Goal: Task Accomplishment & Management: Use online tool/utility

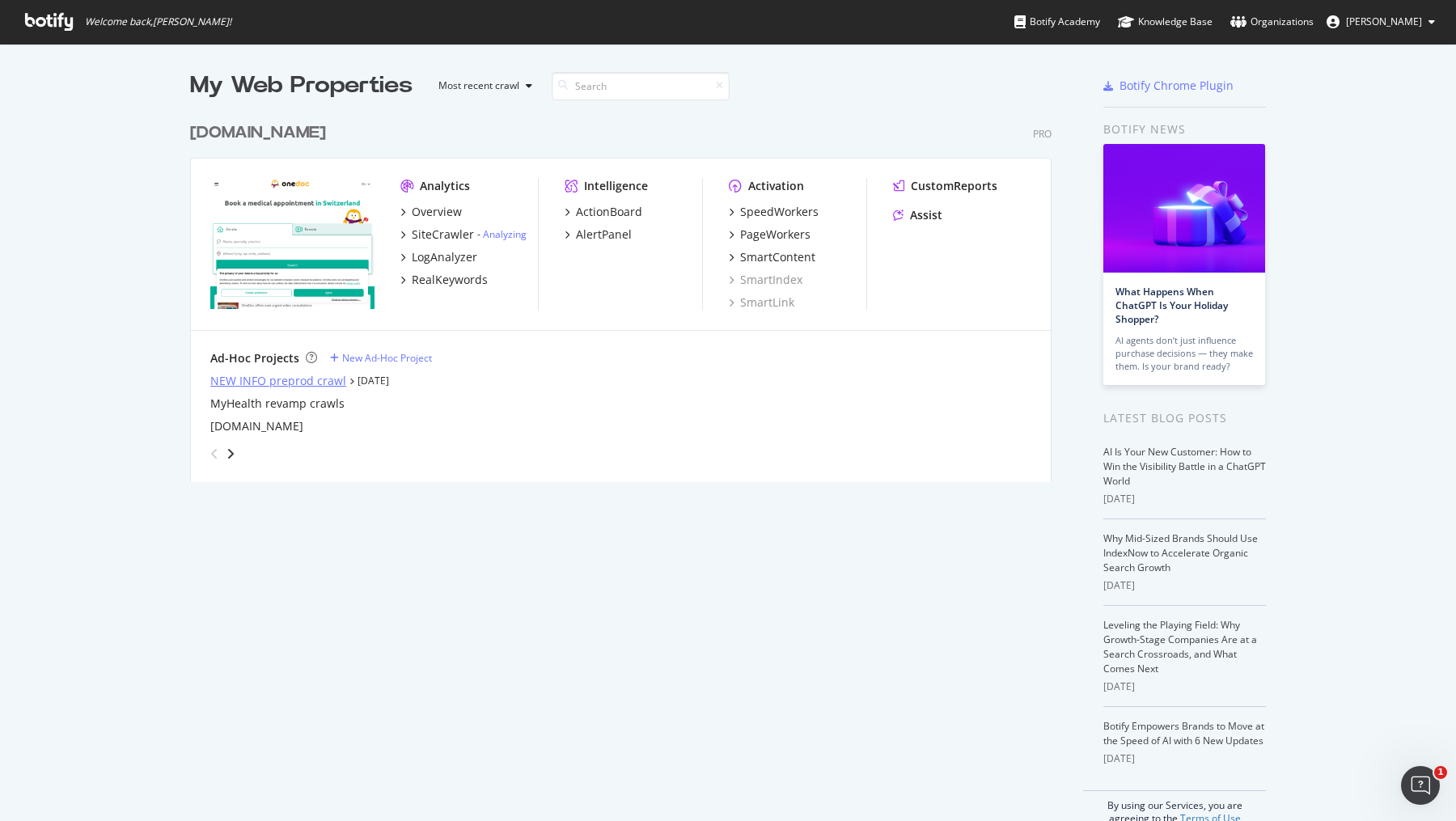
click at [292, 377] on div "NEW INFO preprod crawl" at bounding box center [279, 380] width 136 height 16
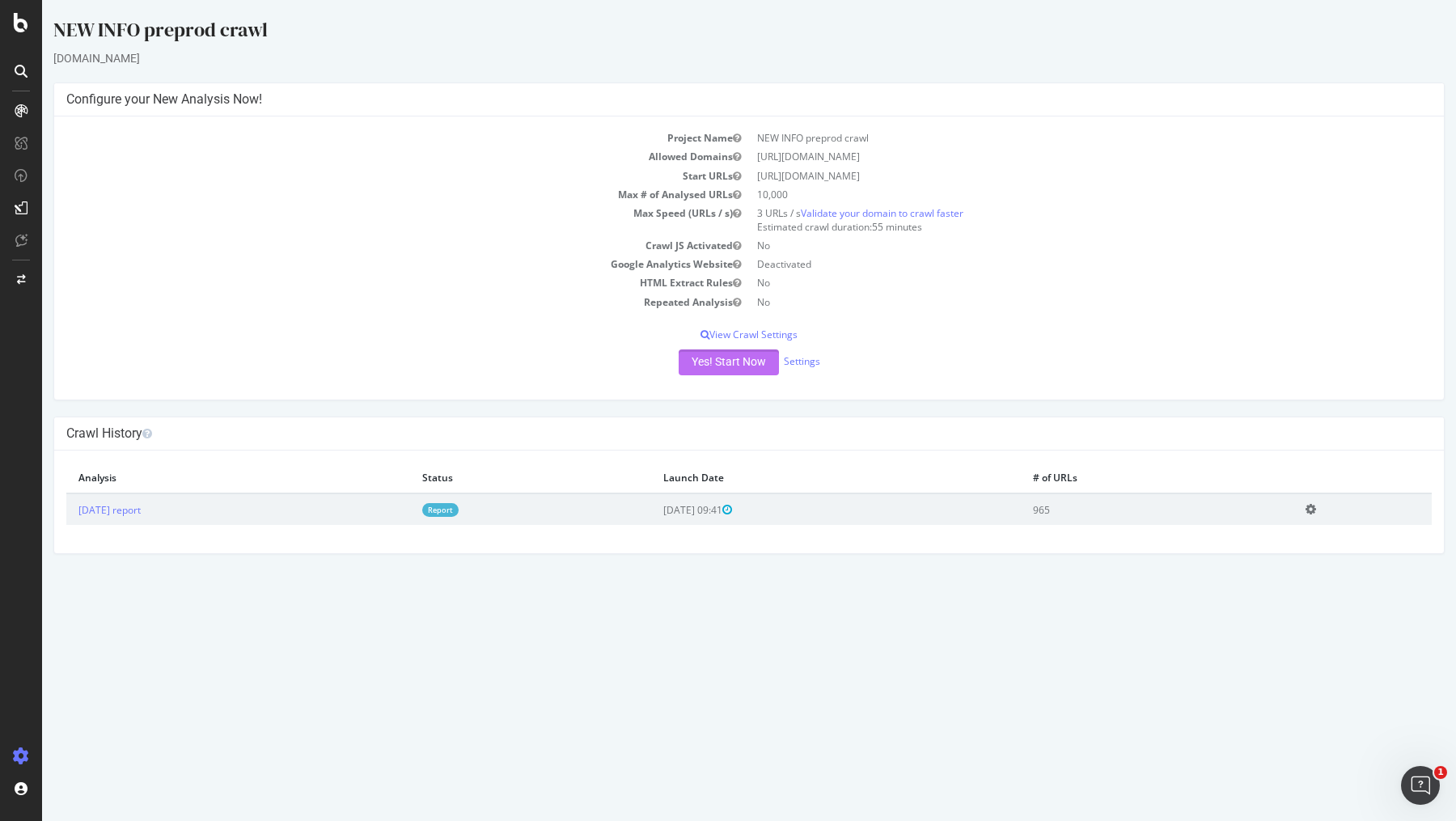
click at [704, 358] on button "Yes! Start Now" at bounding box center [728, 362] width 101 height 26
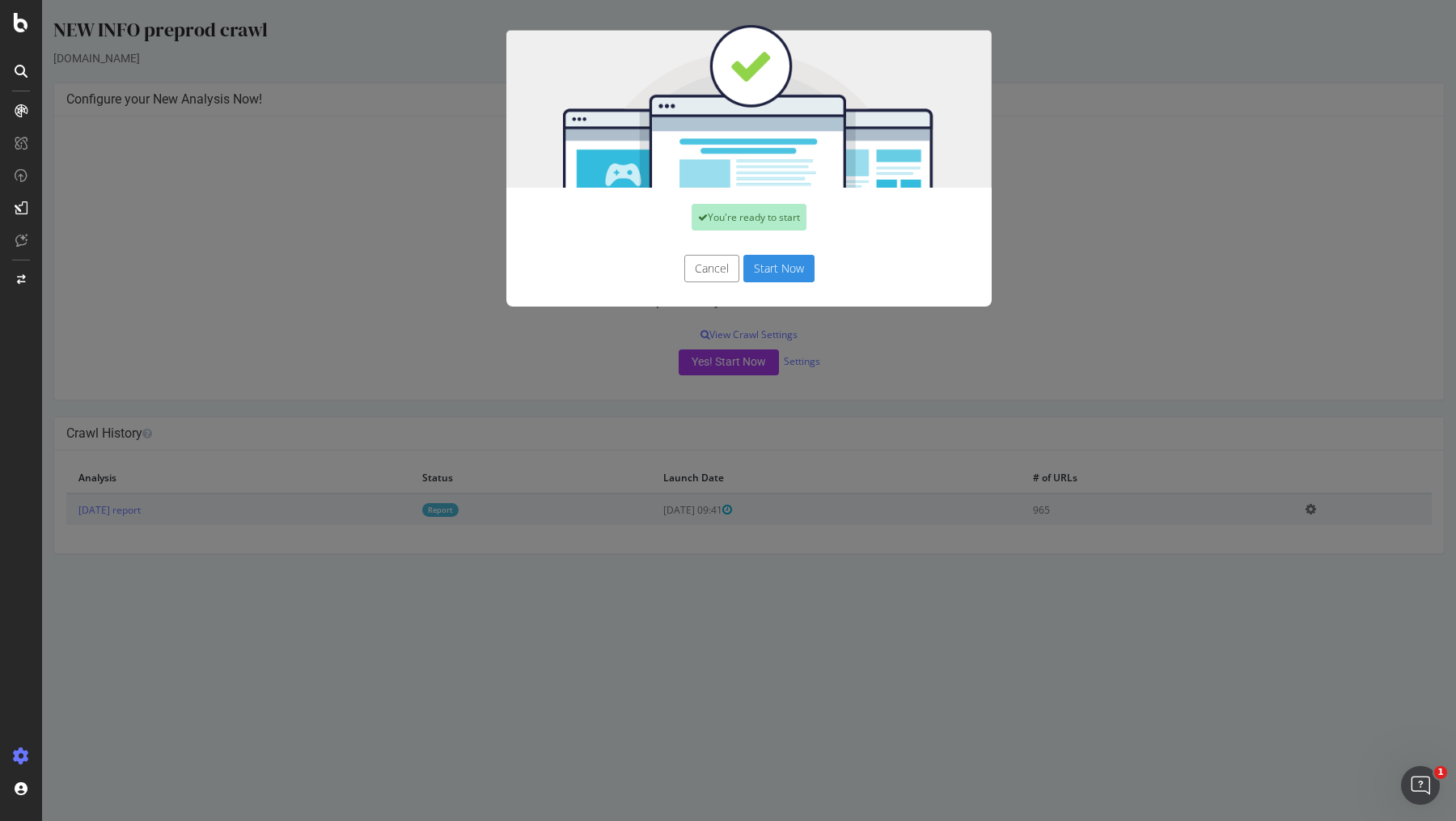
click at [792, 273] on button "Start Now" at bounding box center [779, 268] width 71 height 28
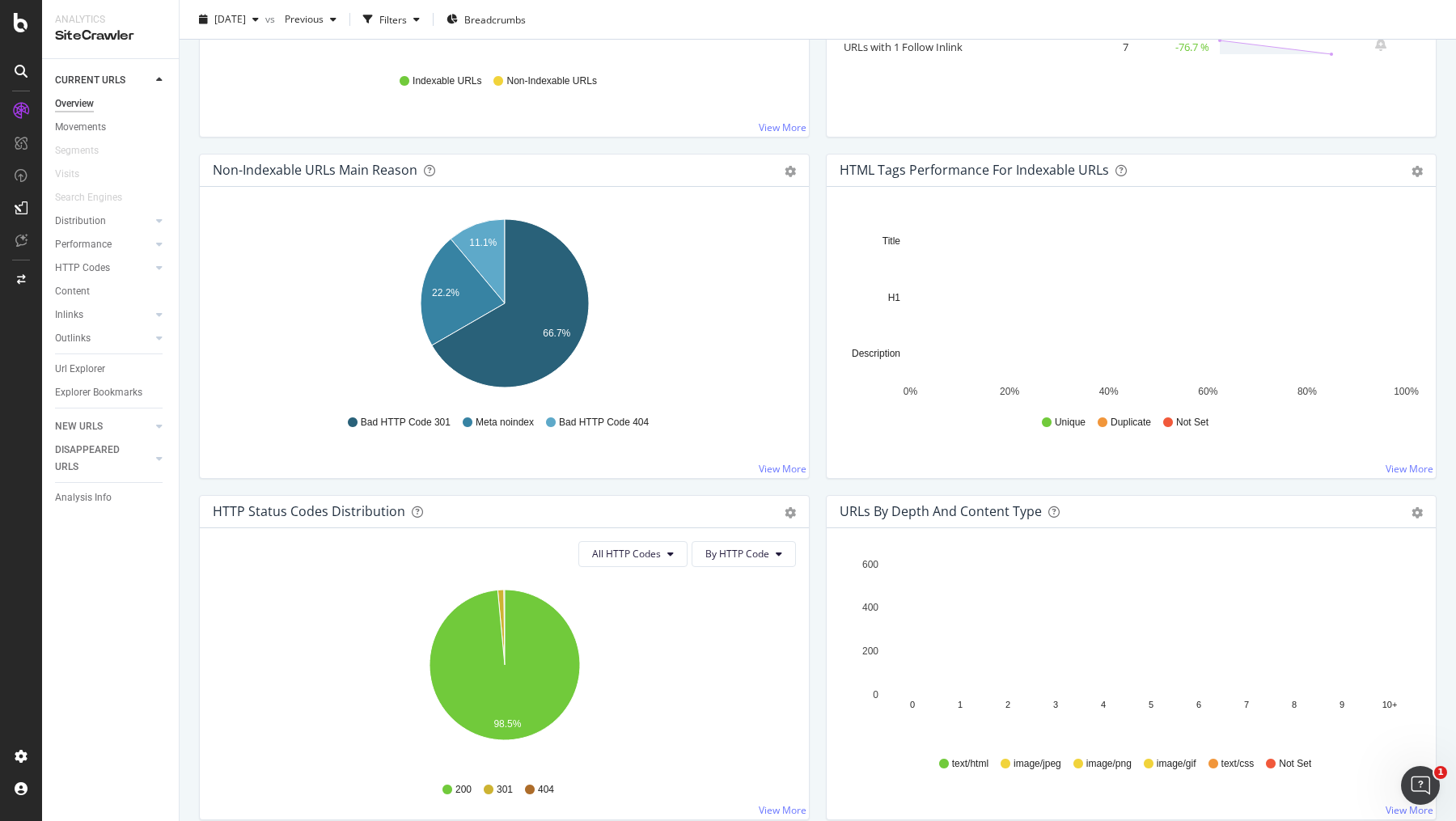
scroll to position [433, 0]
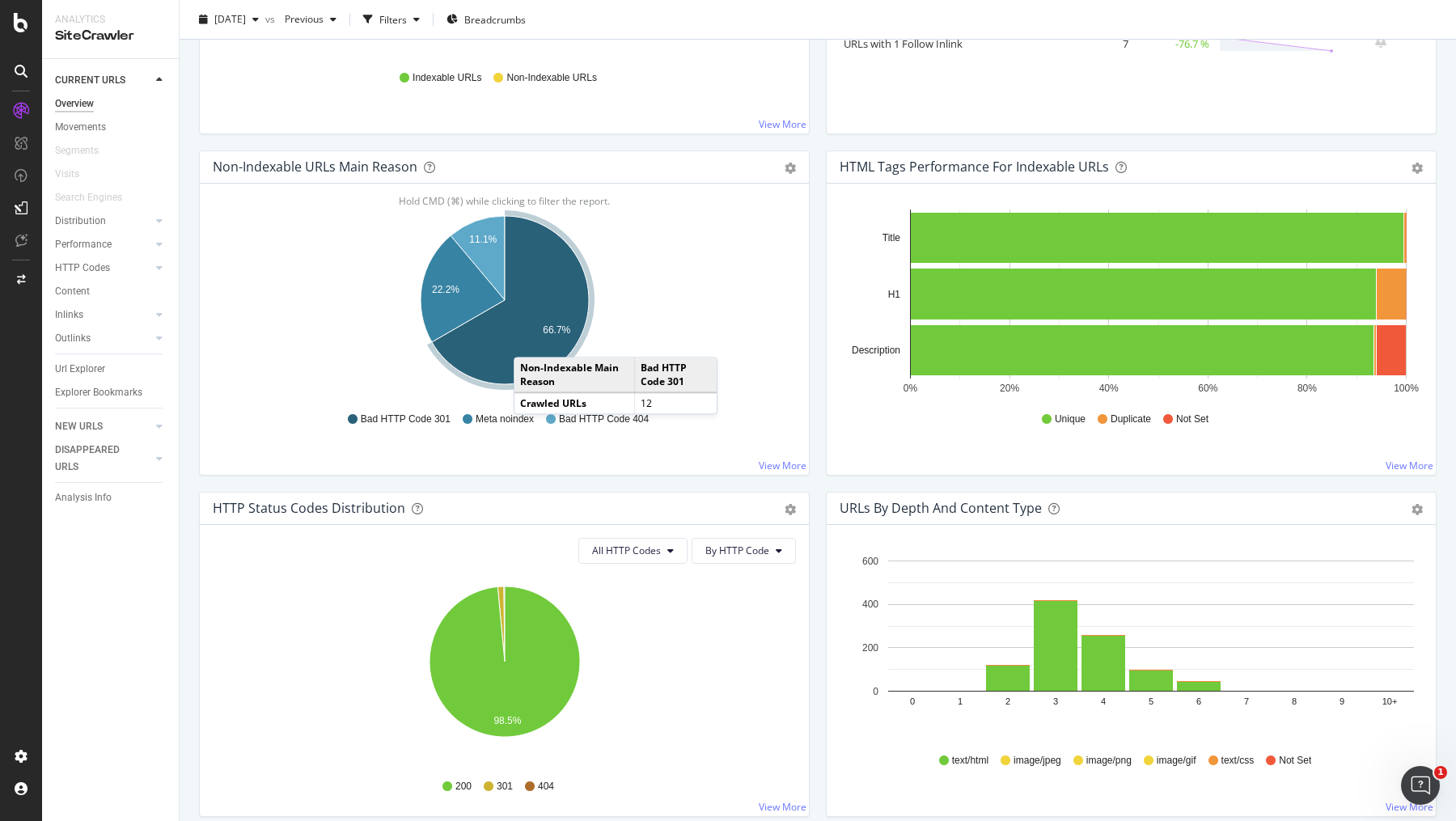
click at [530, 339] on icon "A chart." at bounding box center [511, 300] width 157 height 169
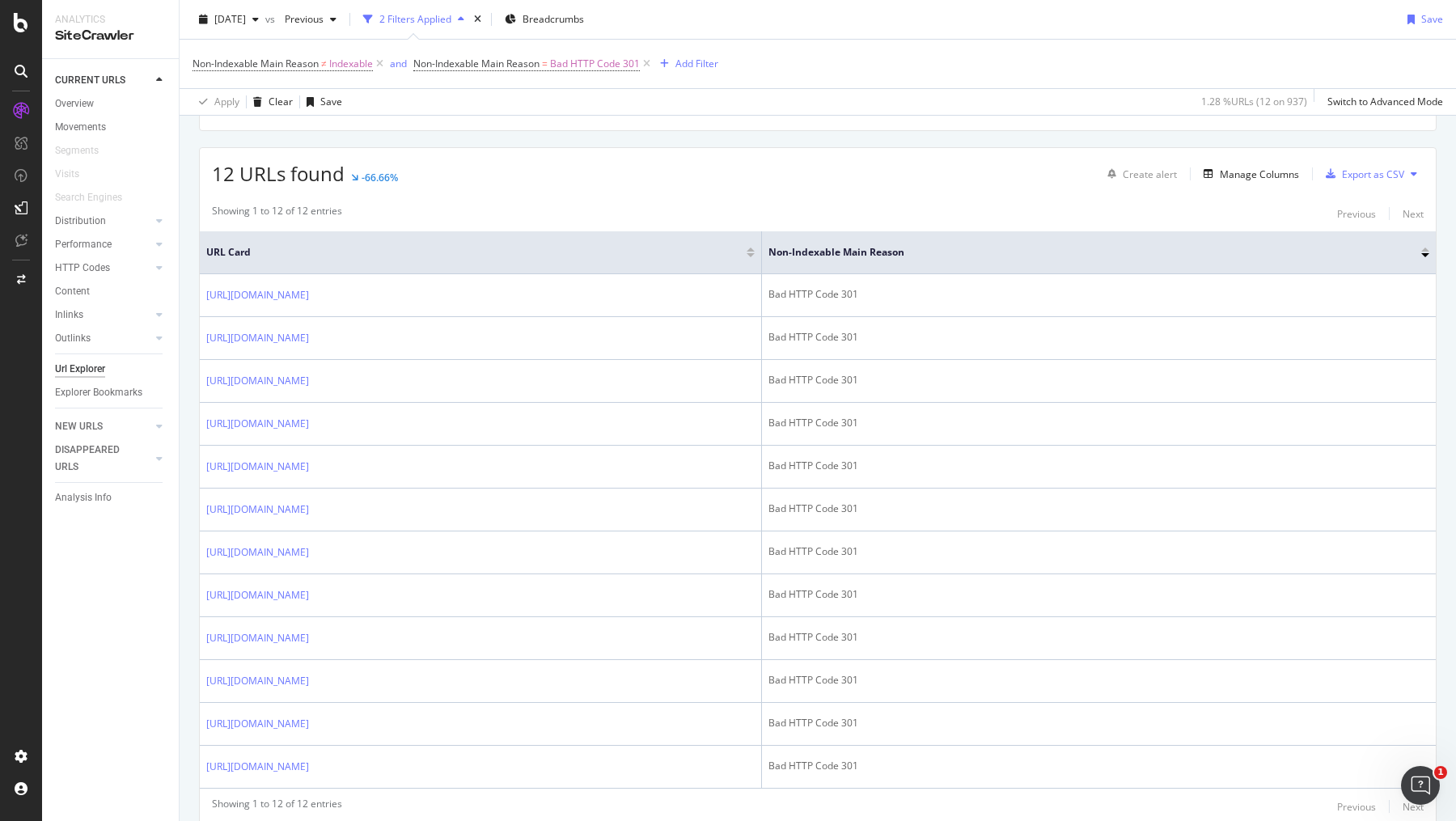
scroll to position [259, 0]
click at [1263, 175] on div "Manage Columns" at bounding box center [1259, 172] width 80 height 13
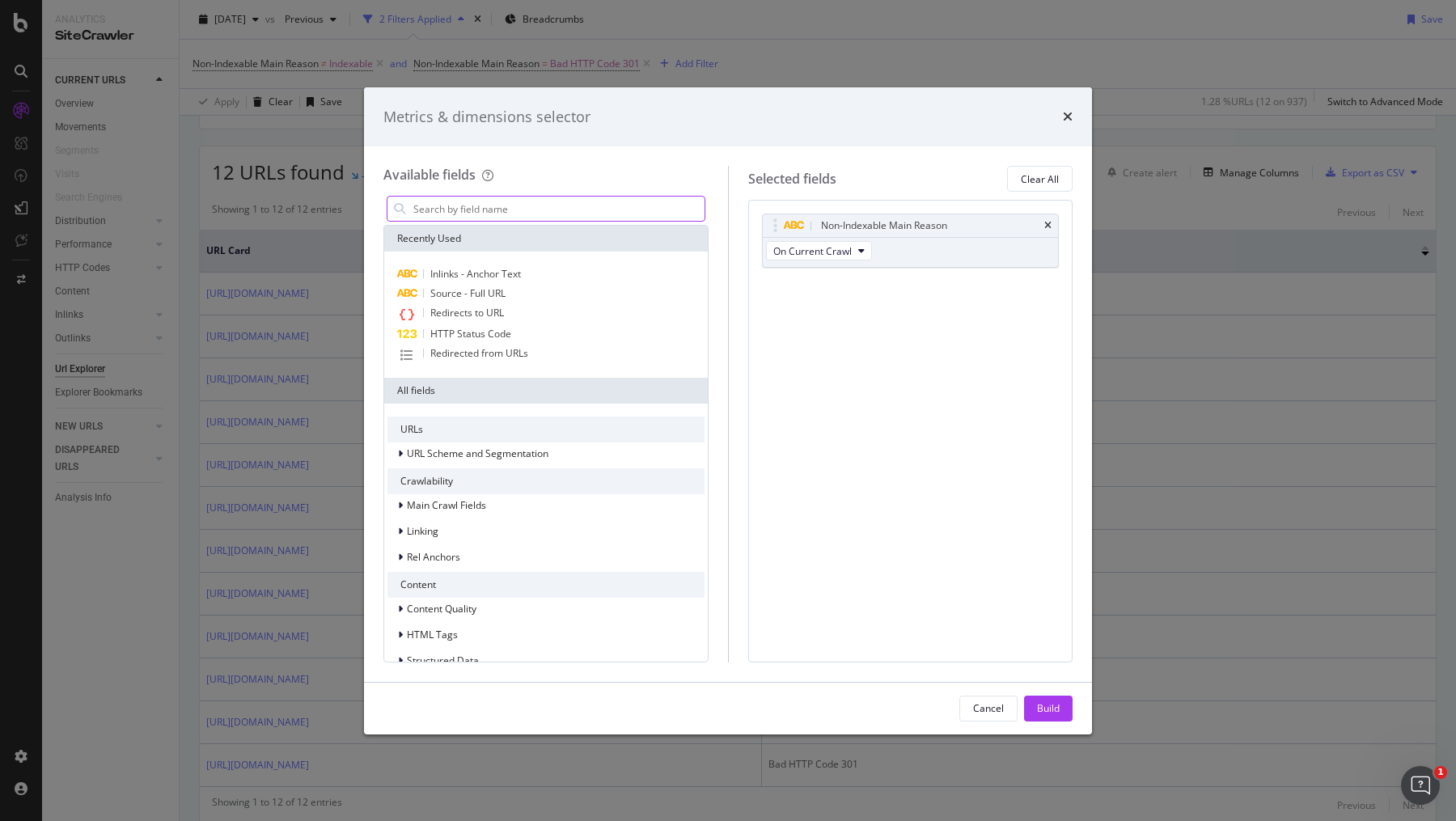
click at [593, 211] on input "modal" at bounding box center [558, 208] width 293 height 24
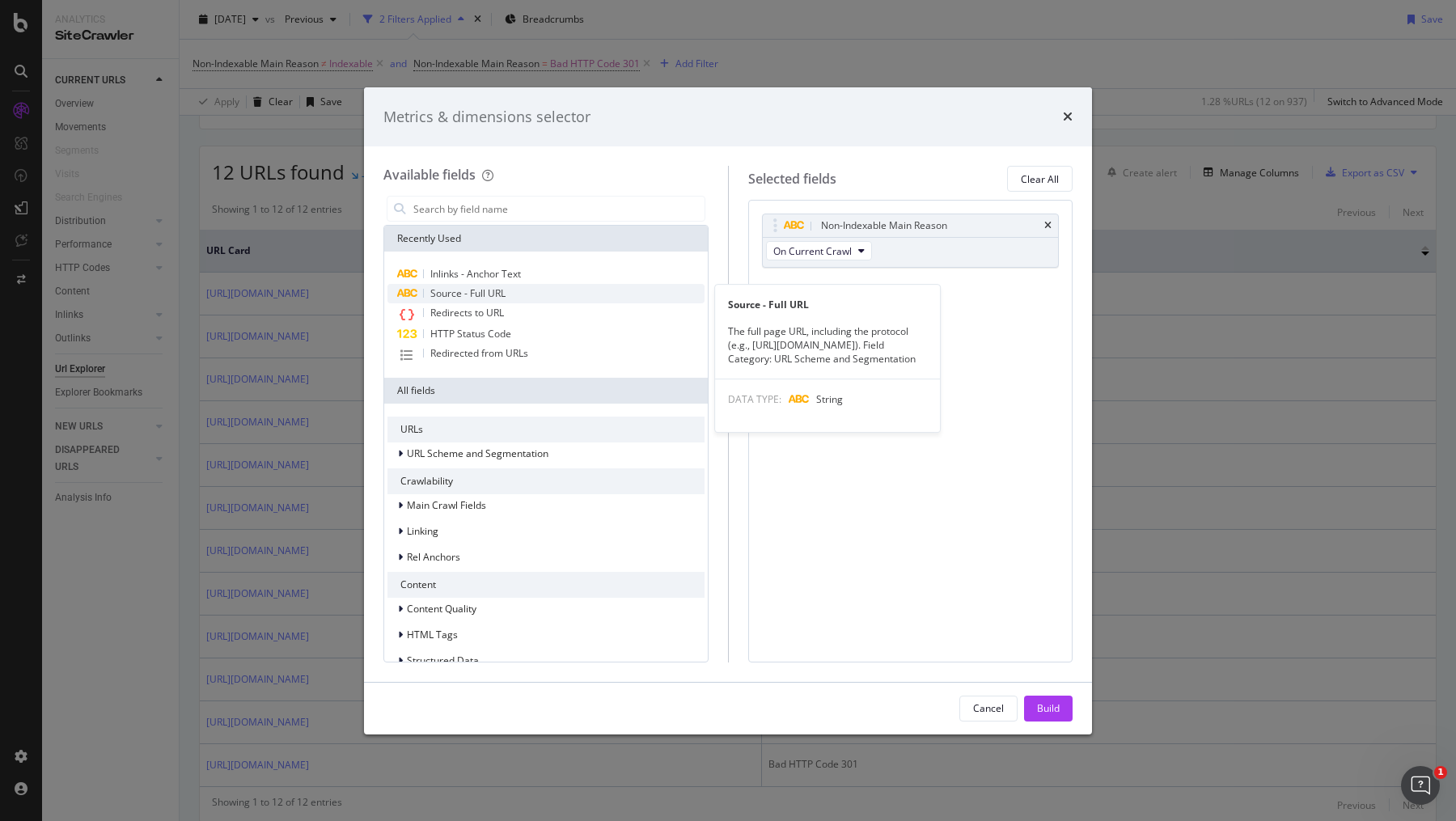
click at [525, 294] on div "Source - Full URL" at bounding box center [545, 293] width 317 height 19
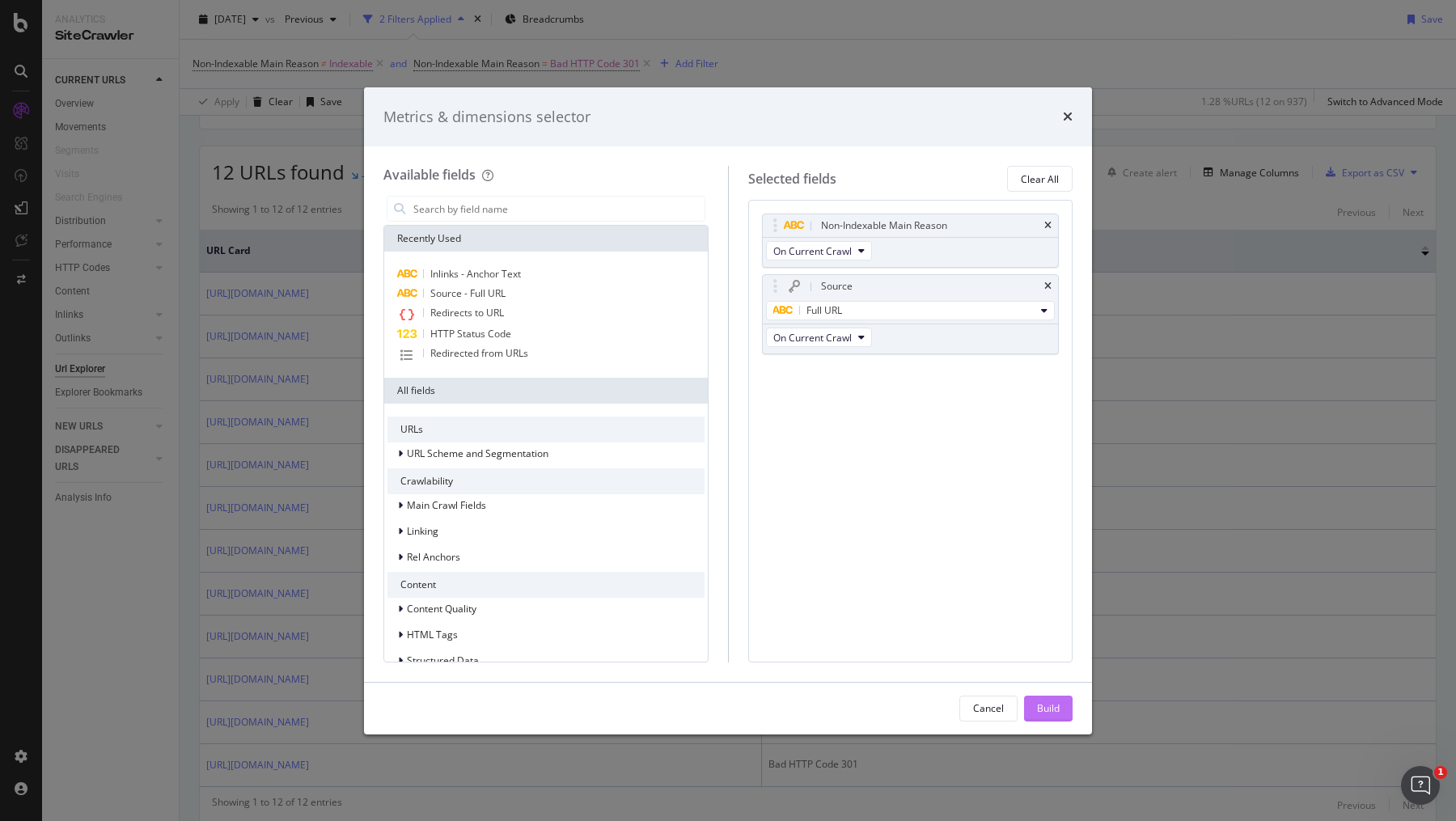
click at [1048, 706] on div "Build" at bounding box center [1049, 708] width 23 height 13
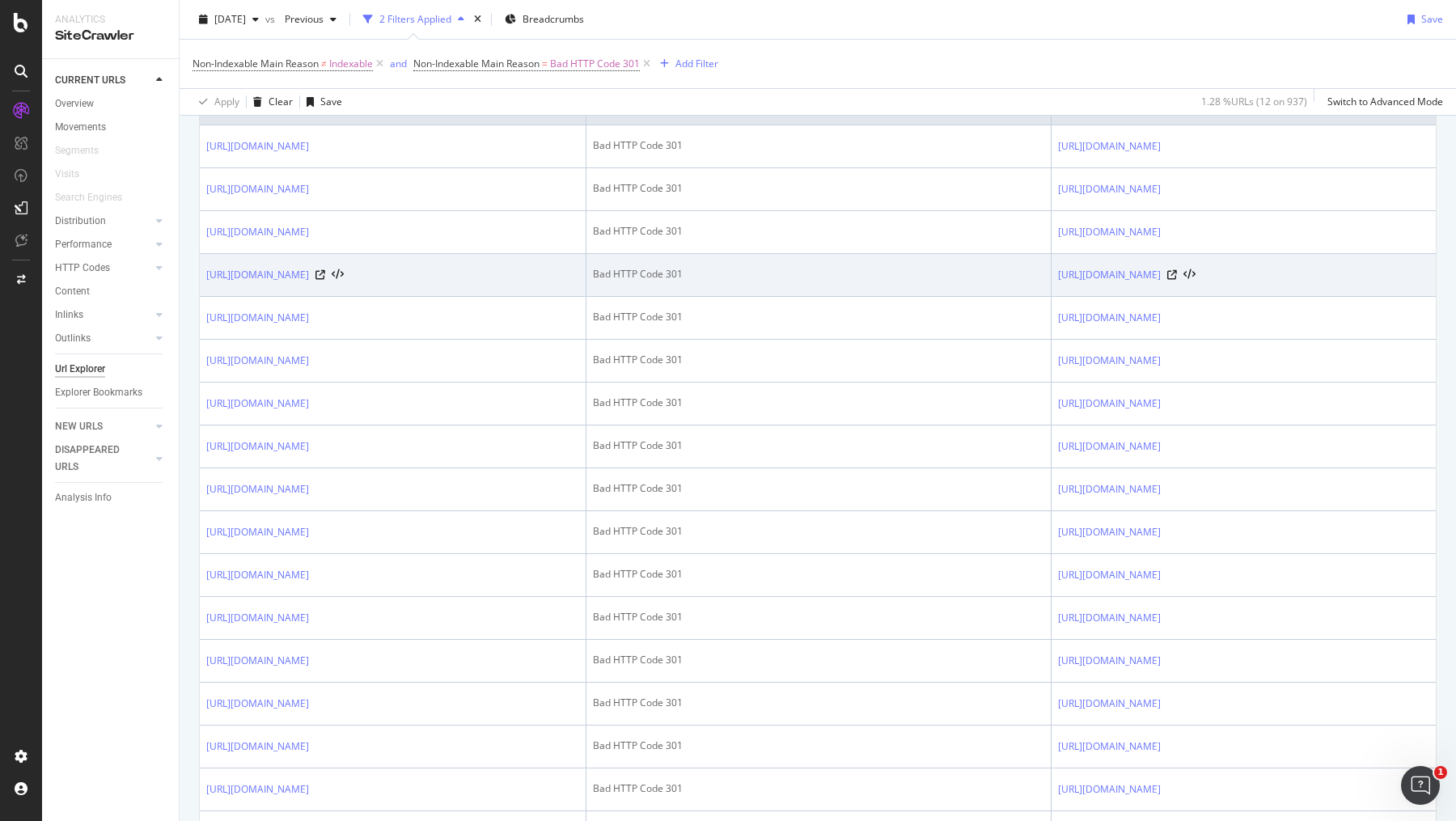
scroll to position [414, 0]
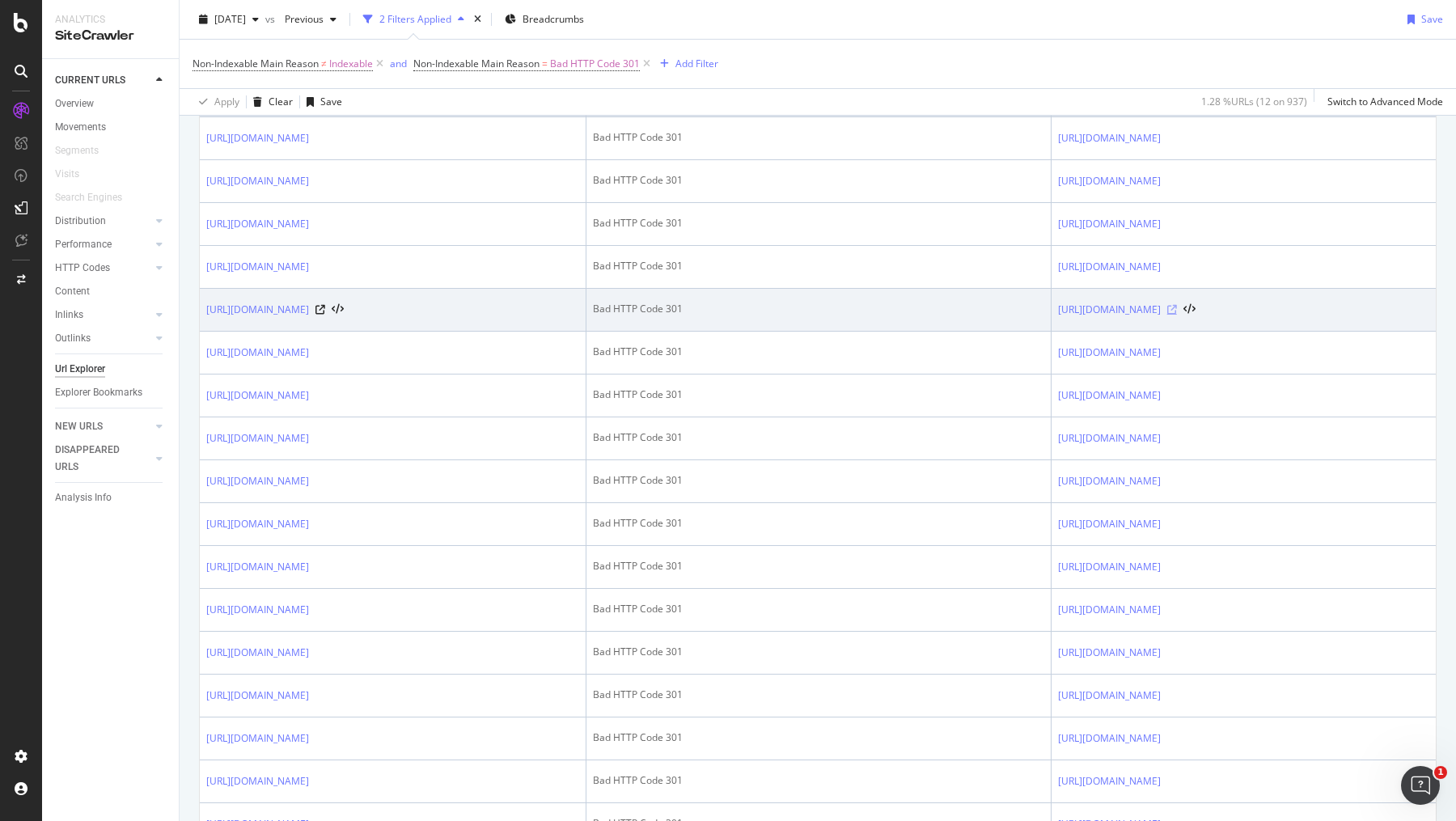
click at [1177, 305] on icon at bounding box center [1172, 309] width 10 height 10
click at [325, 305] on icon at bounding box center [320, 309] width 10 height 10
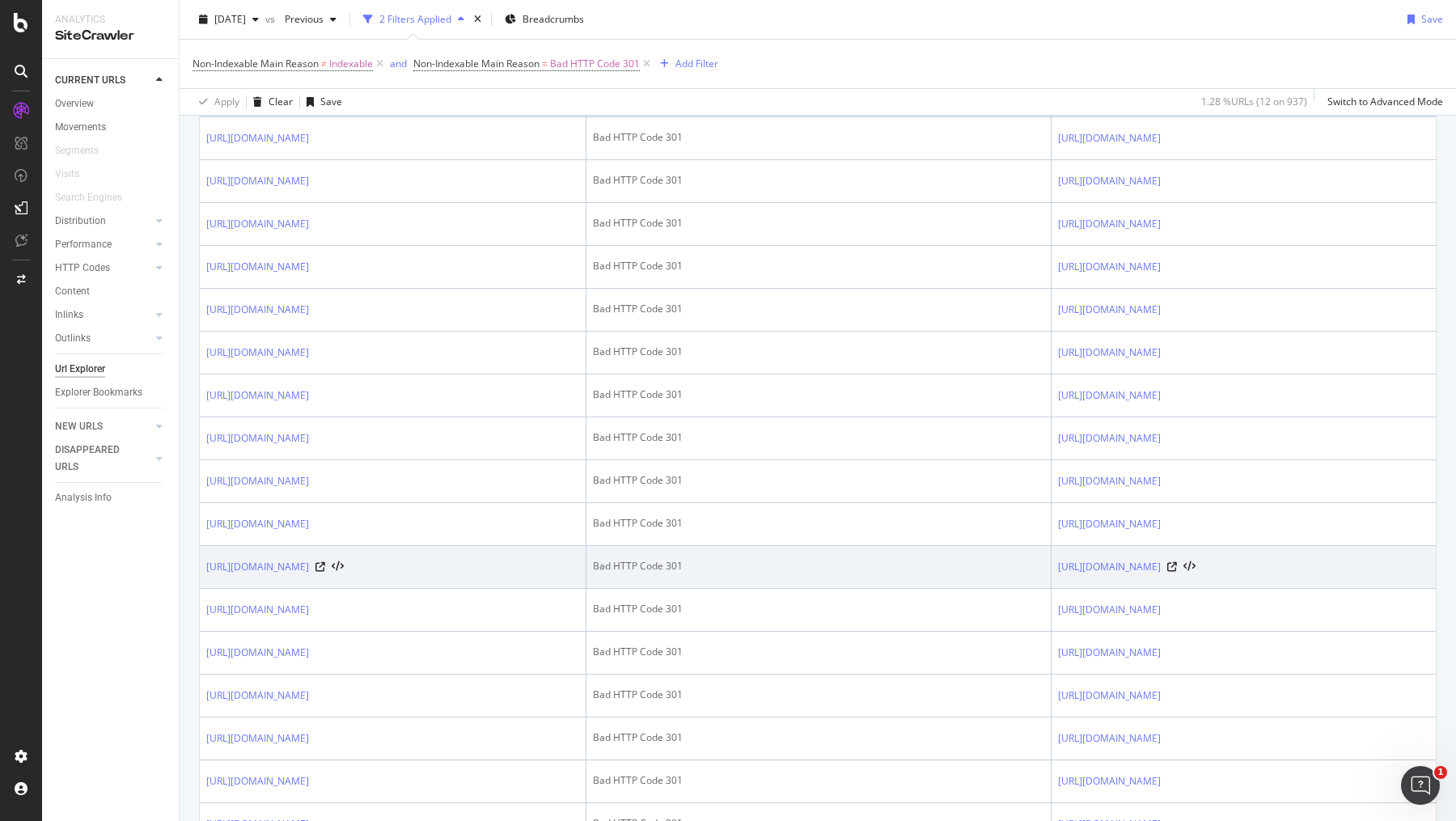
click at [344, 562] on div "https://info.1doc.ch/fr/vos-besoins/limitez-rdv-non-honores/" at bounding box center [275, 566] width 138 height 16
click at [325, 562] on icon at bounding box center [320, 567] width 10 height 10
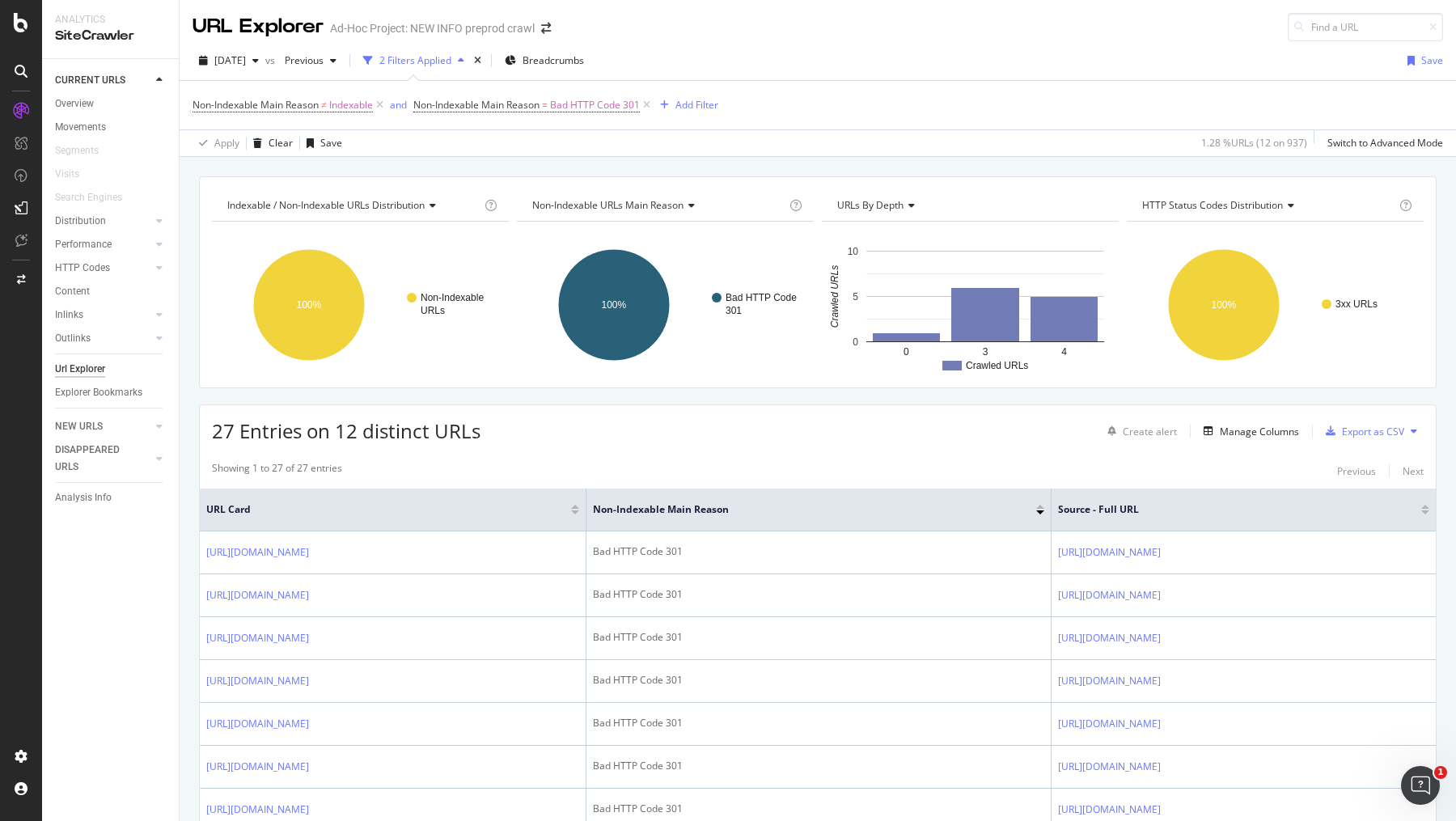
scroll to position [0, 0]
click at [1395, 429] on div "Export as CSV" at bounding box center [1373, 431] width 62 height 13
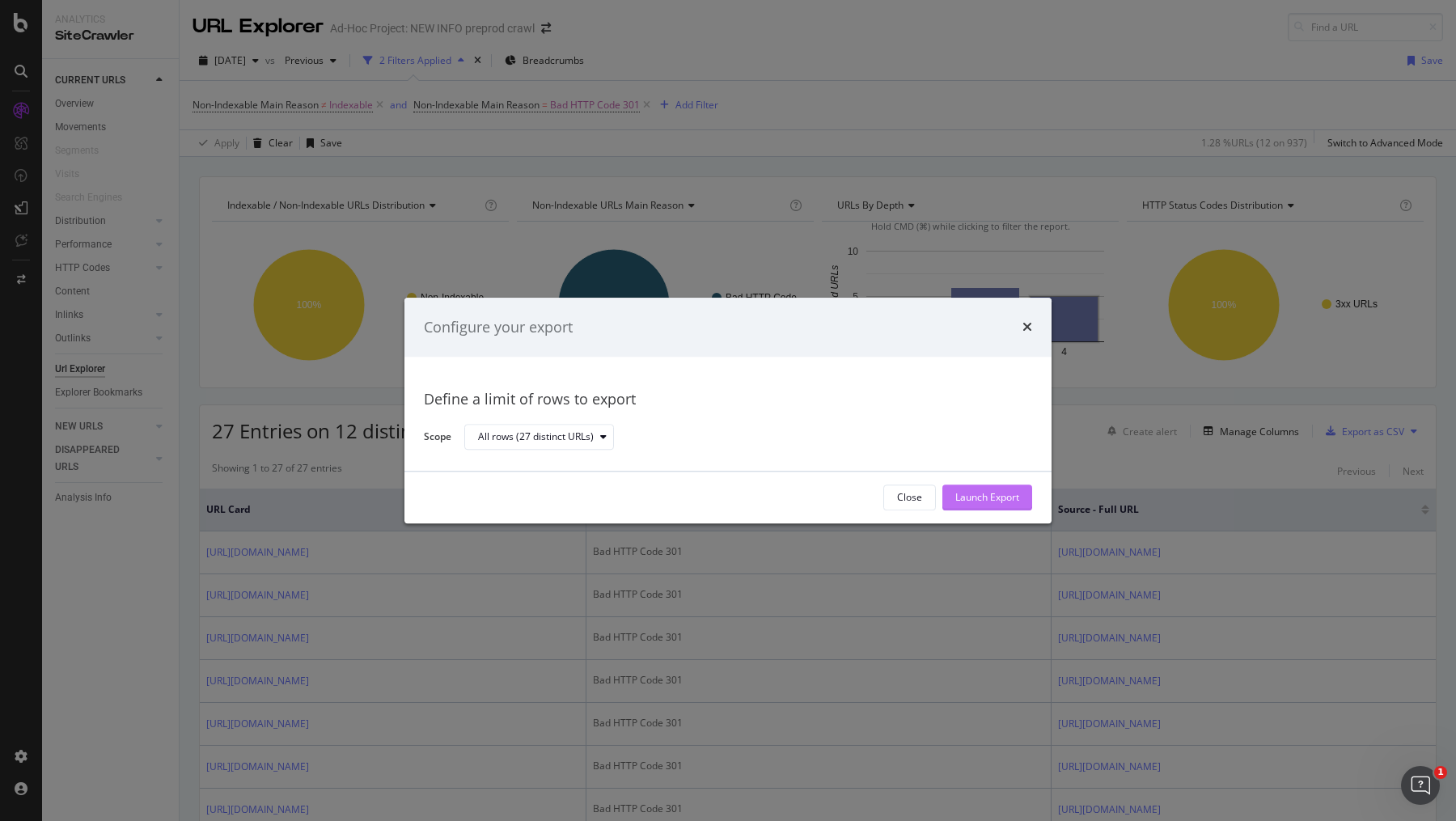
click at [990, 497] on div "Launch Export" at bounding box center [987, 498] width 64 height 13
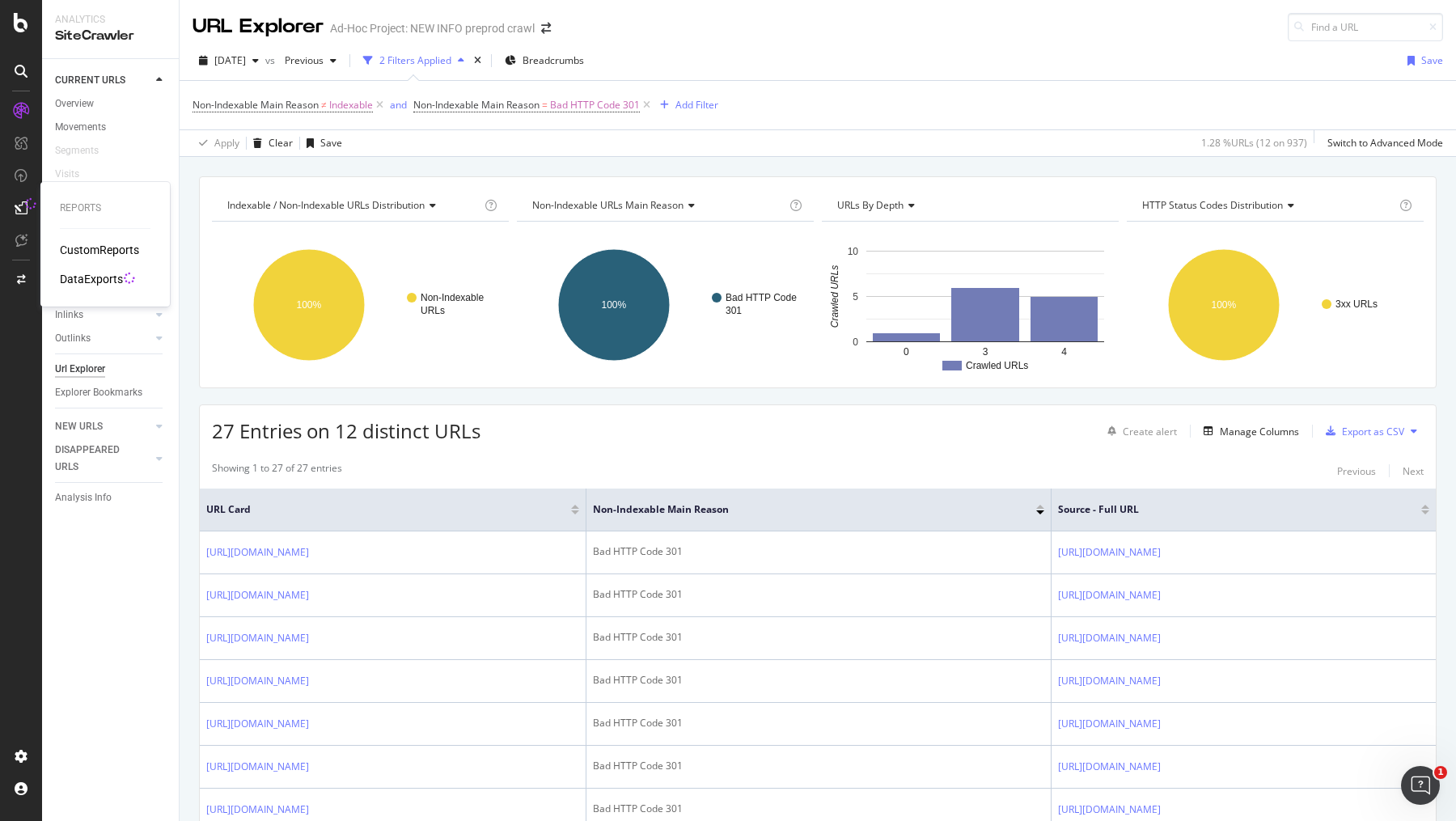
click at [91, 278] on div "DataExports" at bounding box center [91, 279] width 63 height 16
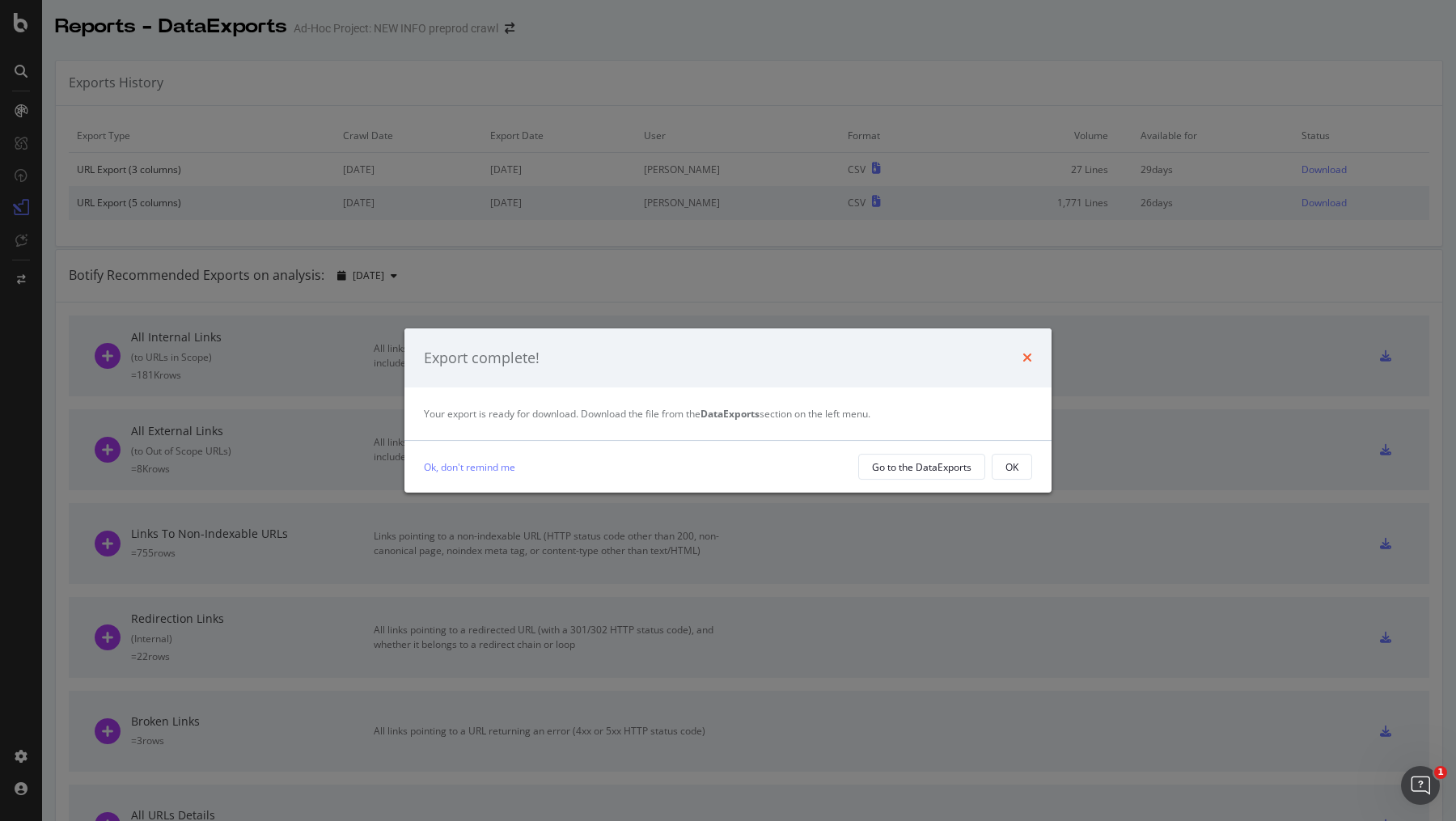
click at [1027, 353] on icon "times" at bounding box center [1027, 357] width 10 height 13
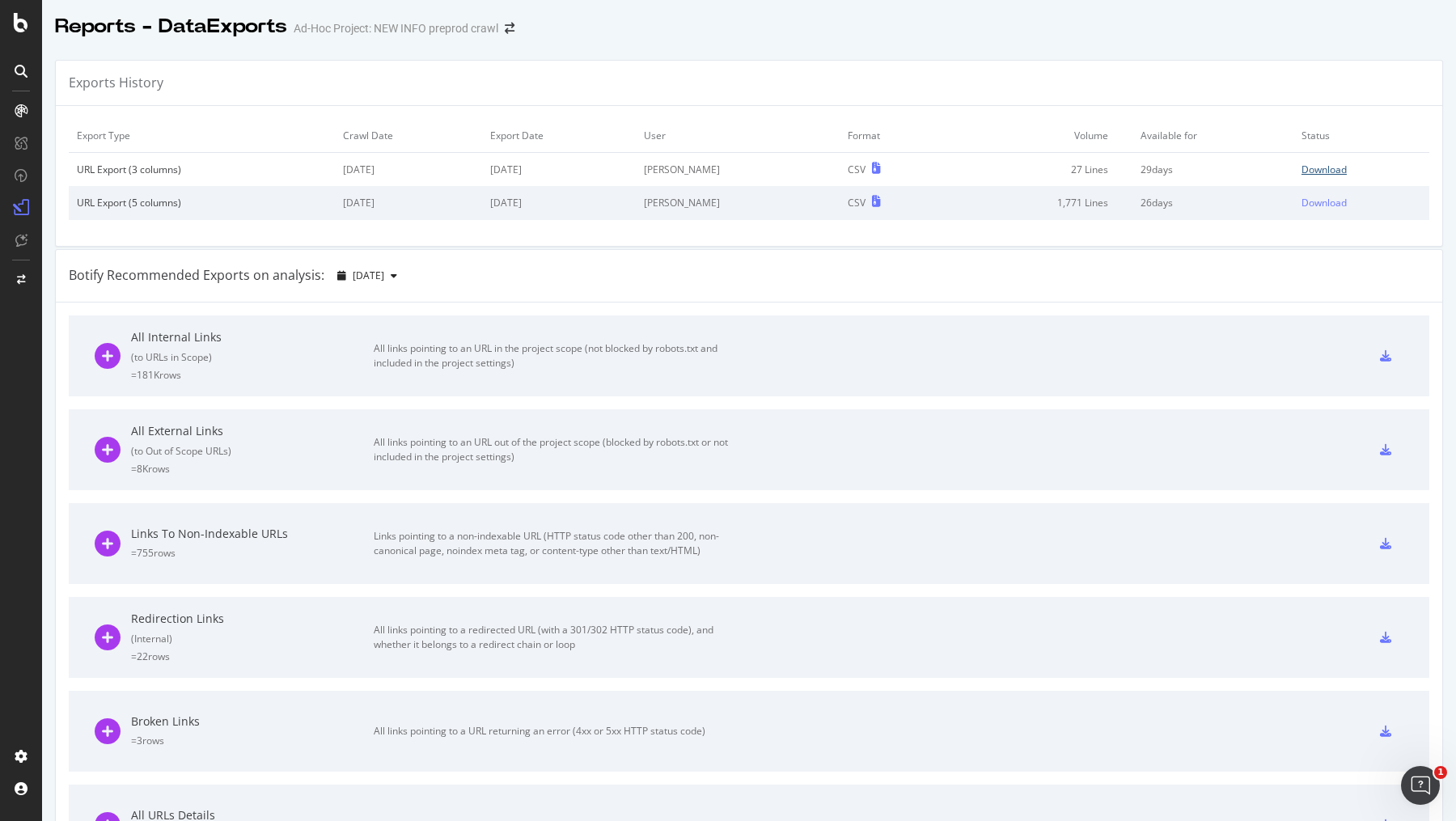
click at [1318, 169] on div "Download" at bounding box center [1324, 170] width 45 height 13
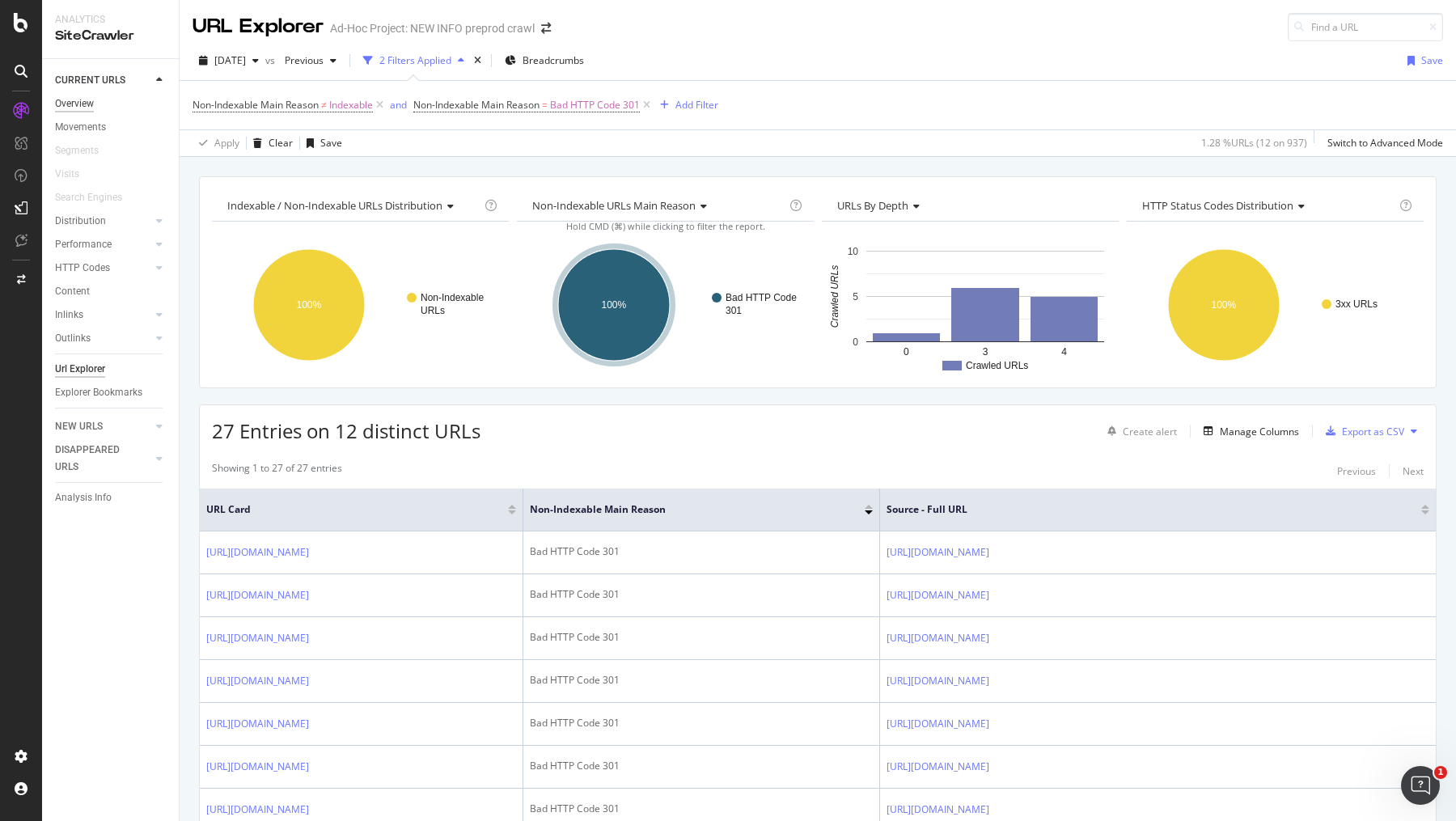
click at [79, 103] on div "Overview" at bounding box center [74, 104] width 39 height 17
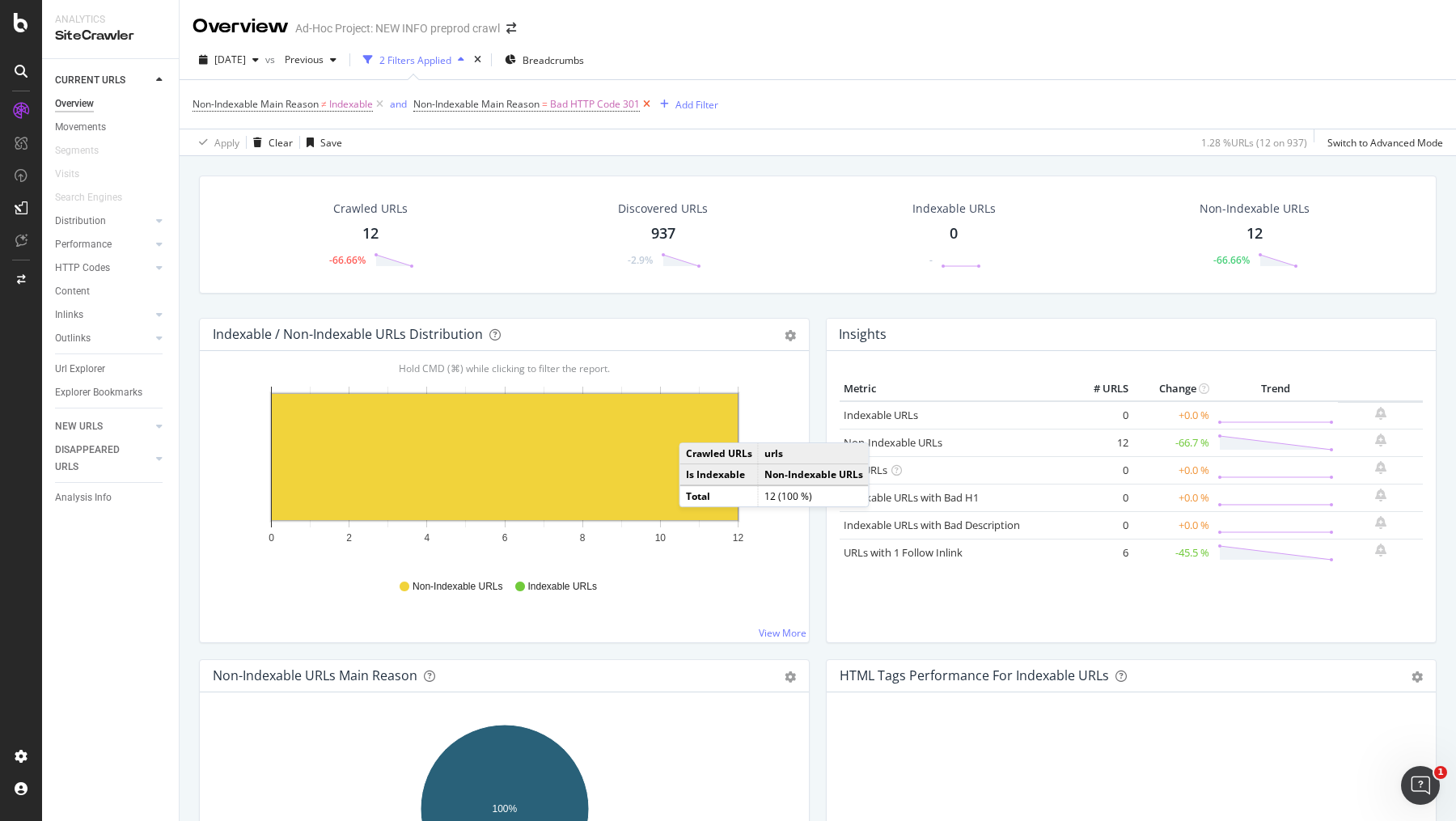
click at [646, 103] on icon at bounding box center [647, 103] width 13 height 16
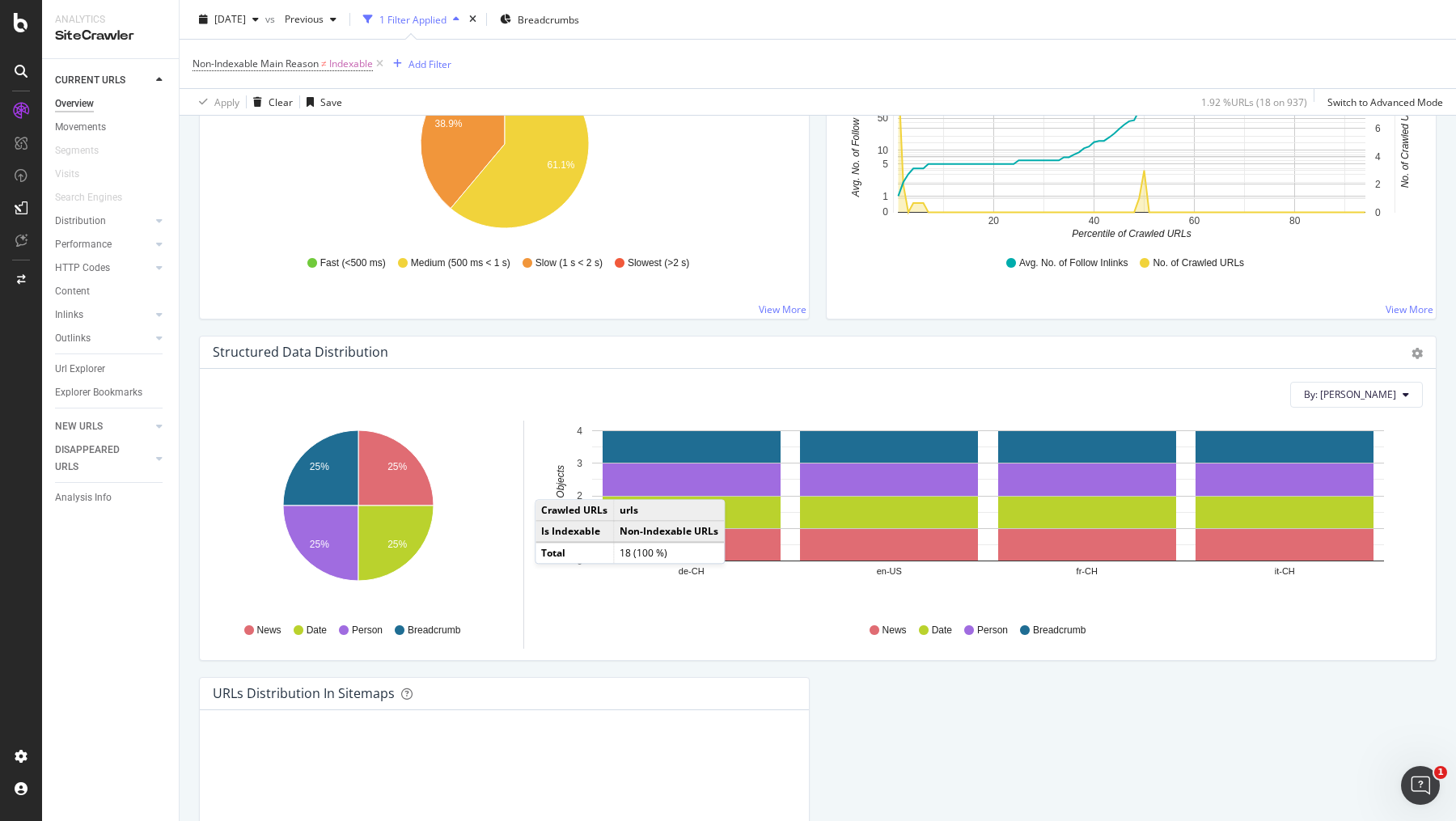
scroll to position [1351, 0]
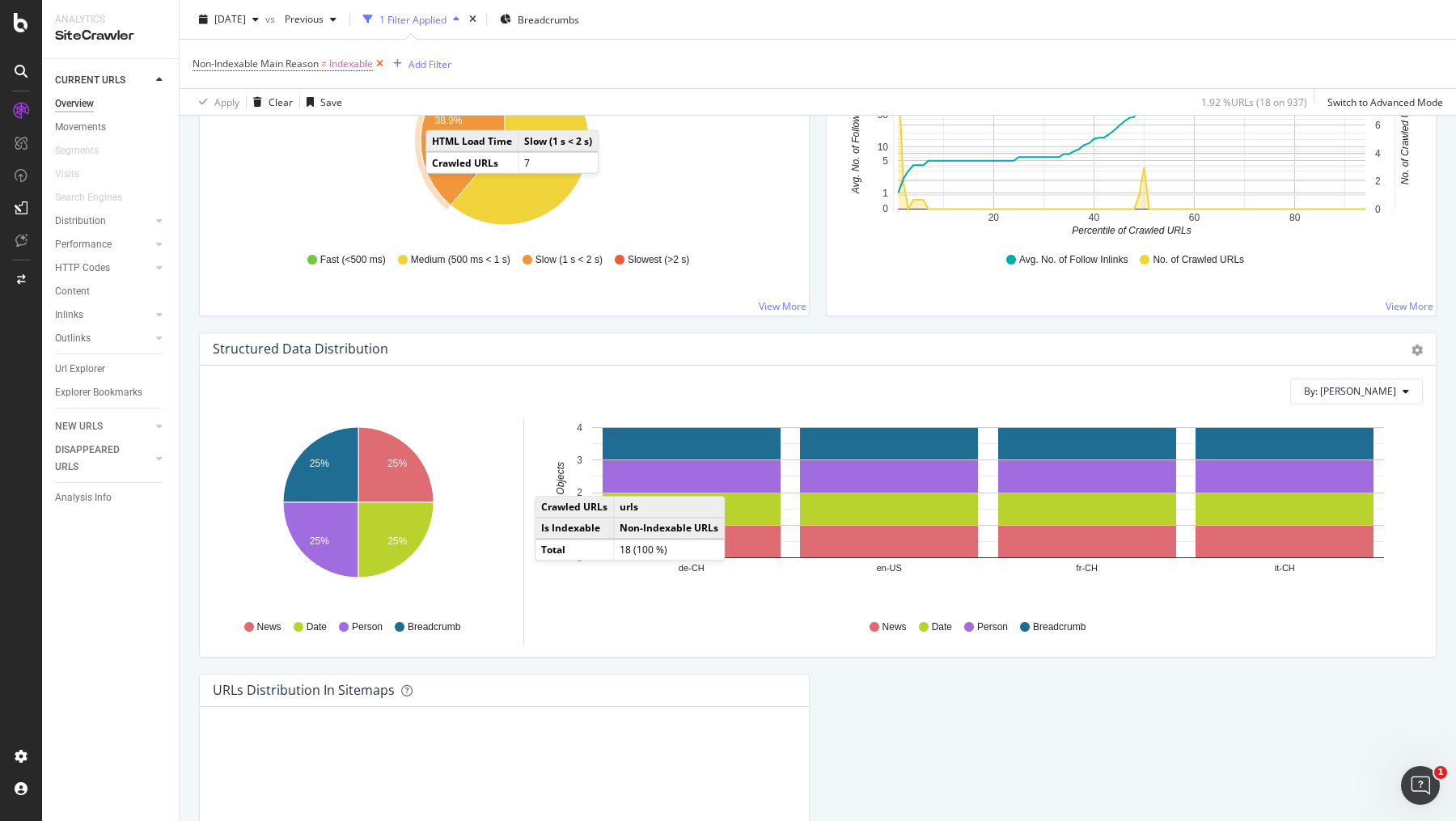
click at [384, 64] on icon at bounding box center [379, 63] width 13 height 16
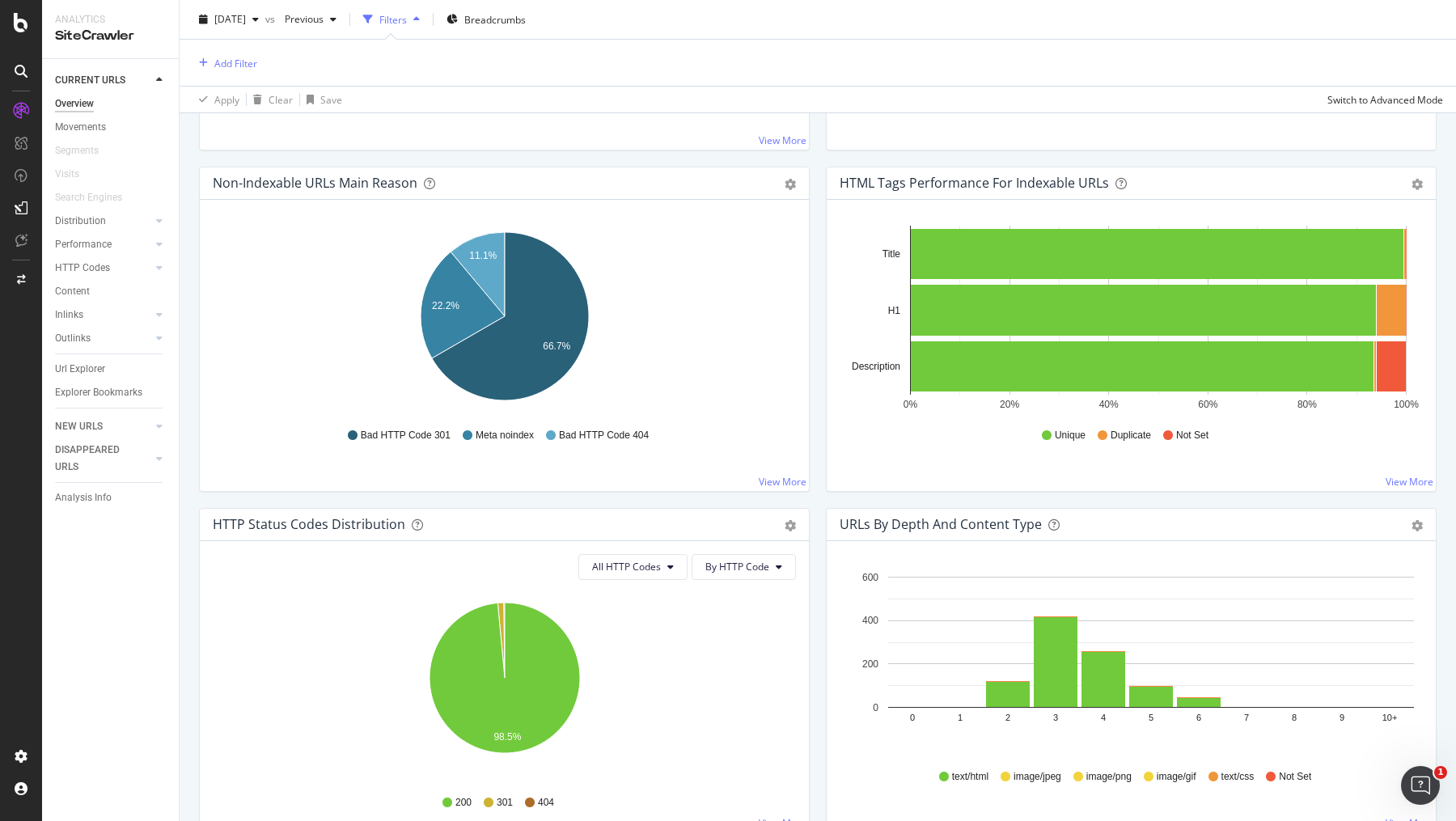
scroll to position [491, 0]
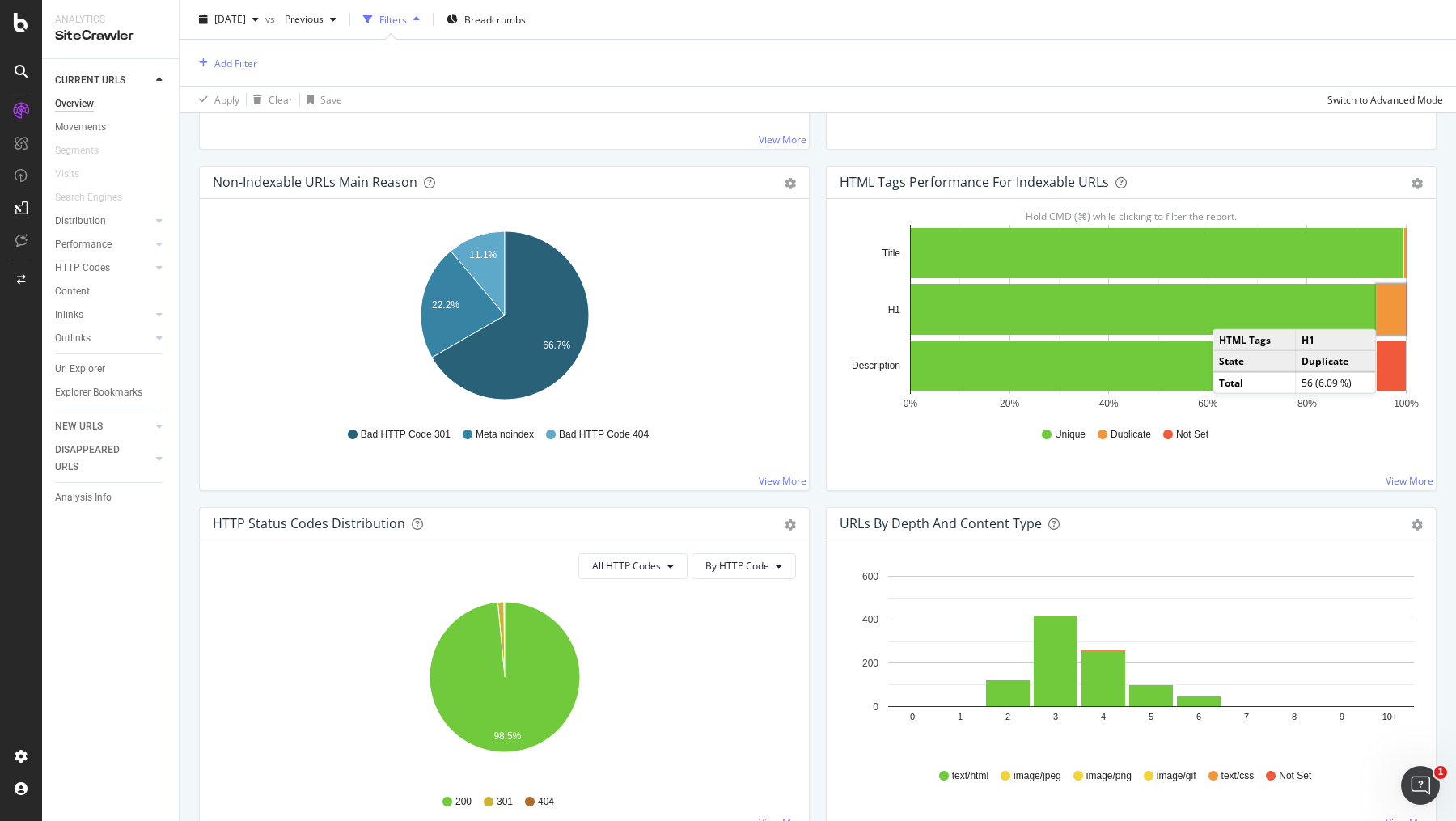
click at [1393, 309] on rect "A chart." at bounding box center [1391, 308] width 29 height 51
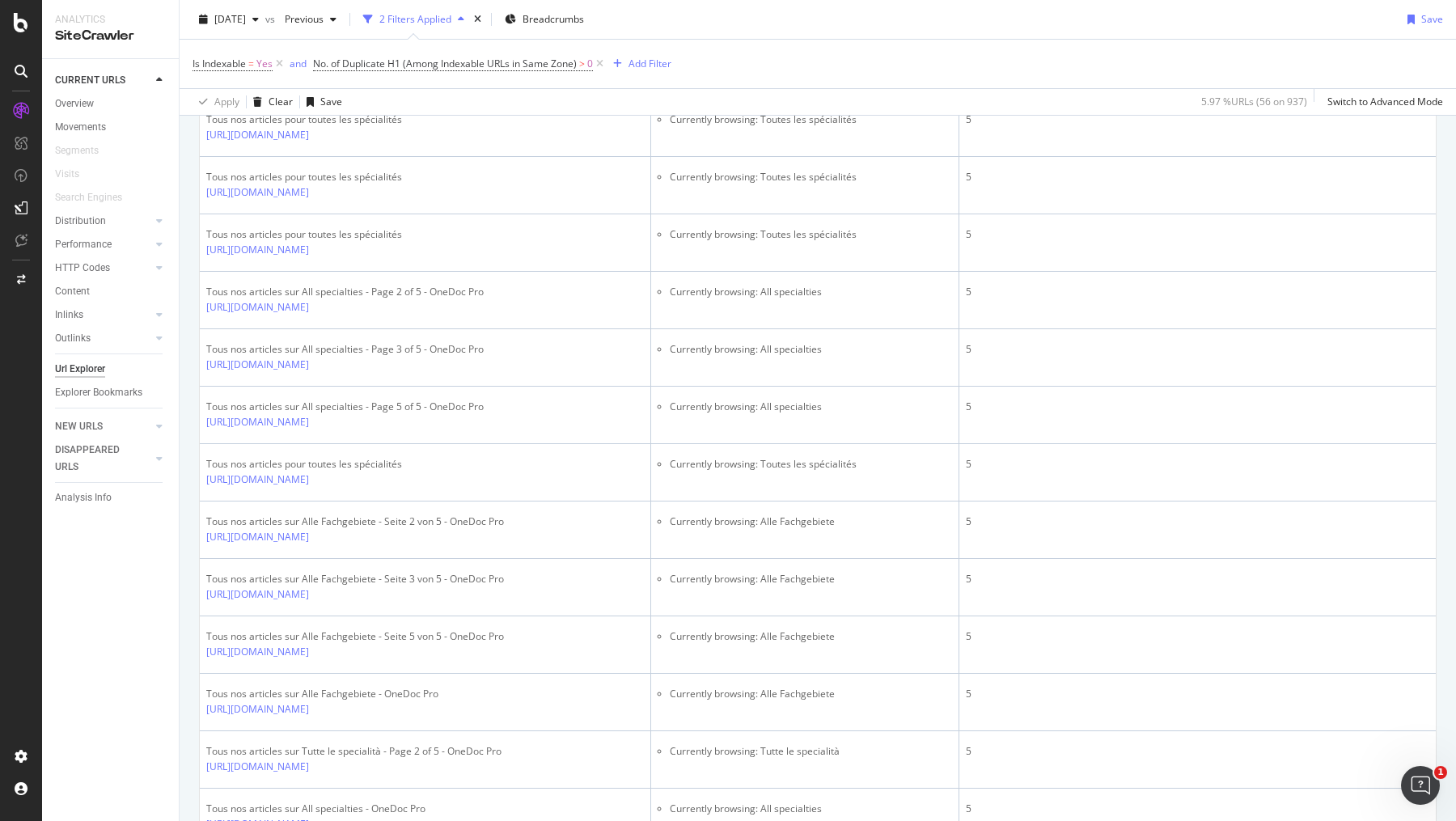
scroll to position [2657, 0]
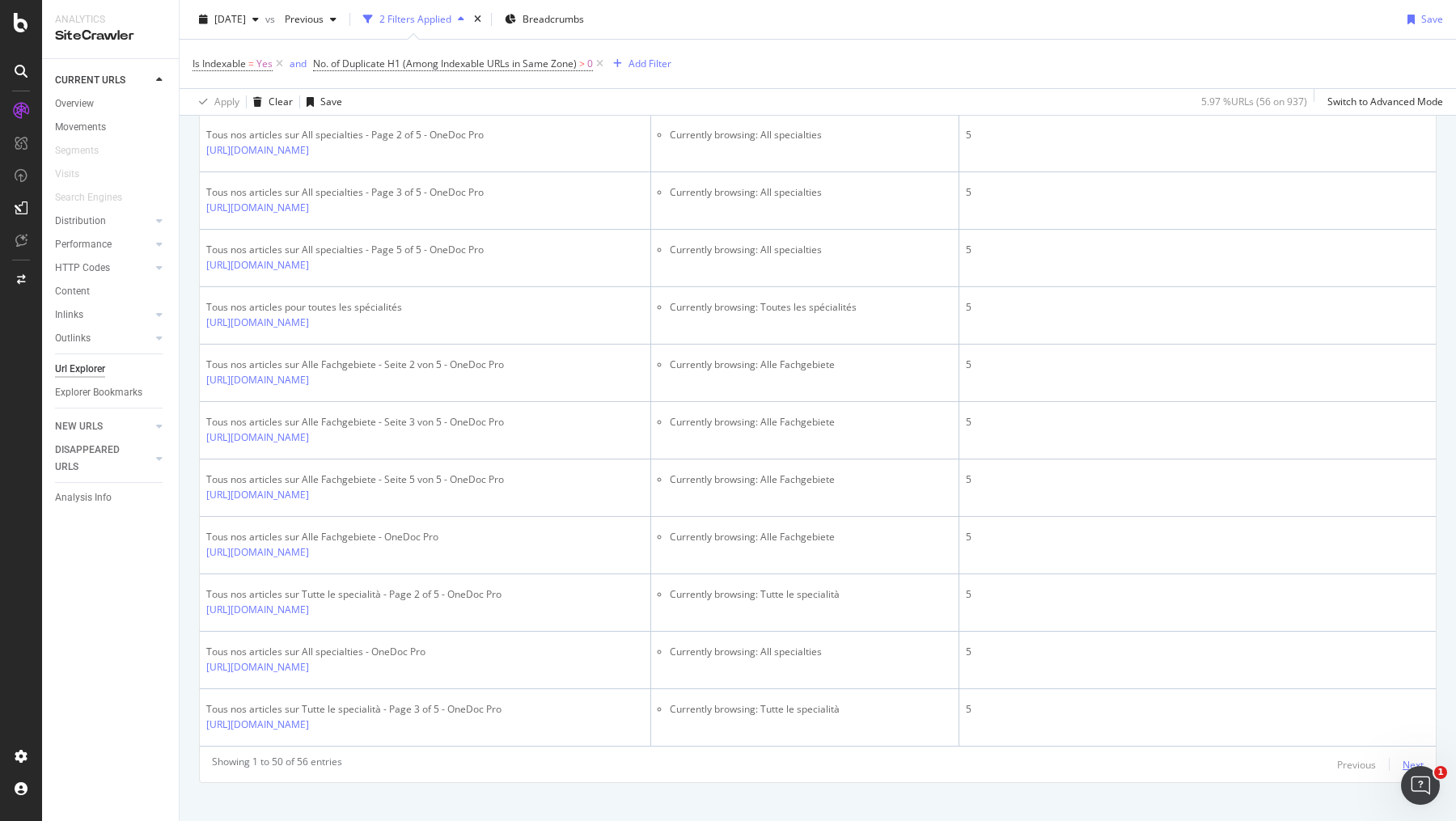
click at [1412, 758] on div "Next" at bounding box center [1413, 764] width 21 height 13
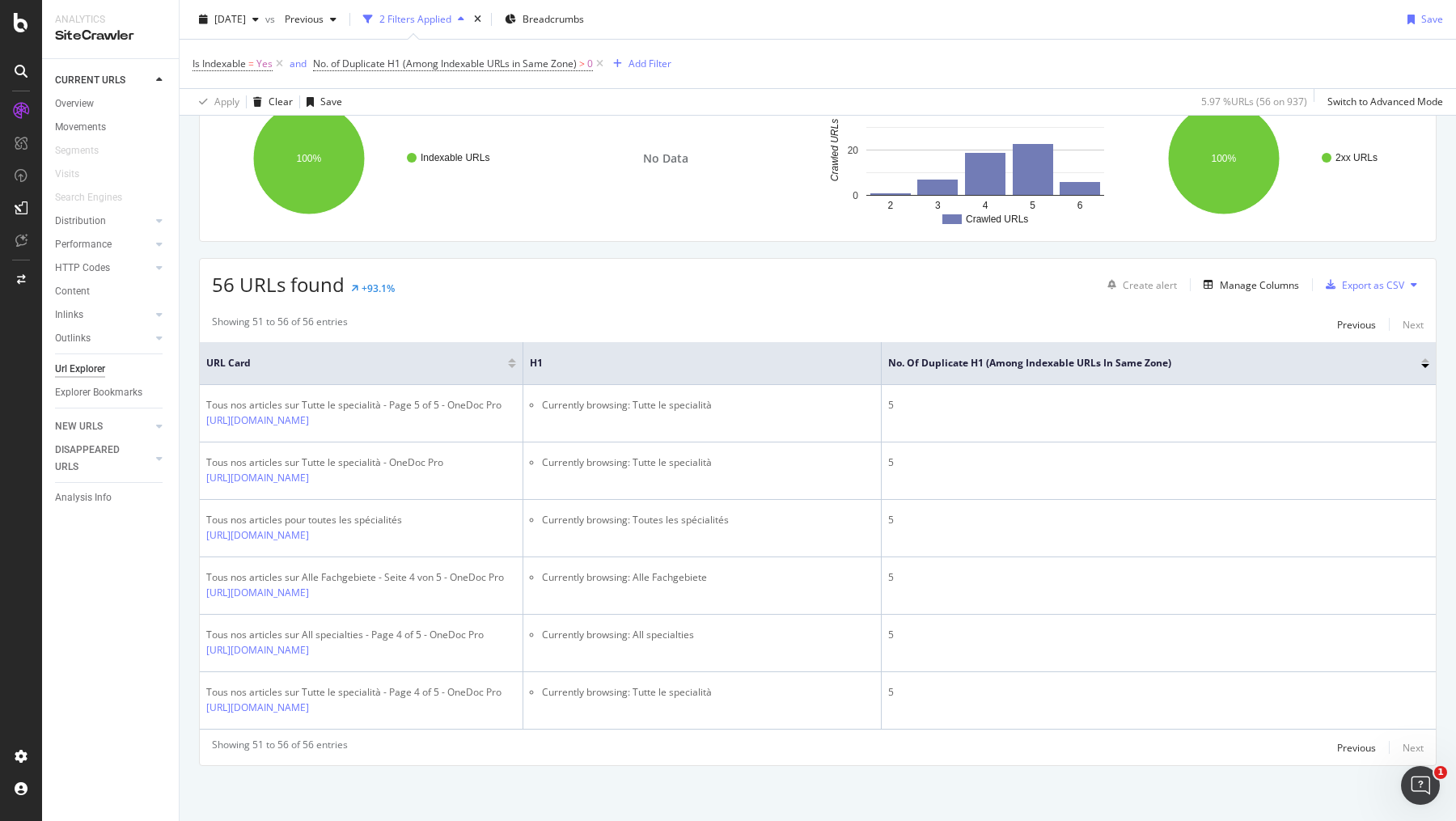
scroll to position [172, 0]
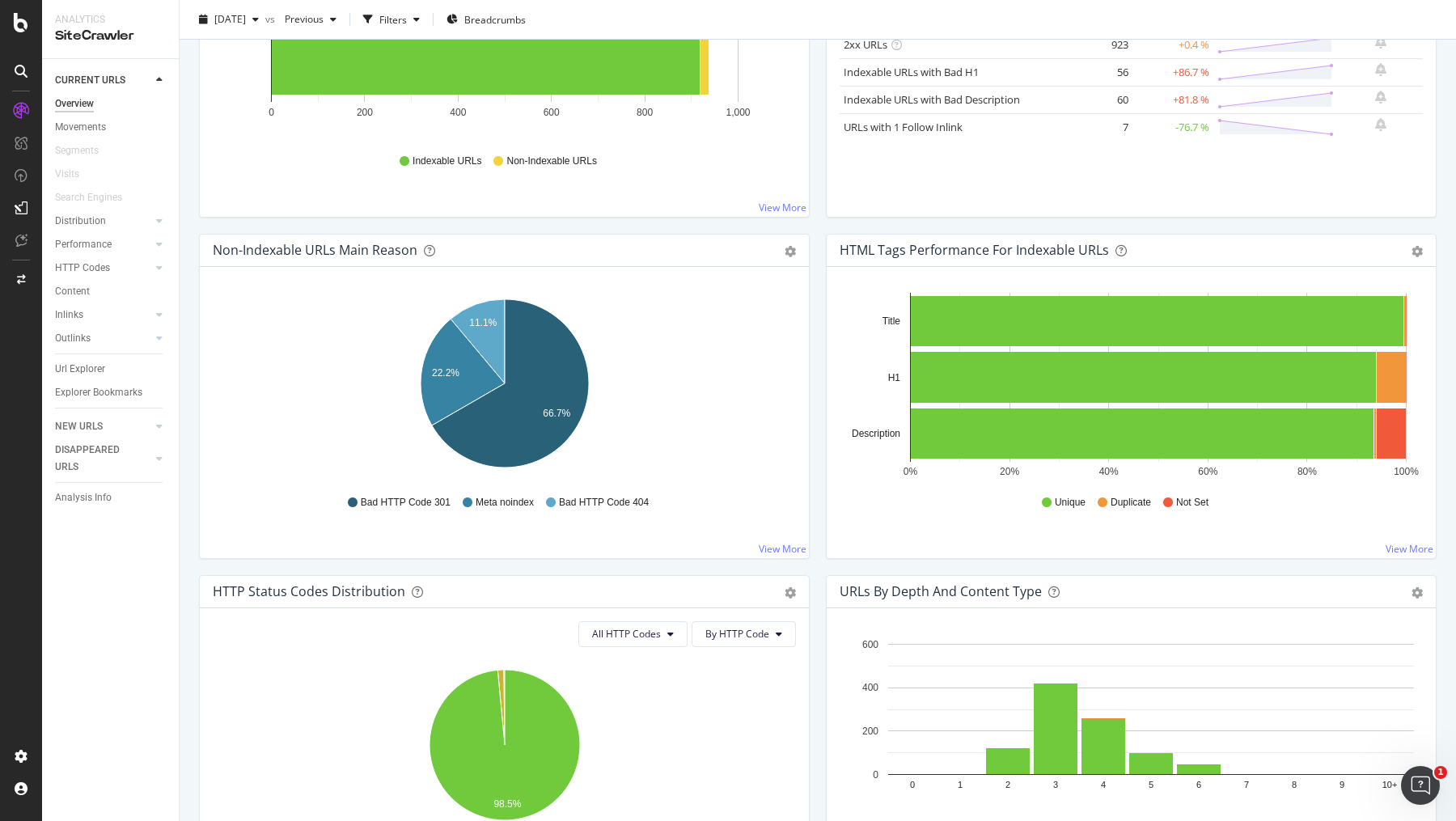
scroll to position [353, 0]
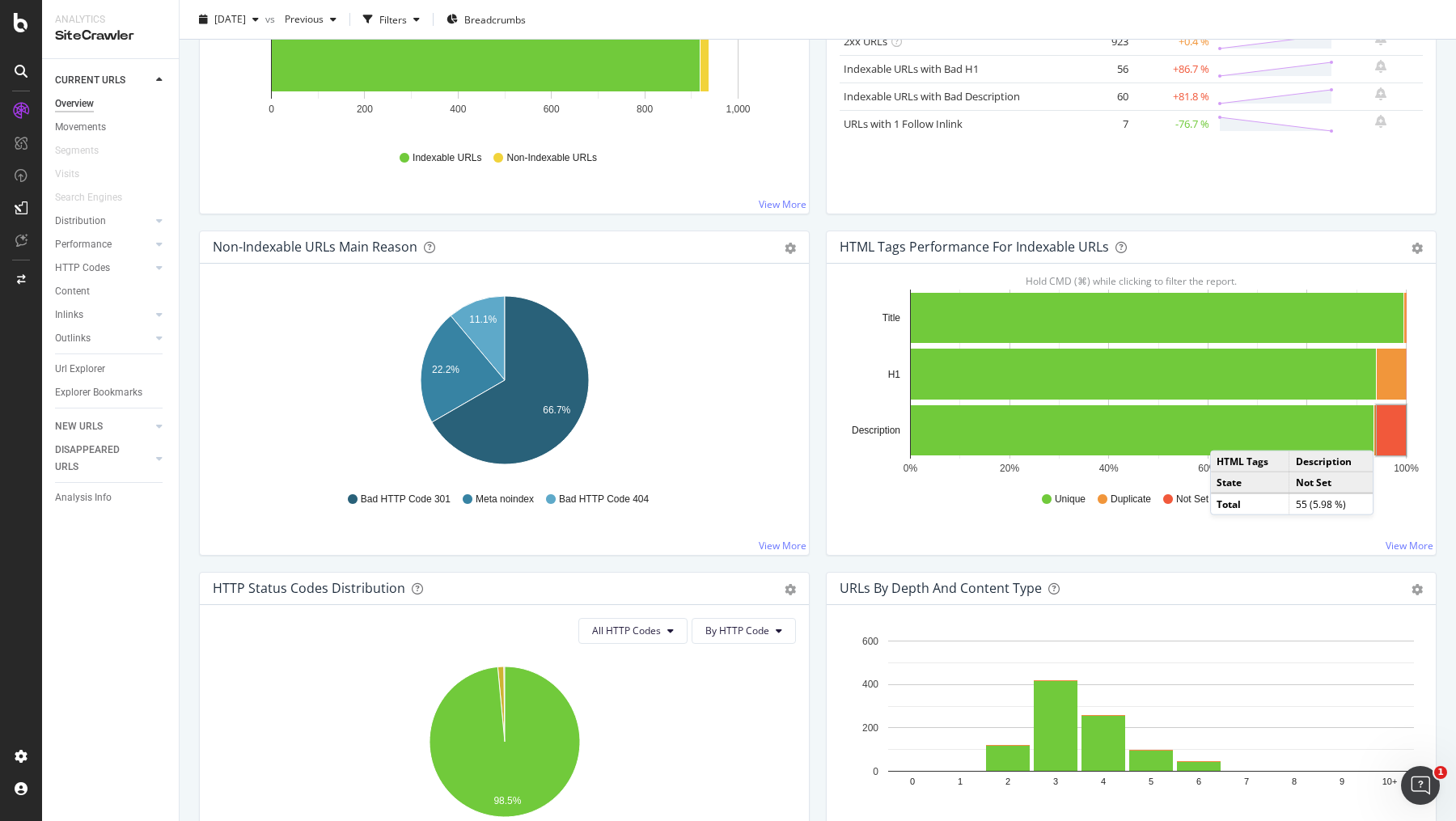
click at [1391, 432] on rect "A chart." at bounding box center [1391, 430] width 29 height 50
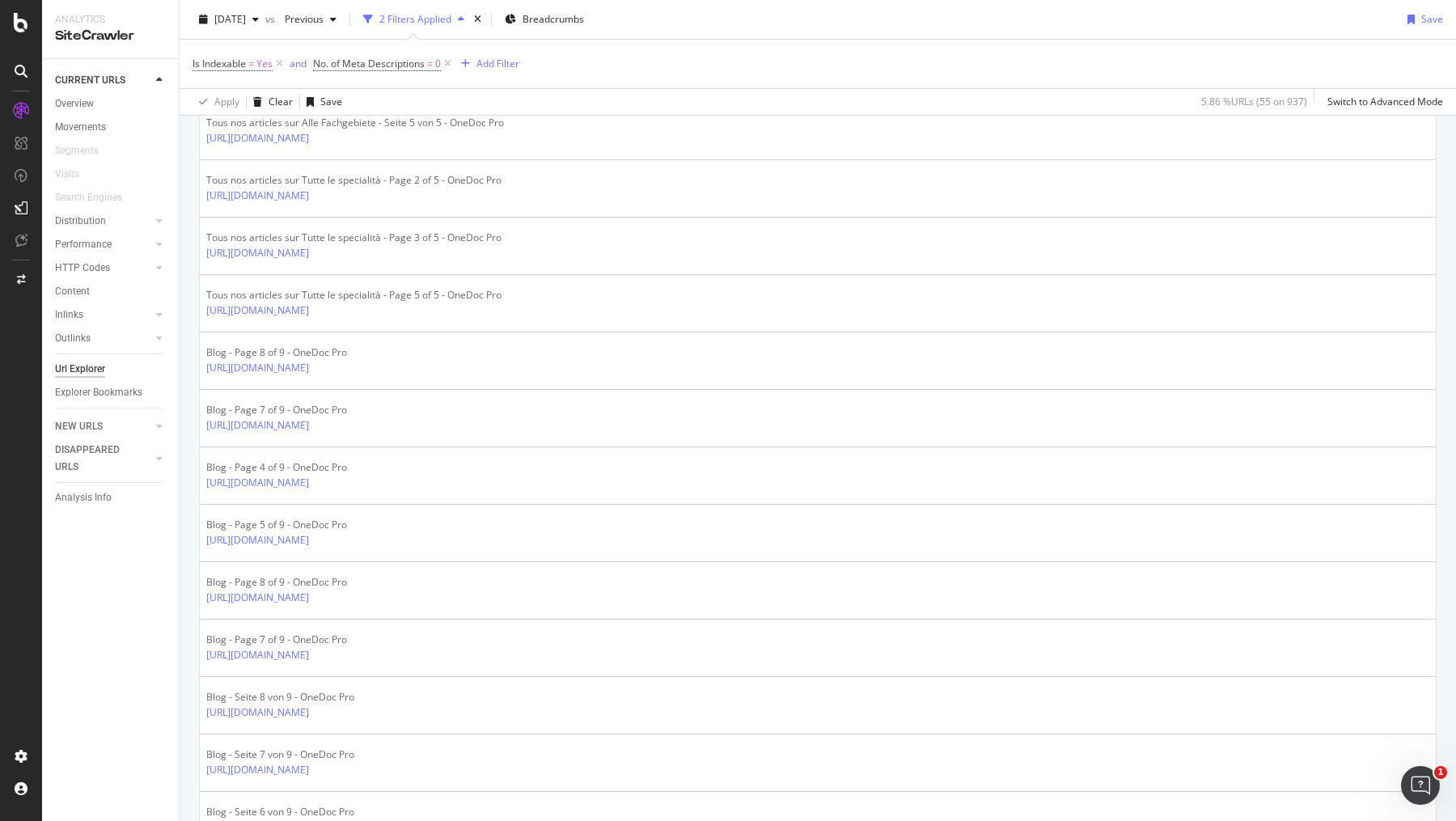
scroll to position [2655, 0]
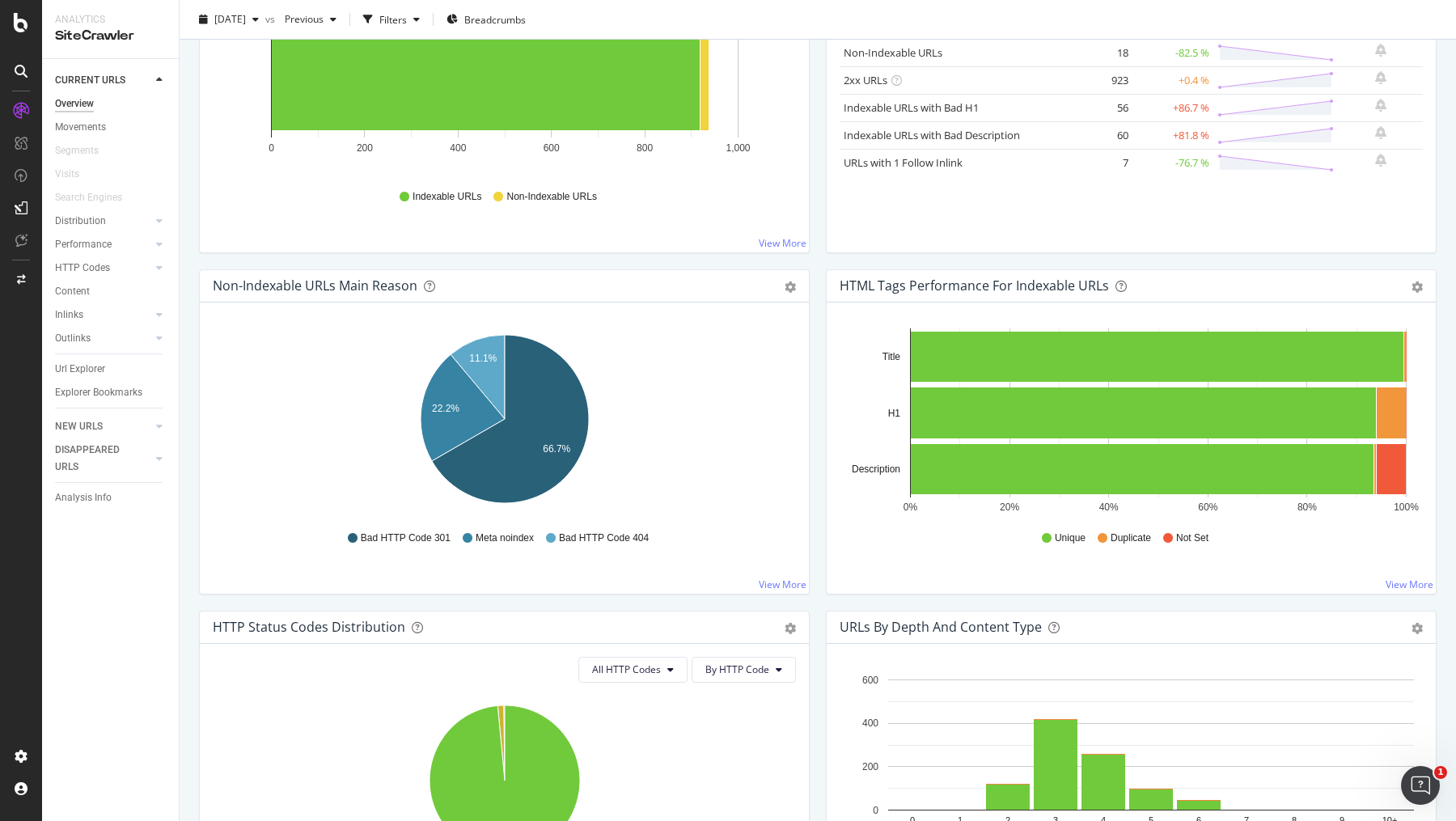
scroll to position [318, 0]
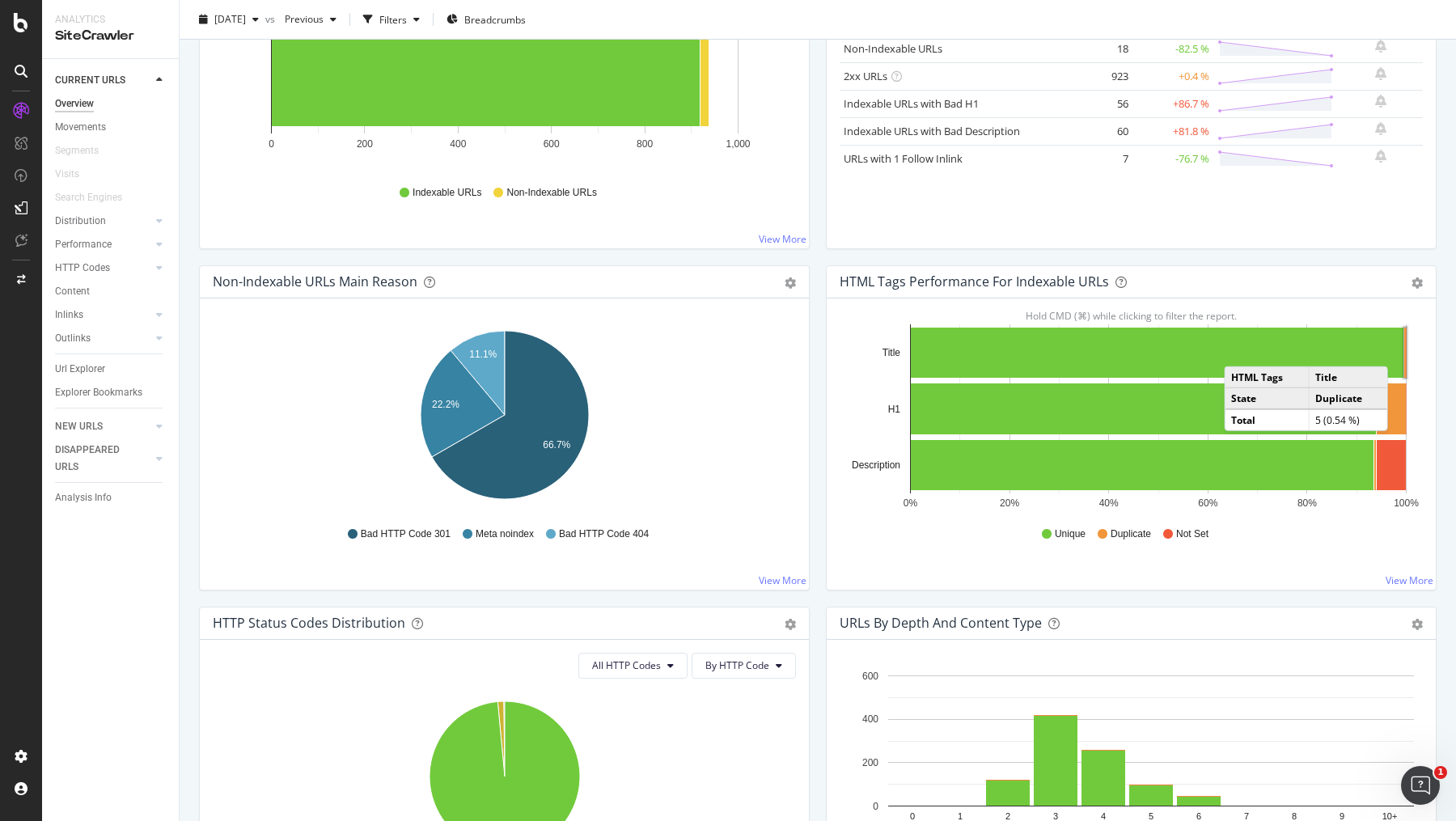
click at [1404, 348] on rect "A chart." at bounding box center [1405, 353] width 3 height 50
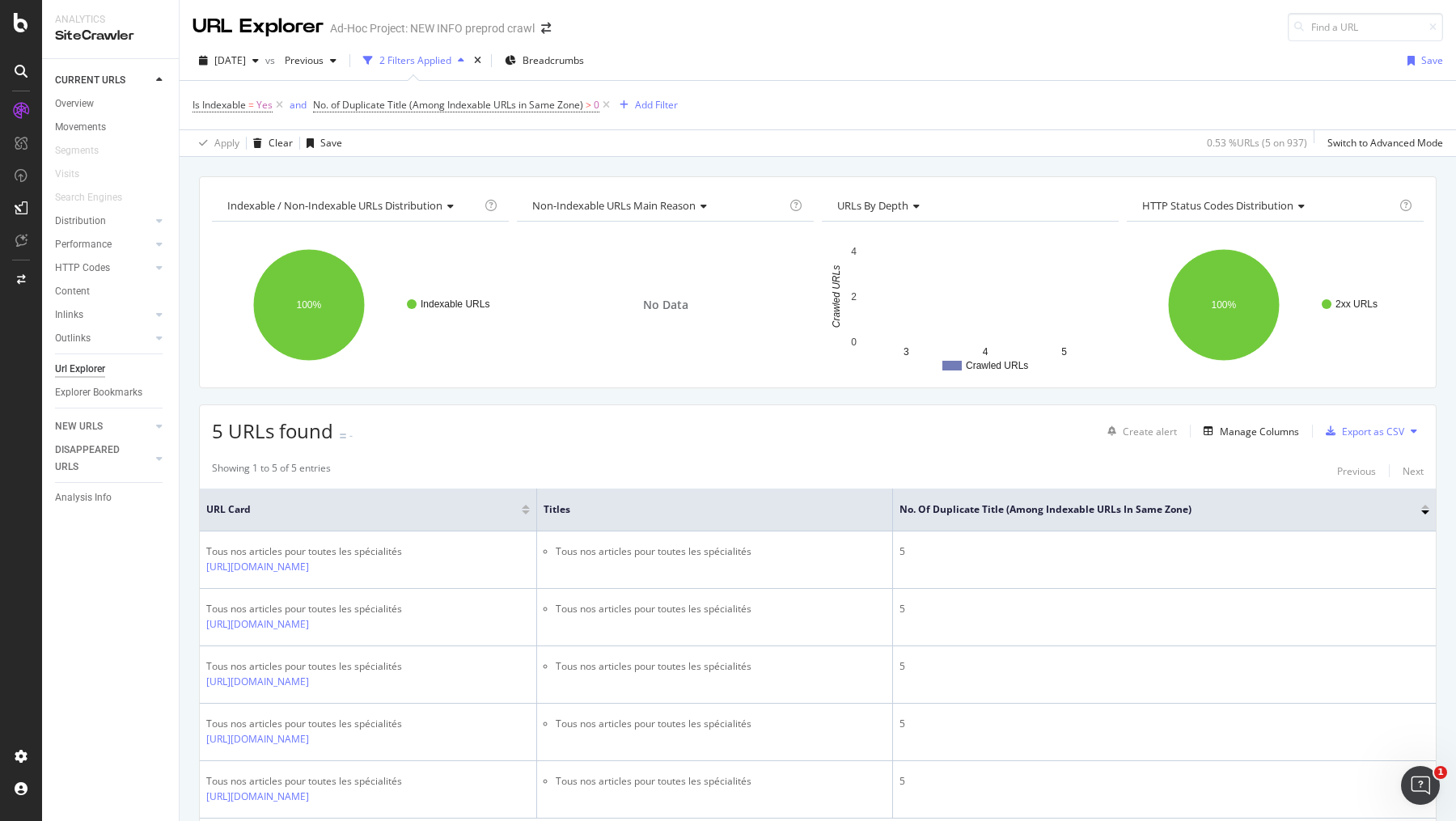
scroll to position [86, 0]
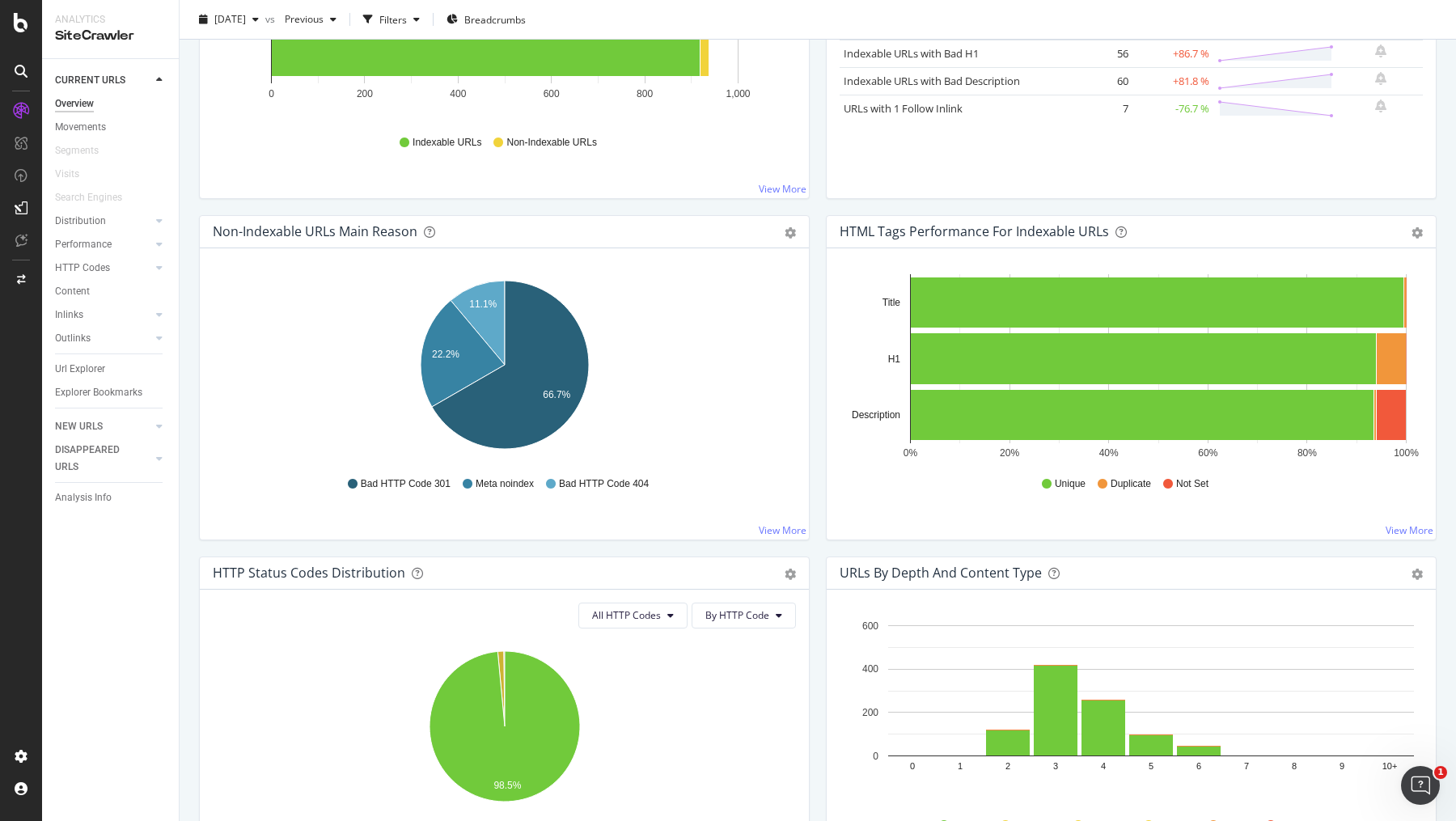
scroll to position [386, 0]
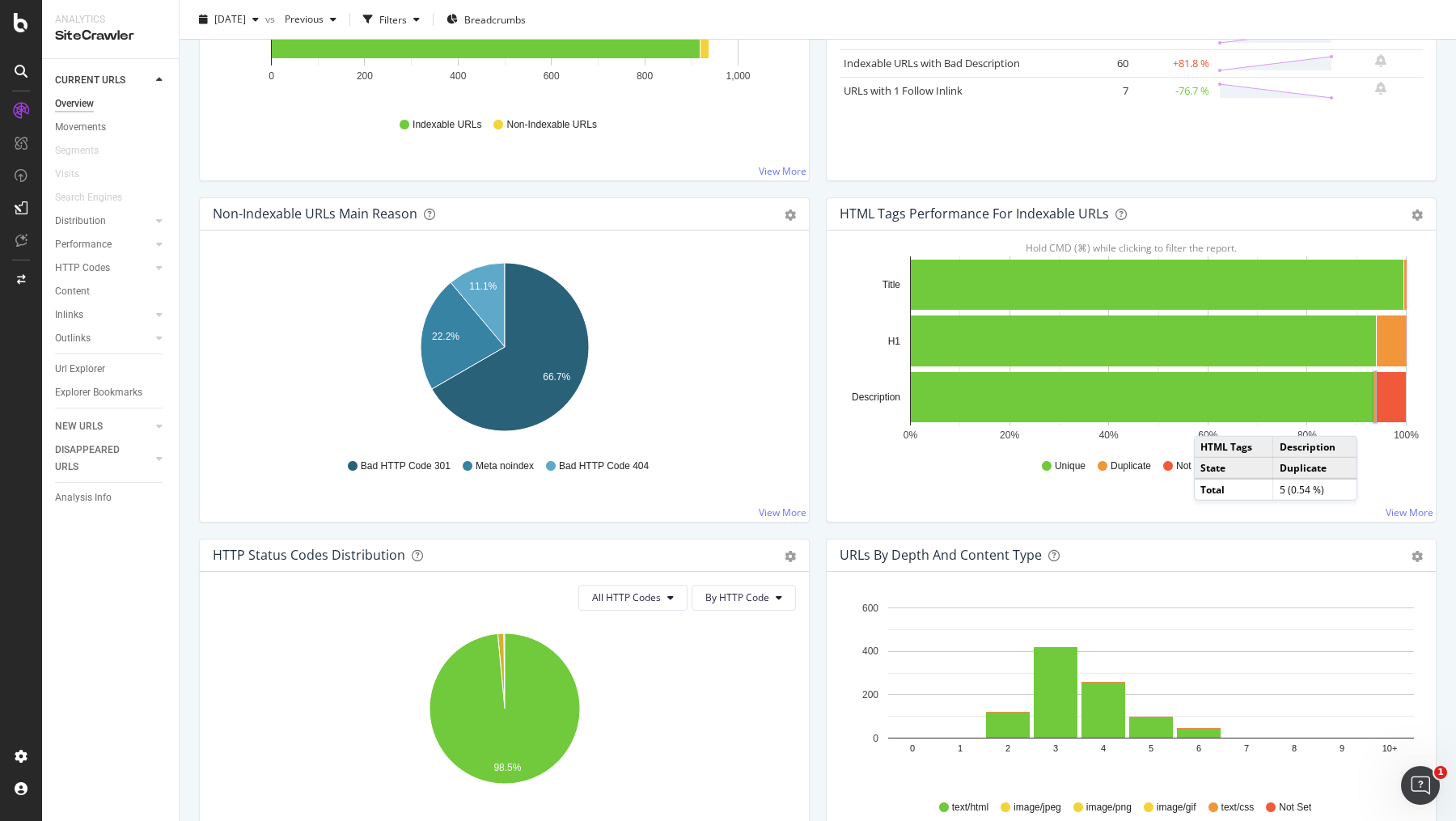
click at [1375, 418] on rect "A chart." at bounding box center [1376, 397] width 2 height 50
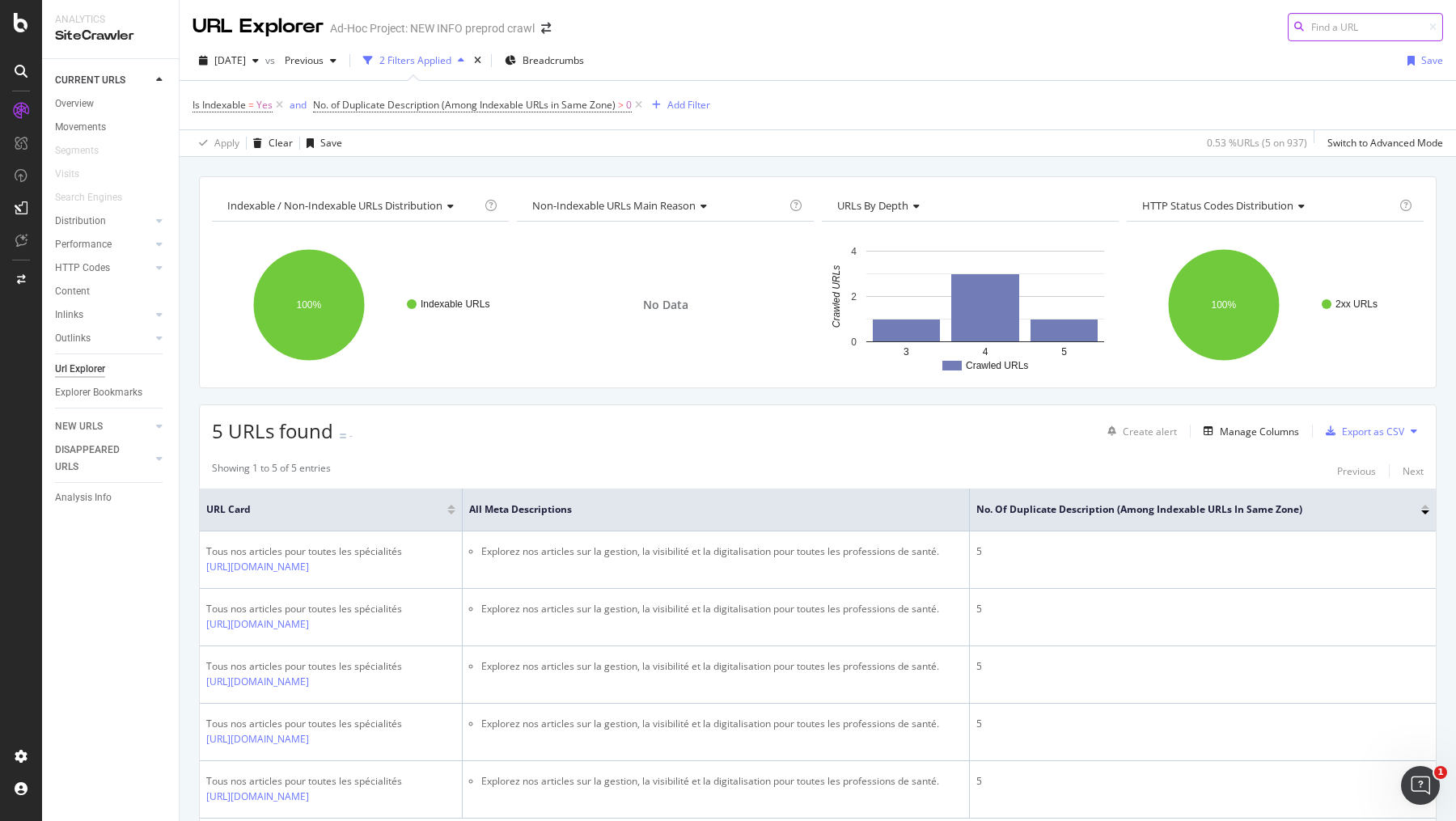
scroll to position [86, 0]
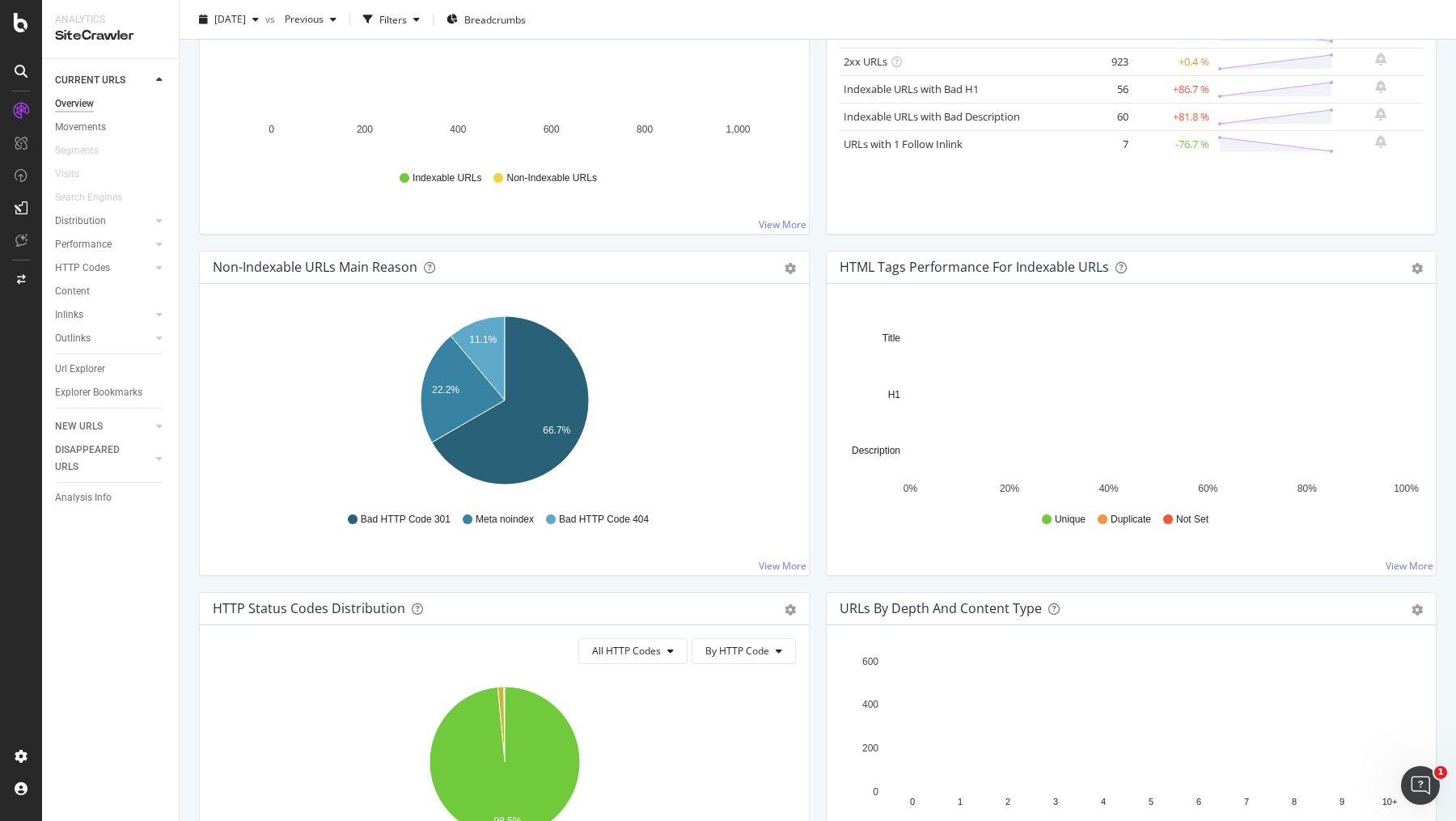
scroll to position [337, 0]
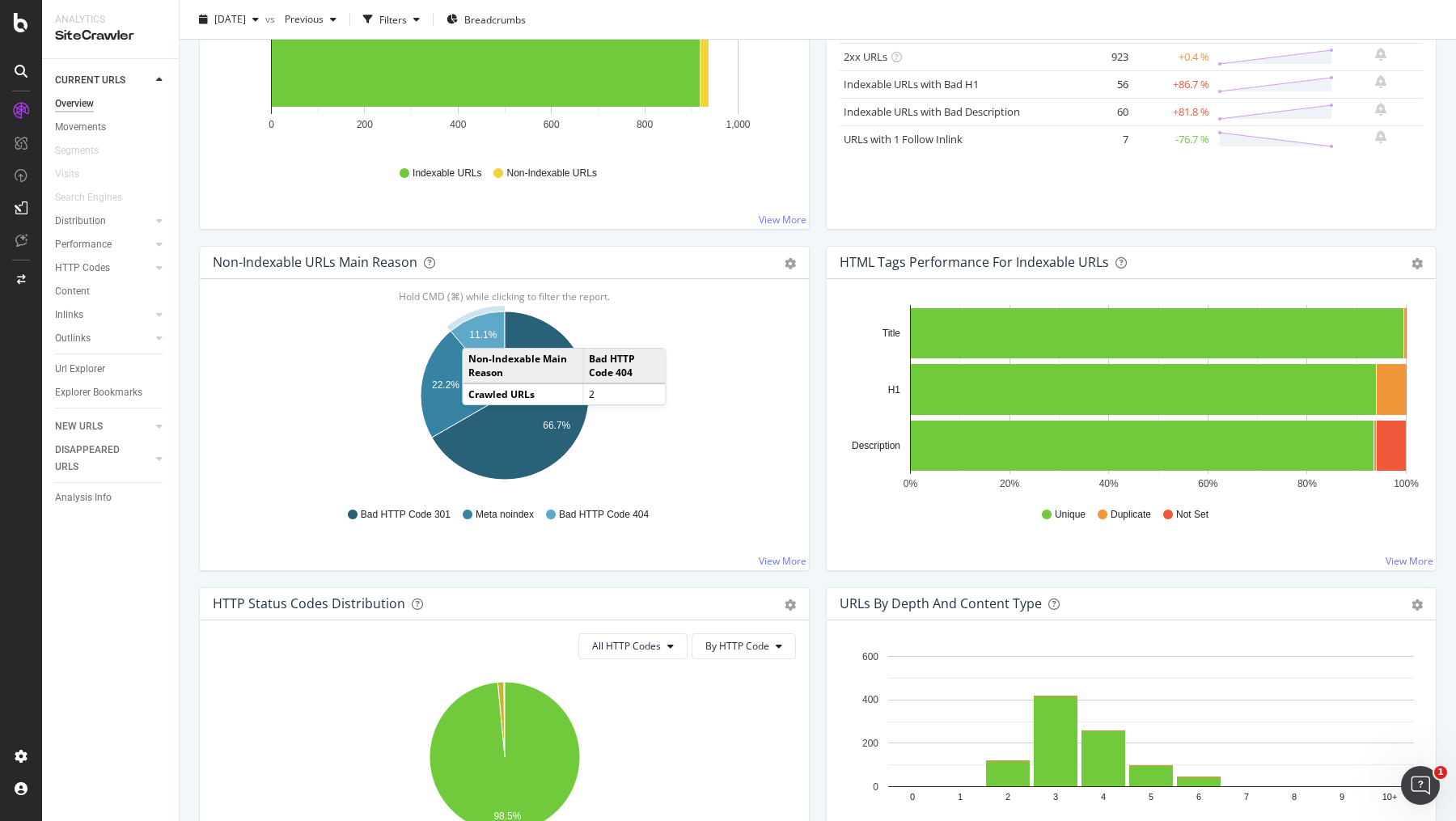
click at [478, 330] on text "11.1%" at bounding box center [483, 335] width 28 height 11
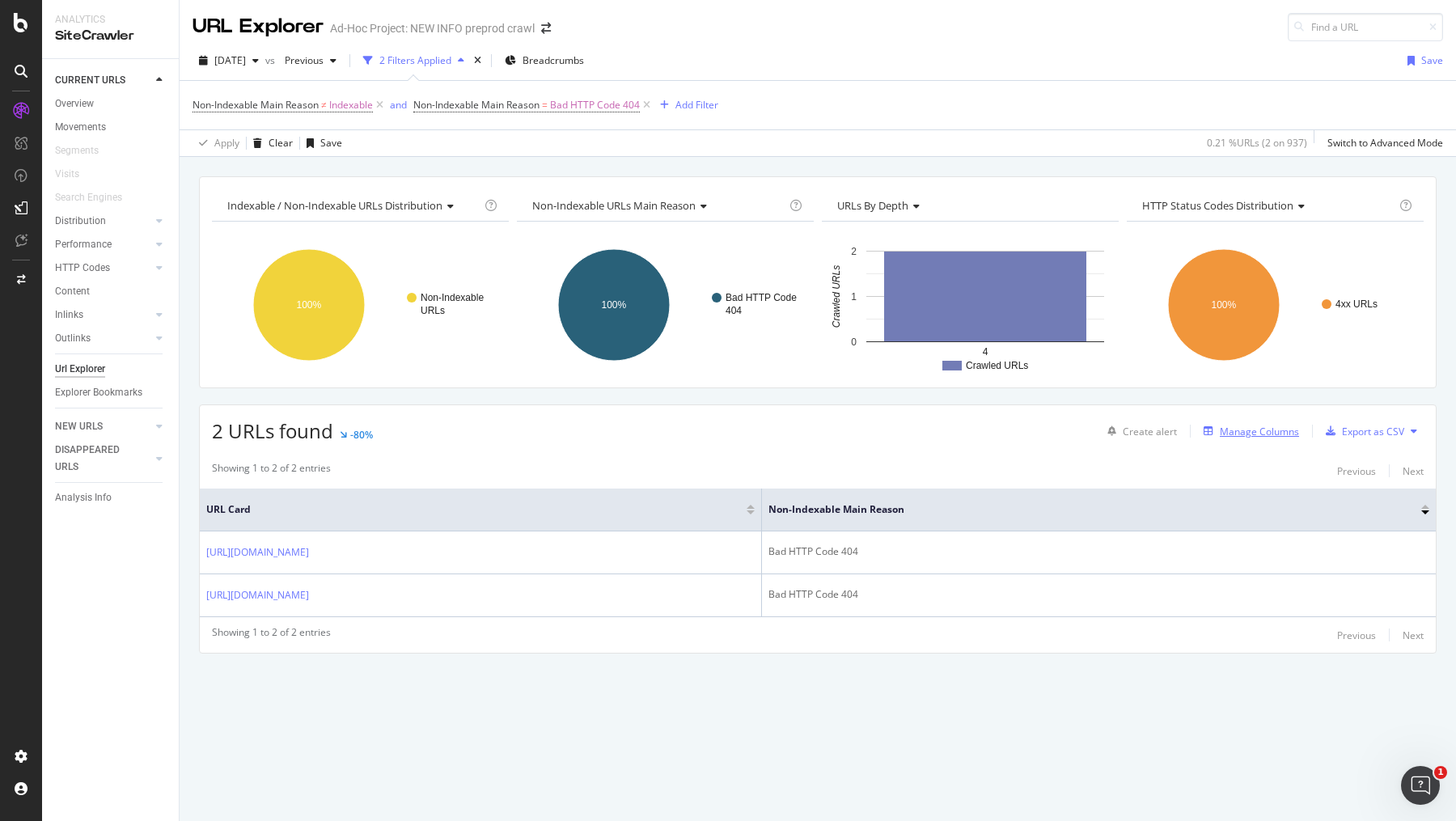
click at [1233, 429] on div "Manage Columns" at bounding box center [1259, 431] width 80 height 13
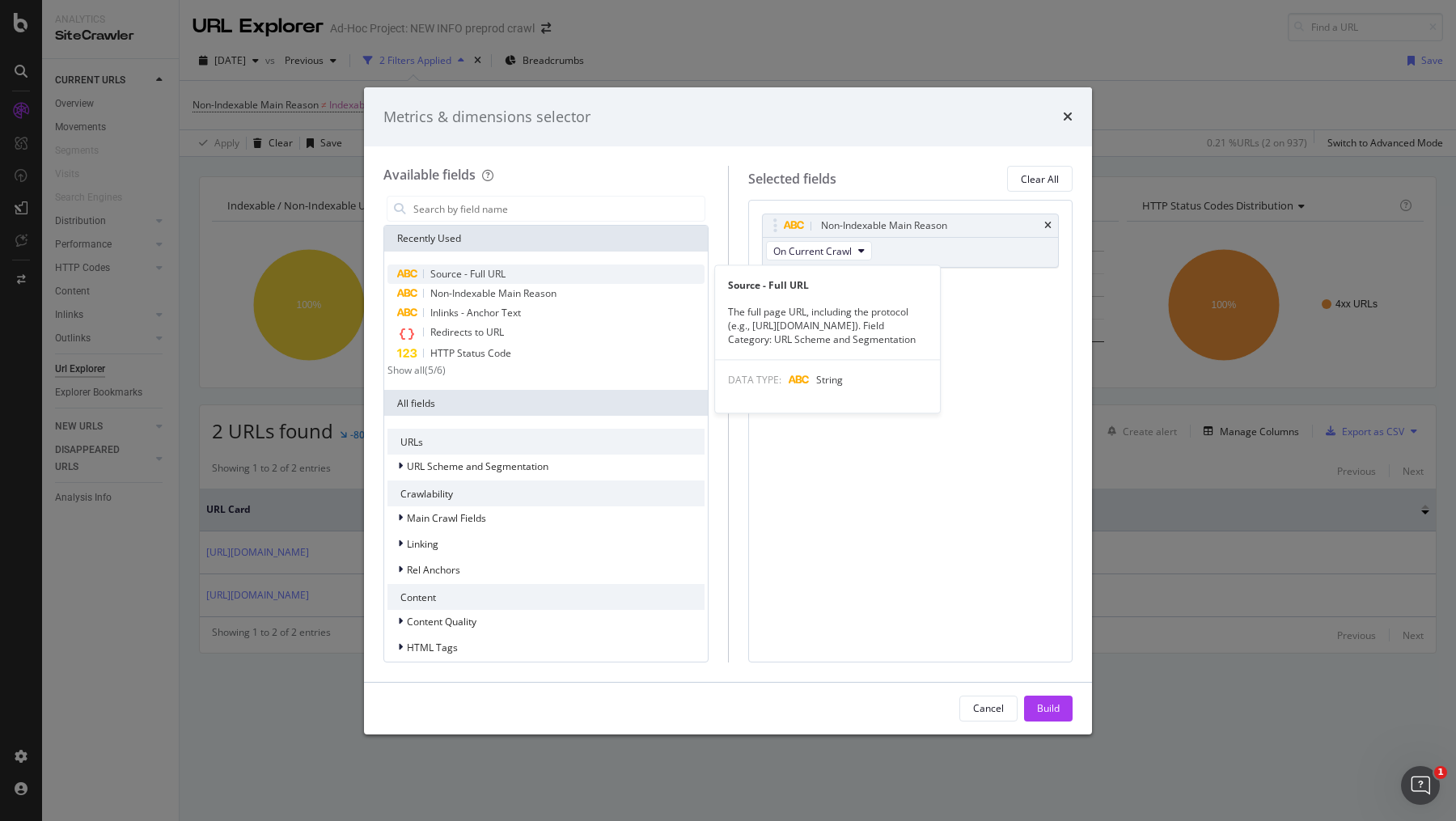
click at [507, 269] on div "Source - Full URL" at bounding box center [545, 274] width 317 height 19
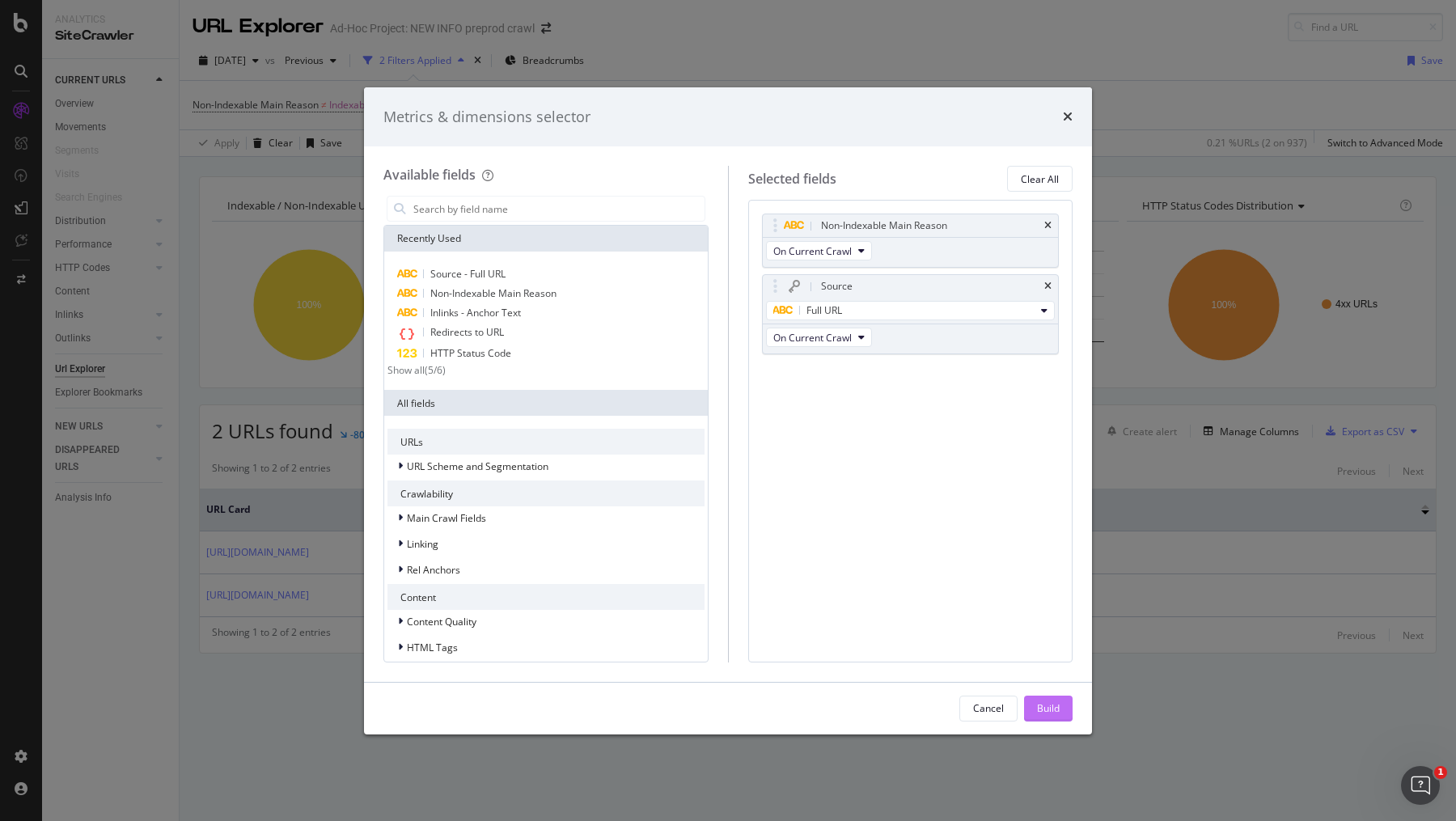
click at [1039, 708] on div "Build" at bounding box center [1049, 708] width 23 height 13
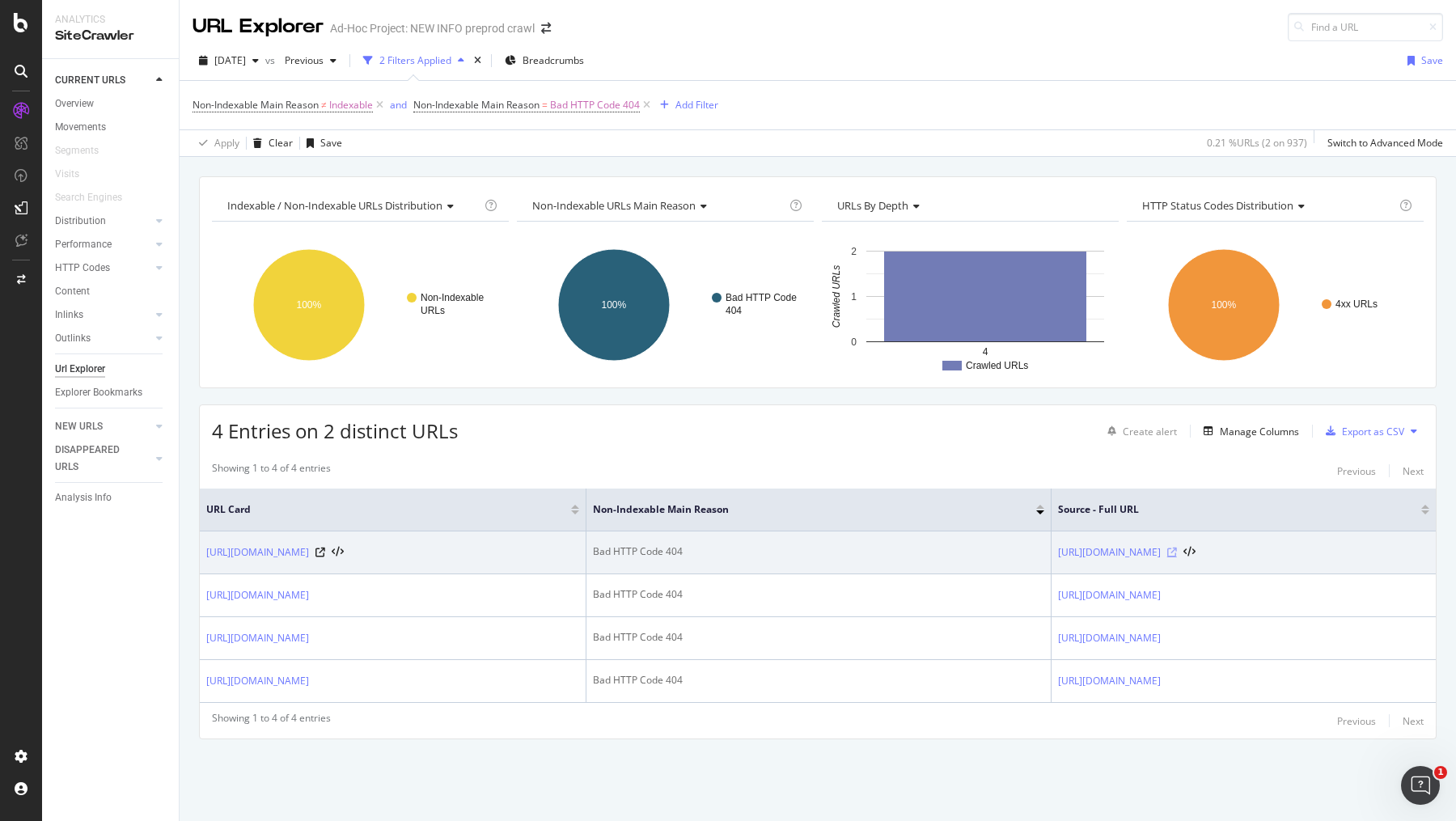
click at [1167, 548] on icon at bounding box center [1172, 553] width 10 height 10
click at [325, 549] on icon at bounding box center [320, 553] width 10 height 10
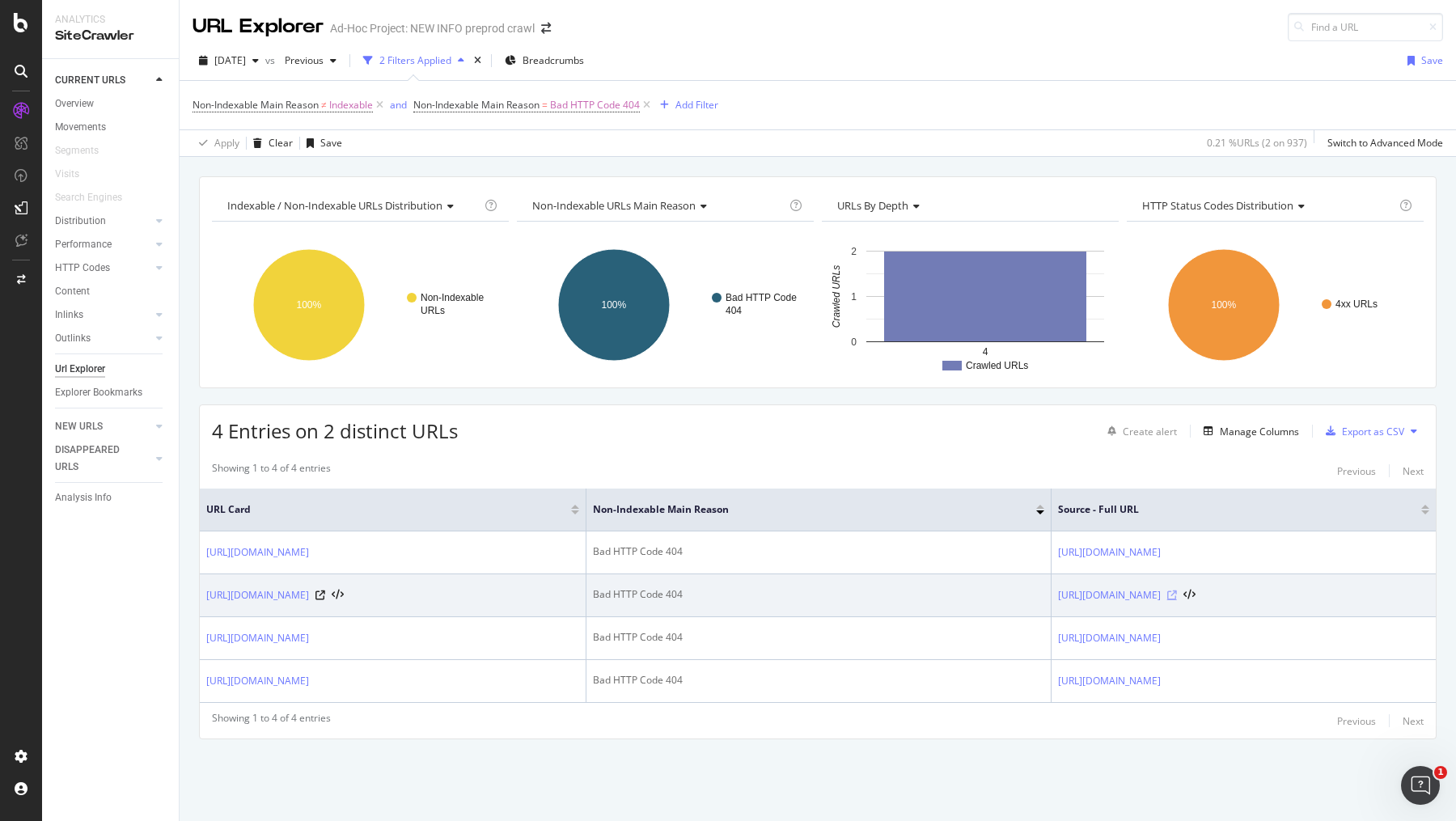
click at [1177, 593] on icon at bounding box center [1172, 595] width 10 height 10
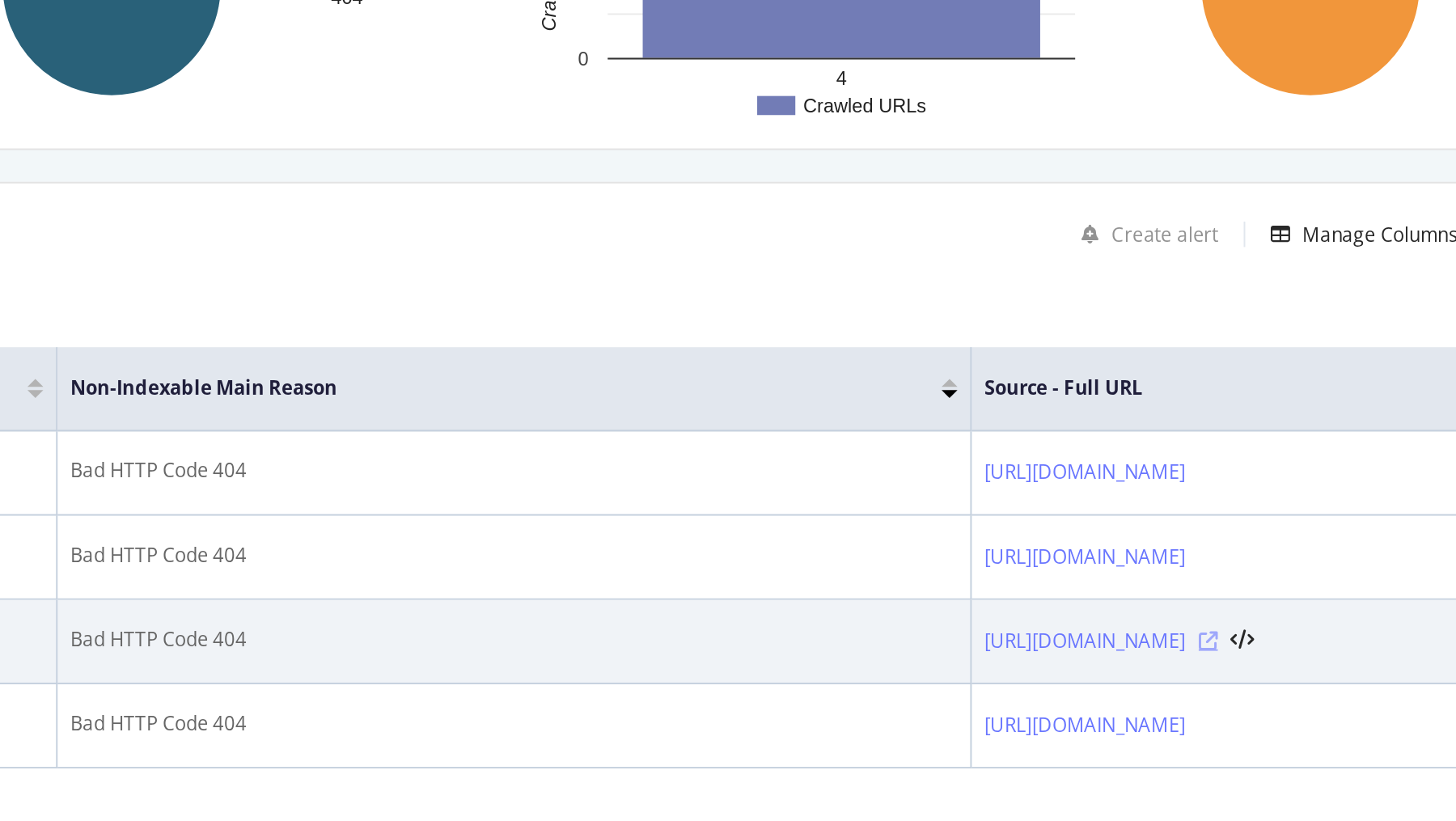
click at [1167, 633] on icon at bounding box center [1172, 638] width 10 height 10
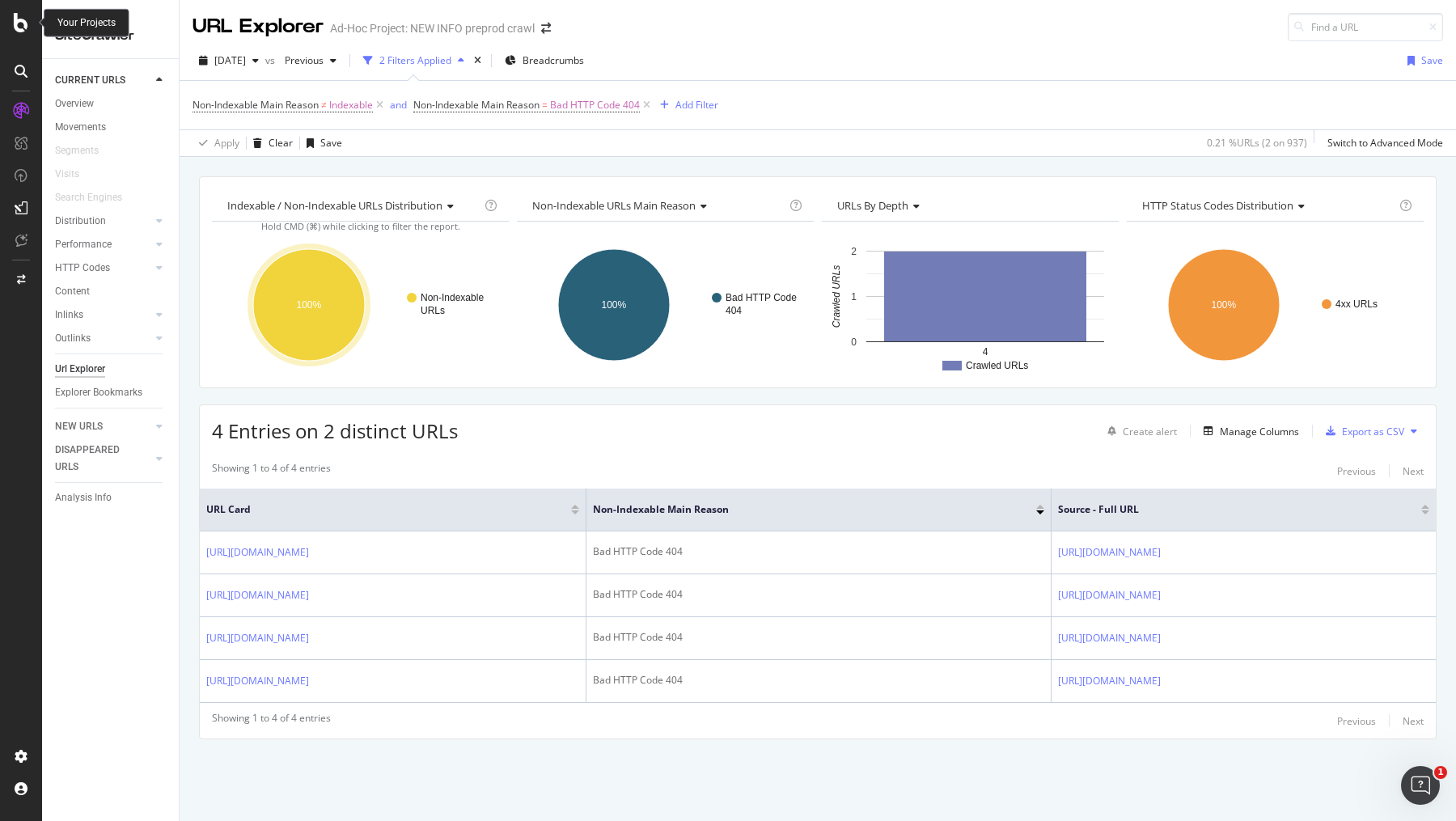
click at [23, 18] on icon at bounding box center [20, 23] width 14 height 19
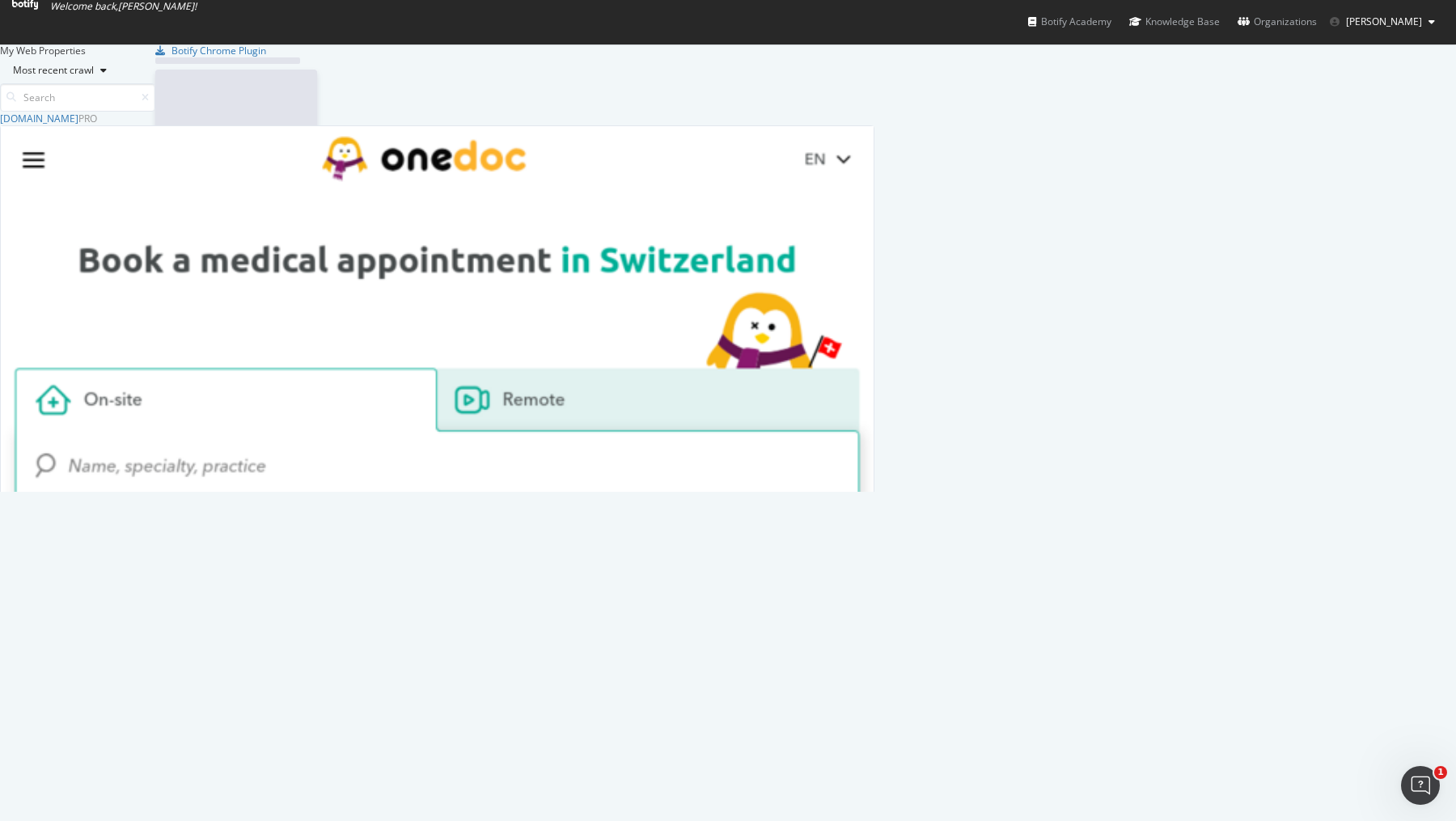
scroll to position [821, 1456]
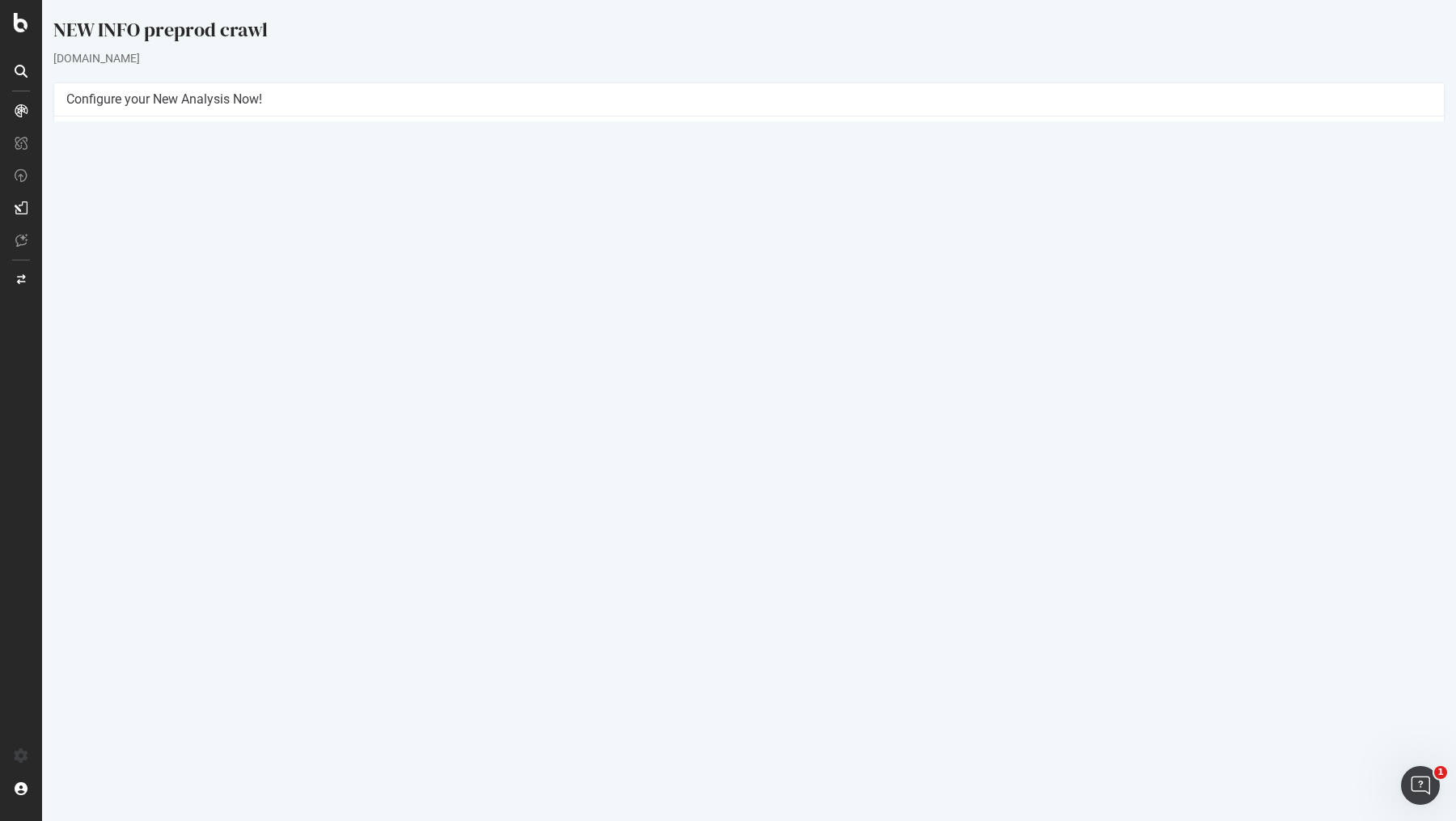
click at [746, 358] on button "Yes! Start Now" at bounding box center [728, 362] width 101 height 26
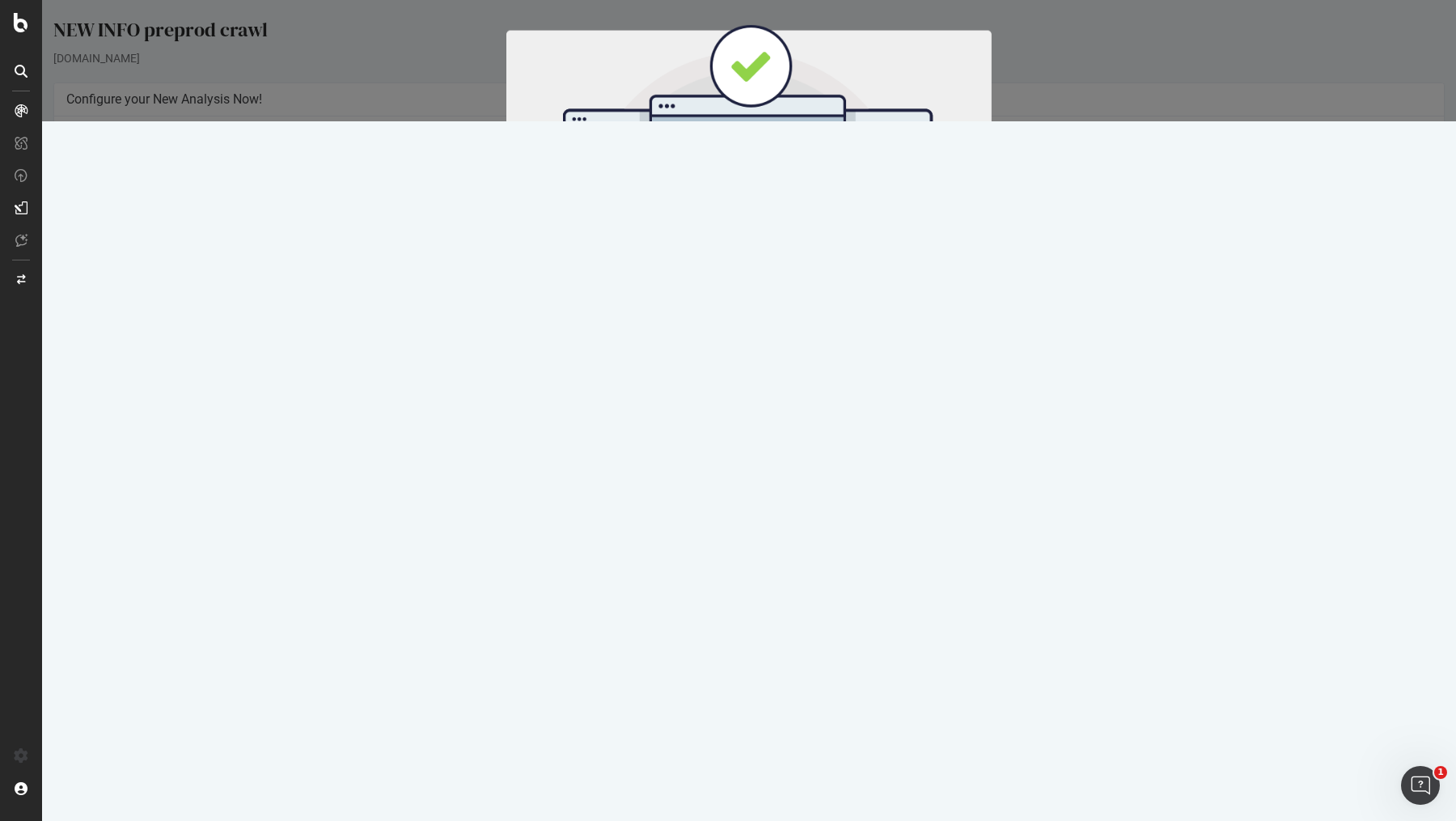
click at [777, 272] on button "Start Now" at bounding box center [779, 268] width 71 height 28
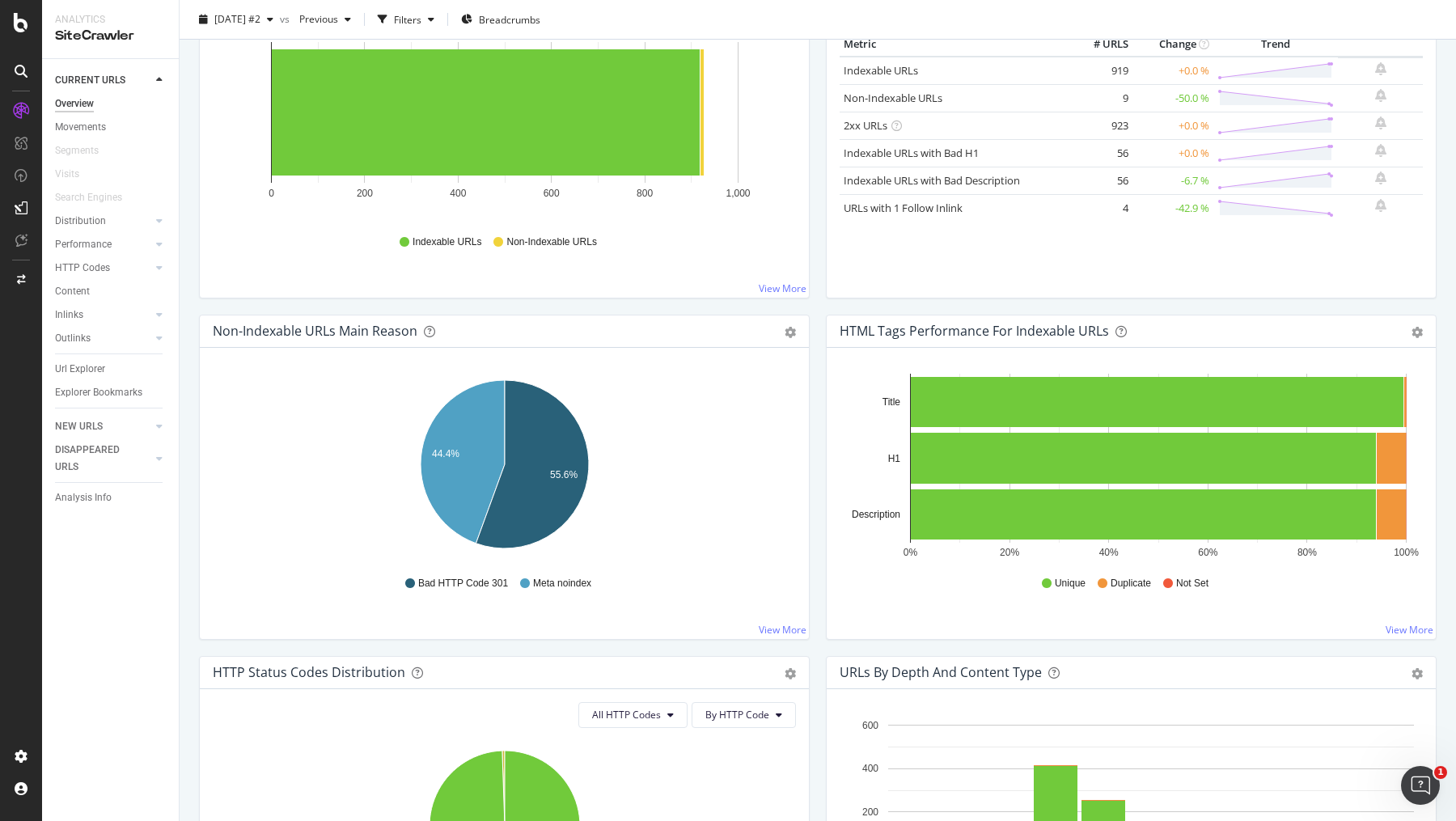
scroll to position [375, 0]
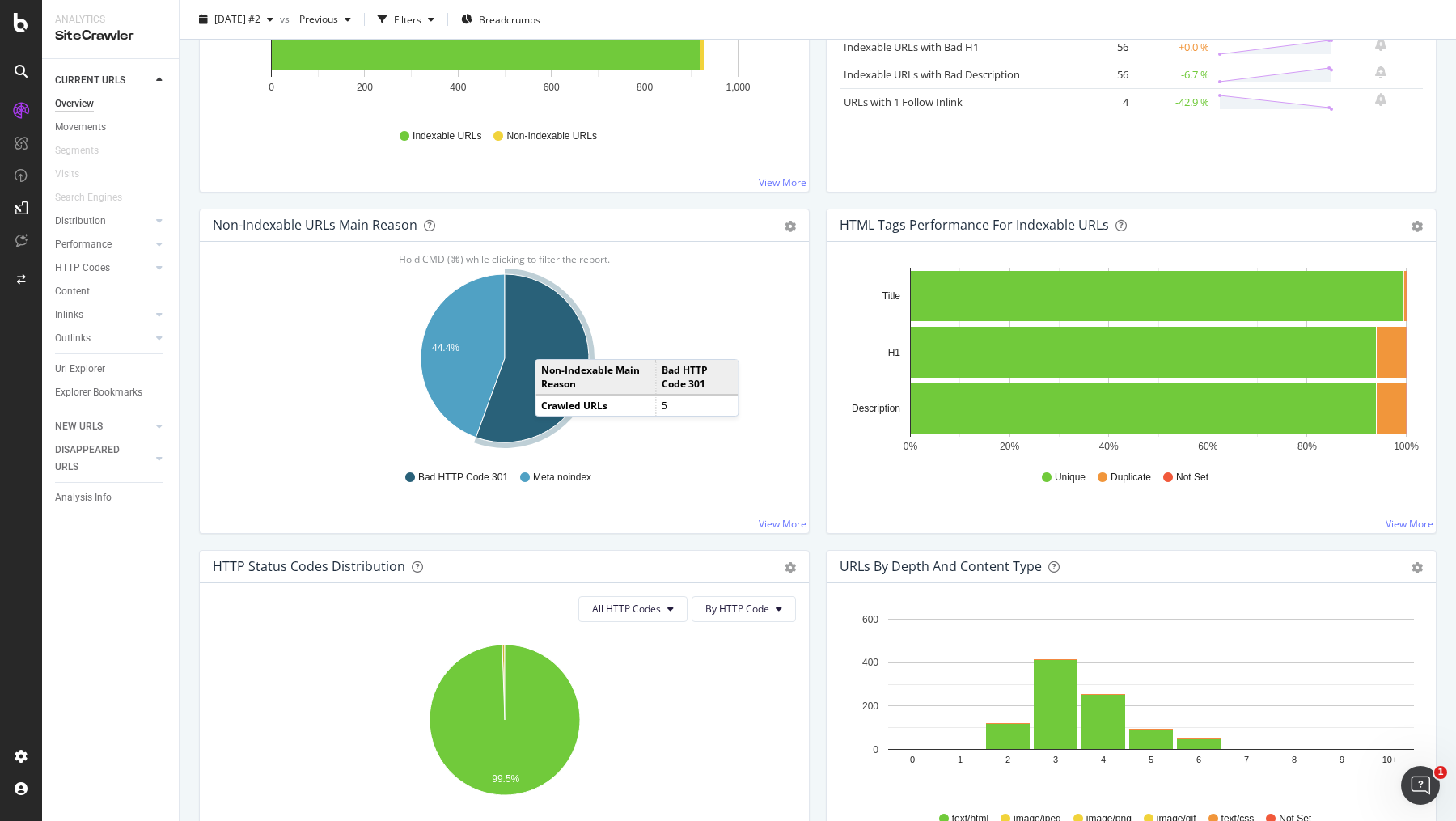
click at [551, 340] on icon "A chart." at bounding box center [533, 358] width 113 height 169
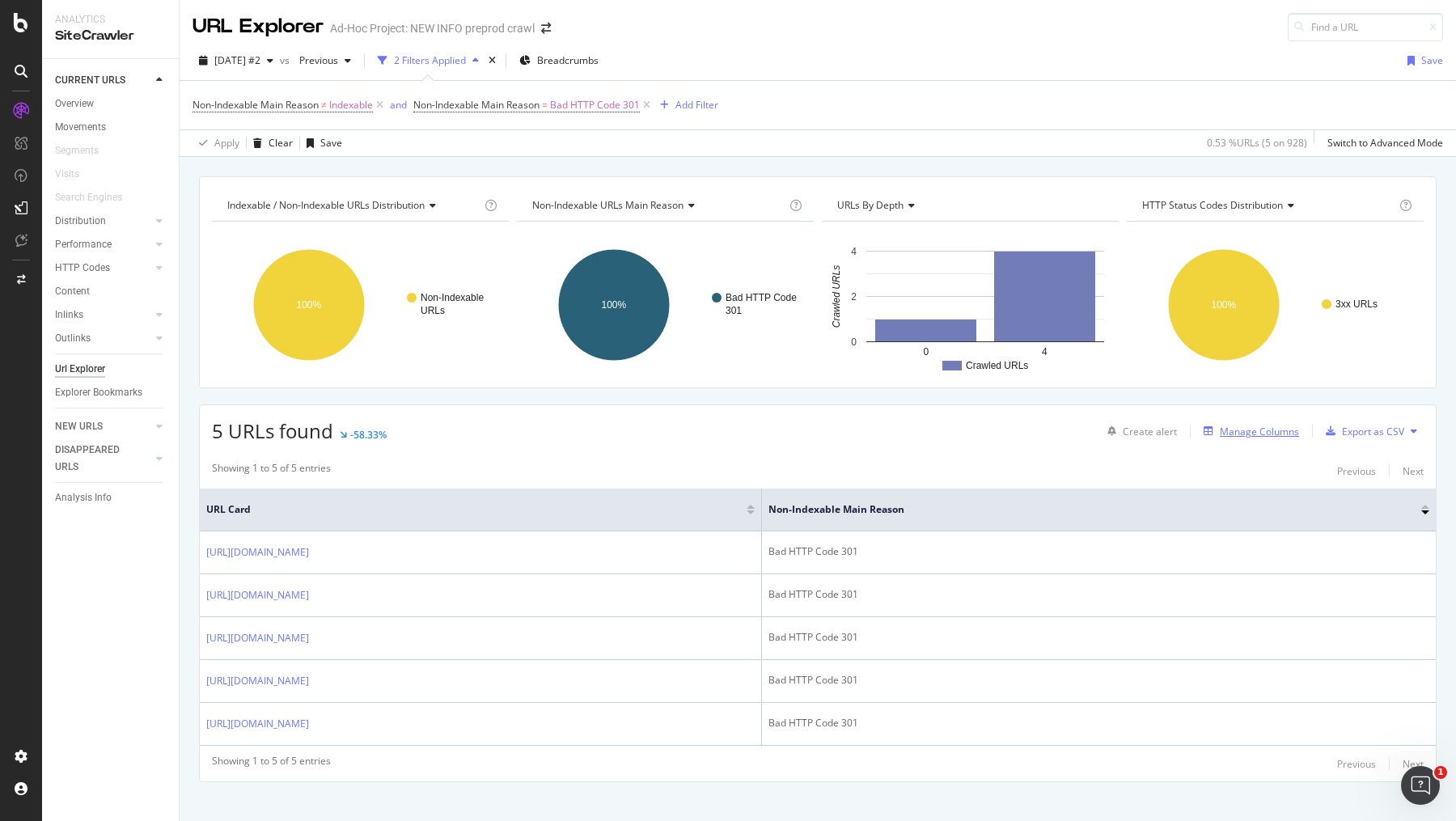
click at [1269, 424] on div "Manage Columns" at bounding box center [1259, 431] width 80 height 13
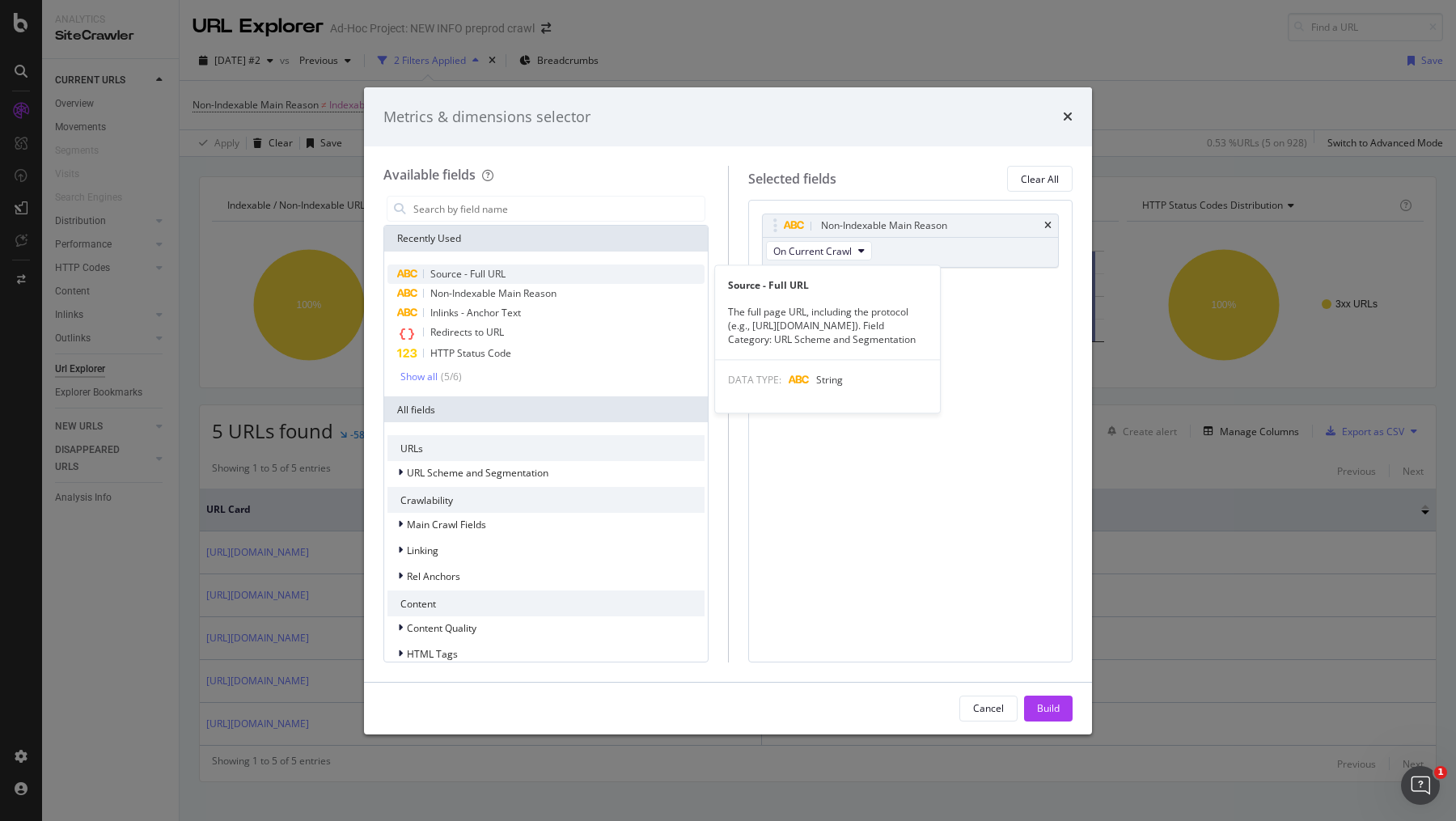
click at [566, 280] on div "Source - Full URL" at bounding box center [545, 274] width 317 height 19
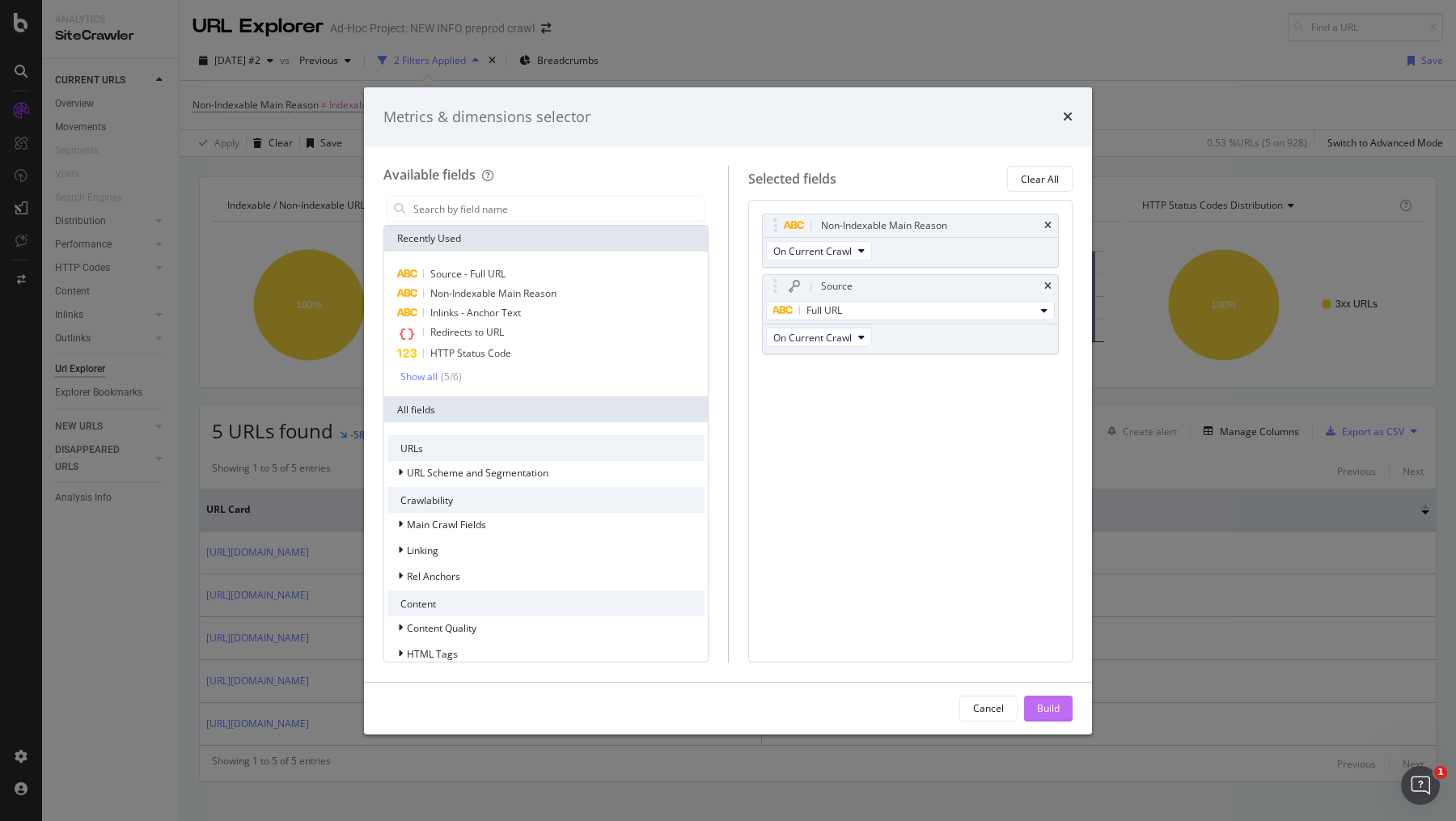
click at [1040, 713] on div "Build" at bounding box center [1049, 708] width 23 height 13
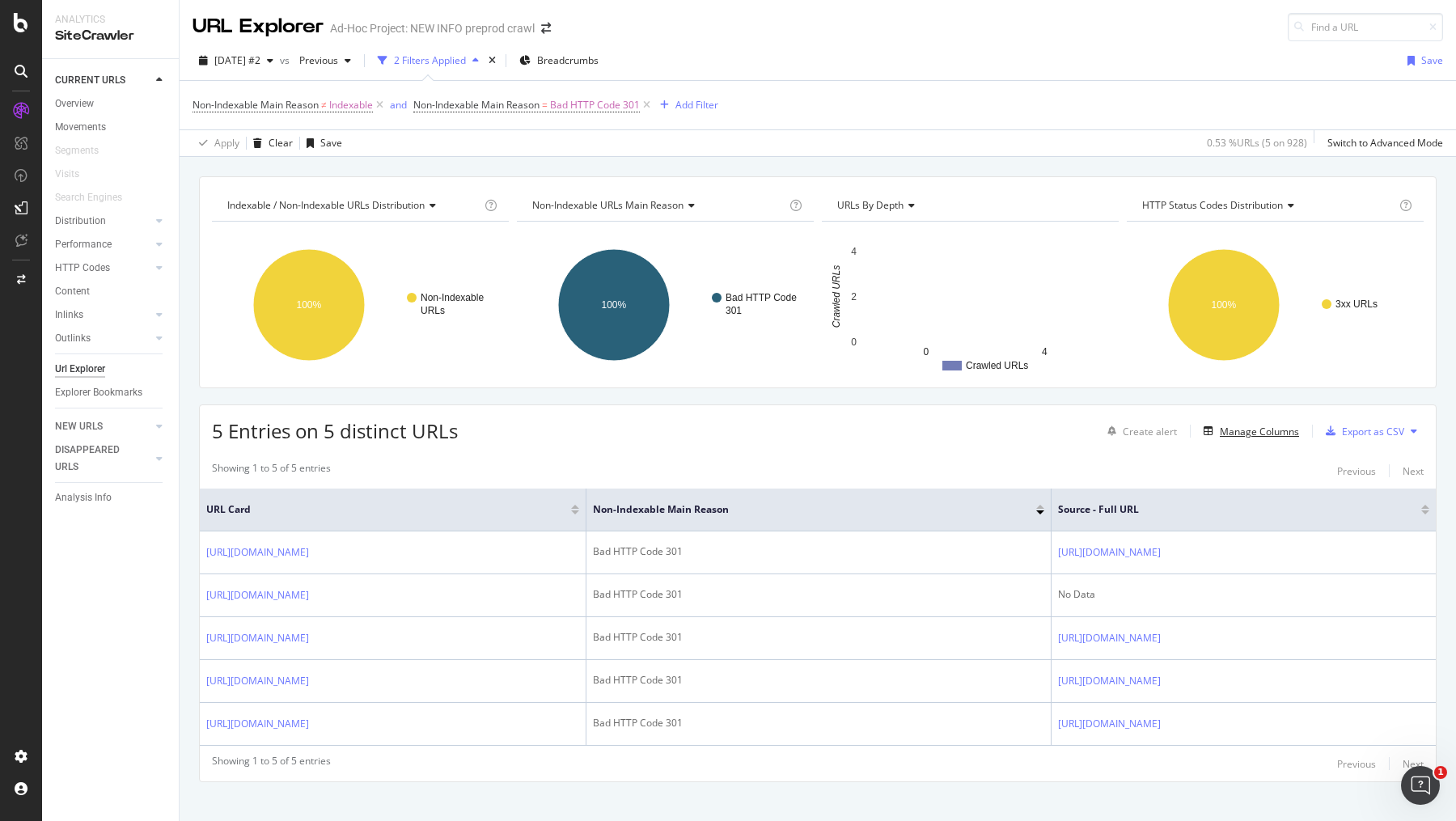
scroll to position [13, 0]
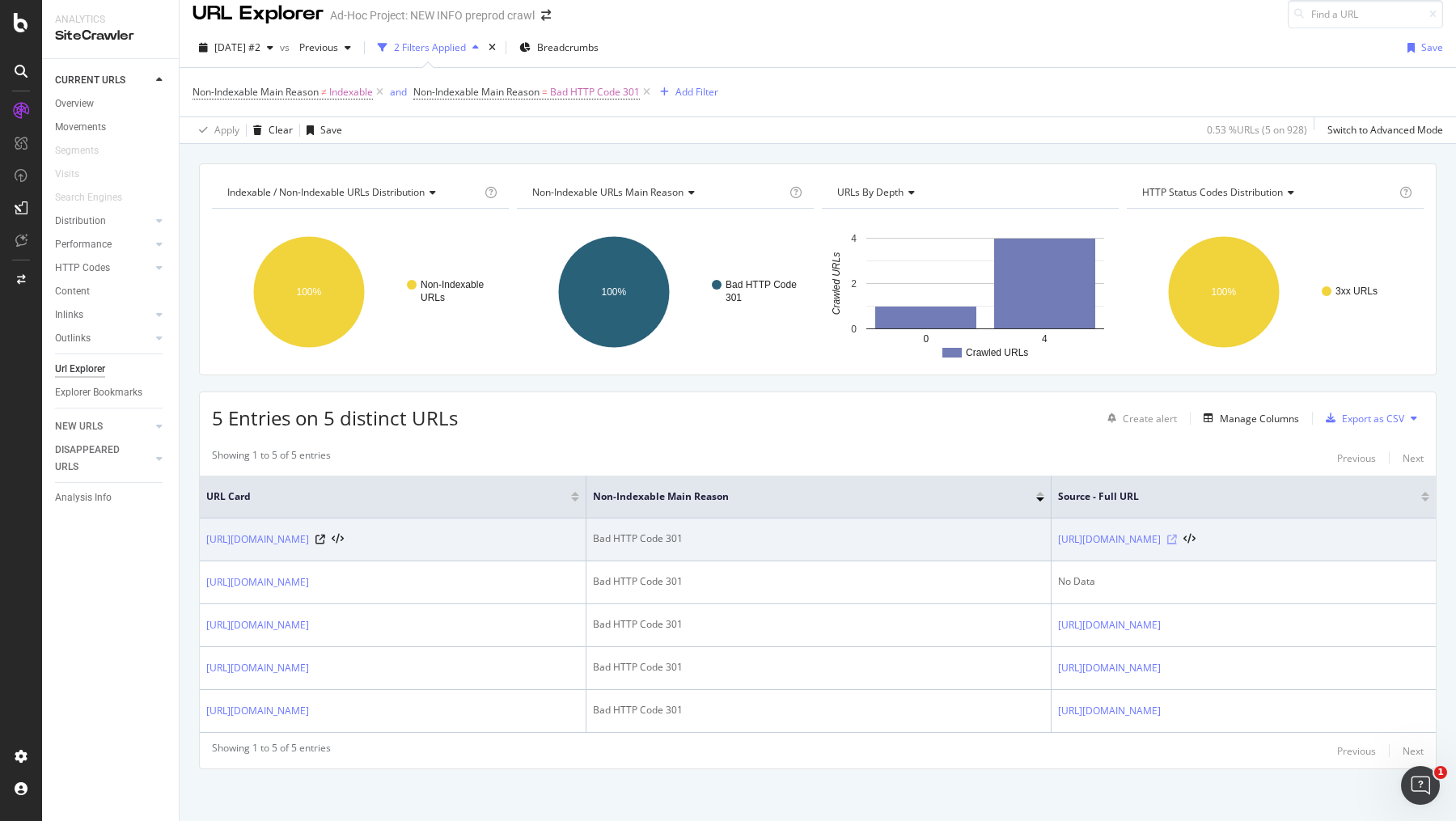
click at [1167, 535] on icon at bounding box center [1172, 539] width 10 height 10
drag, startPoint x: 401, startPoint y: 538, endPoint x: 200, endPoint y: 538, distance: 201.0
click at [200, 538] on td "https://info.1doc.ch/de/fachgebiet/spital-3/" at bounding box center [394, 539] width 387 height 43
copy link "https://info.1doc.ch/de/fachgebiet/spital-3/"
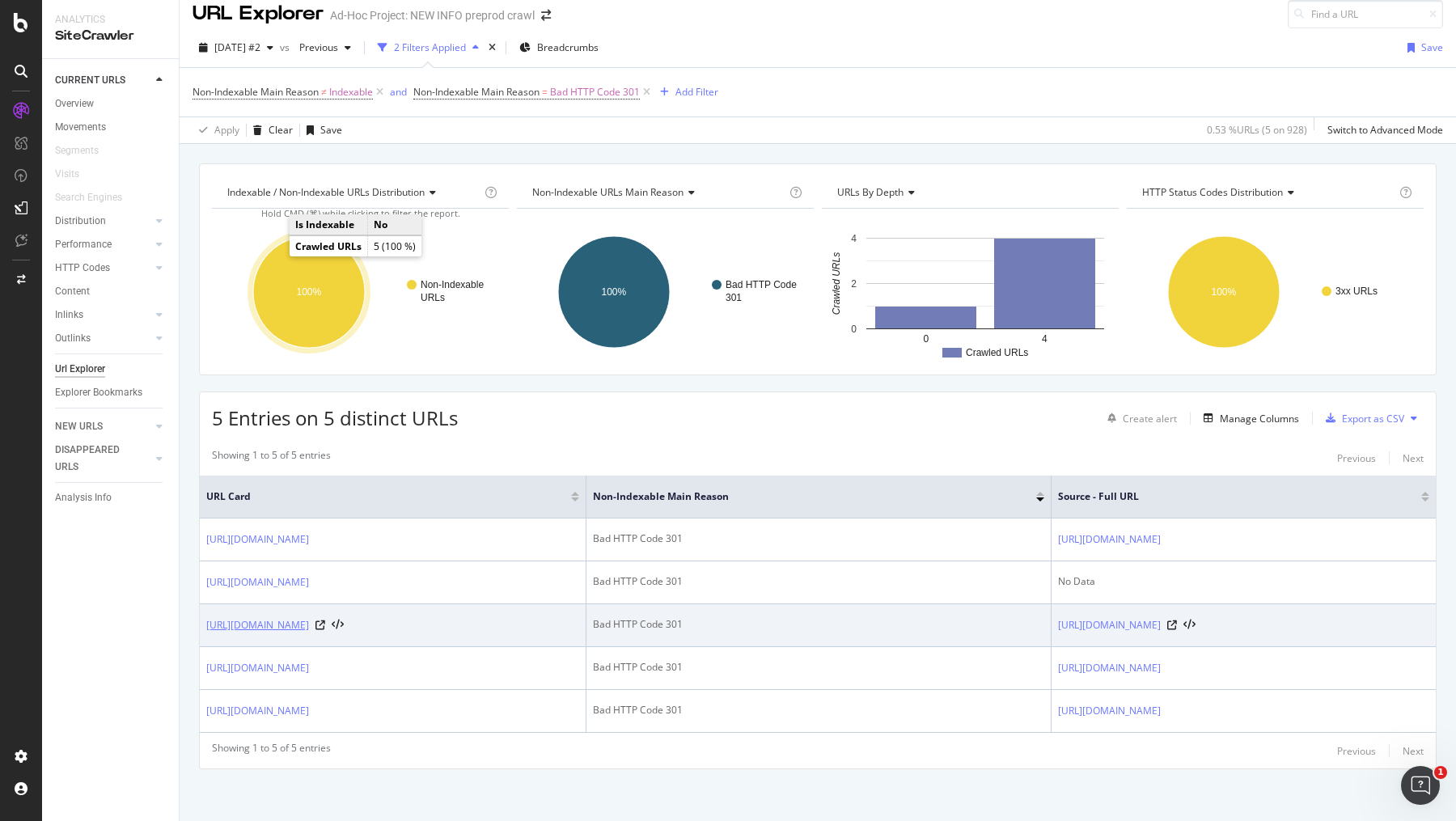
drag, startPoint x: 372, startPoint y: 622, endPoint x: 206, endPoint y: 619, distance: 166.0
click at [206, 619] on div "https://info.1doc.ch/eit/onedoc-hub/" at bounding box center [275, 625] width 138 height 16
copy link "https://info.1doc.ch/eit/onedoc-hub/"
click at [1177, 621] on icon at bounding box center [1172, 626] width 10 height 10
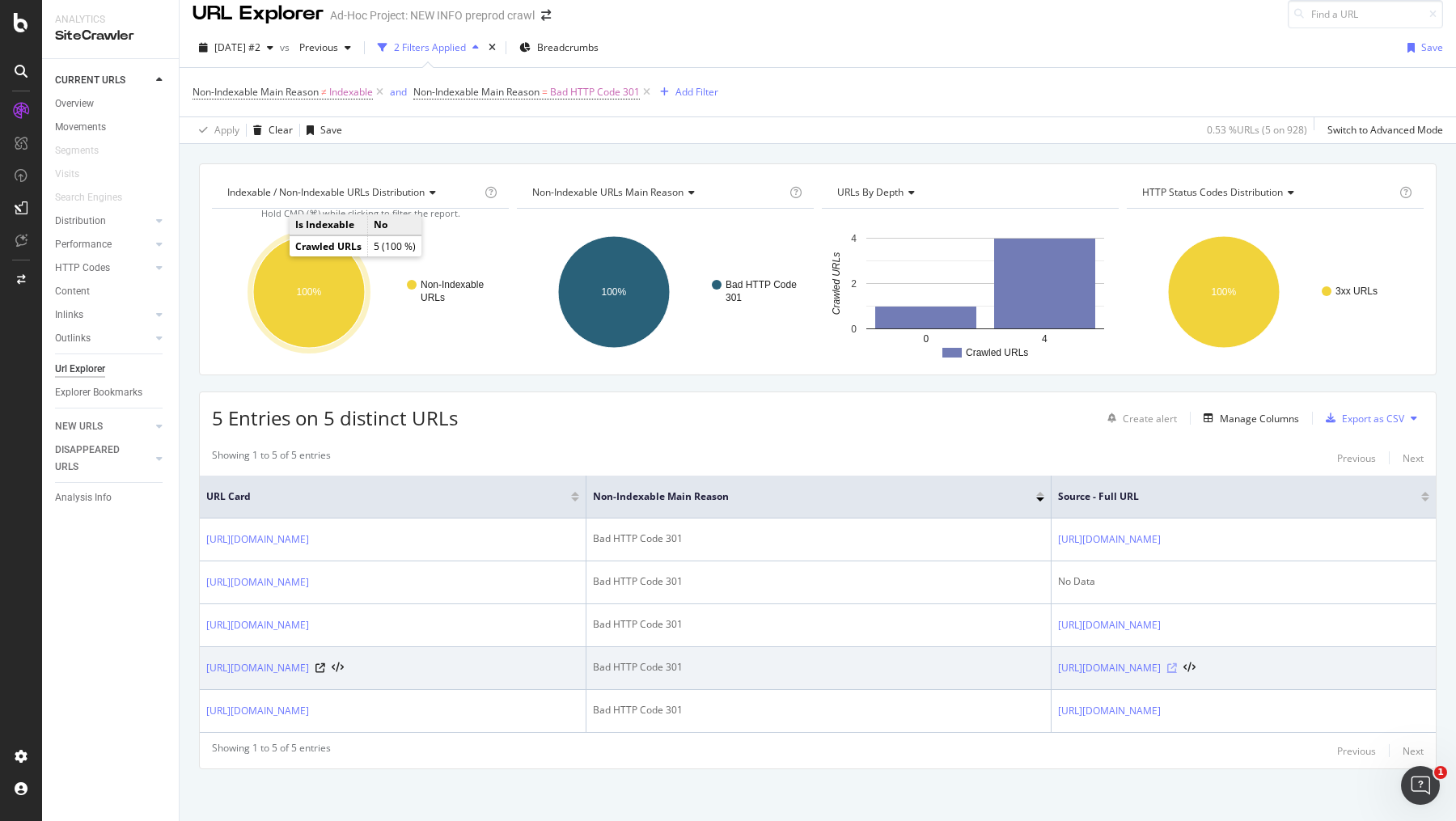
click at [1167, 663] on icon at bounding box center [1172, 668] width 10 height 10
drag, startPoint x: 310, startPoint y: 665, endPoint x: 205, endPoint y: 666, distance: 105.0
click at [206, 666] on div "https://info.1doc.ch/de" at bounding box center [275, 668] width 138 height 16
copy link "https://info.1doc.ch/de"
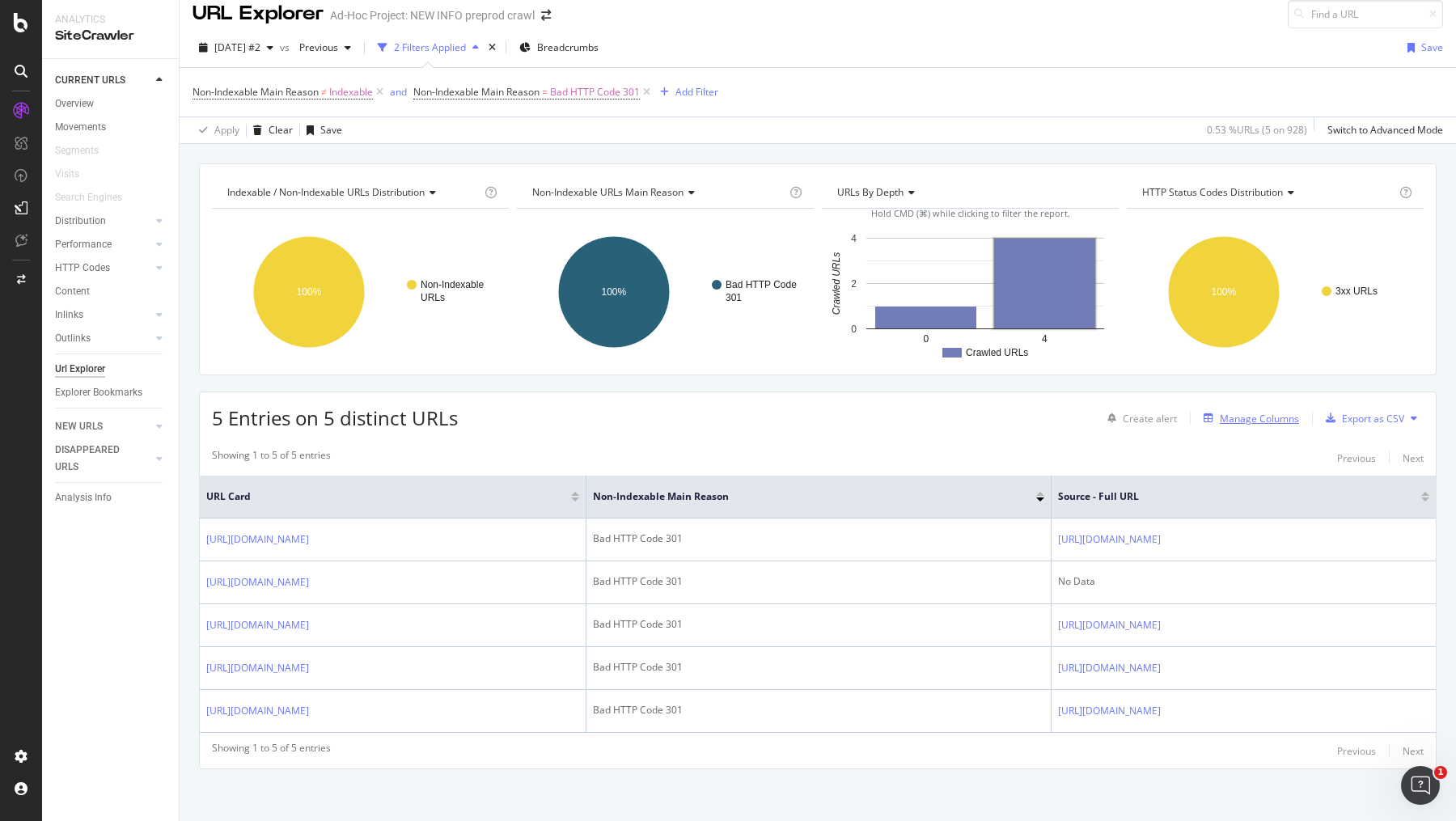
click at [1252, 413] on div "Manage Columns" at bounding box center [1259, 419] width 80 height 13
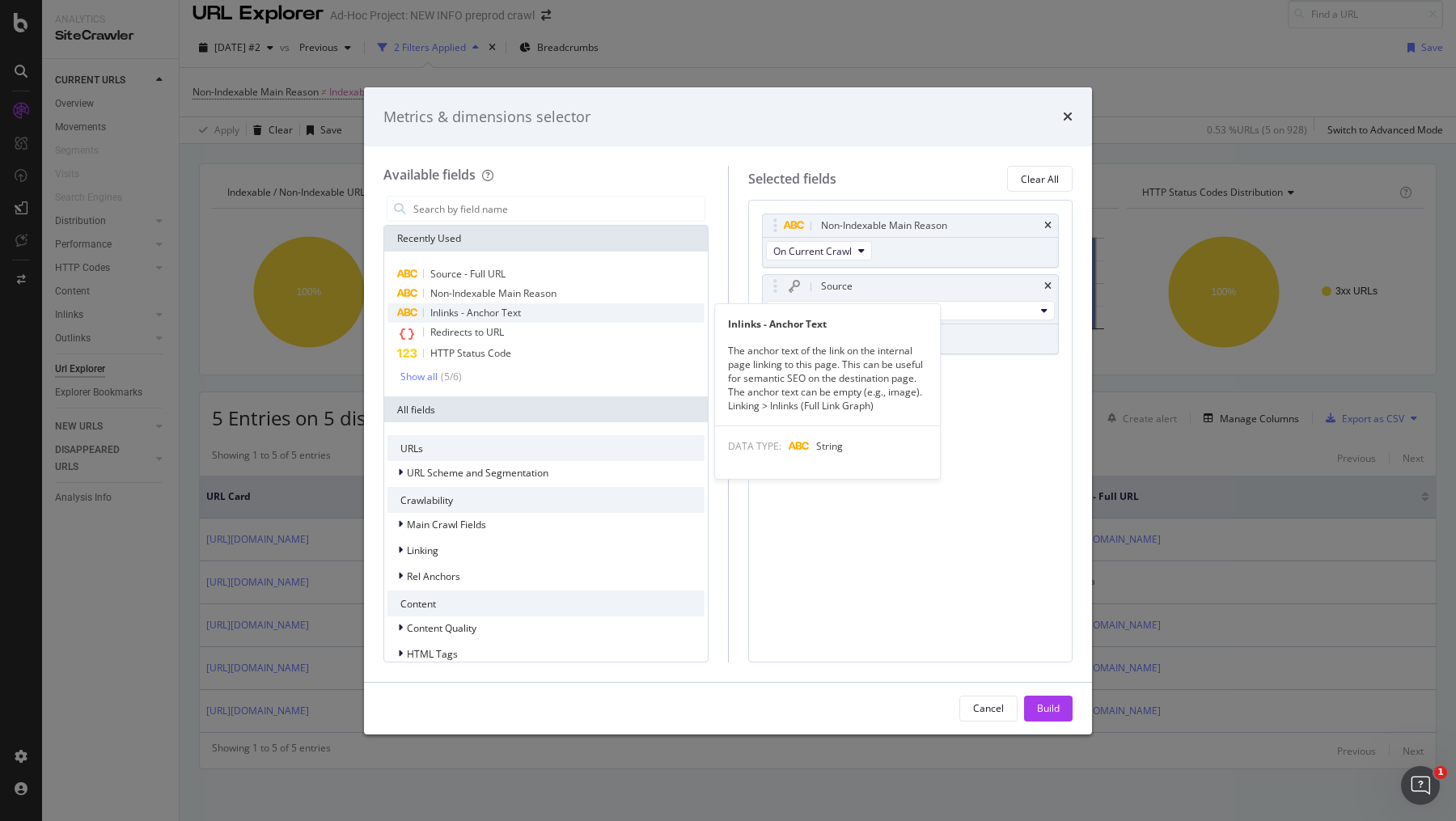
click at [564, 314] on div "Inlinks - Anchor Text" at bounding box center [545, 313] width 317 height 19
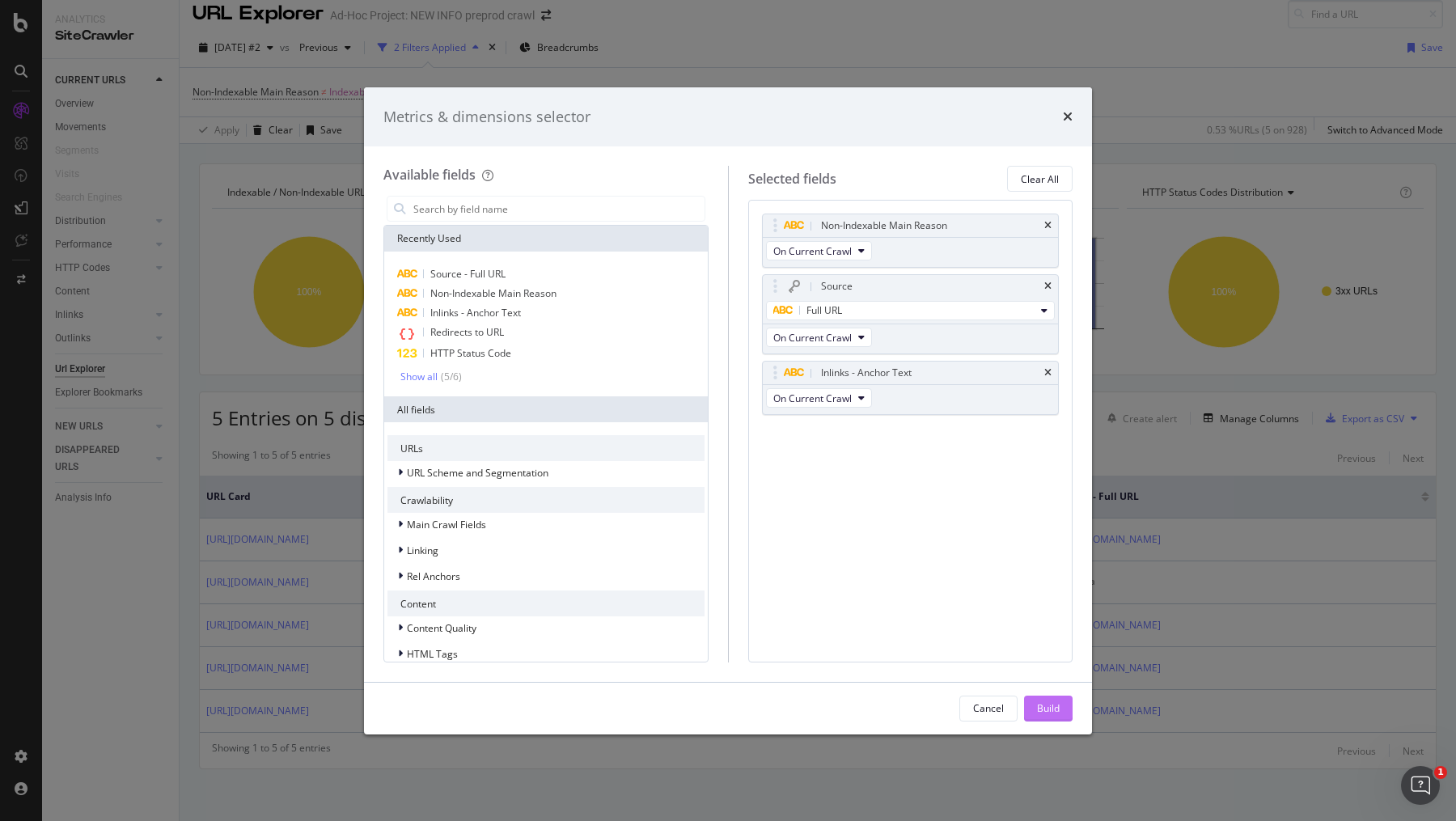
click at [1047, 707] on div "Build" at bounding box center [1049, 708] width 23 height 13
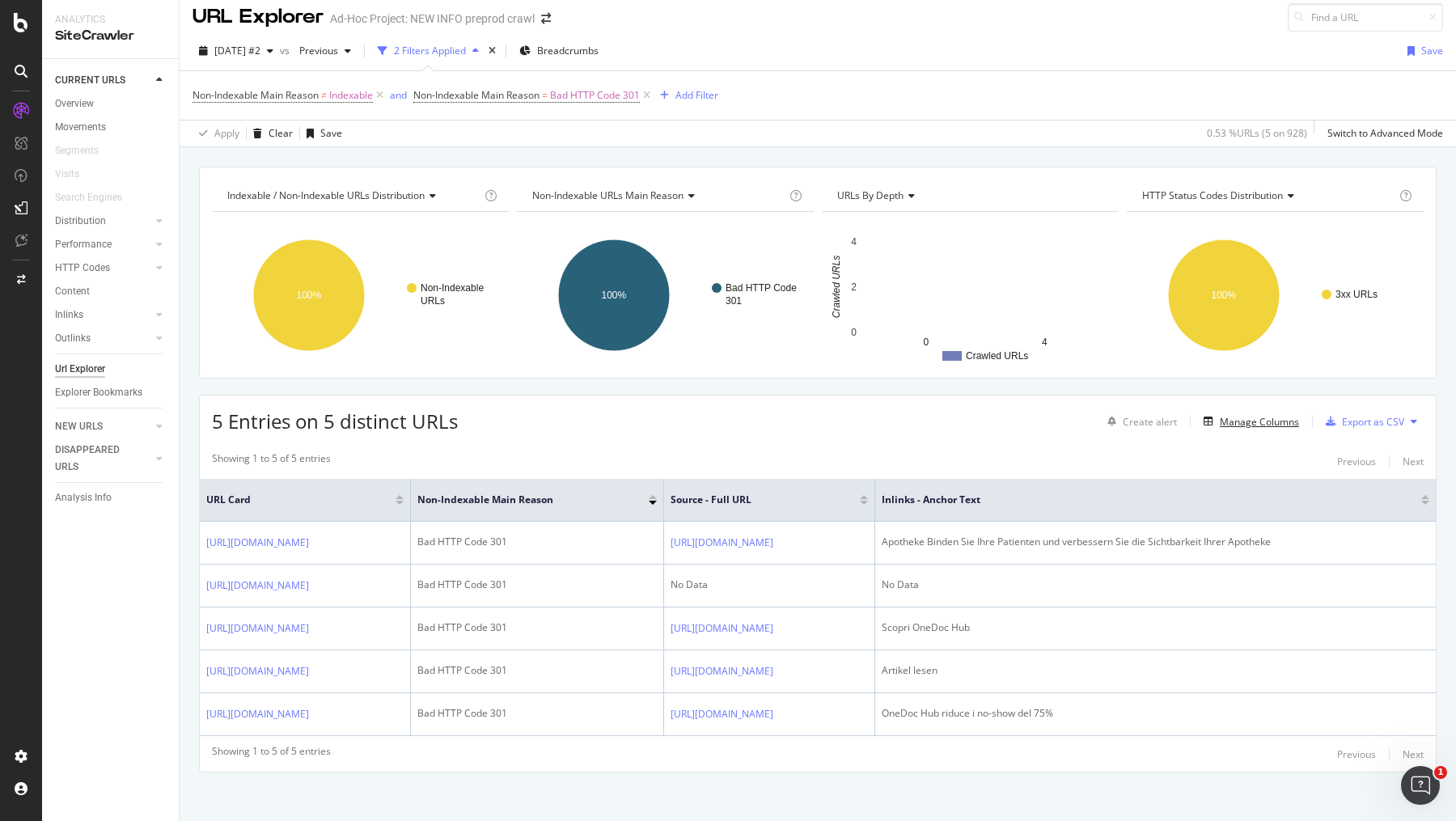
scroll to position [13, 0]
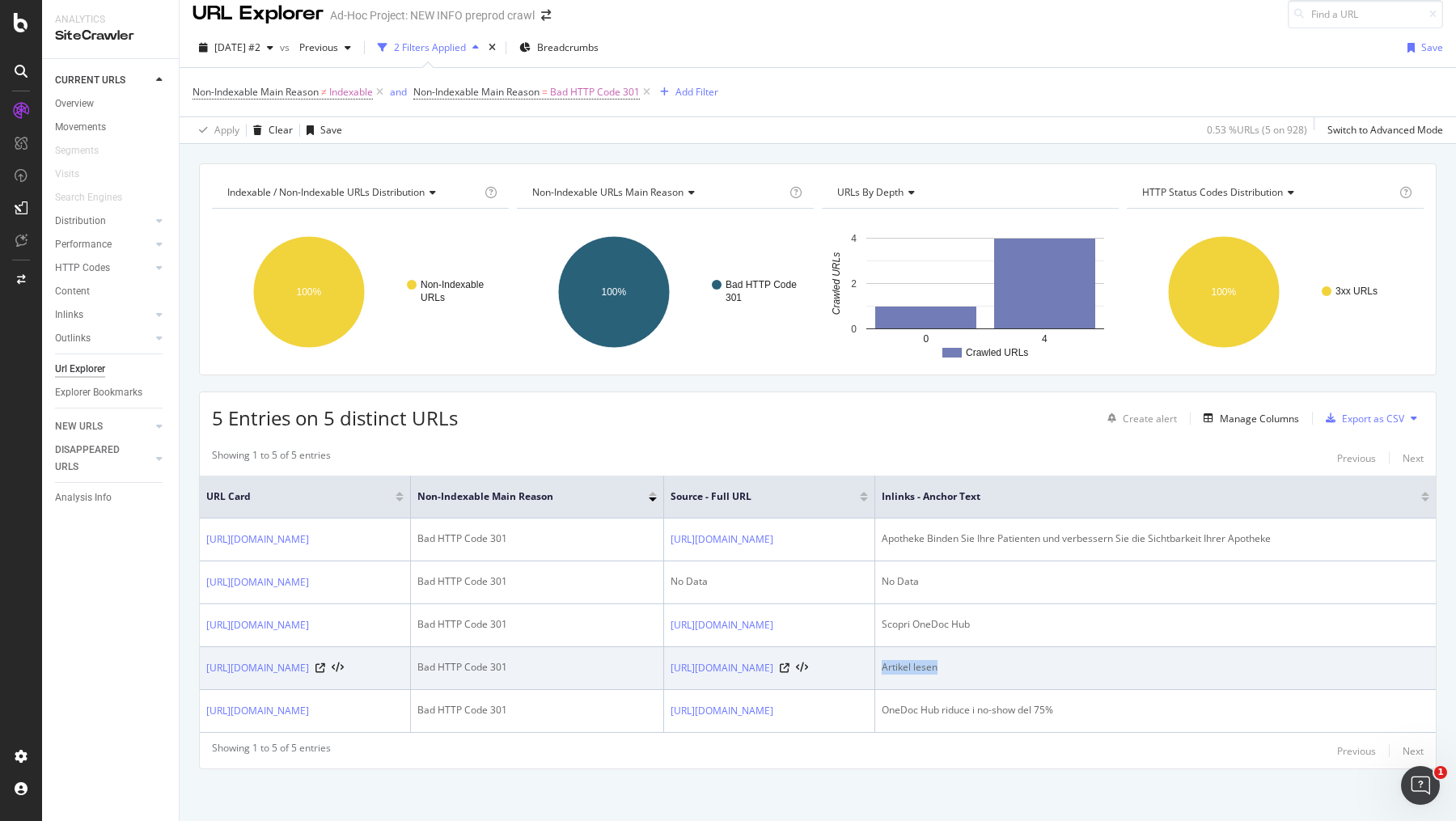
drag, startPoint x: 1084, startPoint y: 663, endPoint x: 1021, endPoint y: 662, distance: 63.0
click at [1021, 662] on td "Artikel lesen" at bounding box center [1155, 669] width 560 height 43
copy div "Artikel lesen"
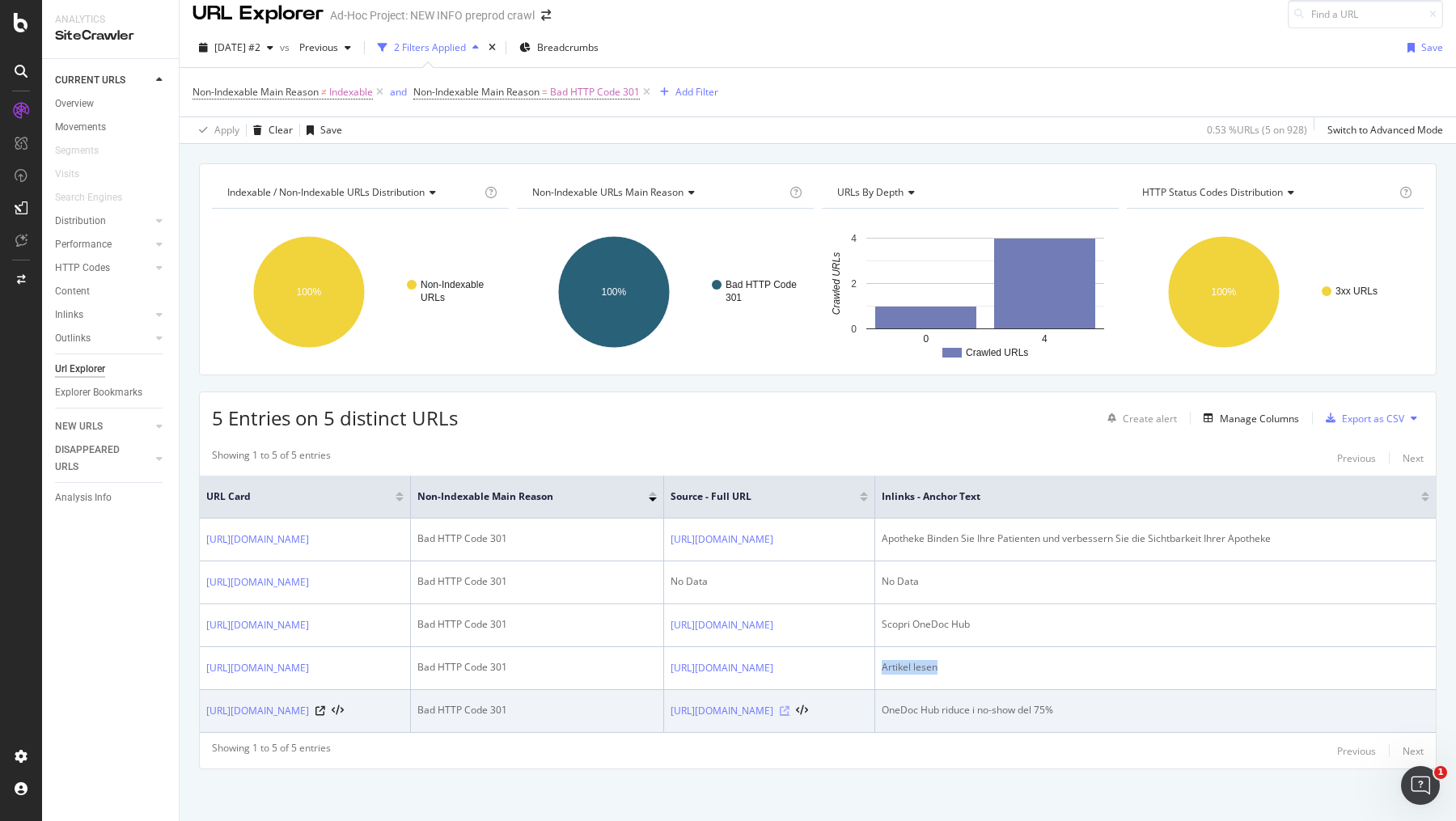
click at [789, 706] on icon at bounding box center [785, 711] width 10 height 10
click at [325, 706] on icon at bounding box center [320, 711] width 10 height 10
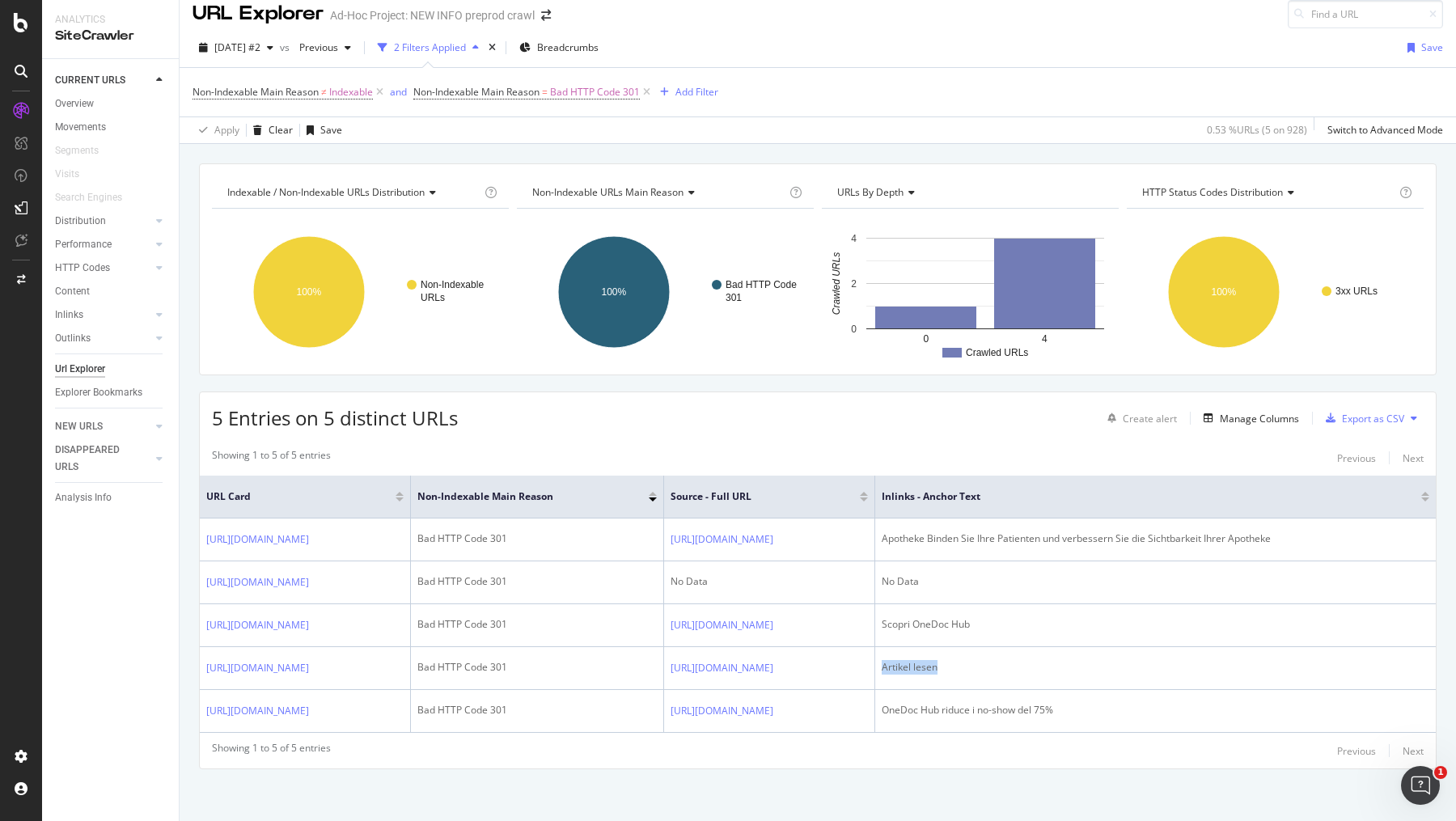
scroll to position [0, 0]
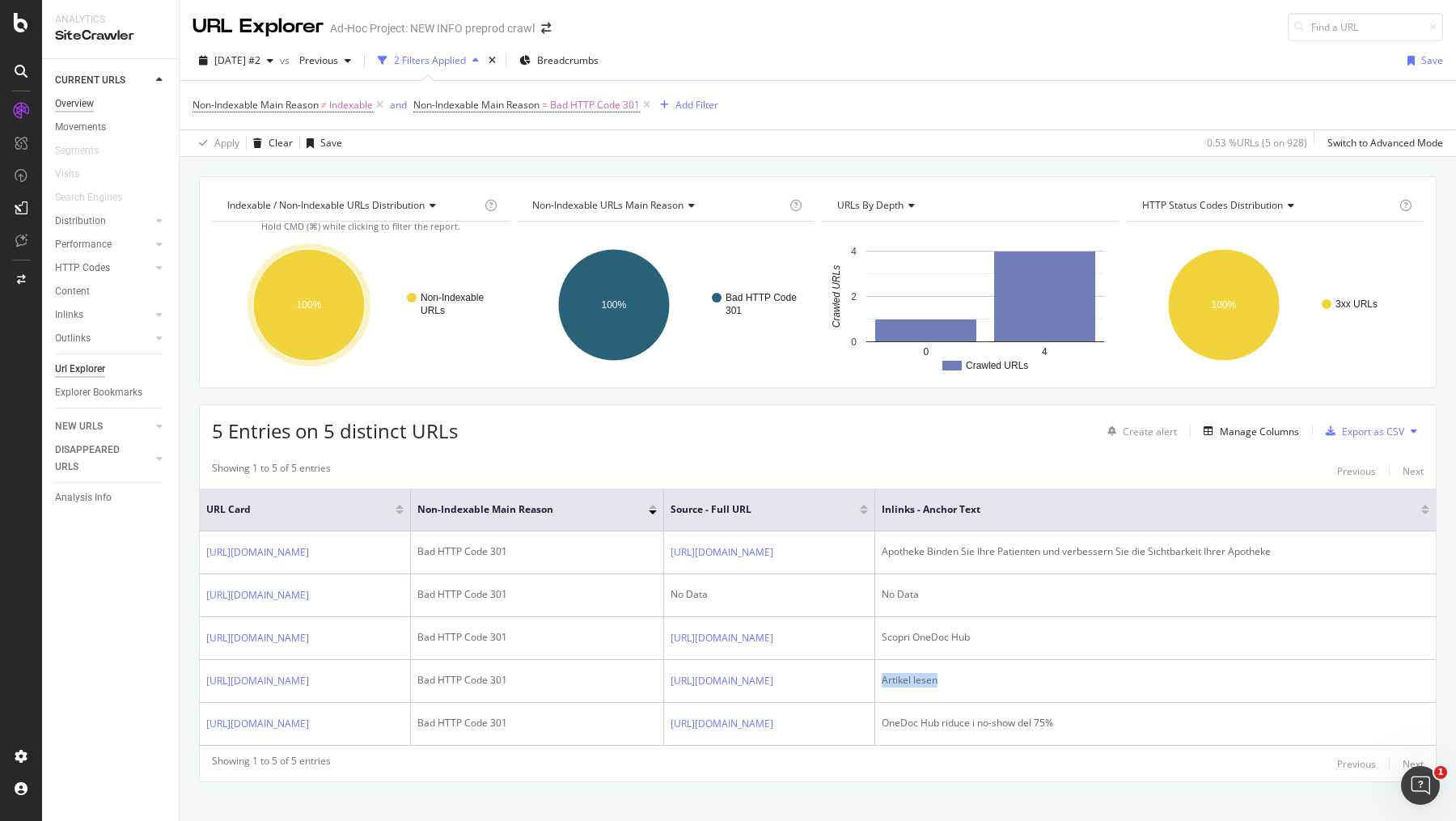
click at [65, 101] on div "Overview" at bounding box center [74, 104] width 39 height 17
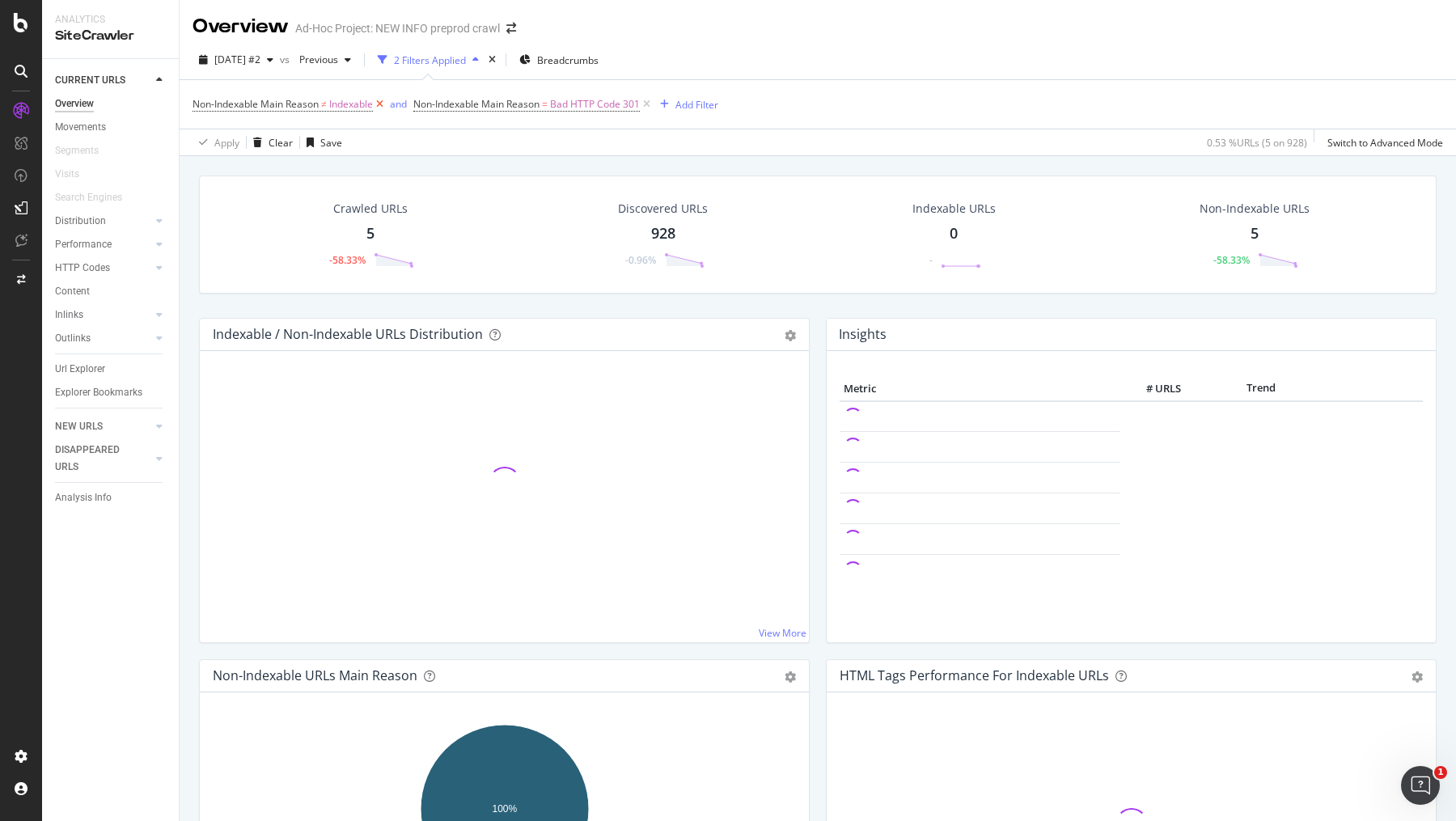
click at [385, 103] on icon at bounding box center [379, 103] width 13 height 16
click at [427, 100] on icon at bounding box center [425, 103] width 13 height 16
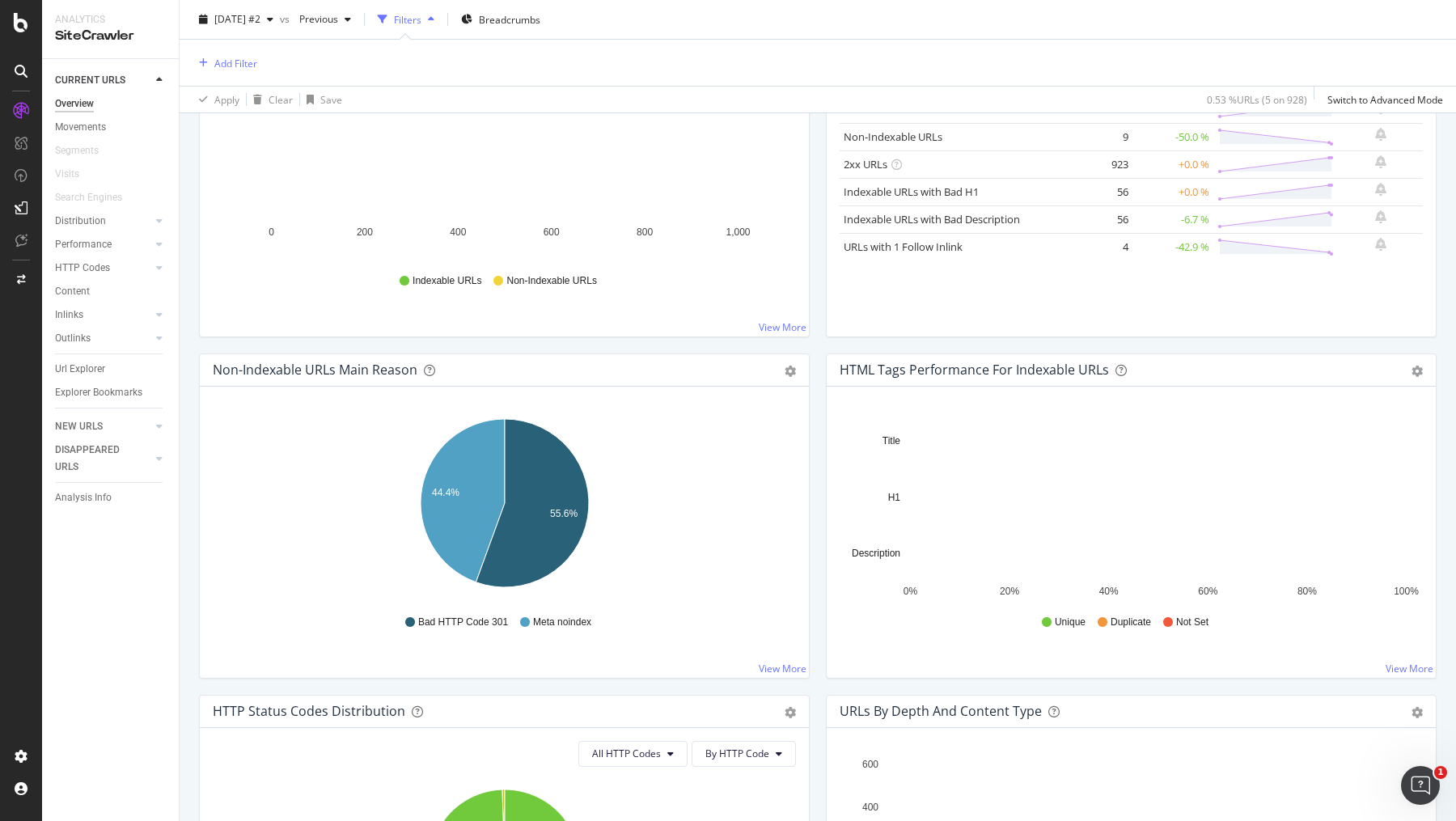
scroll to position [315, 0]
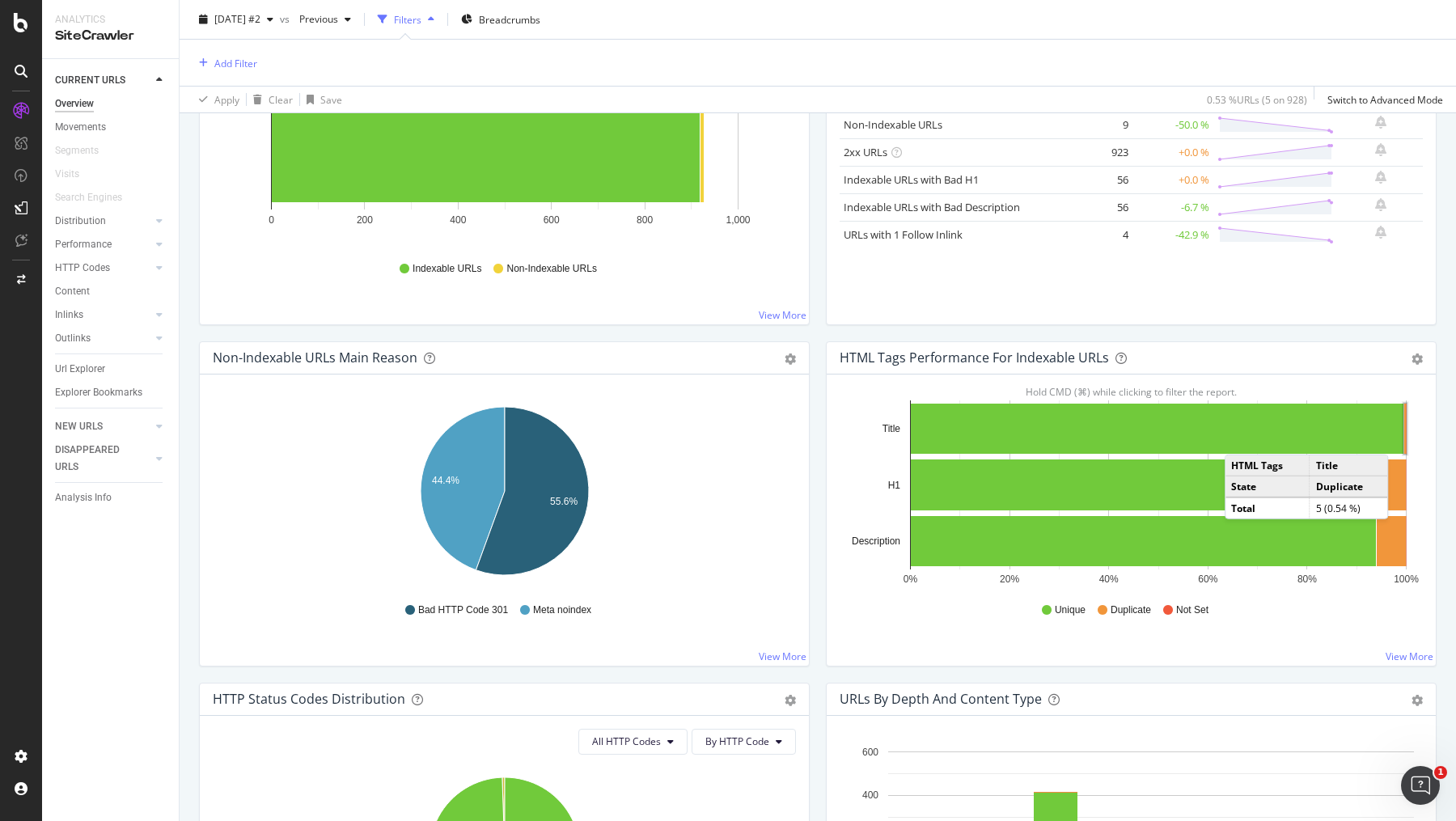
click at [1405, 436] on rect "A chart." at bounding box center [1405, 428] width 3 height 50
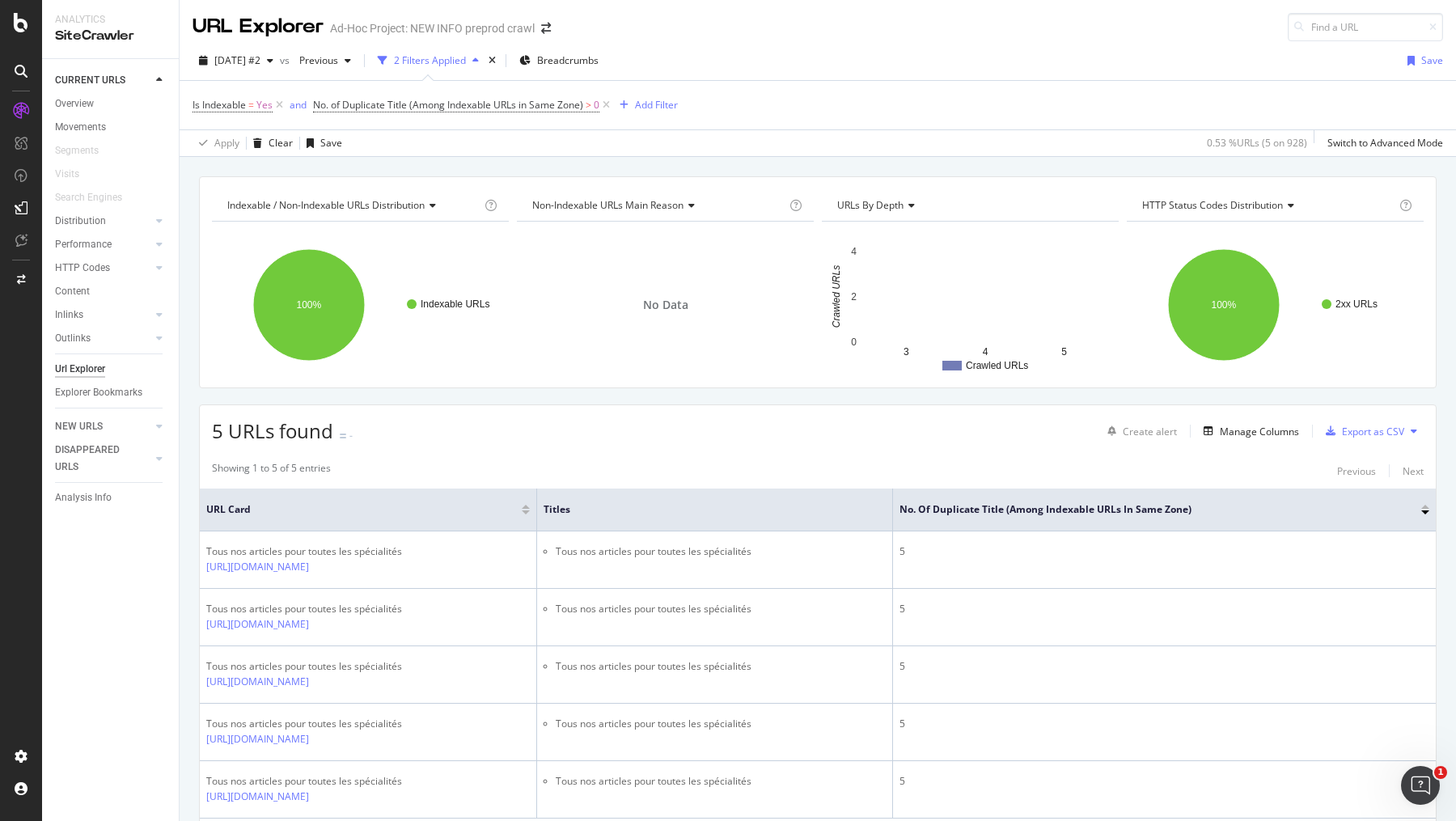
scroll to position [86, 0]
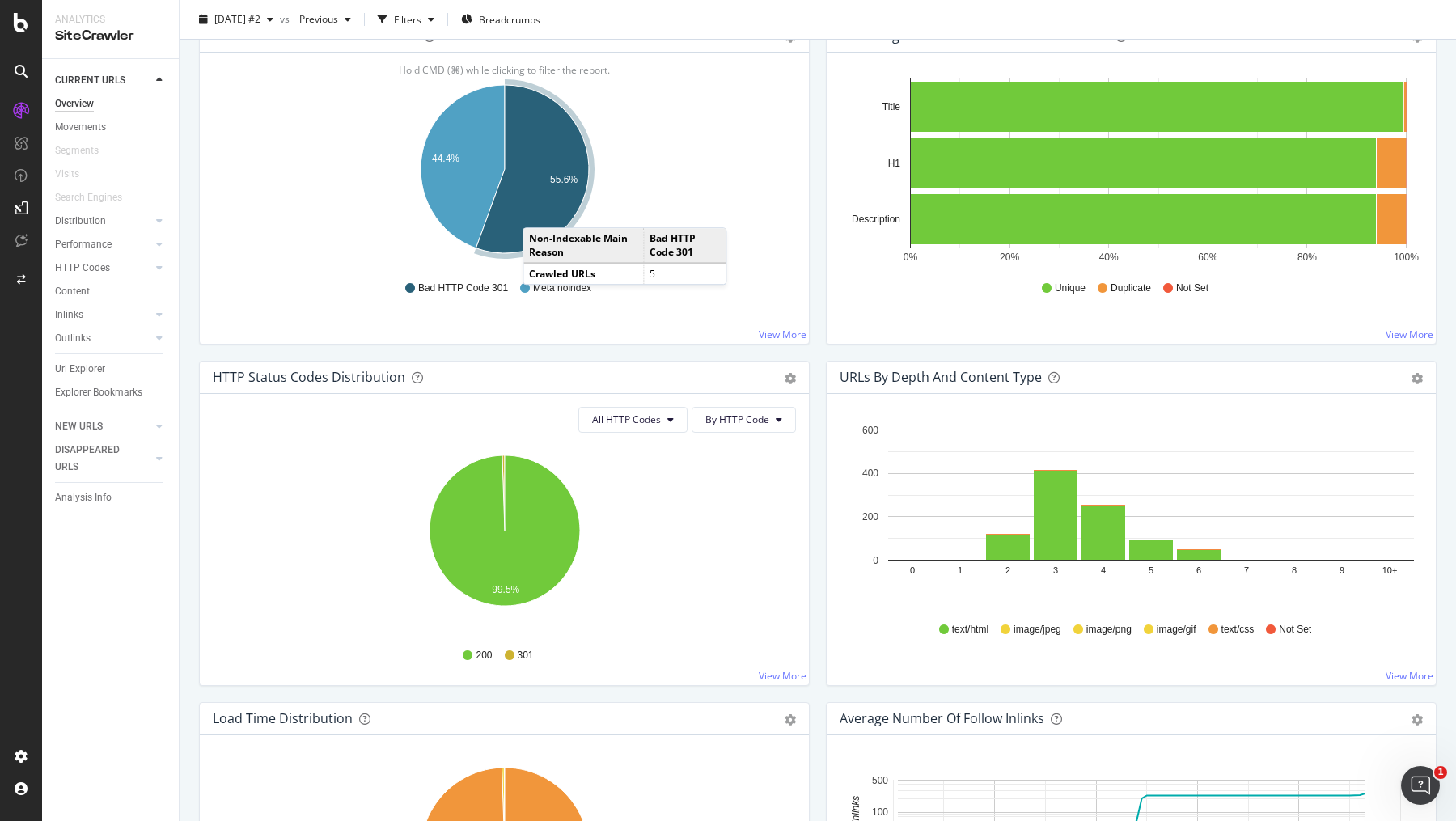
scroll to position [559, 0]
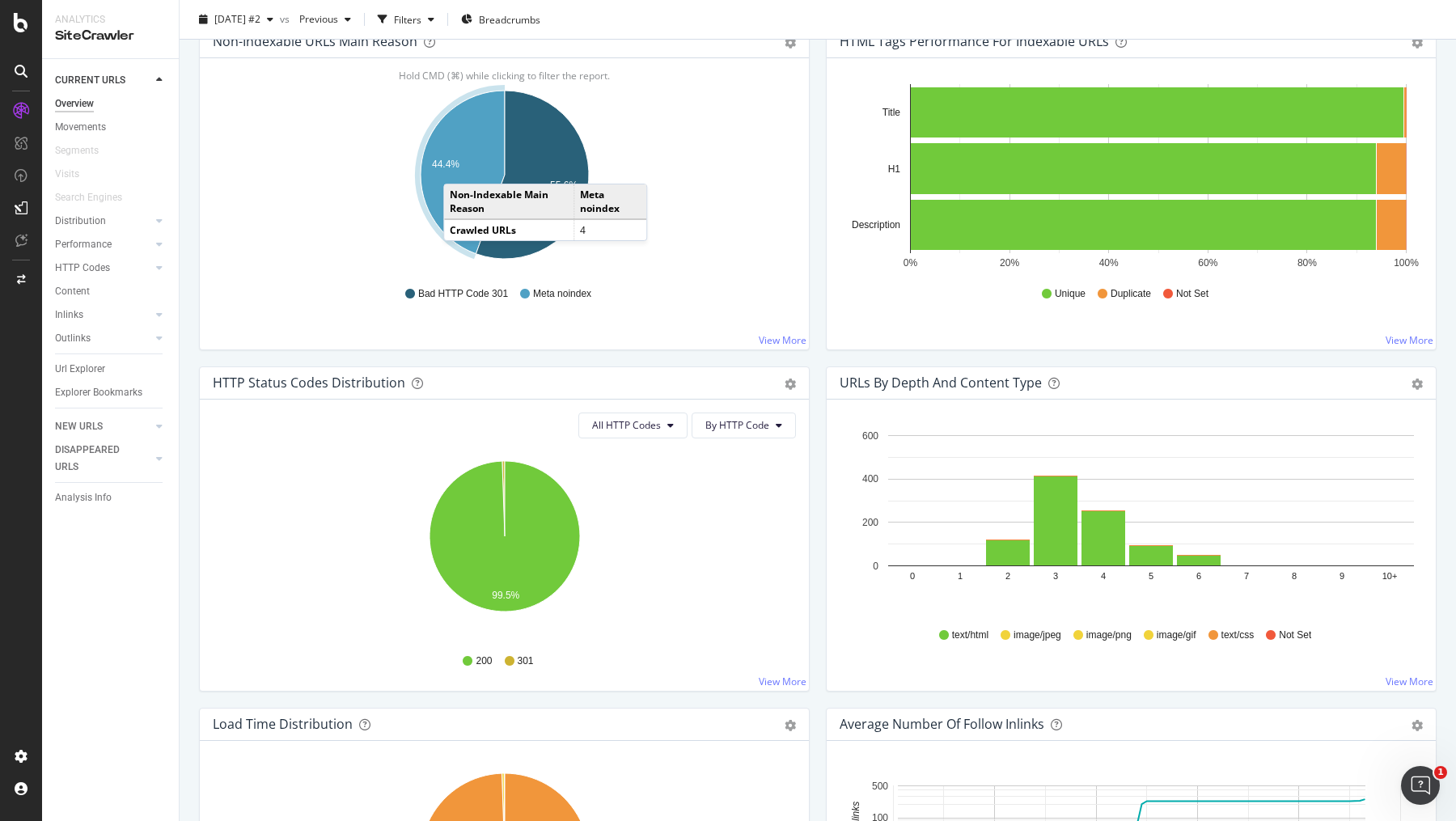
drag, startPoint x: 487, startPoint y: 185, endPoint x: 460, endPoint y: 166, distance: 33.0
click at [460, 166] on icon "A chart." at bounding box center [463, 172] width 84 height 164
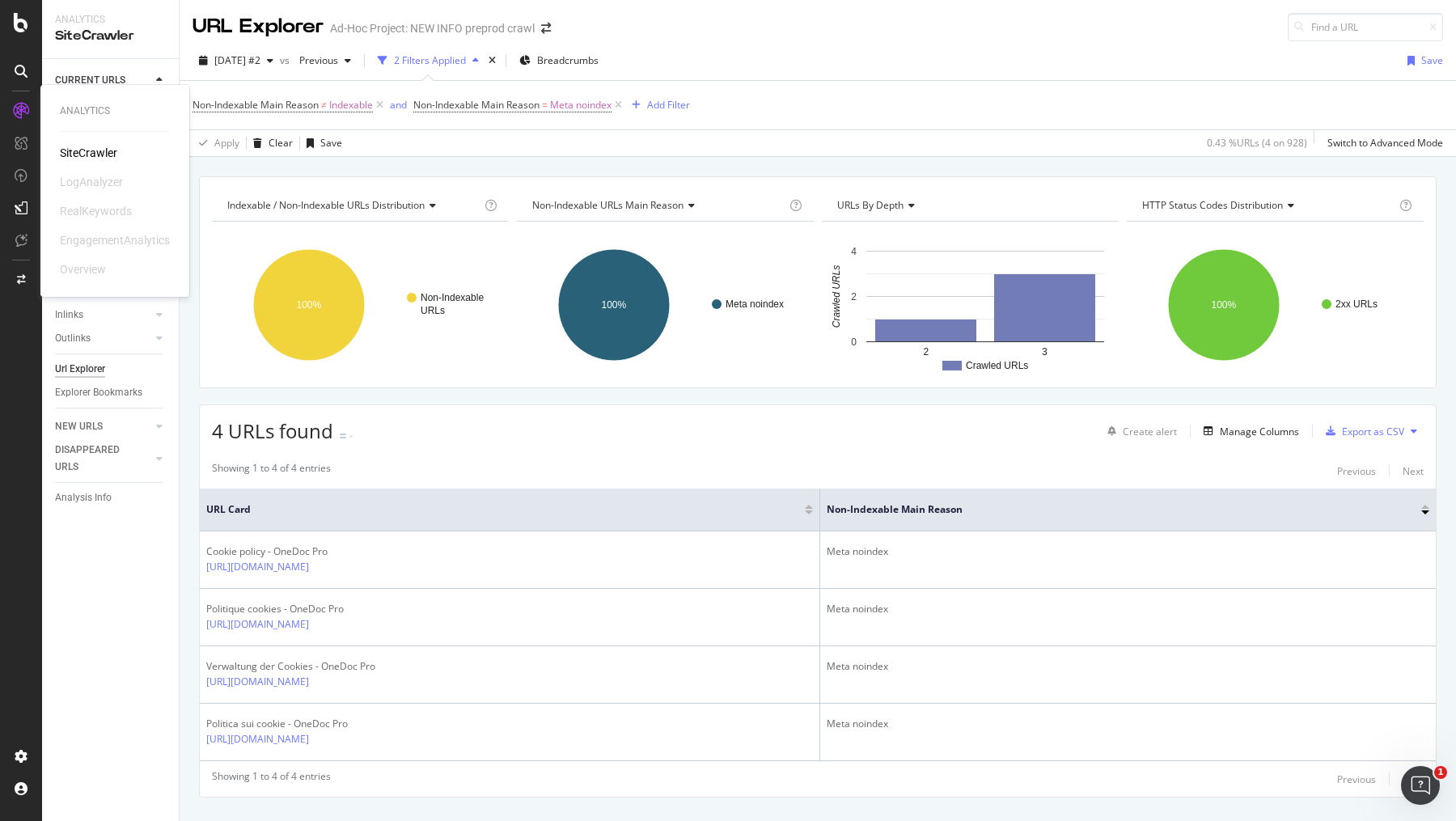
click at [18, 109] on icon at bounding box center [21, 110] width 16 height 16
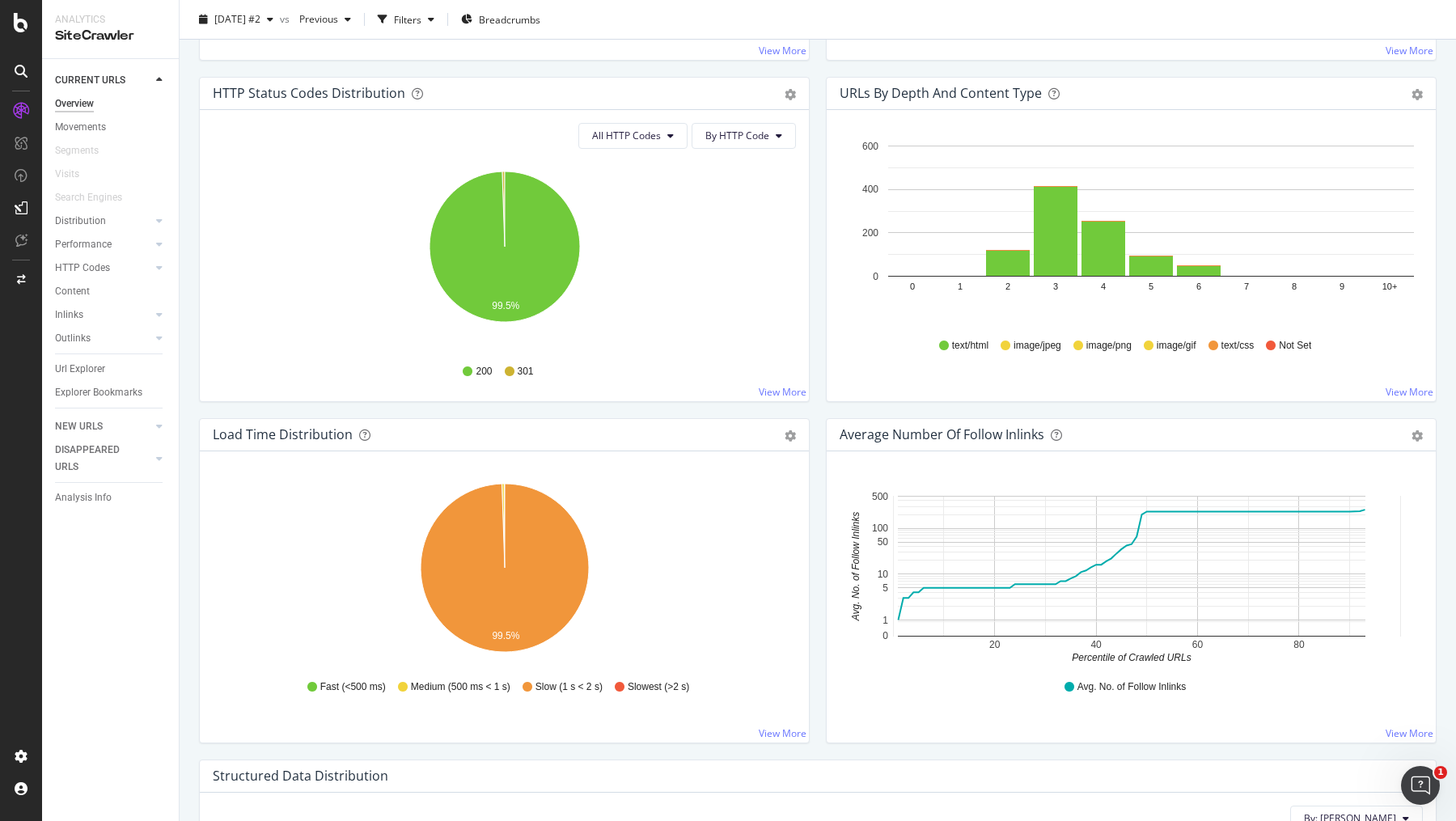
scroll to position [845, 0]
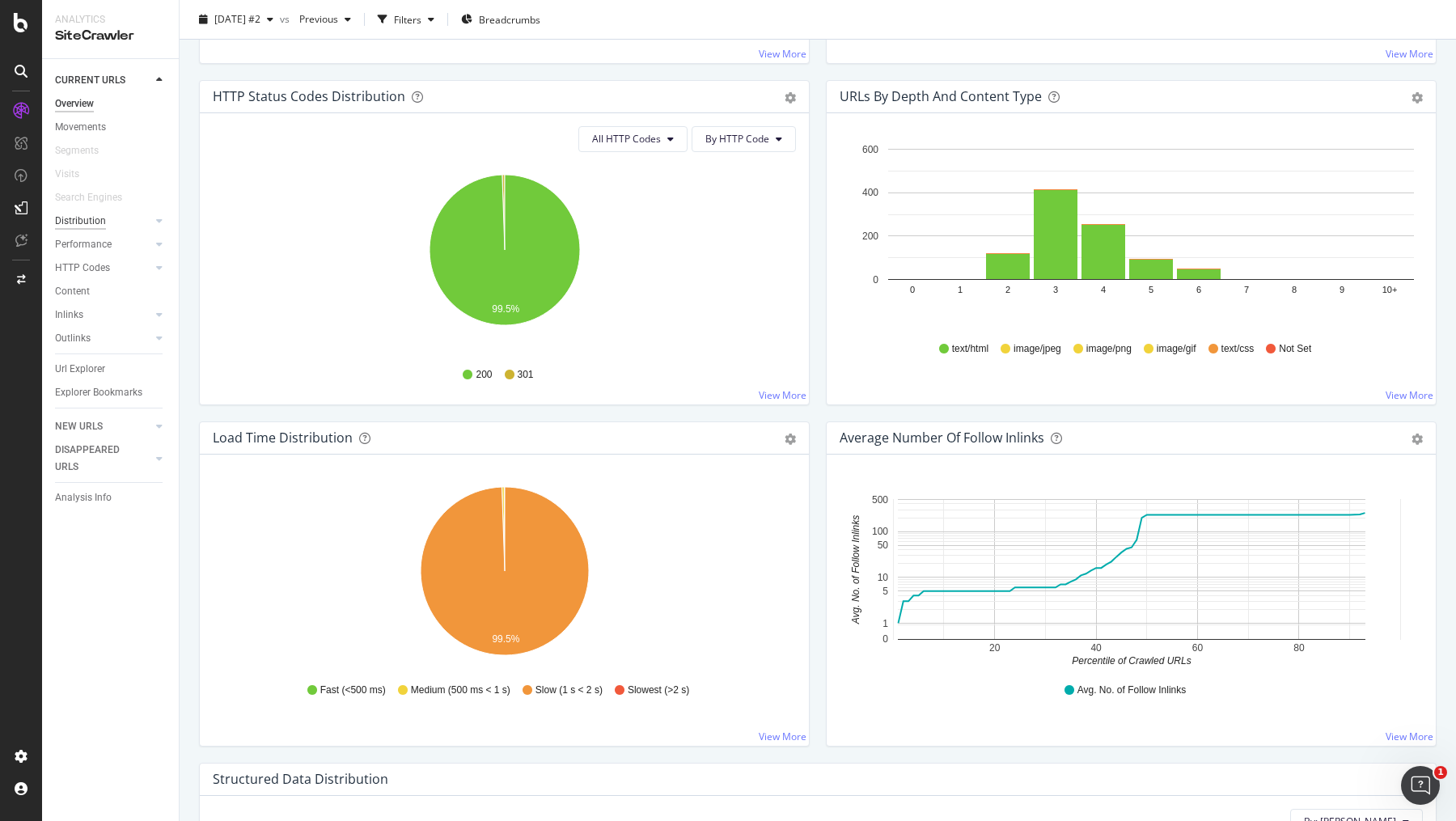
click at [97, 220] on div "Distribution" at bounding box center [80, 221] width 51 height 17
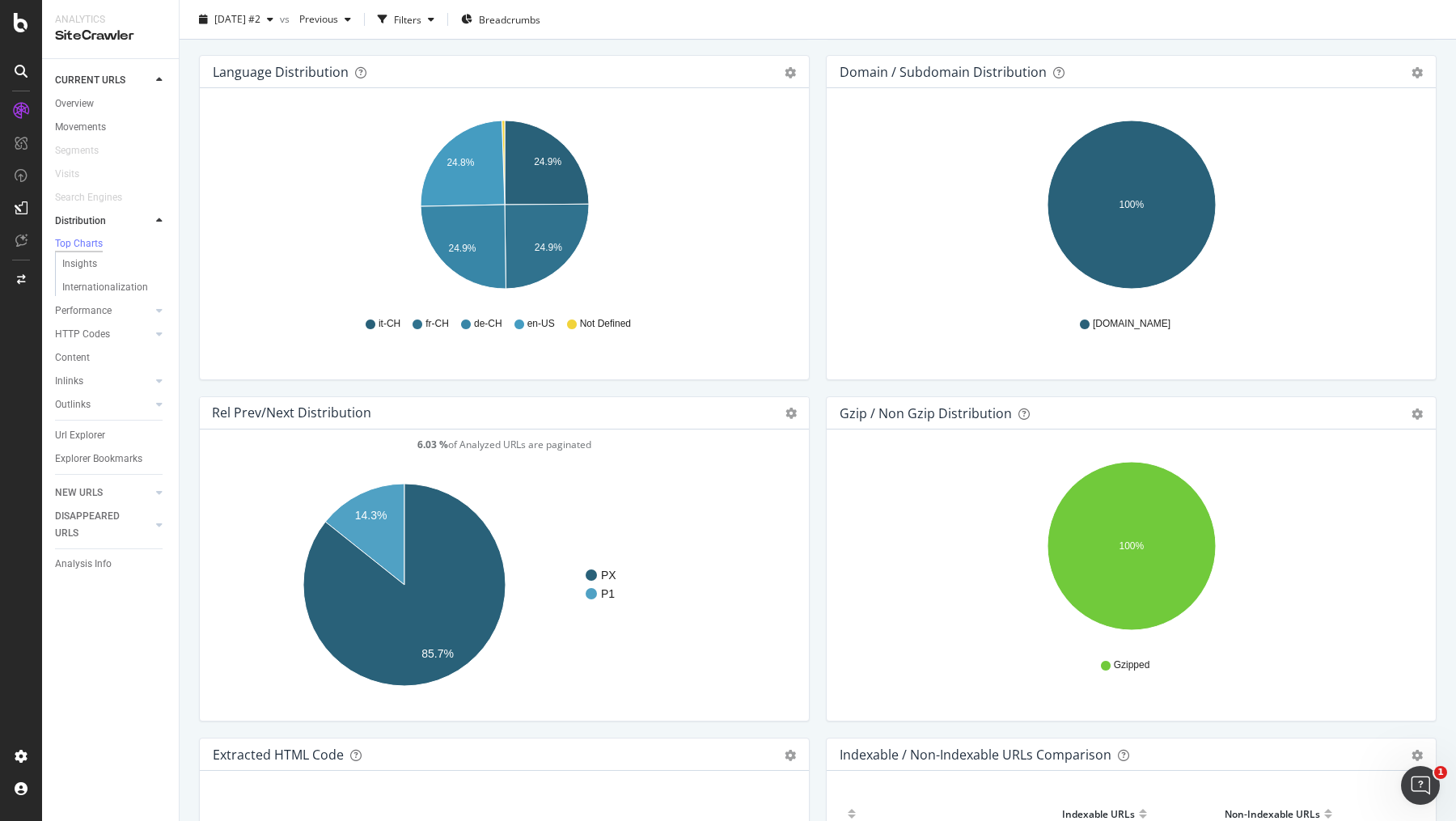
scroll to position [1870, 0]
click at [83, 266] on div "Insights" at bounding box center [80, 264] width 34 height 17
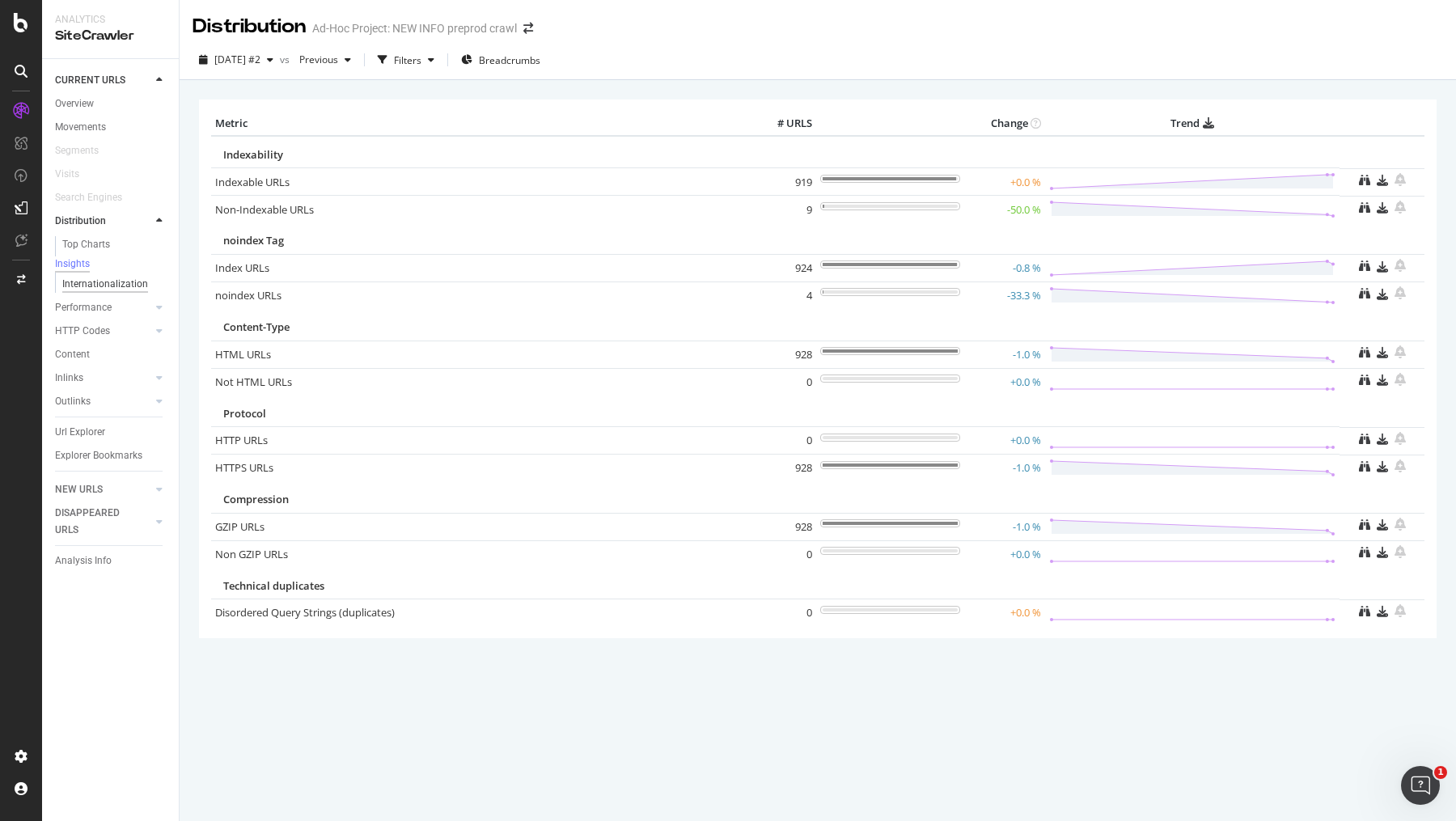
click at [81, 293] on div "Internationalization" at bounding box center [105, 285] width 86 height 17
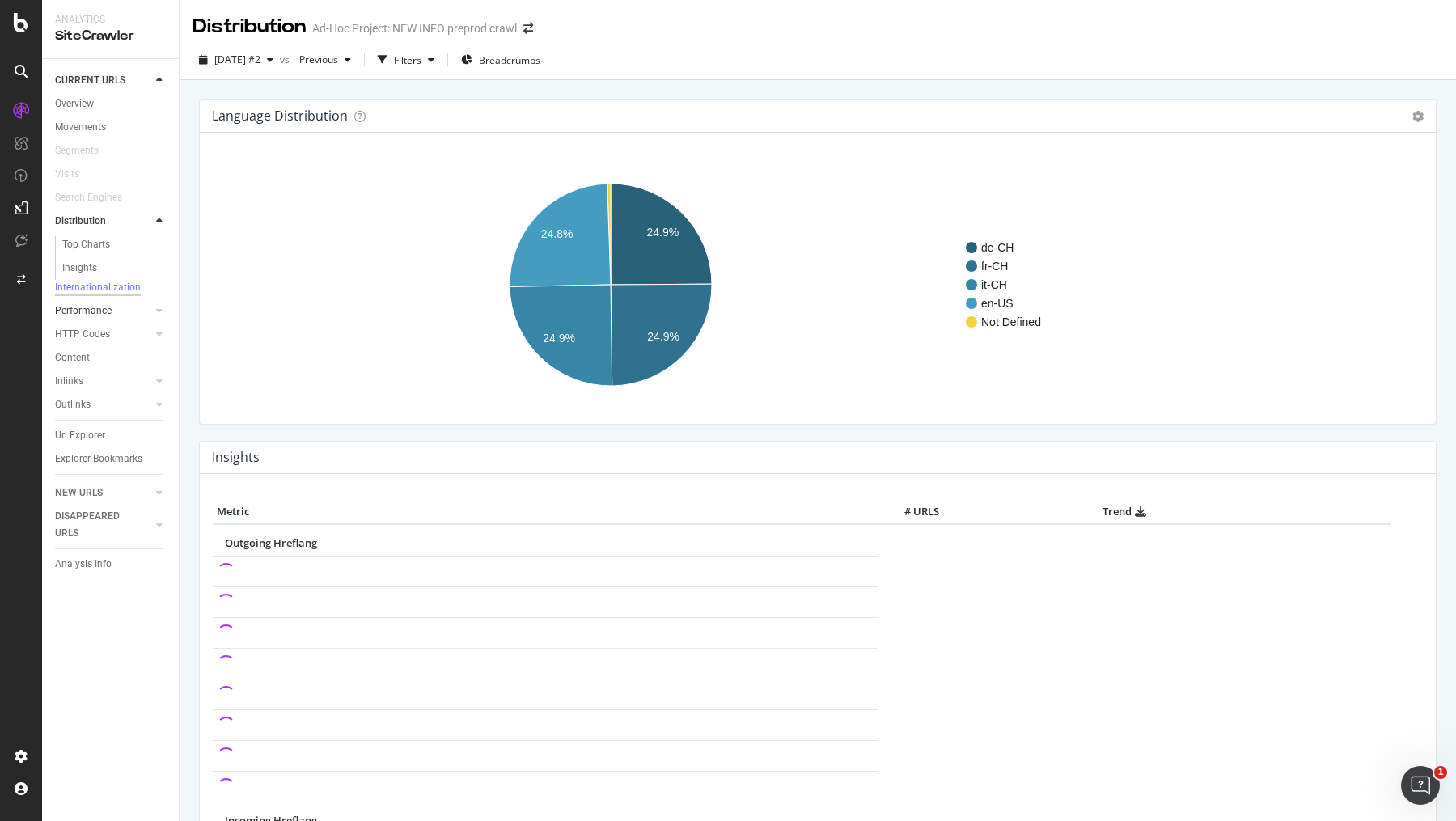
click at [117, 314] on link "Performance" at bounding box center [102, 311] width 96 height 17
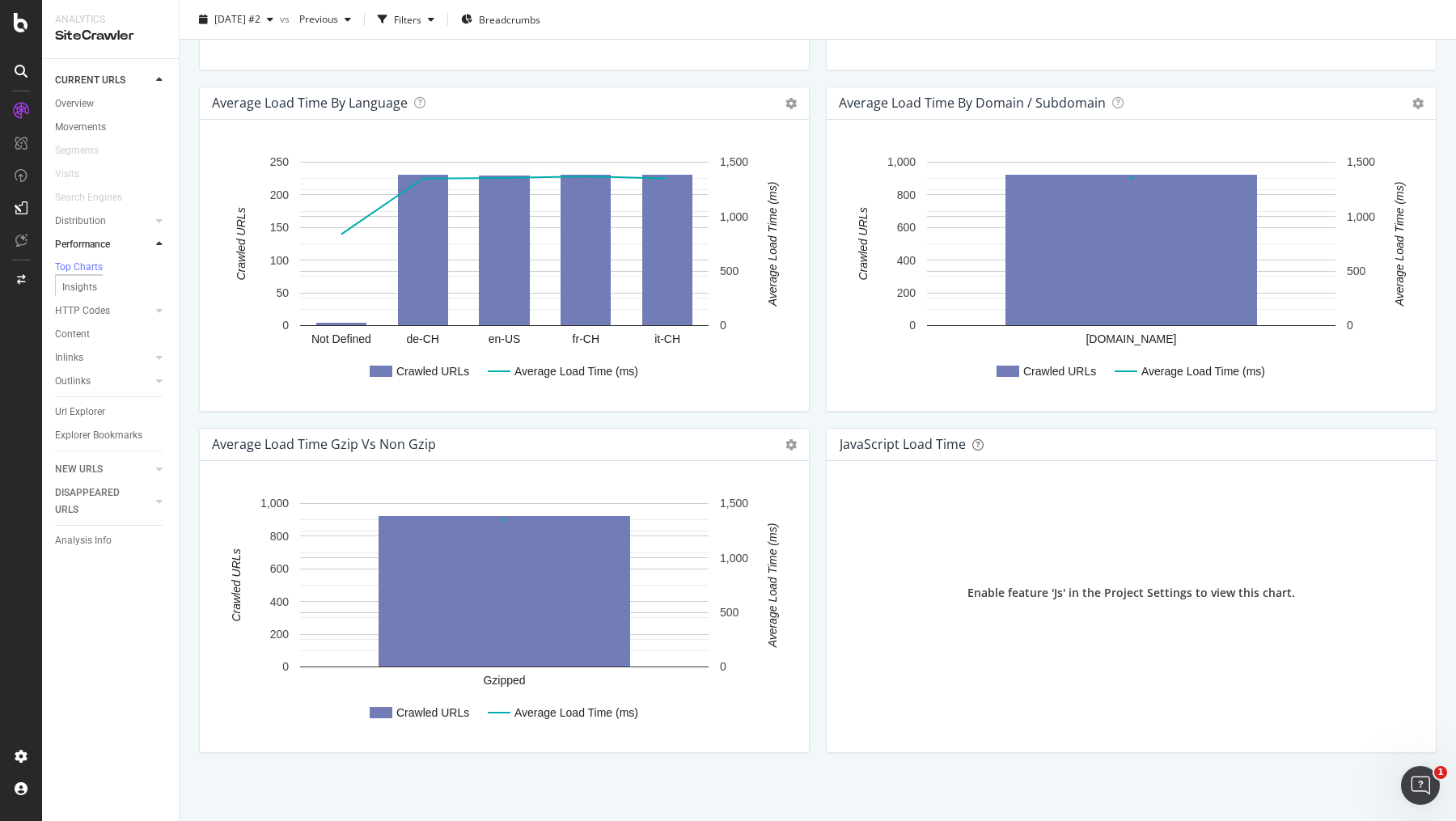
scroll to position [866, 0]
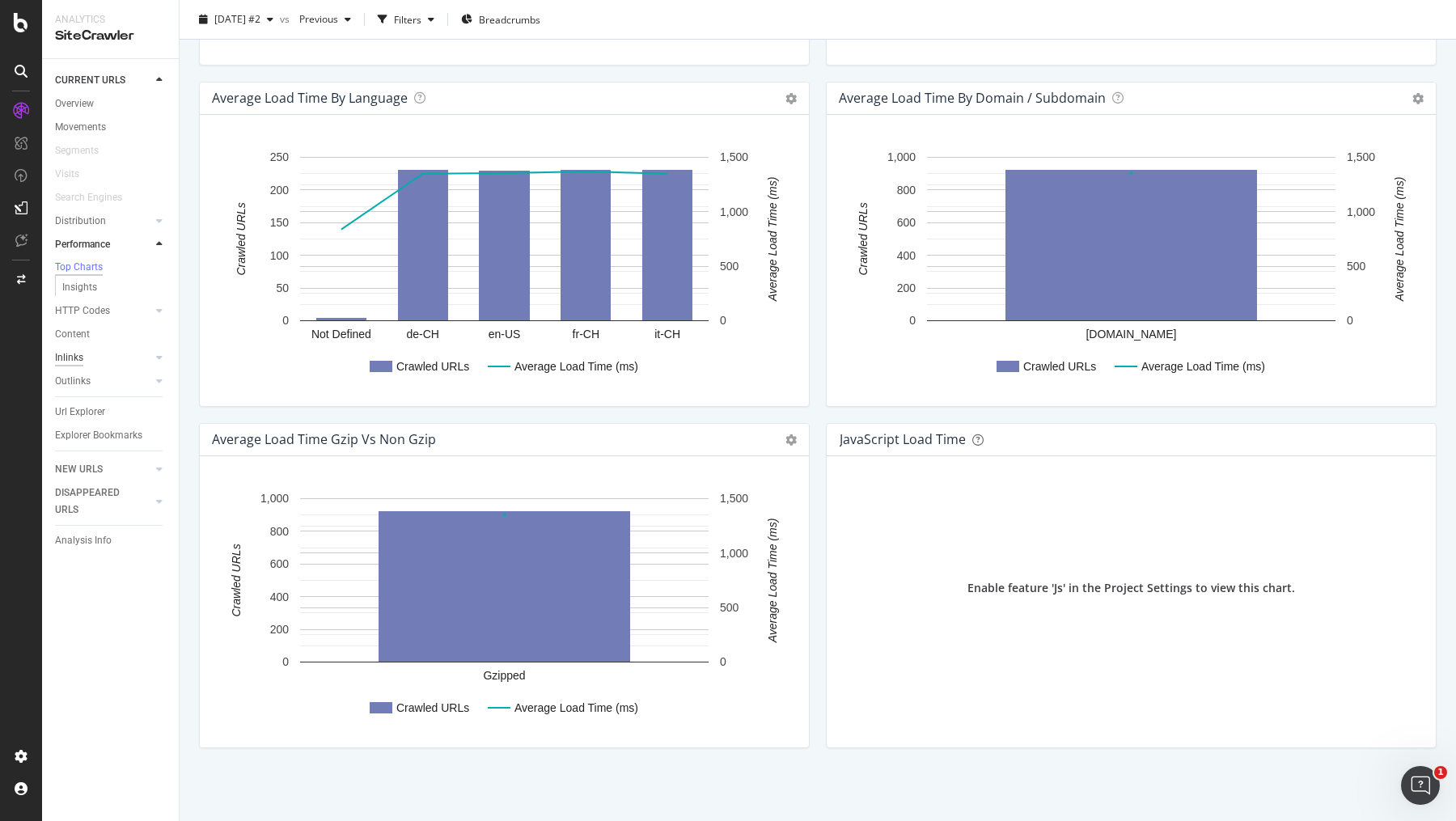
click at [78, 359] on div "Inlinks" at bounding box center [69, 358] width 29 height 17
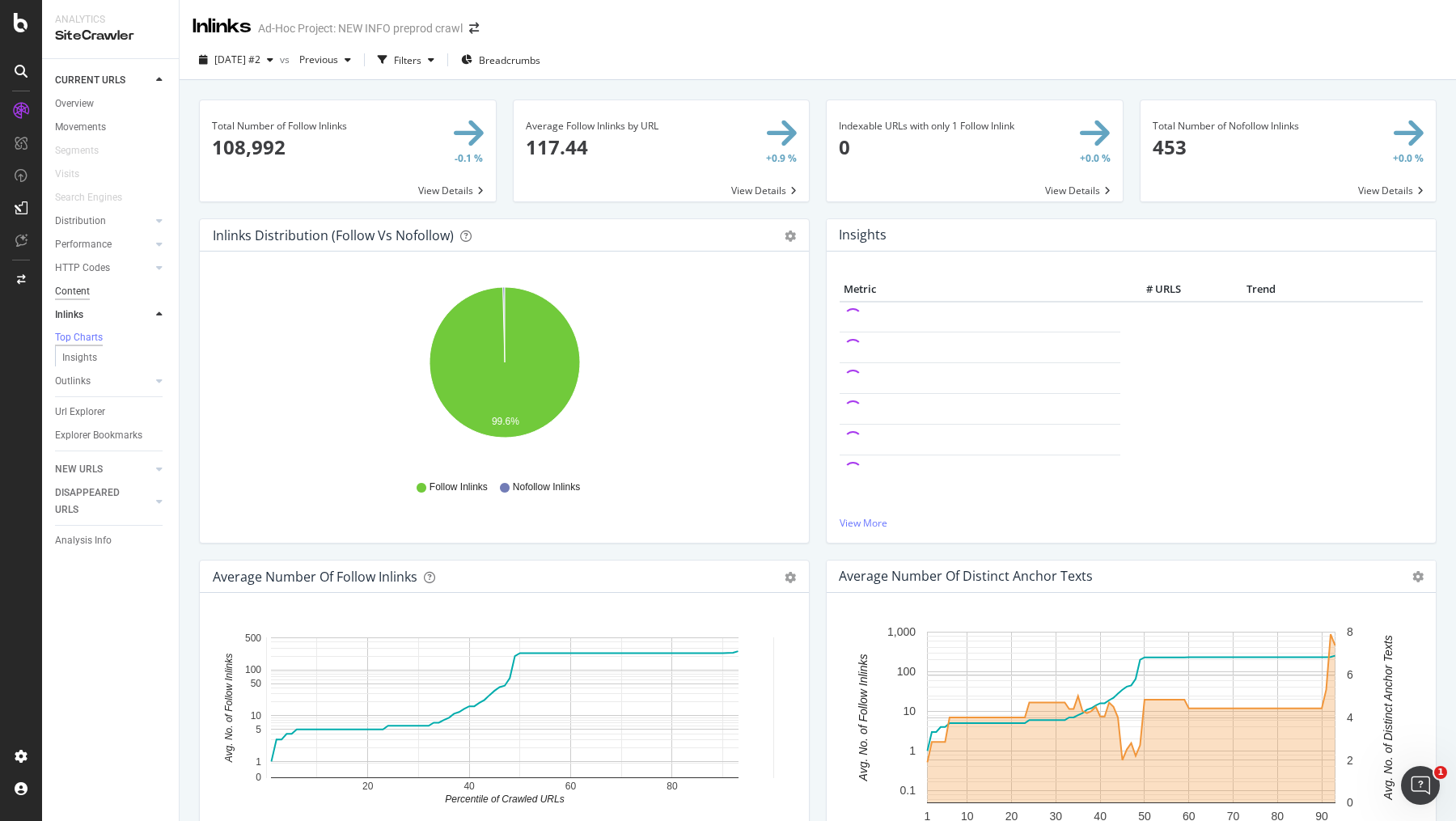
click at [83, 291] on div "Content" at bounding box center [72, 292] width 34 height 17
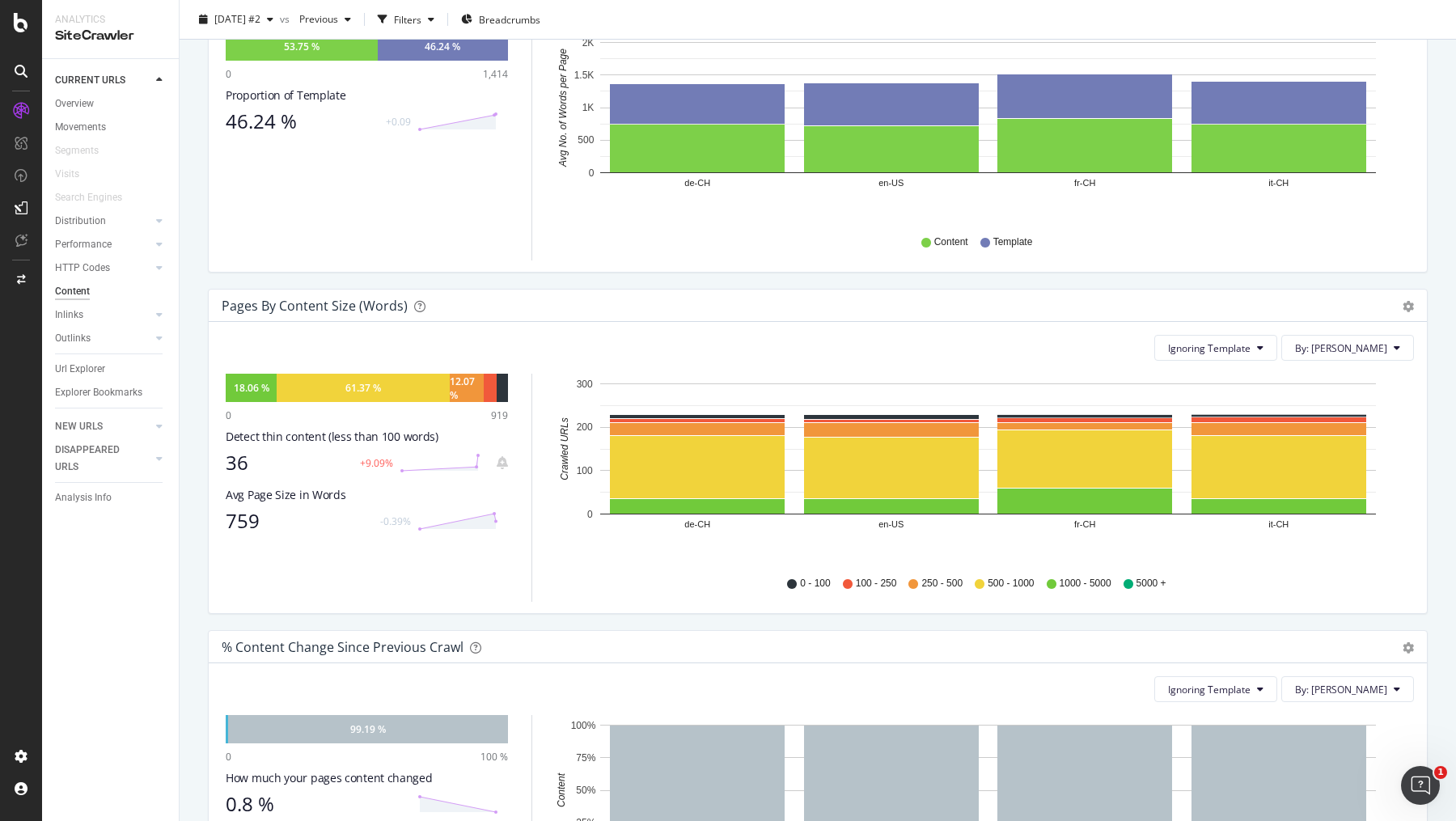
scroll to position [313, 0]
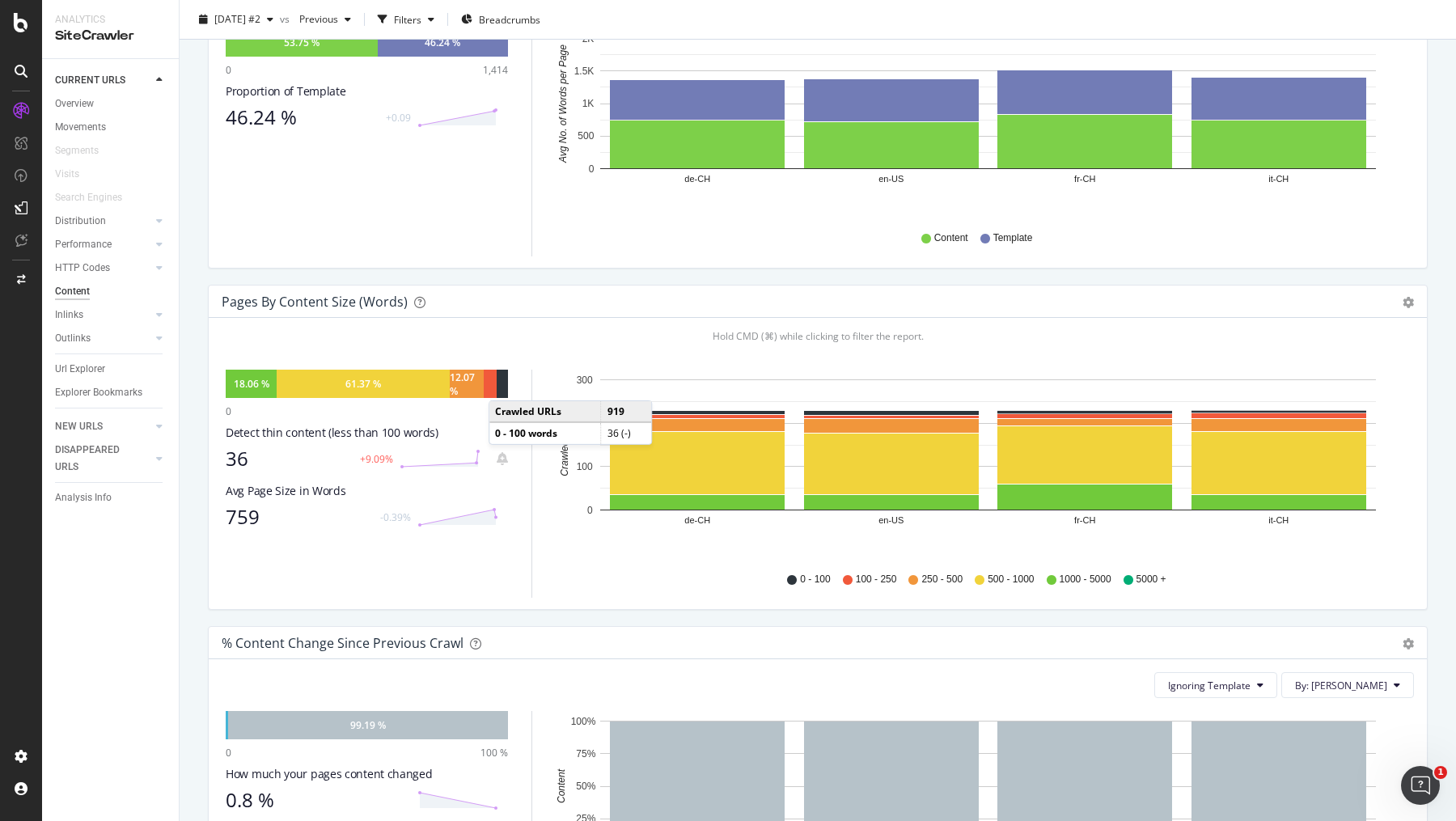
click at [505, 396] on div at bounding box center [502, 384] width 11 height 29
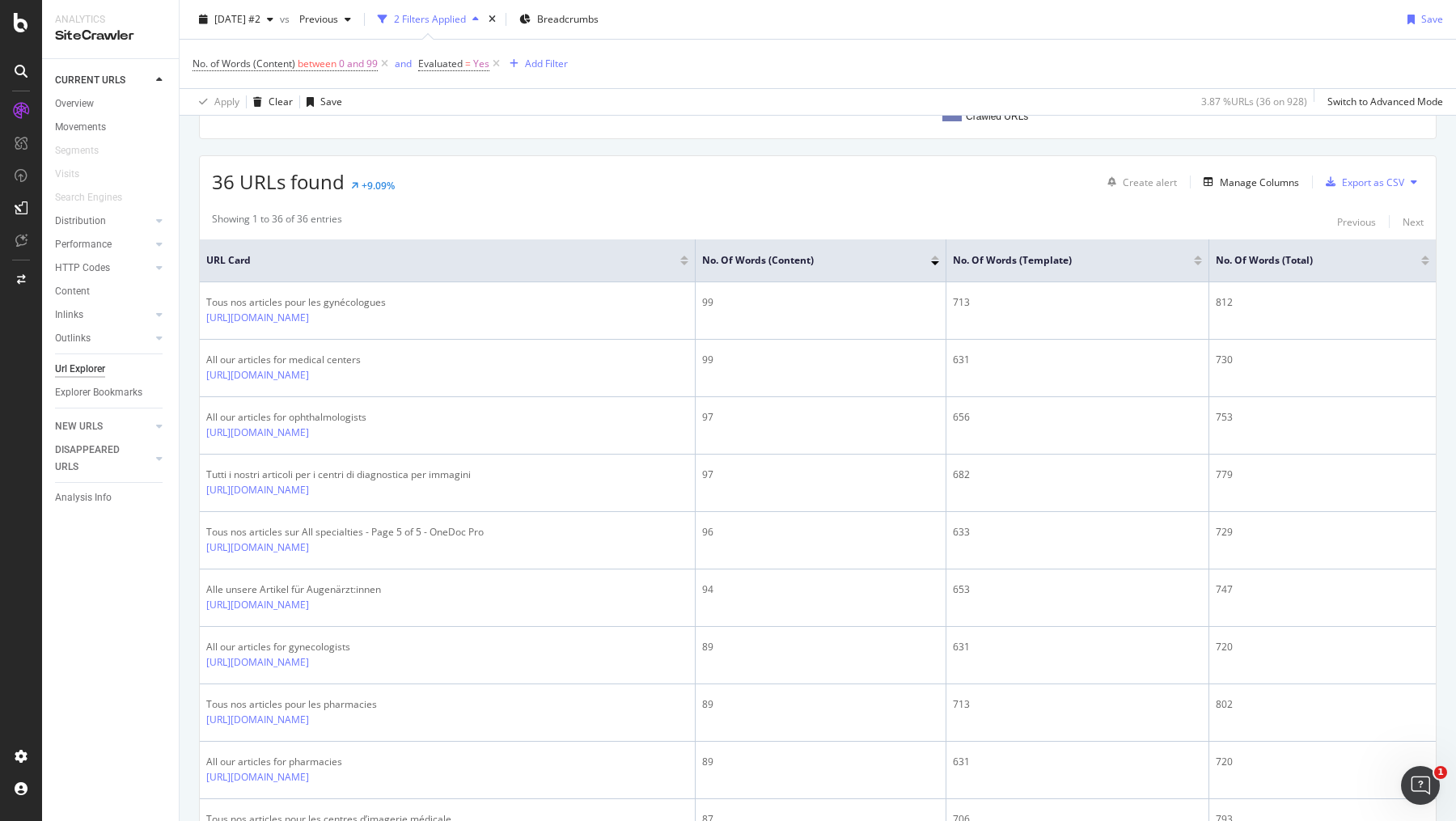
scroll to position [273, 0]
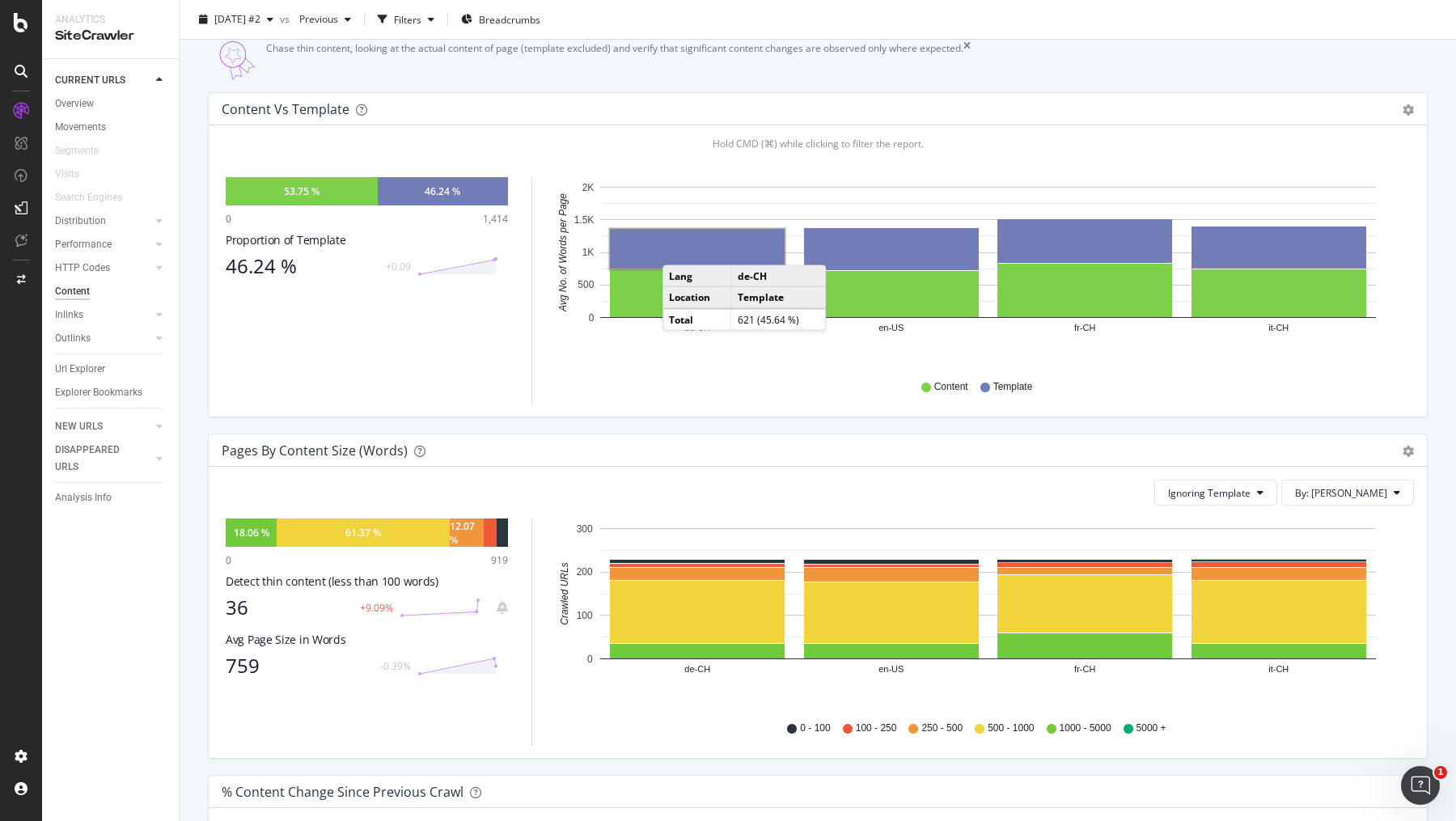
scroll to position [143, 0]
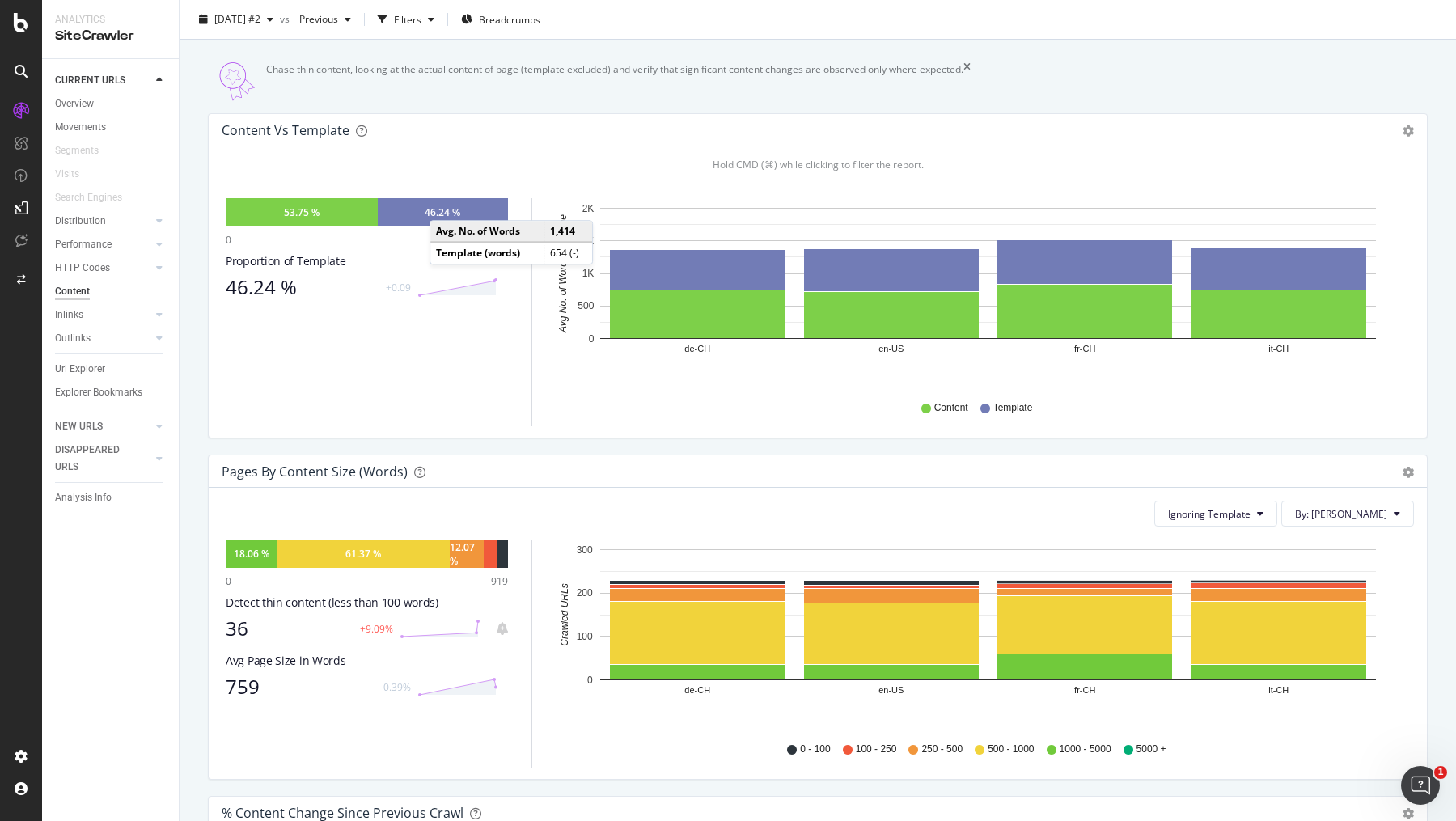
click at [445, 216] on div "46.24 %" at bounding box center [443, 213] width 130 height 29
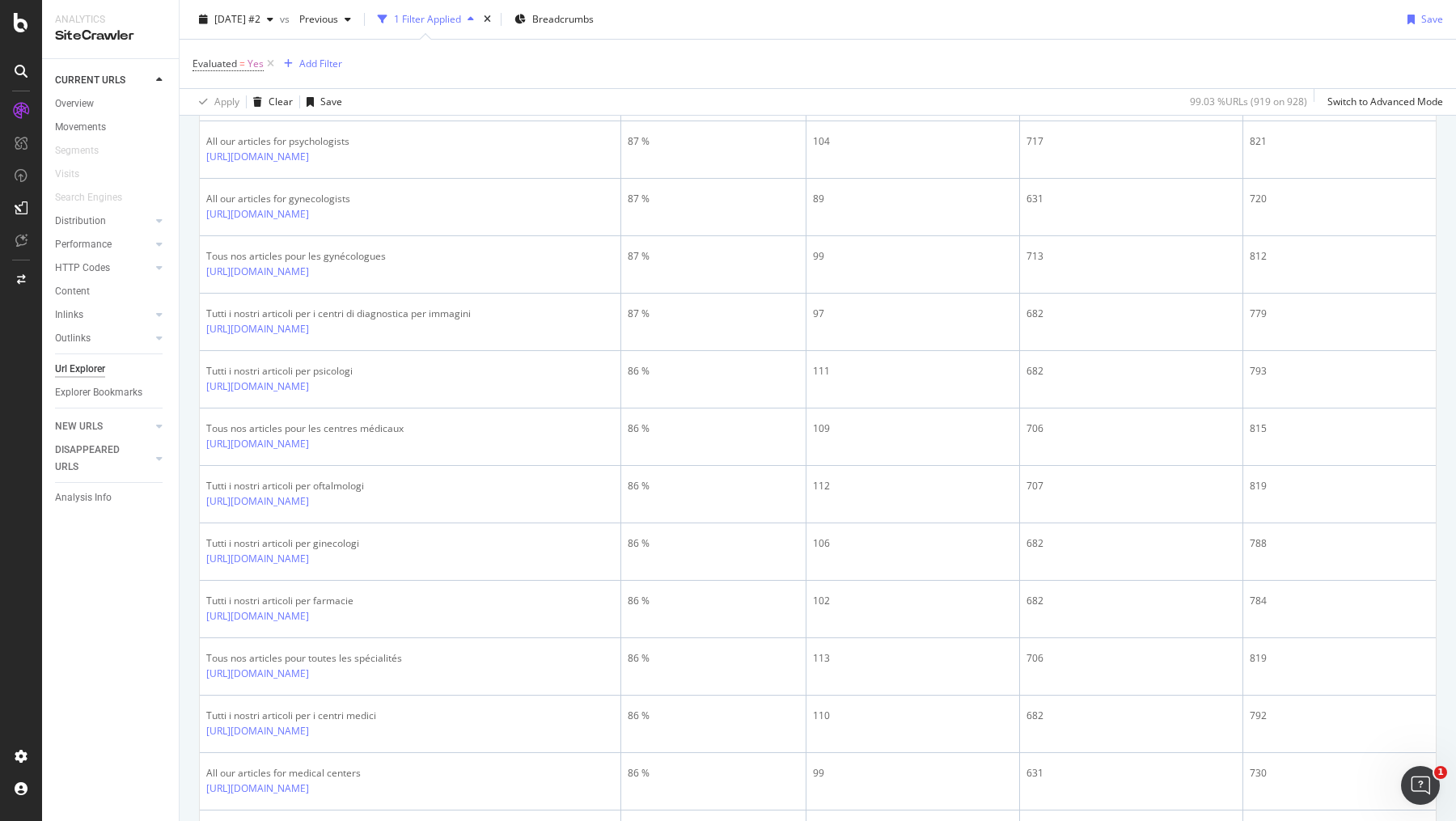
scroll to position [2657, 0]
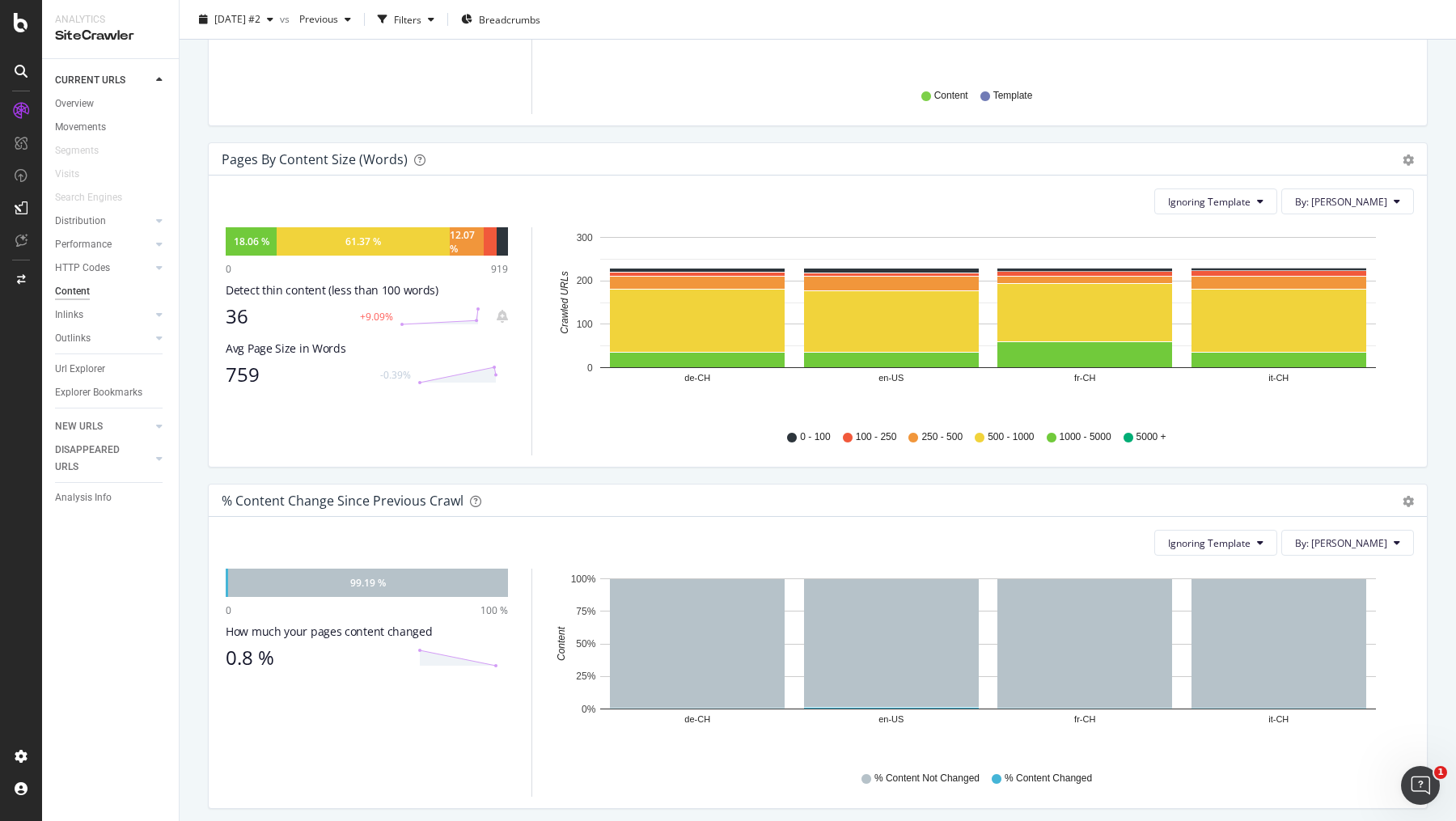
scroll to position [449, 0]
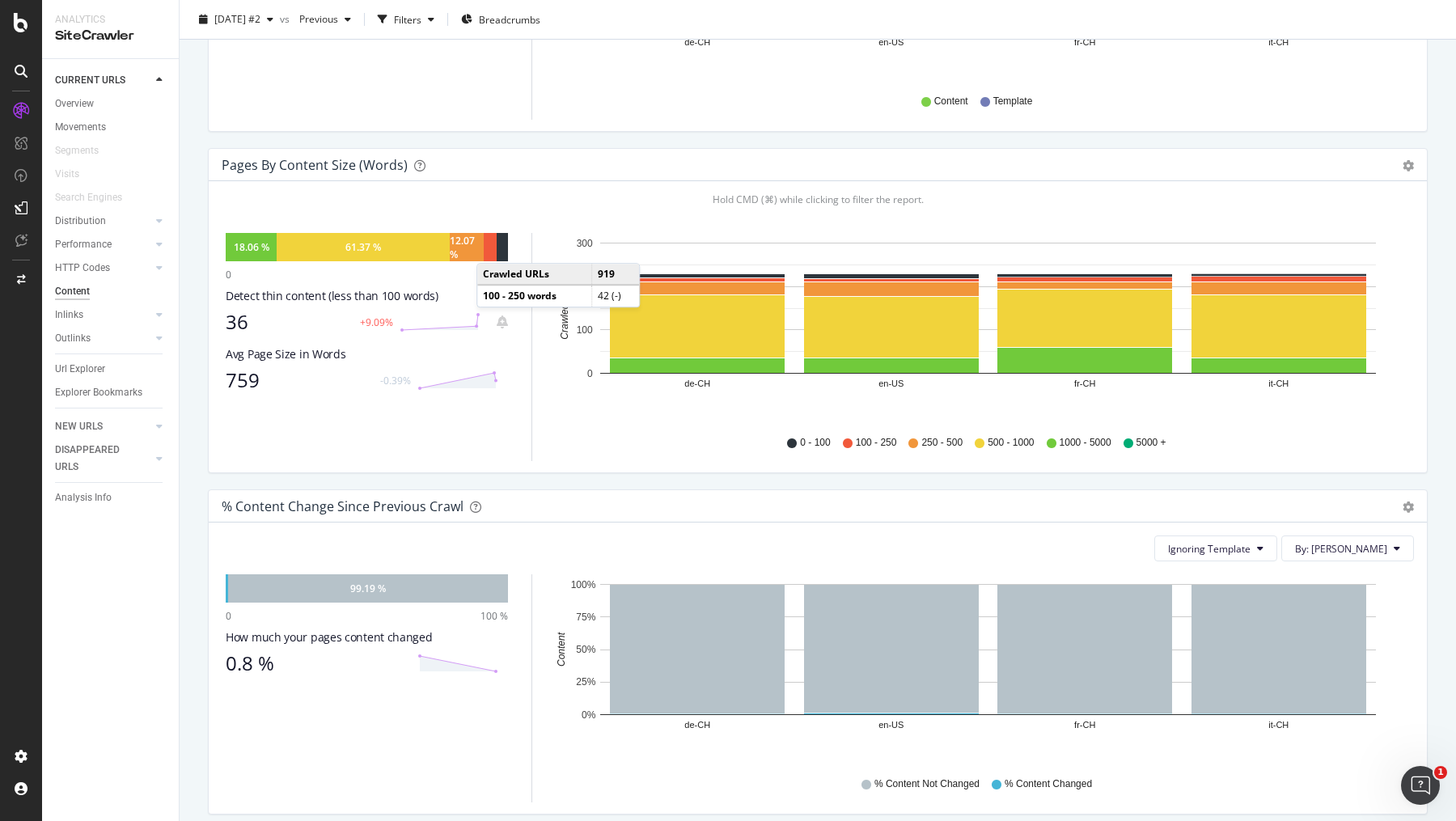
click at [492, 258] on div at bounding box center [490, 247] width 13 height 29
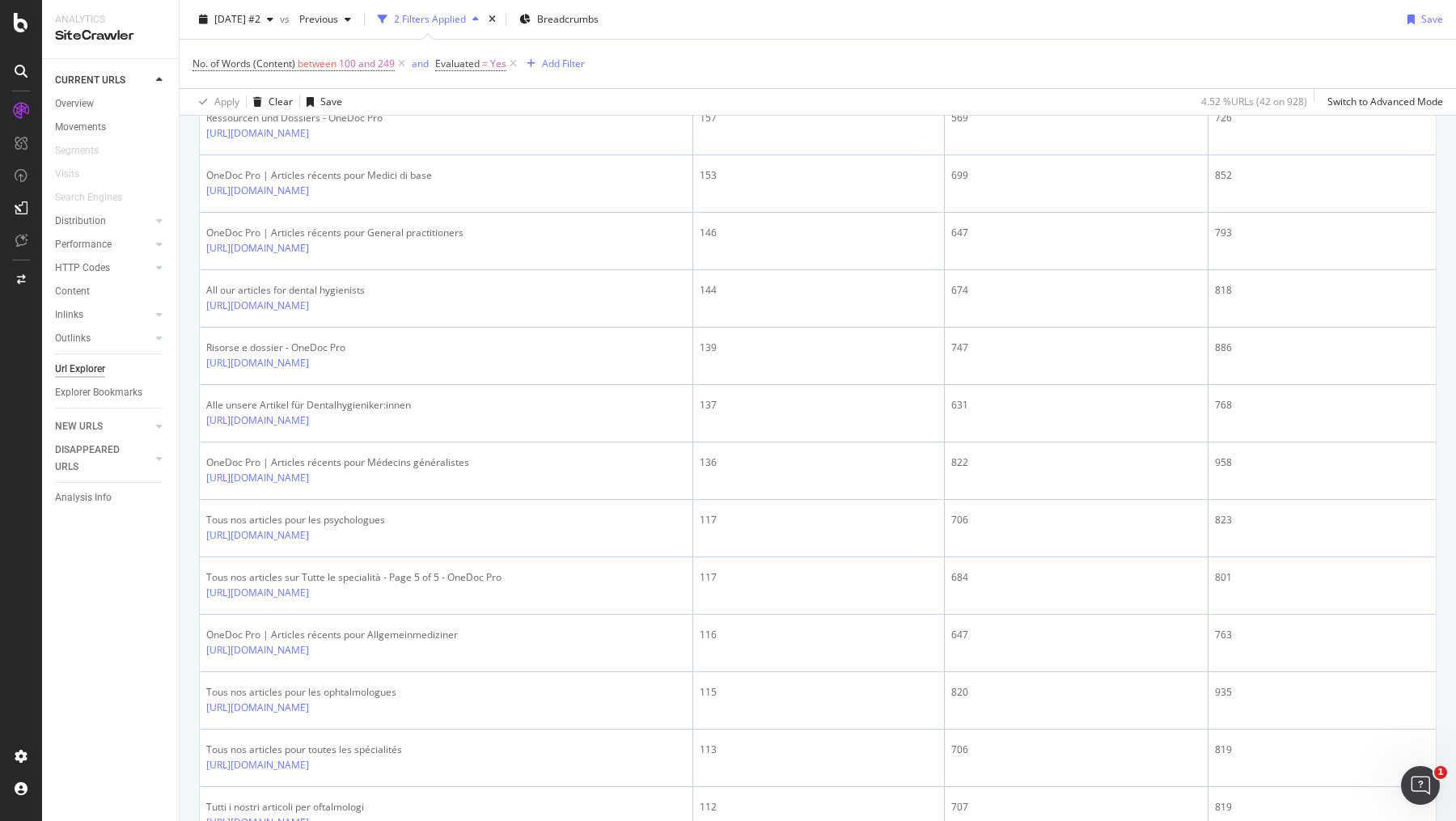
scroll to position [2200, 0]
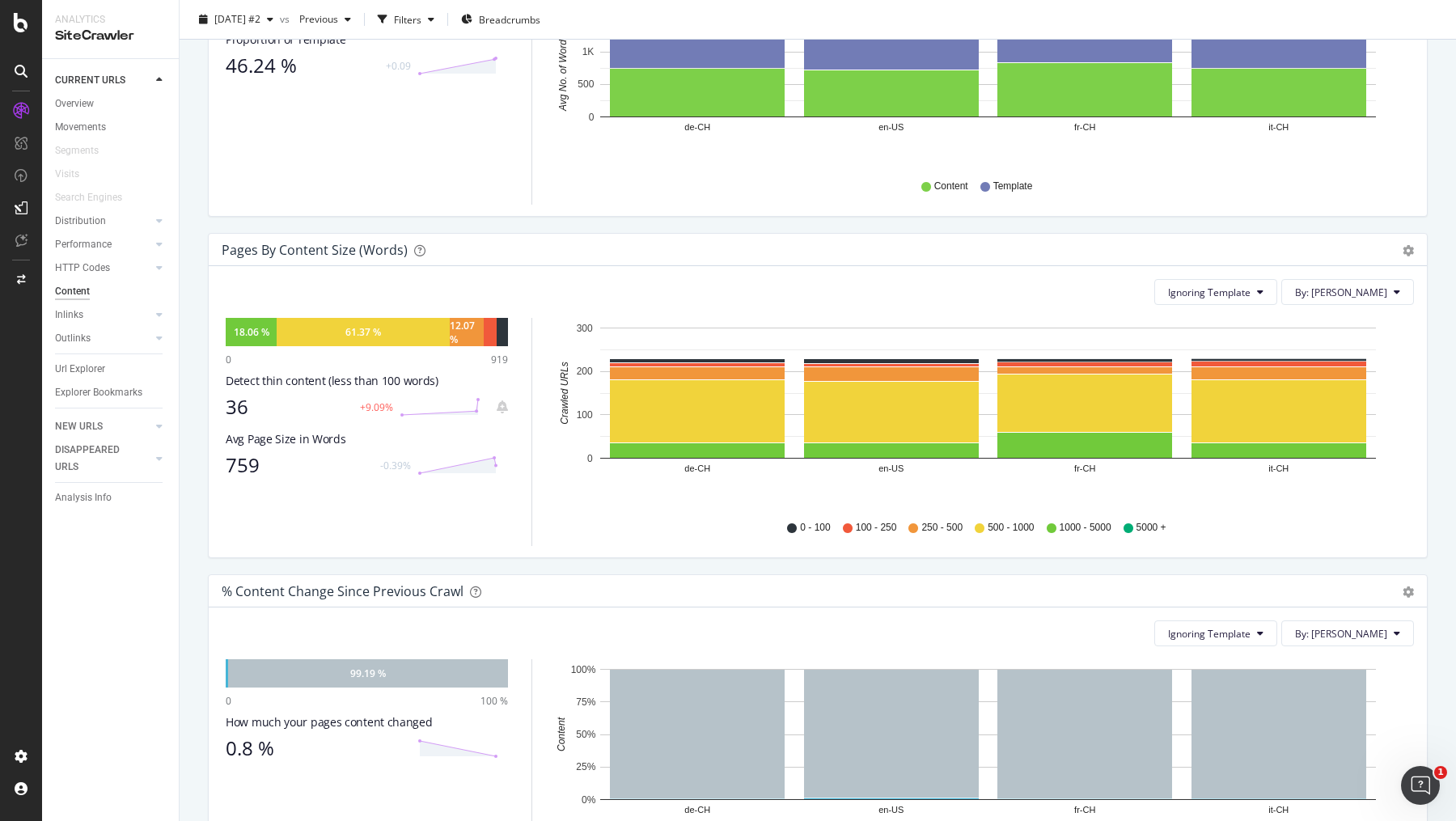
scroll to position [366, 0]
drag, startPoint x: 466, startPoint y: 343, endPoint x: 480, endPoint y: 393, distance: 51.9
click at [480, 393] on div "18.06 % 61.37 % 12.07 % 0 919 Detect thin content (less than 100 words) 36 +9.0…" at bounding box center [367, 431] width 283 height 228
click at [389, 346] on div "61.37 %" at bounding box center [363, 331] width 173 height 29
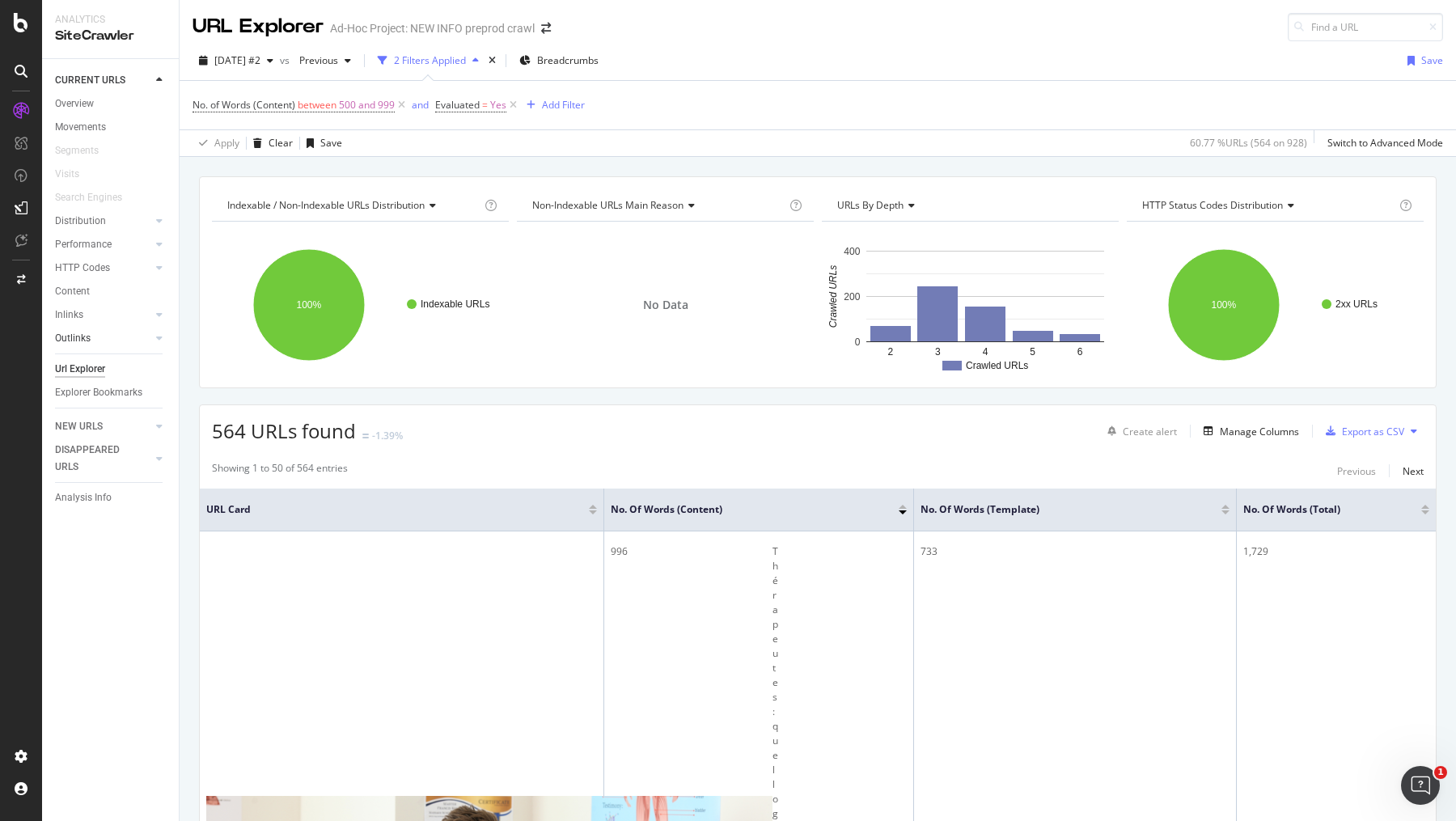
click at [102, 337] on link "Outlinks" at bounding box center [102, 339] width 96 height 17
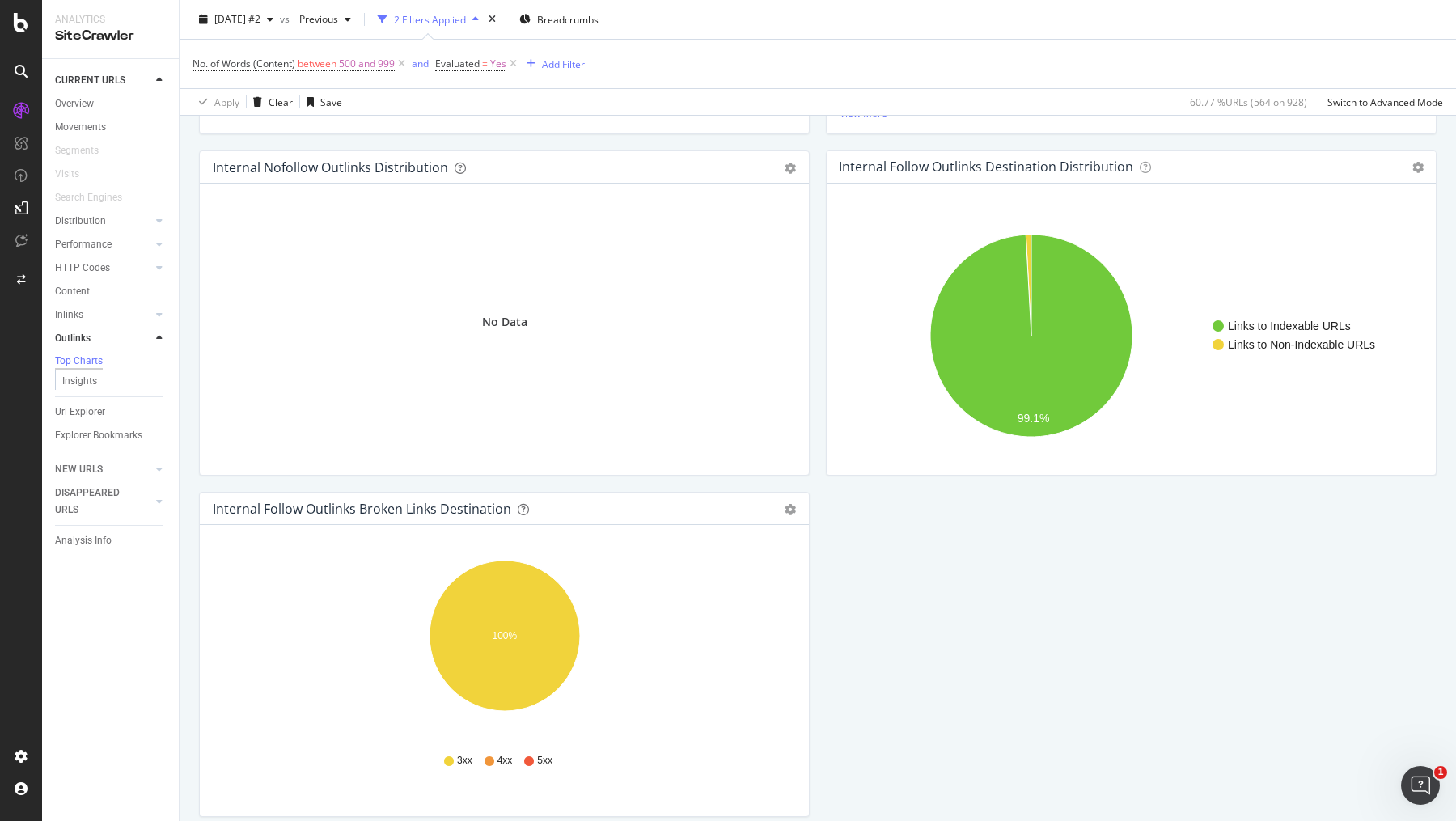
scroll to position [496, 0]
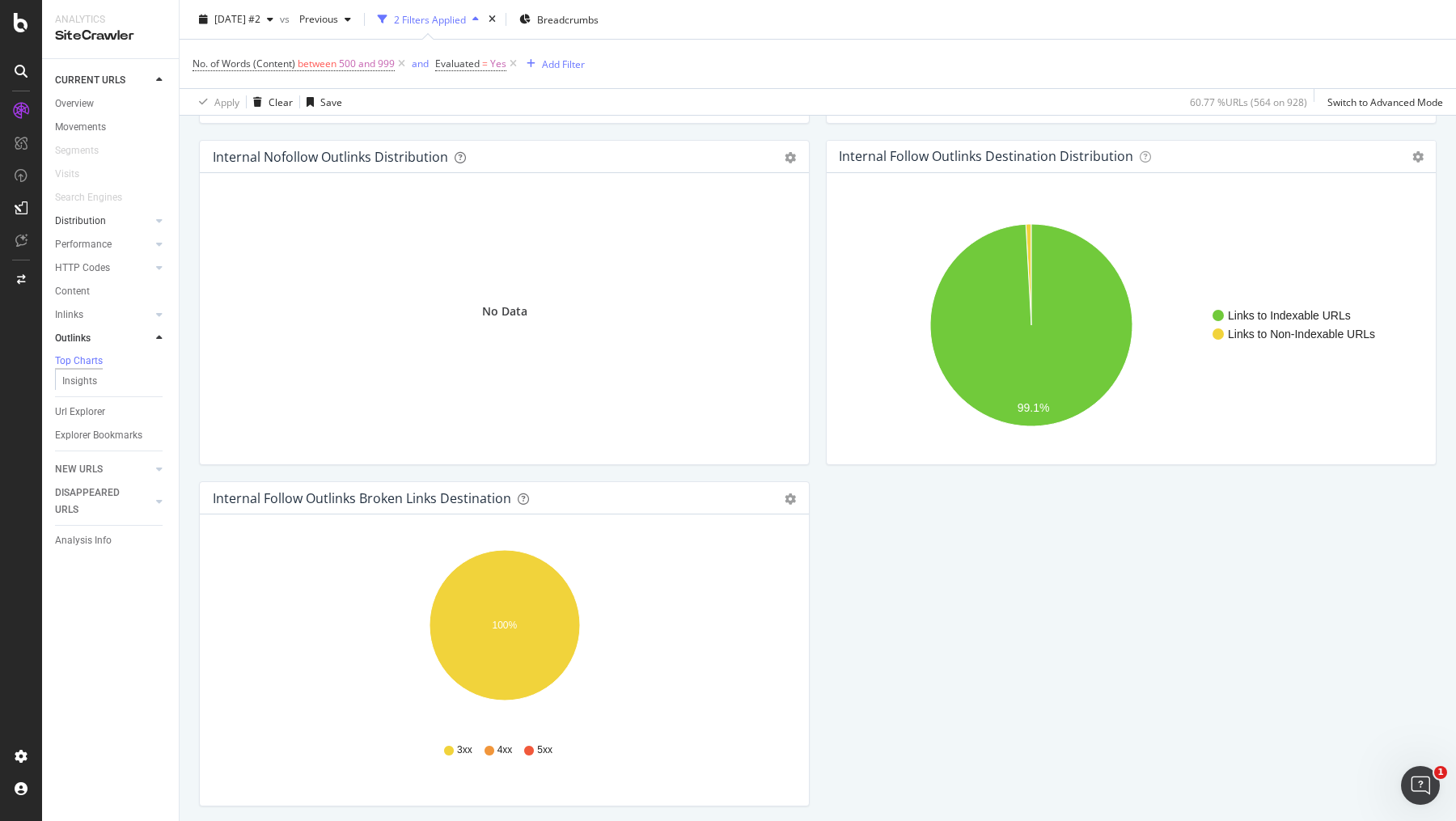
click at [145, 220] on div at bounding box center [143, 220] width 16 height 16
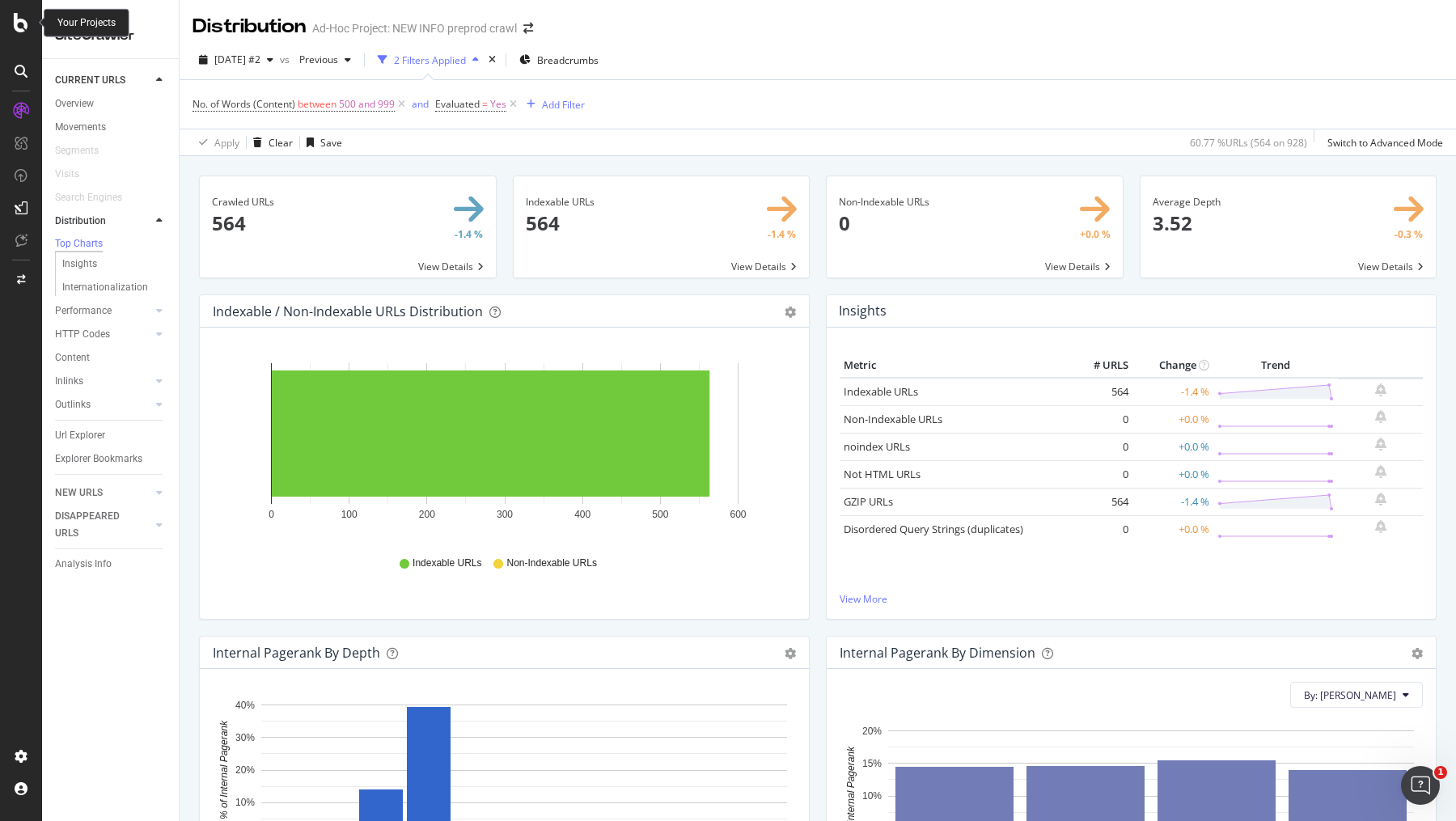
click at [18, 27] on icon at bounding box center [20, 23] width 14 height 19
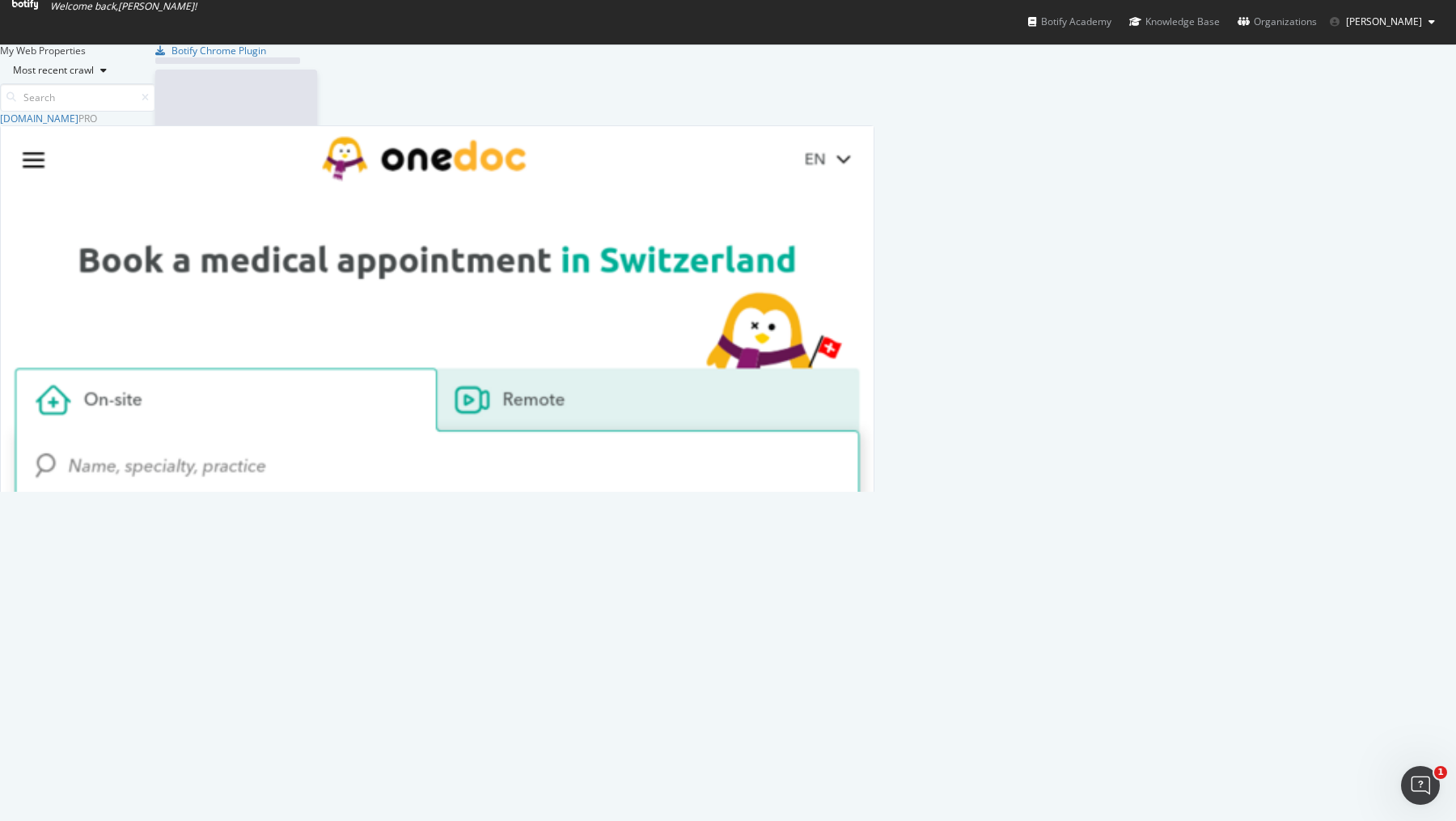
scroll to position [821, 1456]
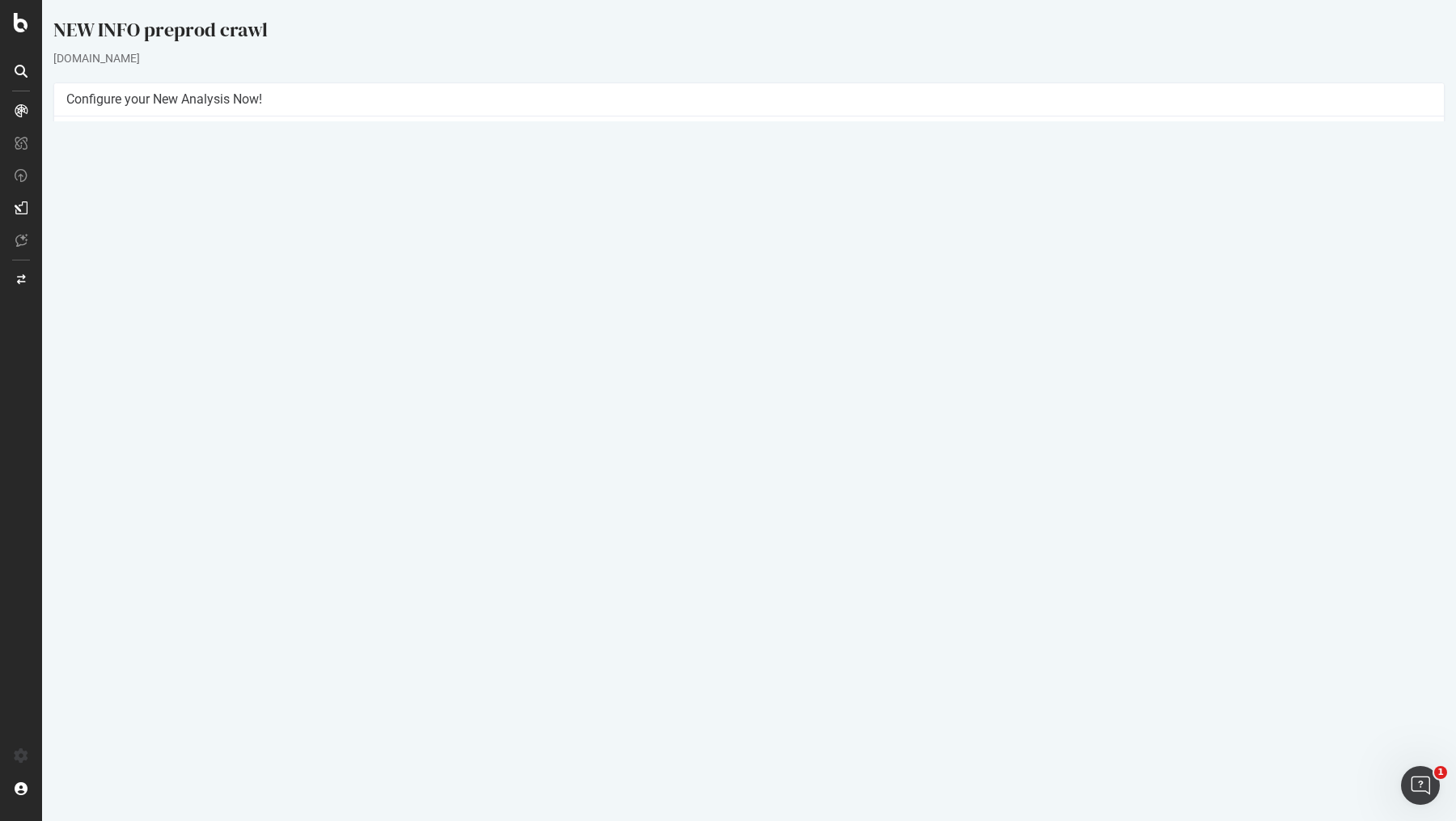
click at [722, 356] on button "Yes! Start Now" at bounding box center [728, 362] width 101 height 26
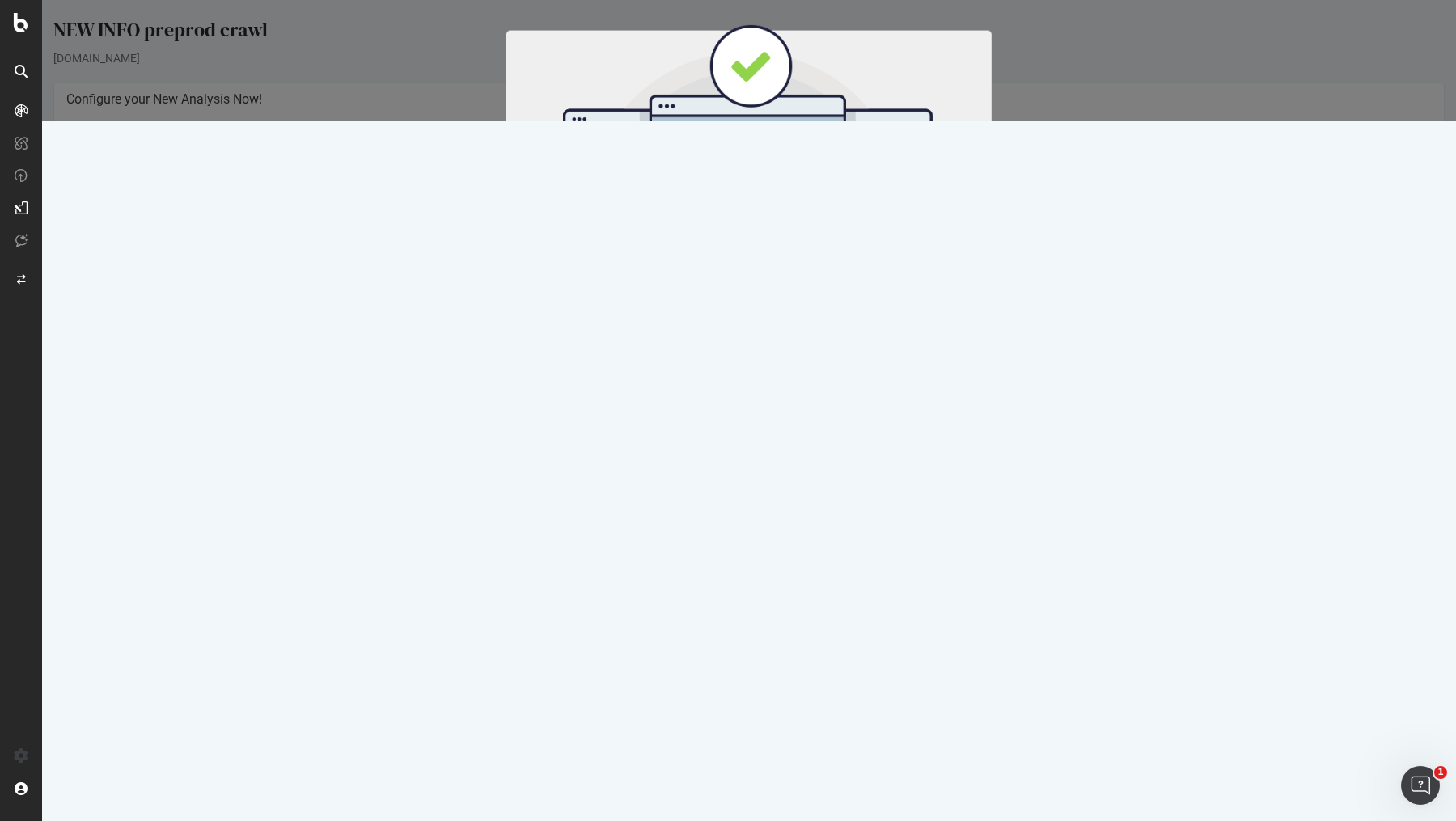
click at [764, 263] on button "Start Now" at bounding box center [779, 268] width 71 height 28
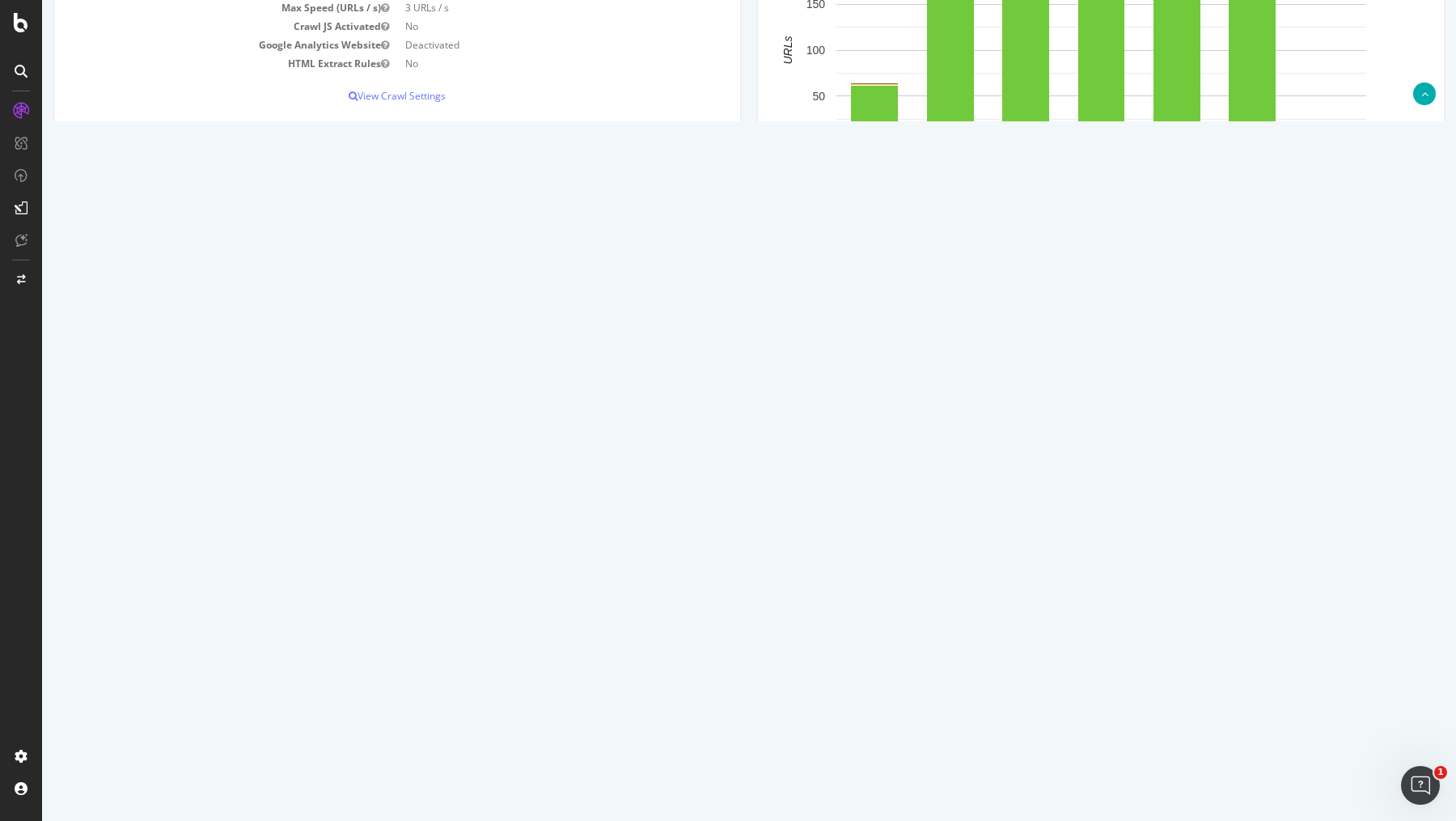
scroll to position [305, 0]
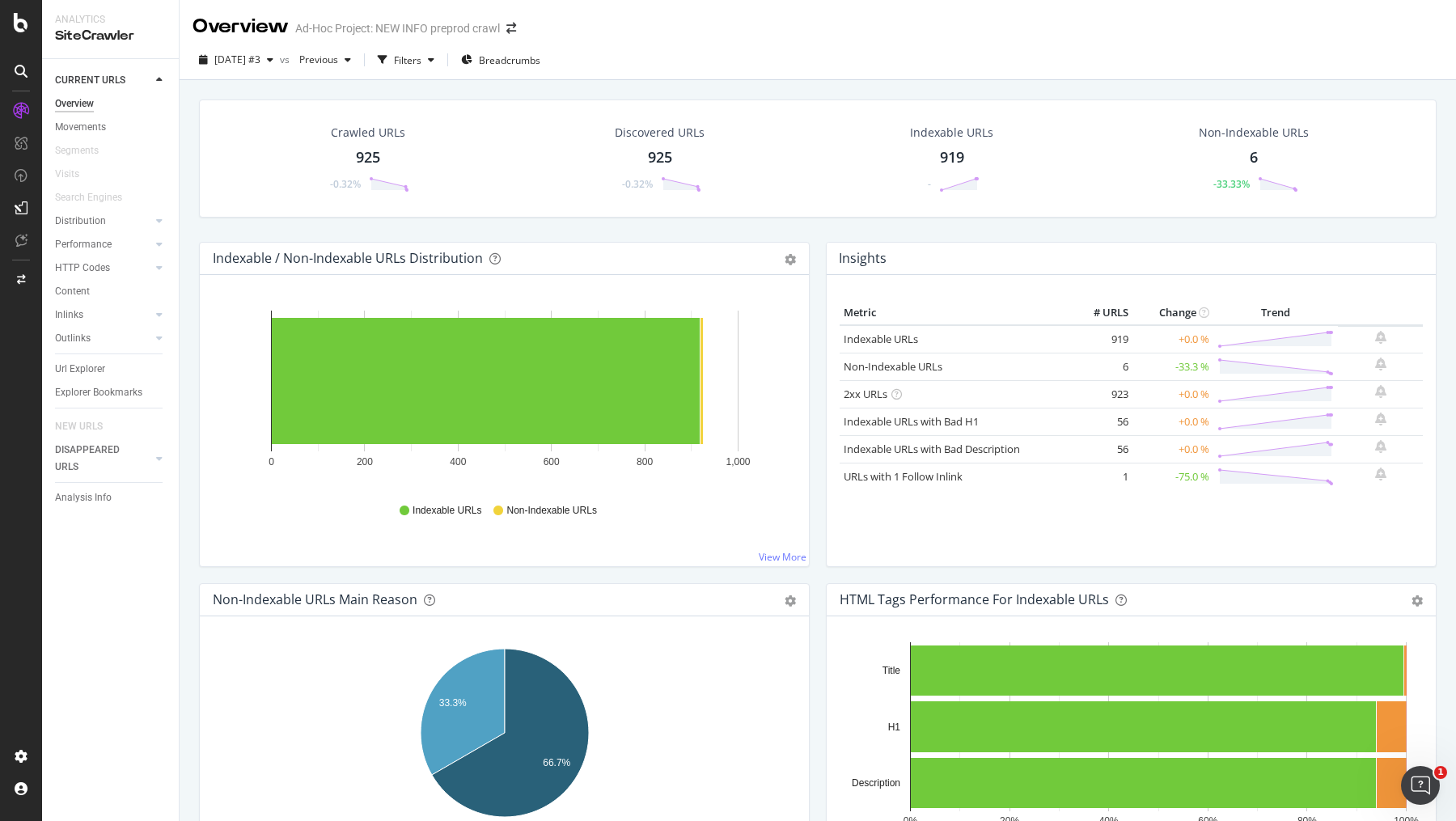
click at [16, 108] on icon at bounding box center [21, 110] width 16 height 16
click at [19, 16] on icon at bounding box center [20, 23] width 14 height 19
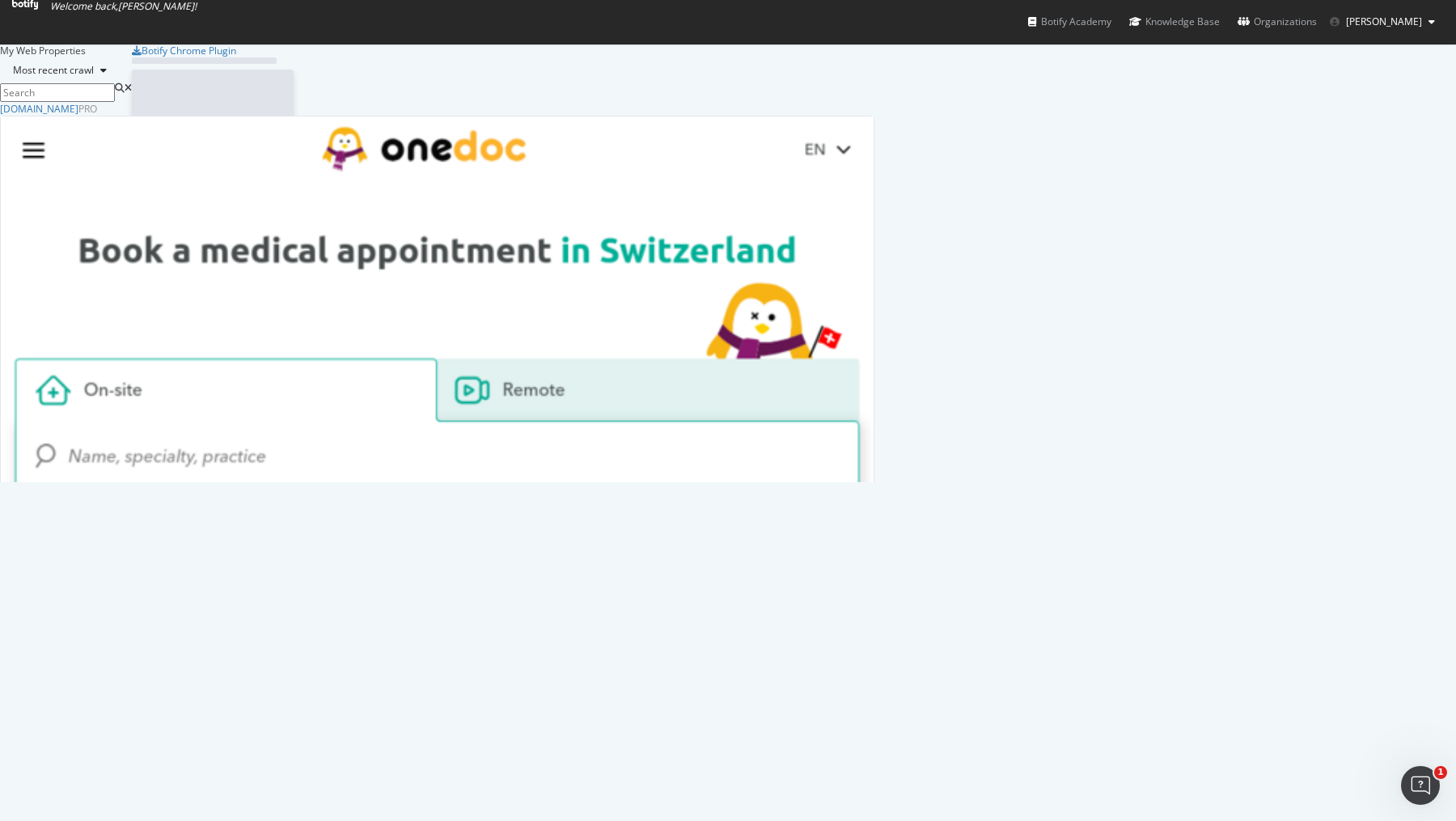
scroll to position [821, 1456]
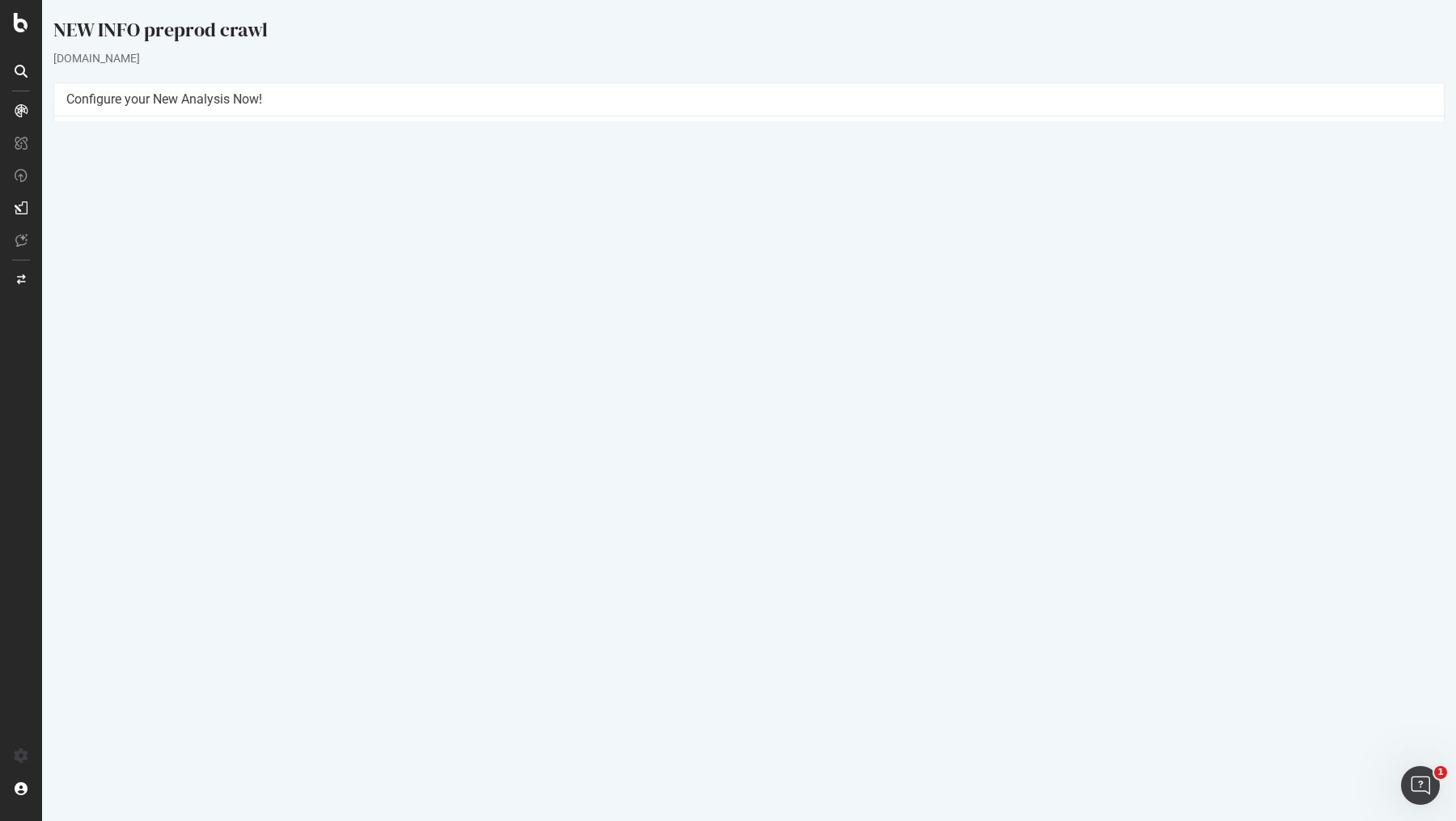
click at [746, 367] on button "Yes! Start Now" at bounding box center [728, 362] width 101 height 26
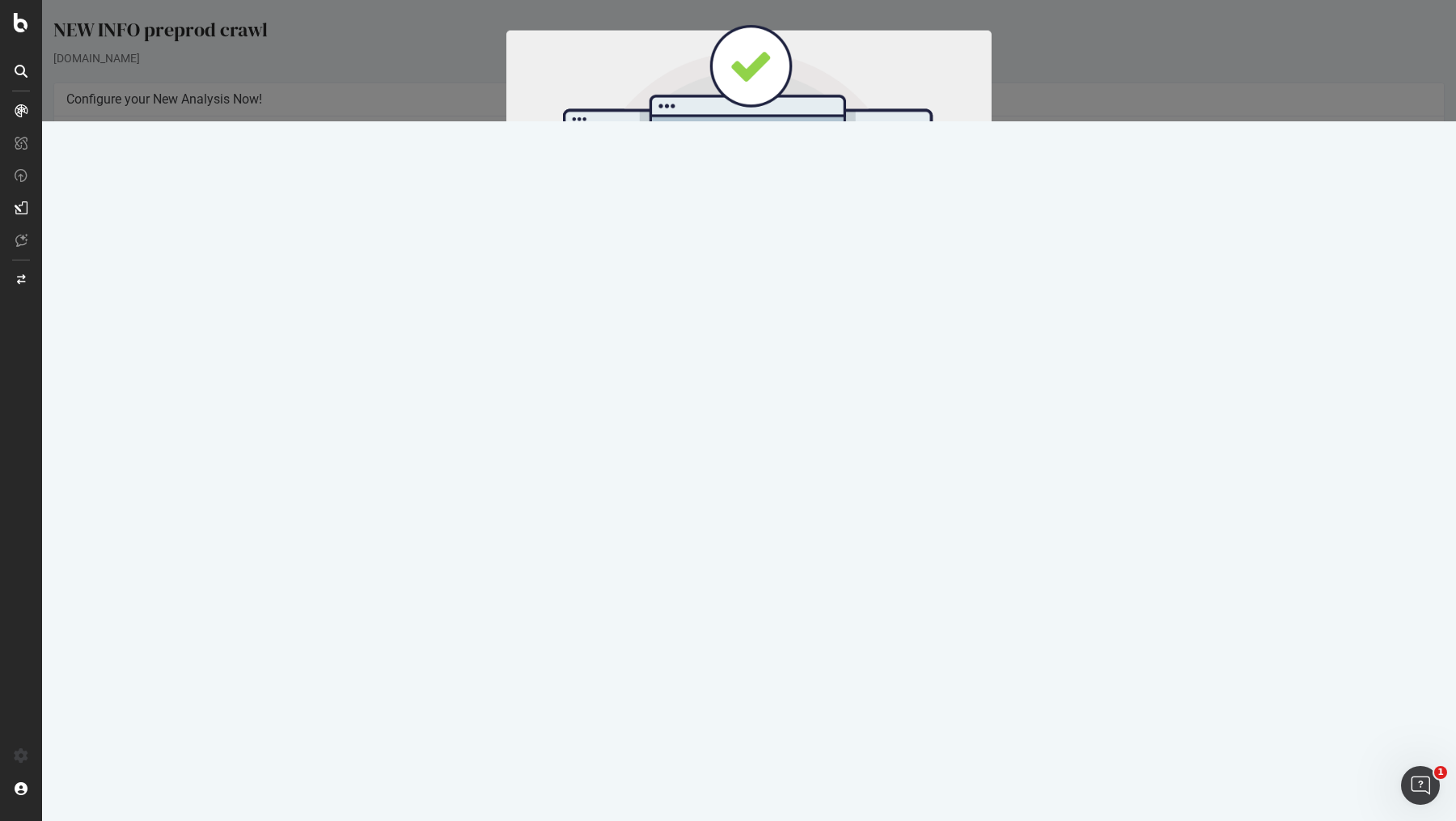
click at [776, 274] on button "Start Now" at bounding box center [779, 268] width 71 height 28
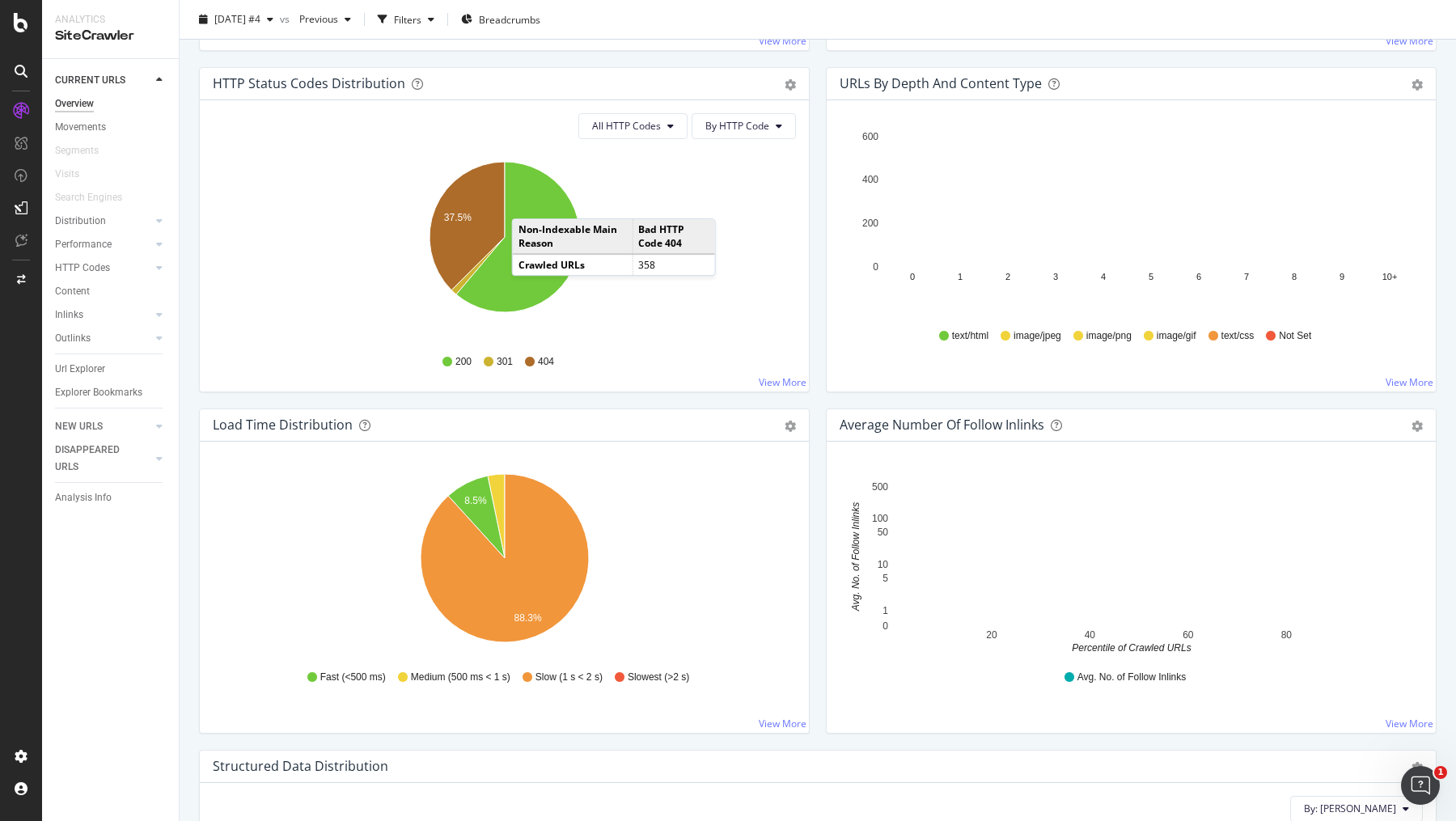
scroll to position [858, 0]
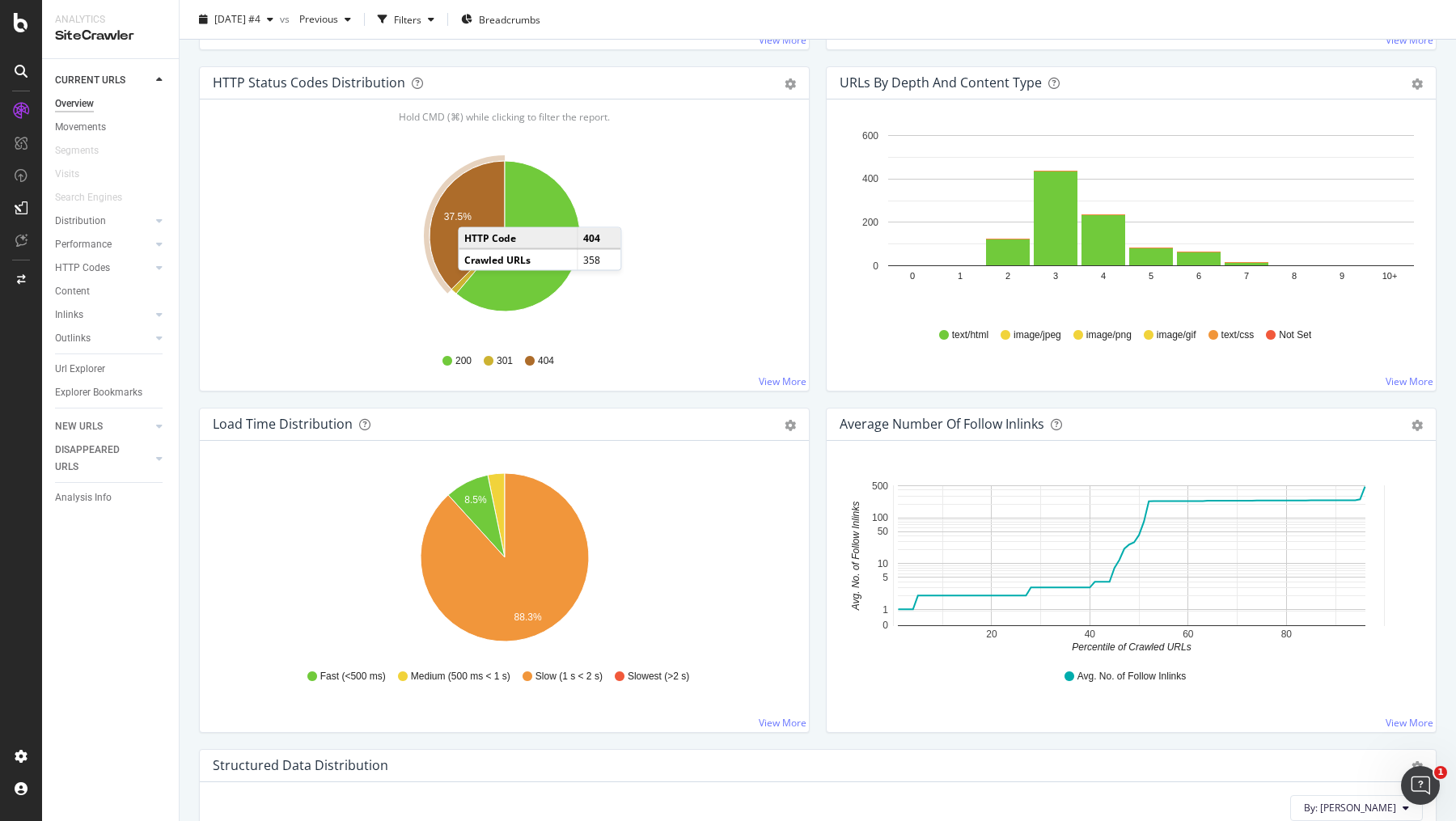
click at [474, 208] on icon "A chart." at bounding box center [466, 225] width 76 height 128
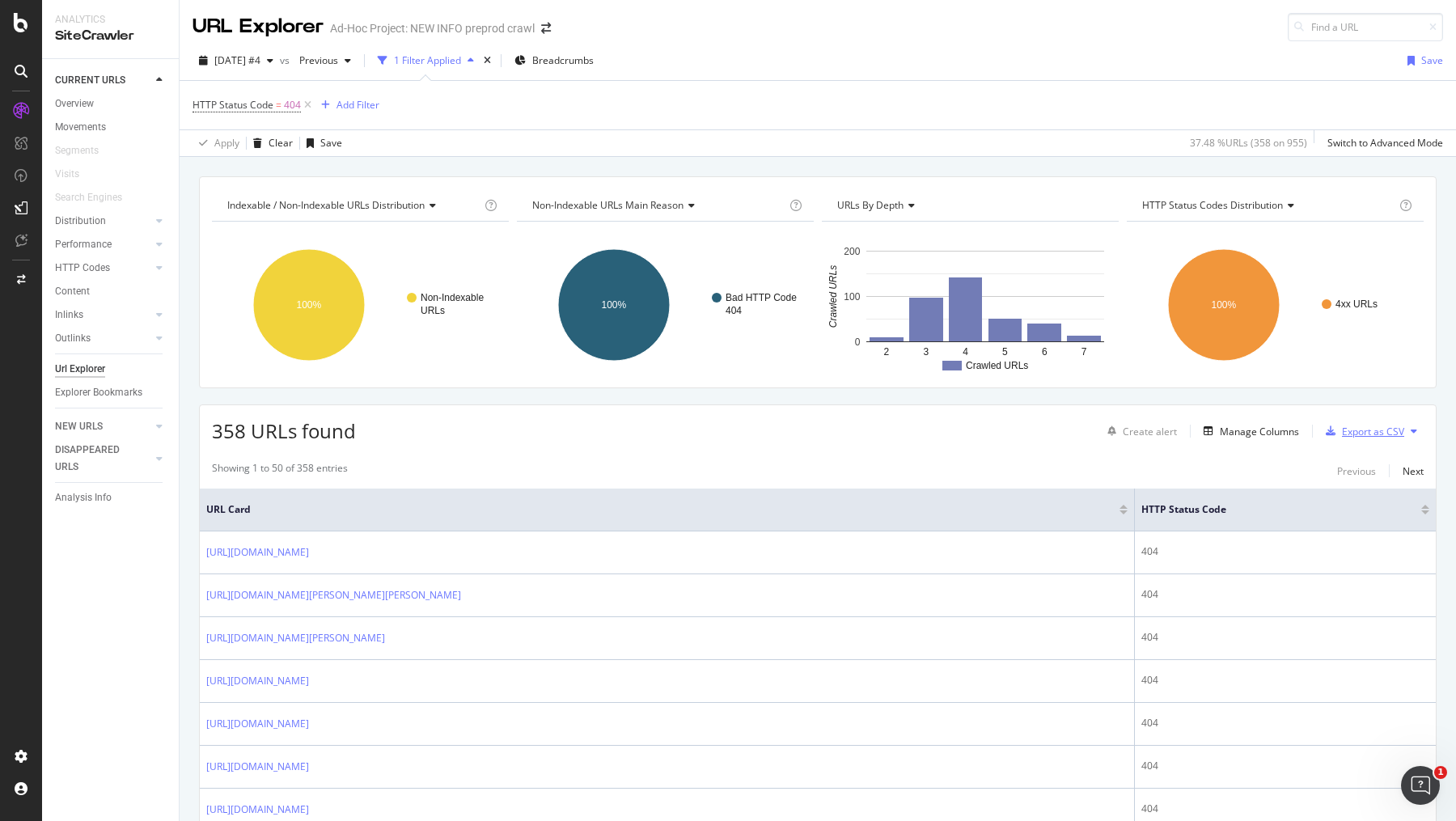
click at [1354, 424] on div "Export as CSV" at bounding box center [1373, 431] width 62 height 13
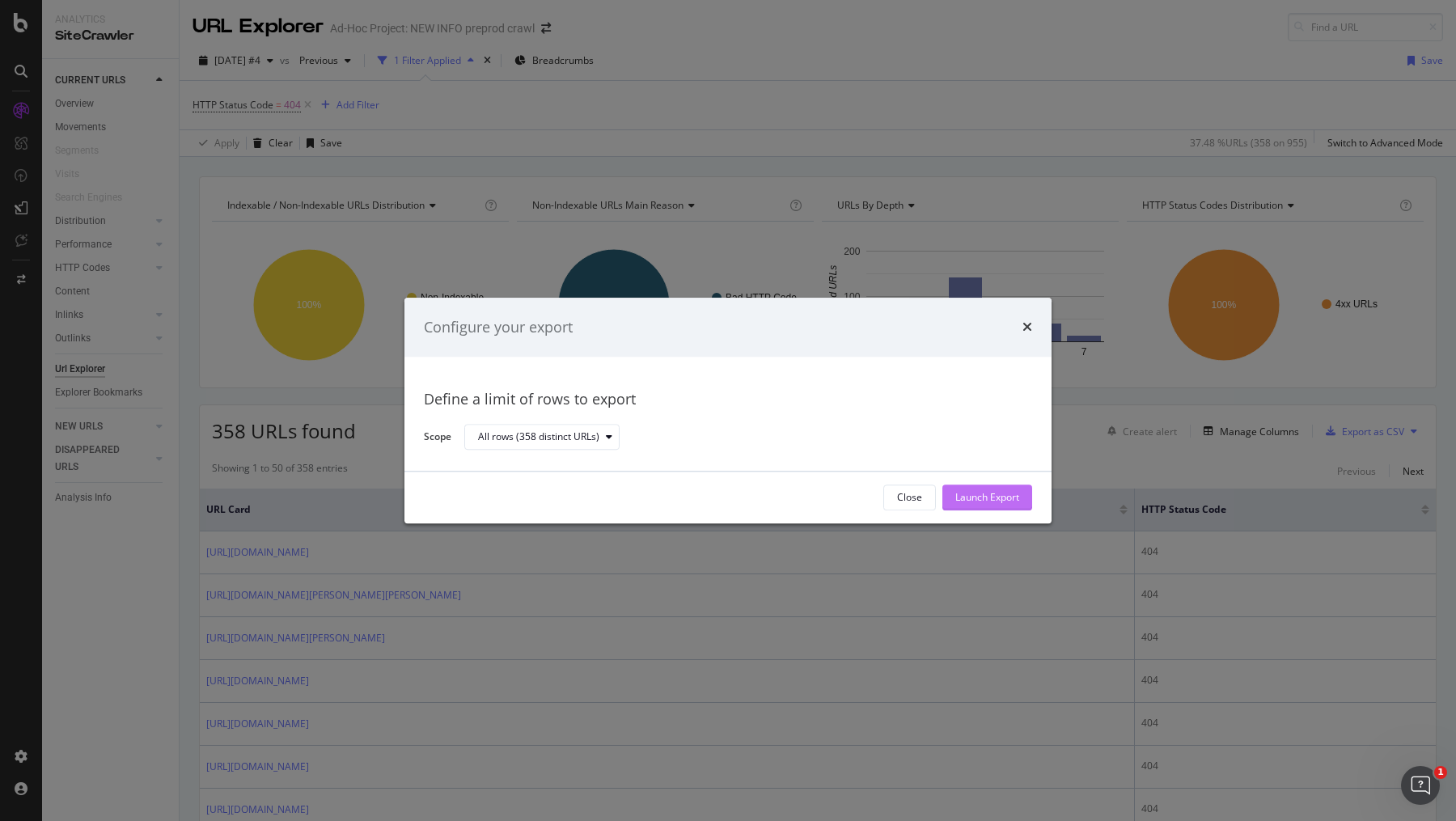
click at [985, 495] on div "Launch Export" at bounding box center [987, 498] width 64 height 13
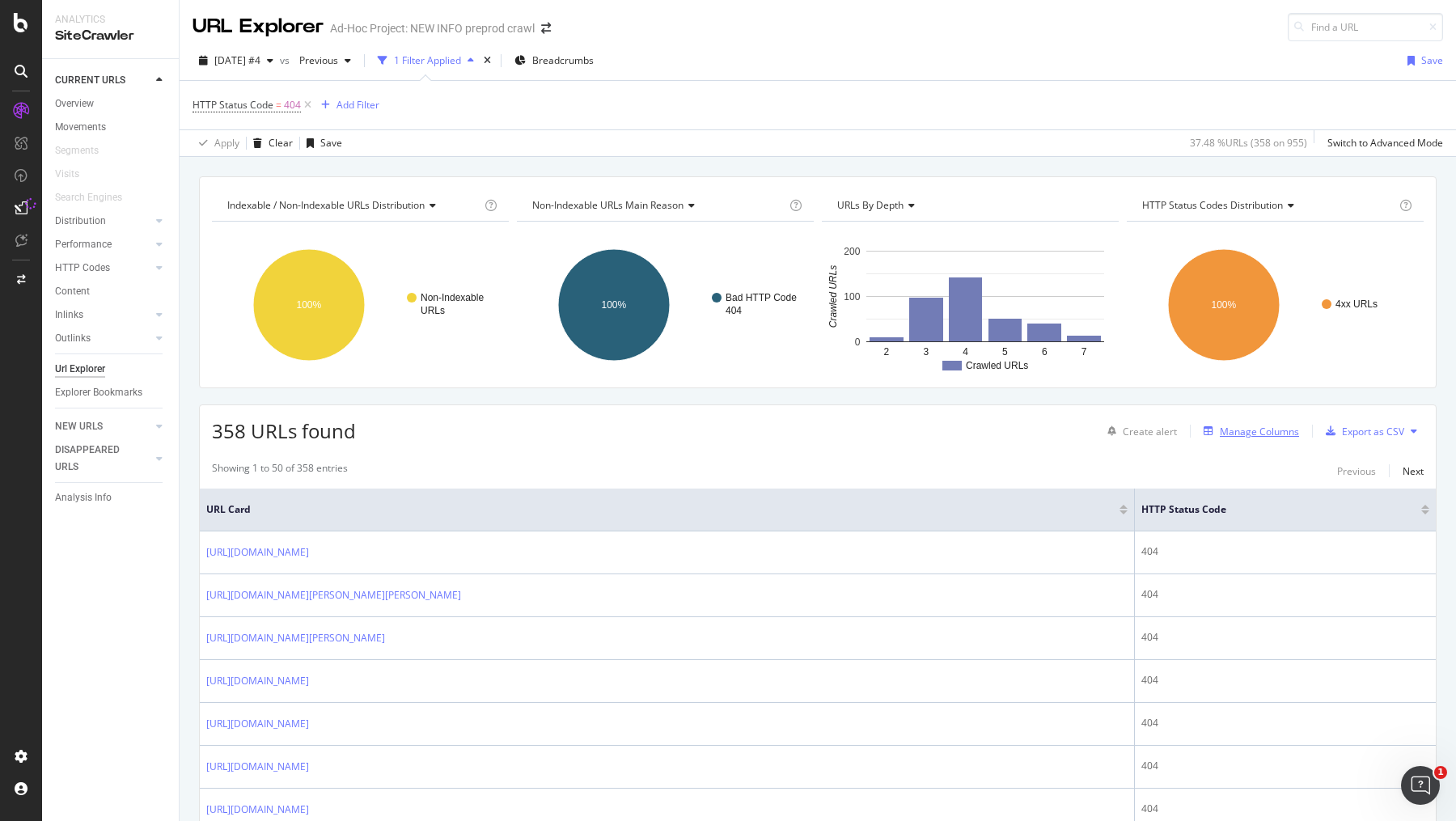
click at [1265, 431] on div "Manage Columns" at bounding box center [1259, 431] width 80 height 13
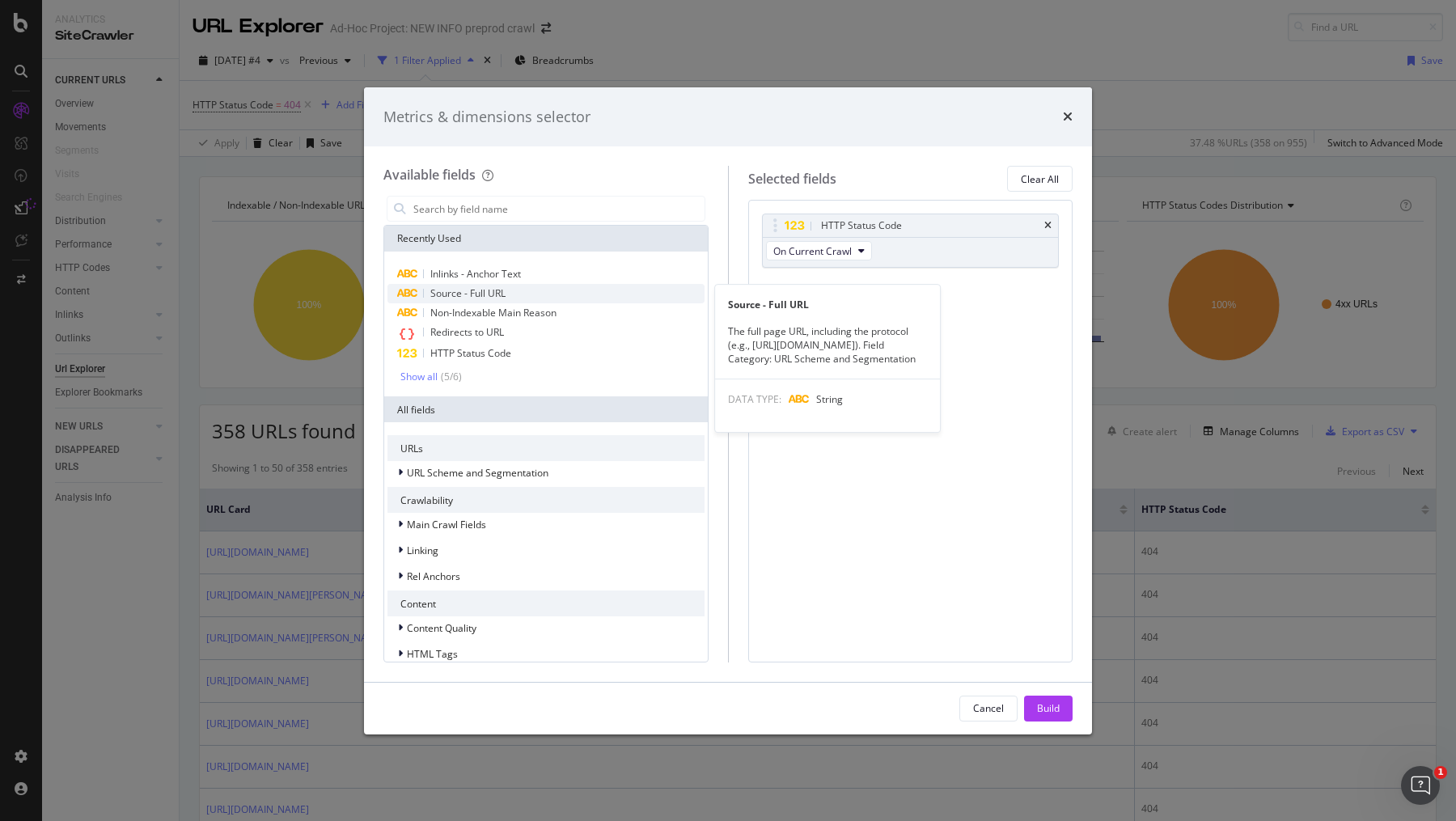
click at [536, 287] on div "Source - Full URL" at bounding box center [545, 293] width 317 height 19
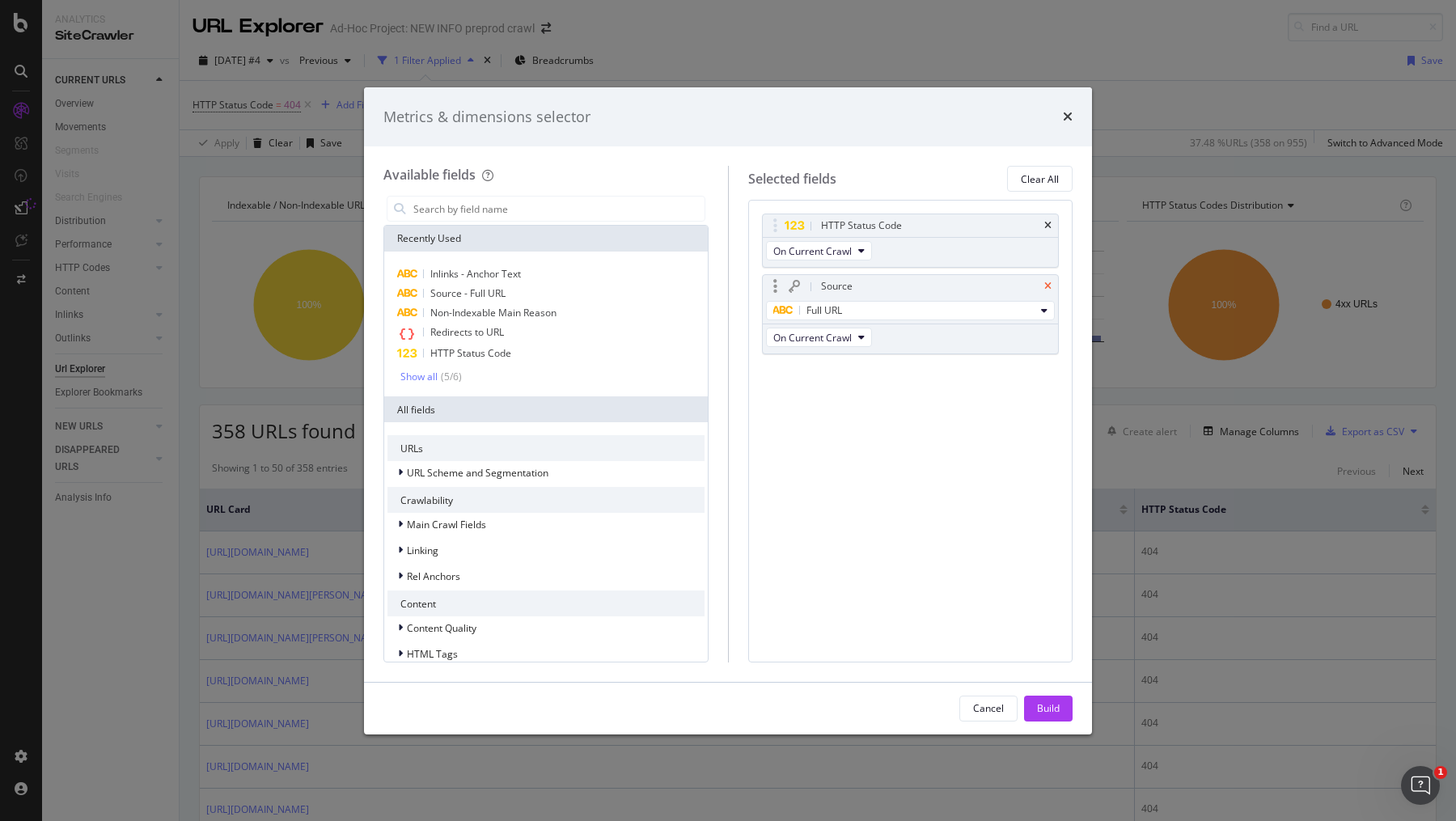
click at [1048, 282] on icon "times" at bounding box center [1048, 286] width 8 height 10
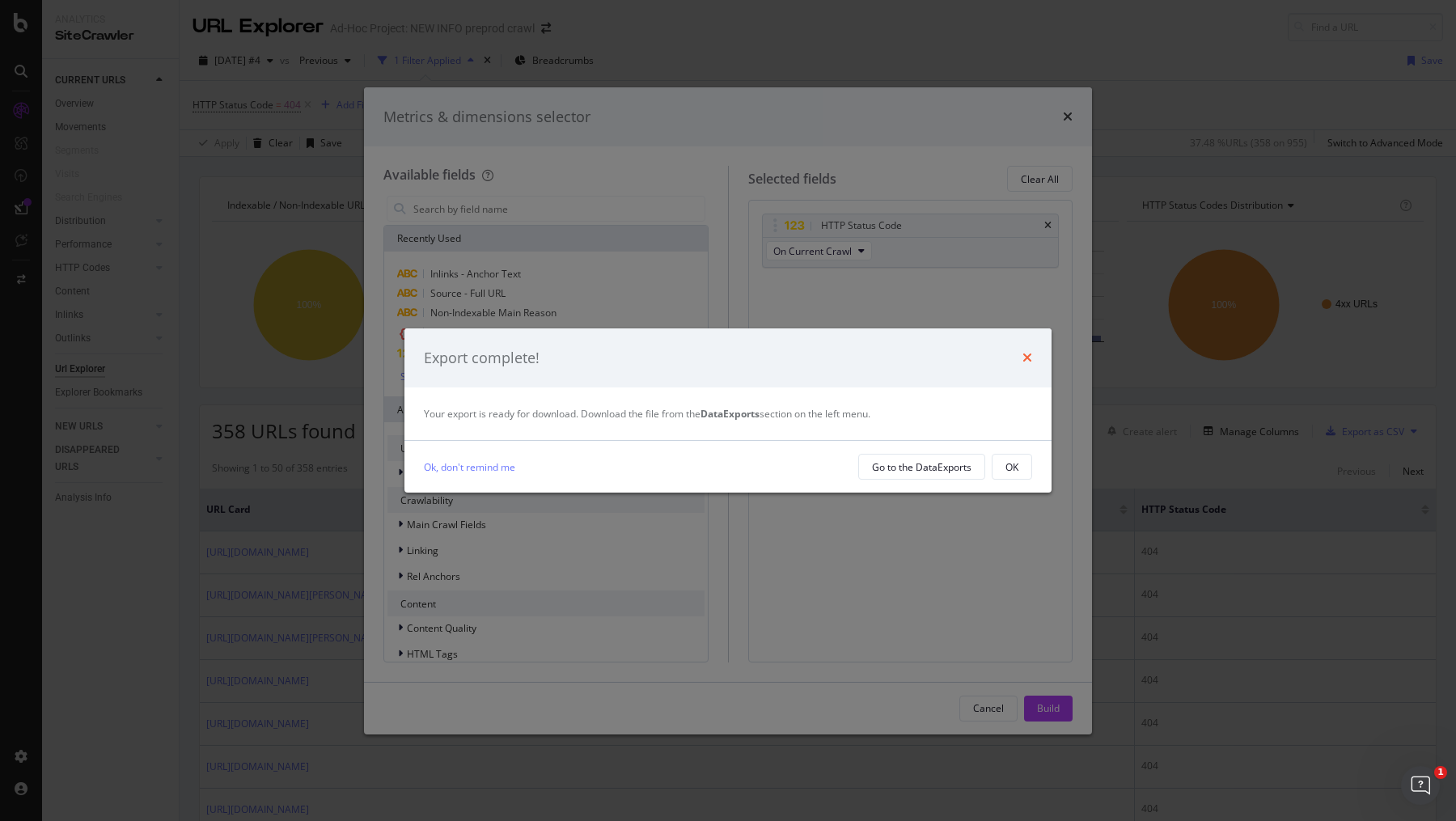
click at [1028, 357] on icon "times" at bounding box center [1027, 357] width 10 height 13
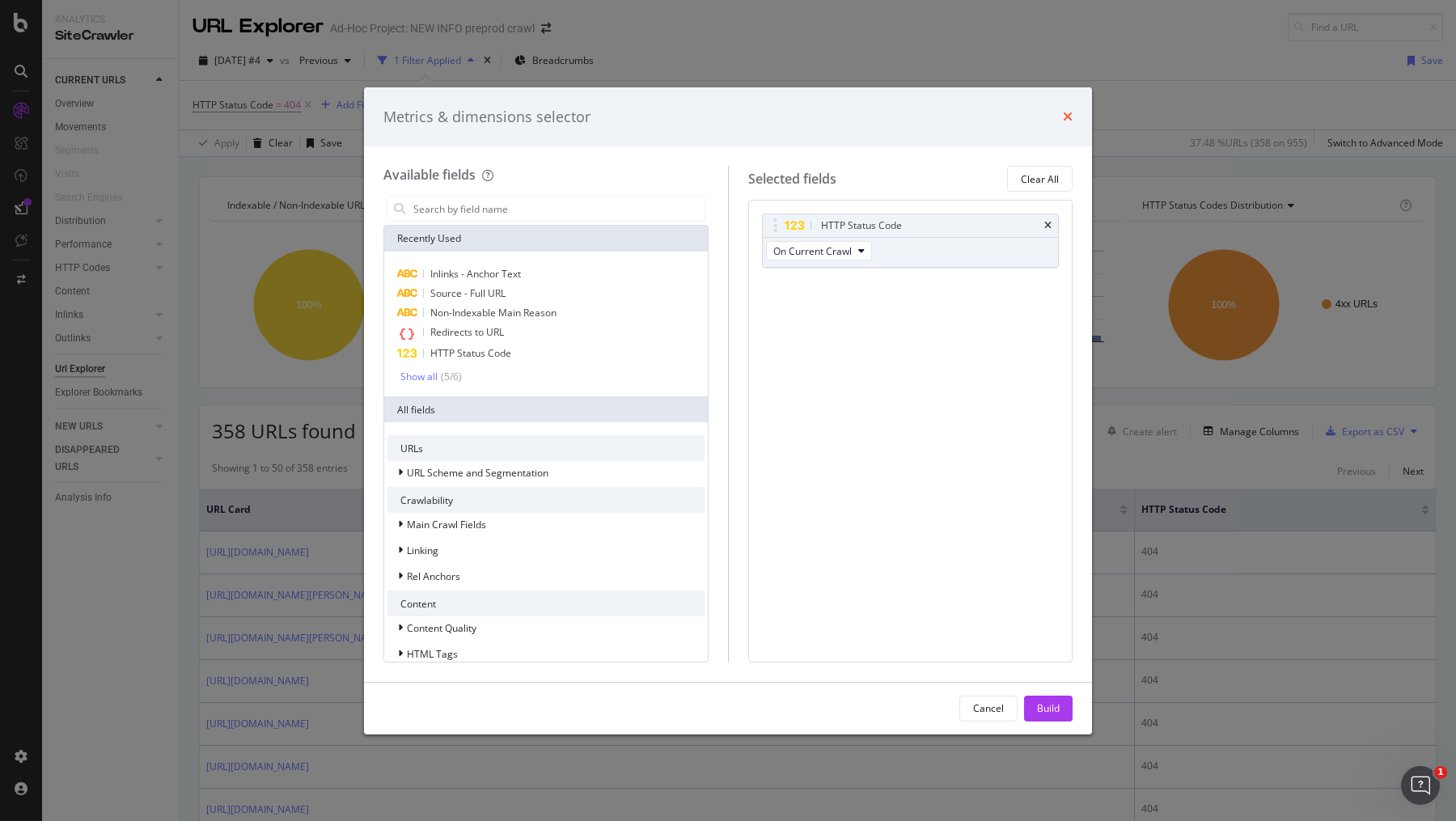
click at [1068, 115] on icon "times" at bounding box center [1068, 117] width 10 height 13
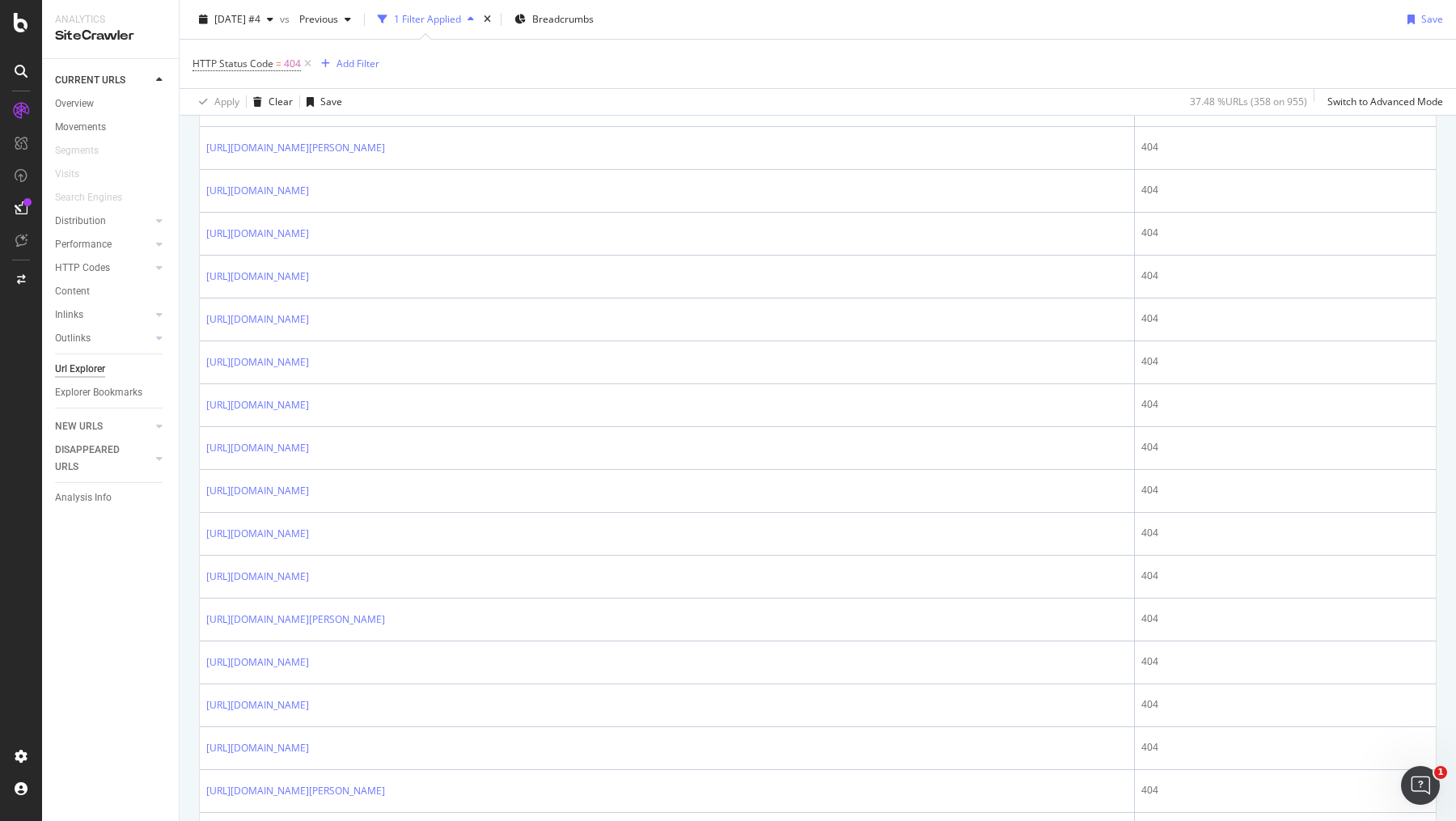
scroll to position [1928, 0]
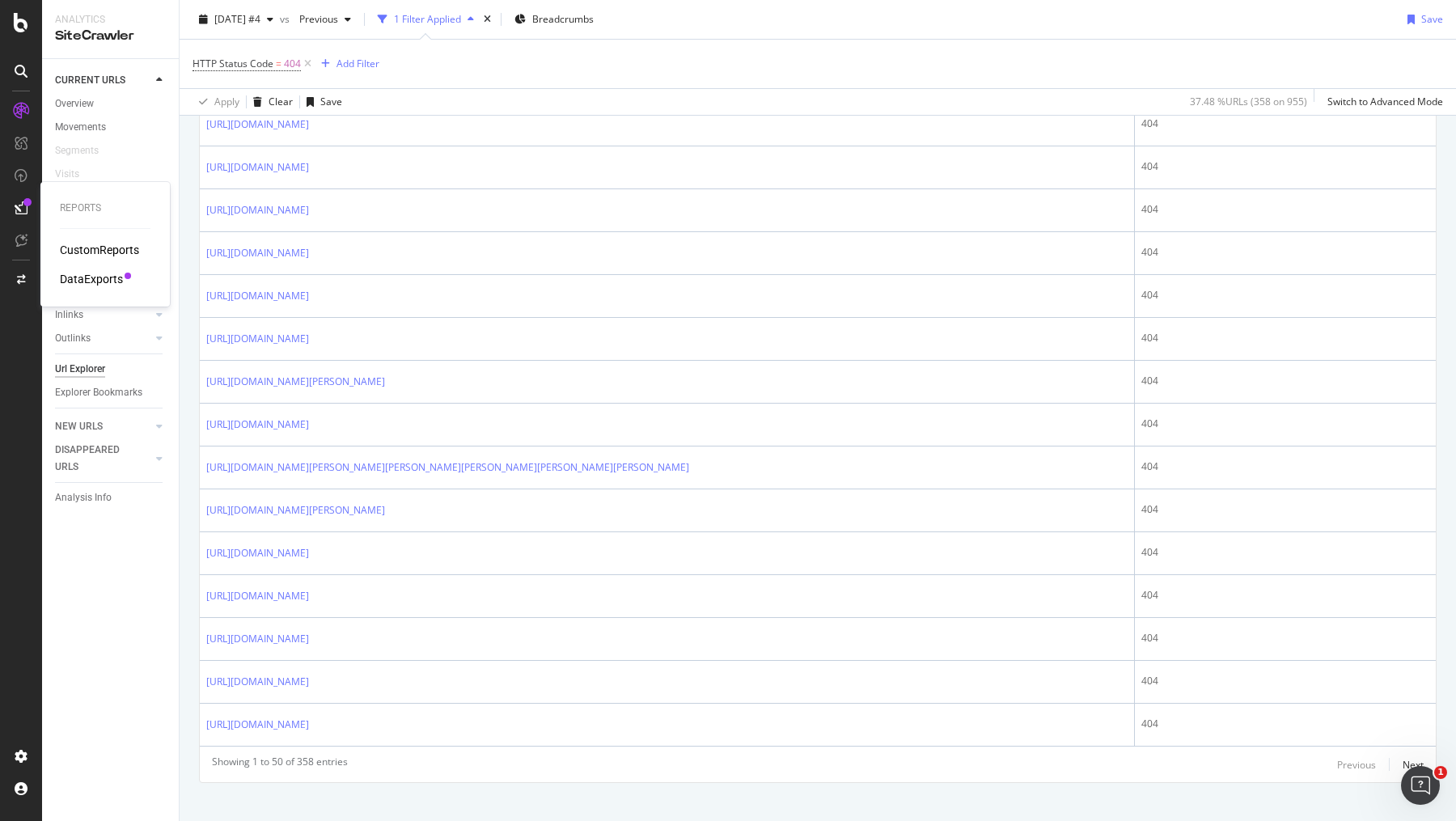
click at [96, 278] on div "DataExports" at bounding box center [91, 279] width 63 height 16
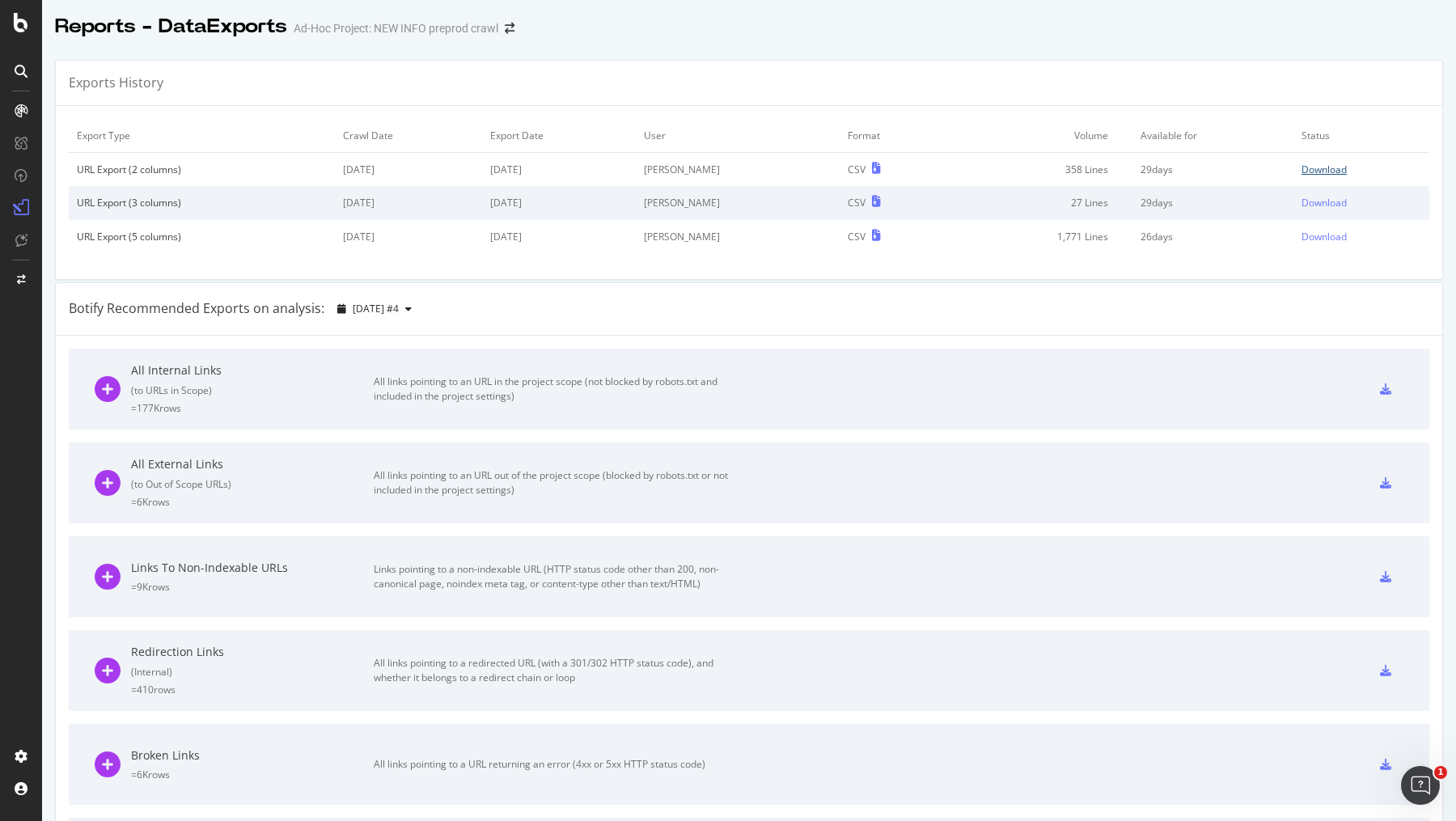
click at [1308, 171] on div "Download" at bounding box center [1324, 170] width 45 height 13
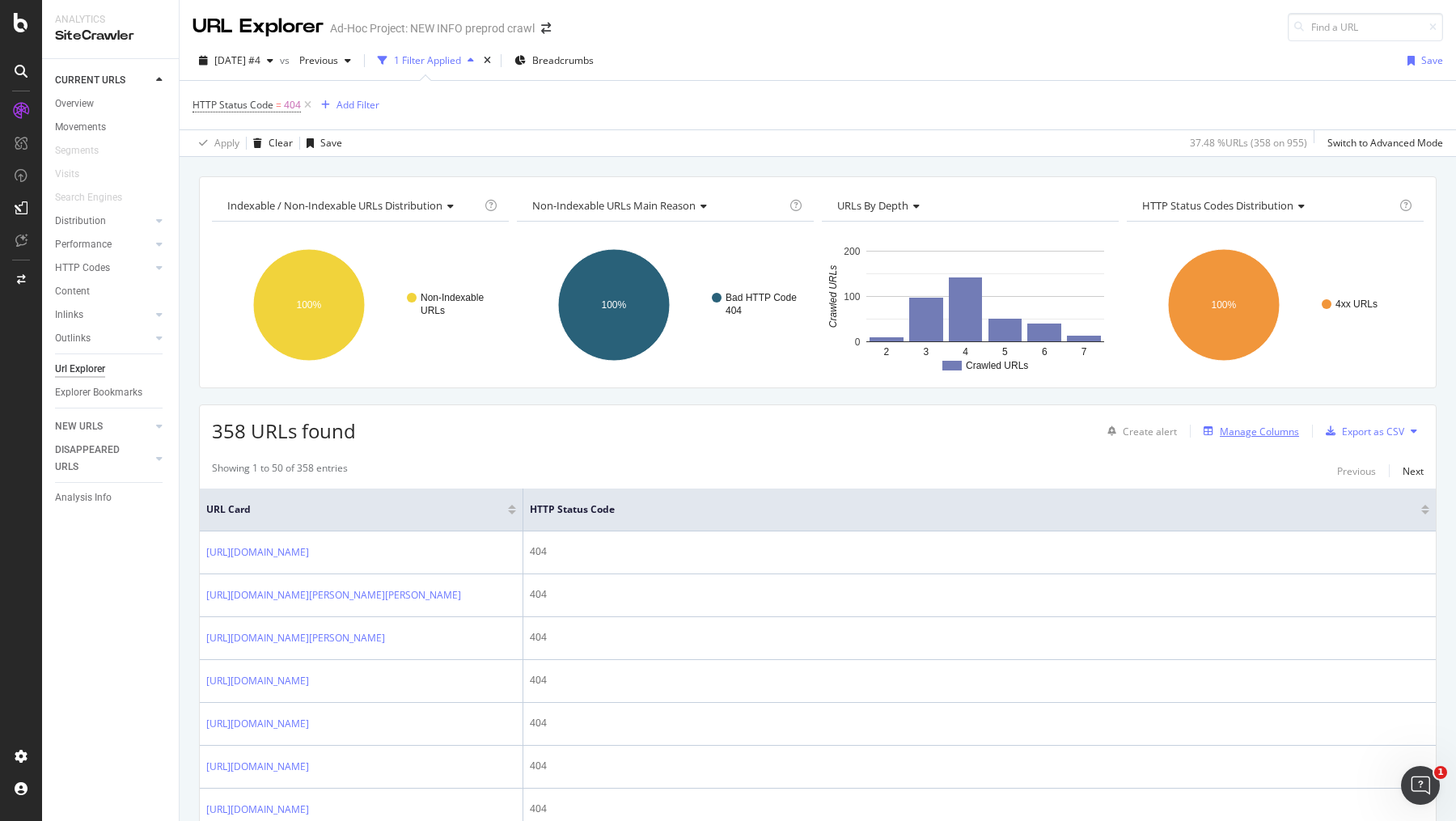
click at [1261, 432] on div "Manage Columns" at bounding box center [1259, 431] width 80 height 13
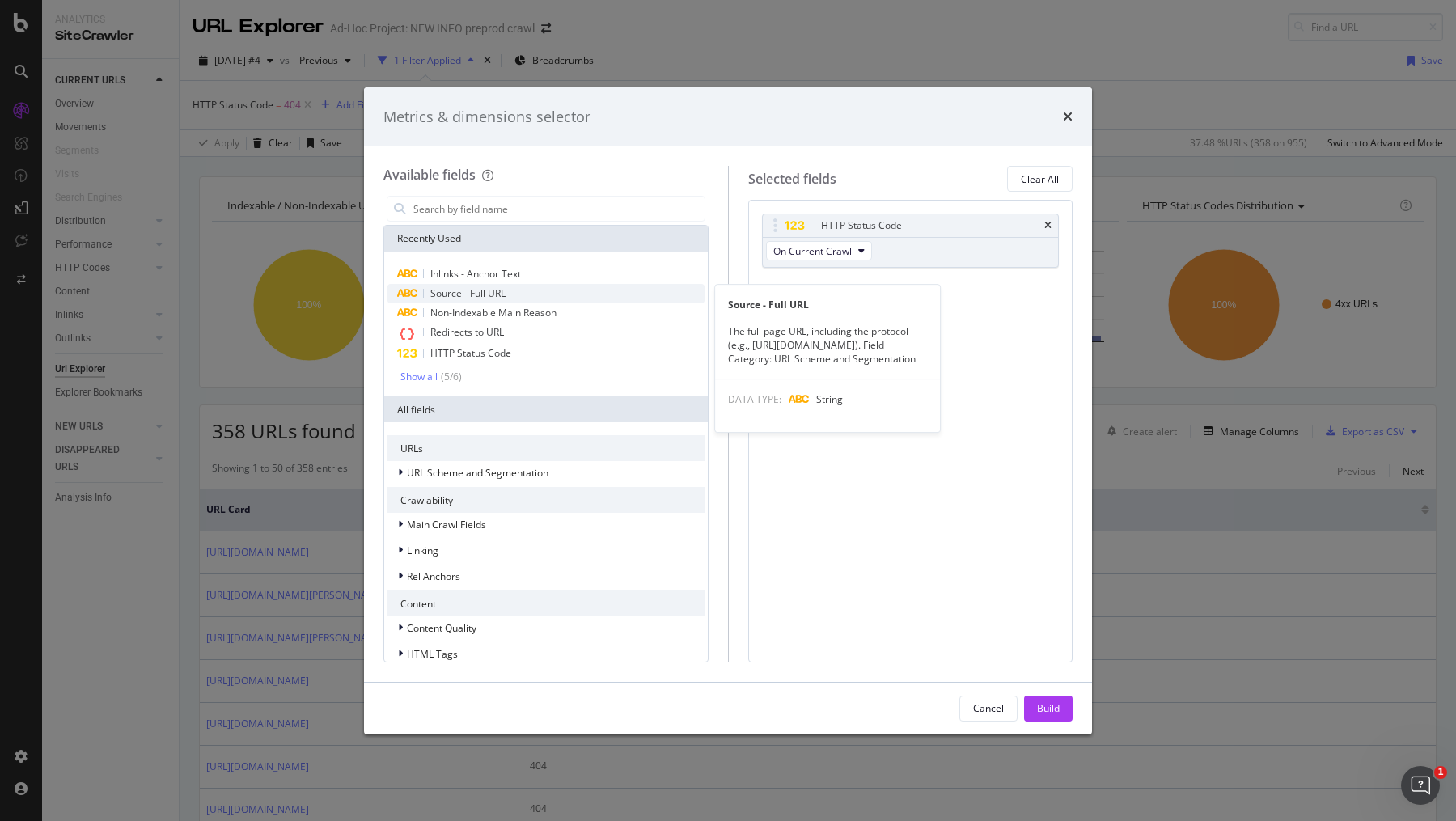
click at [489, 295] on span "Source - Full URL" at bounding box center [467, 293] width 76 height 13
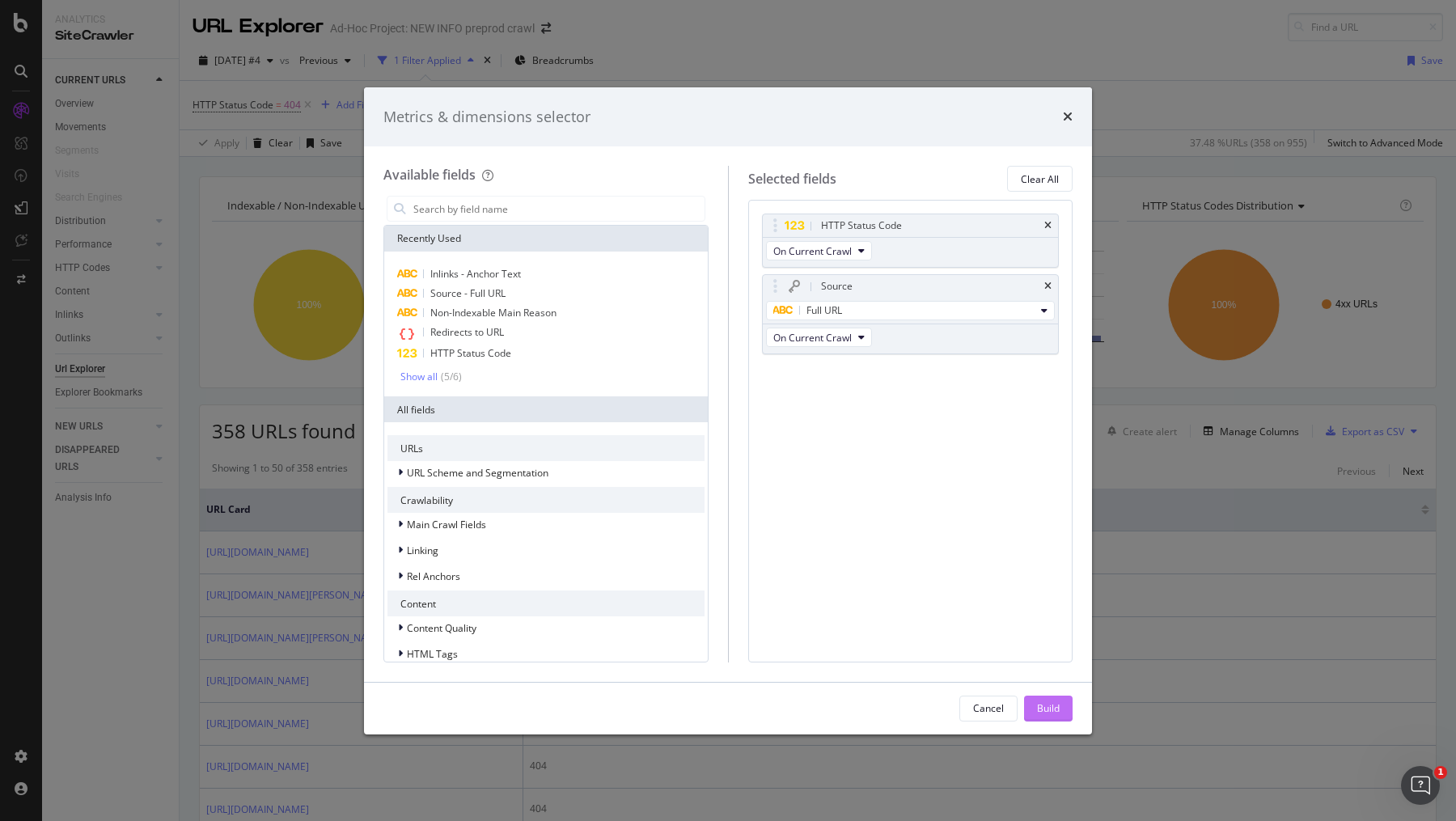
click at [1044, 704] on div "Build" at bounding box center [1049, 708] width 23 height 13
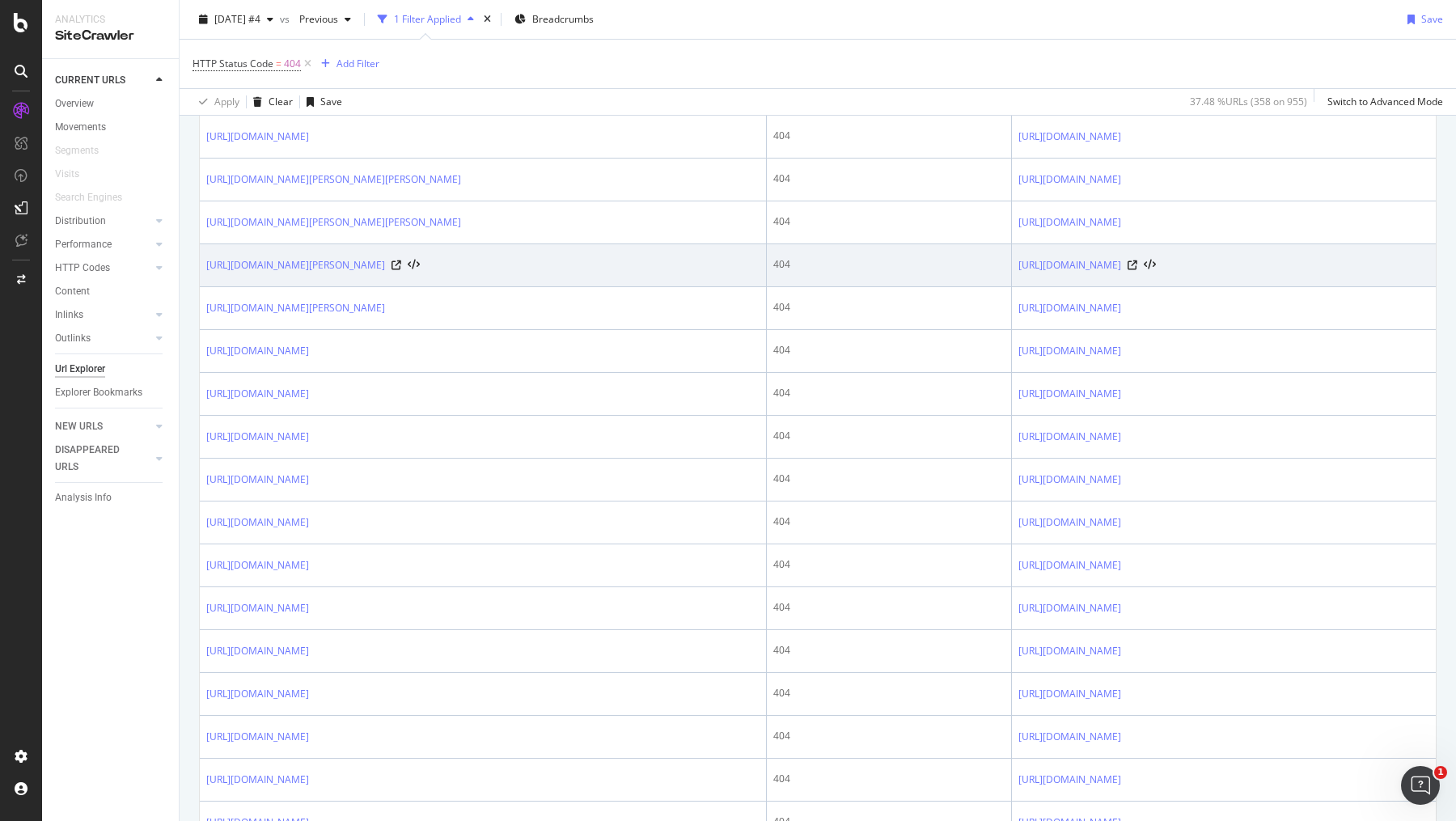
scroll to position [467, 0]
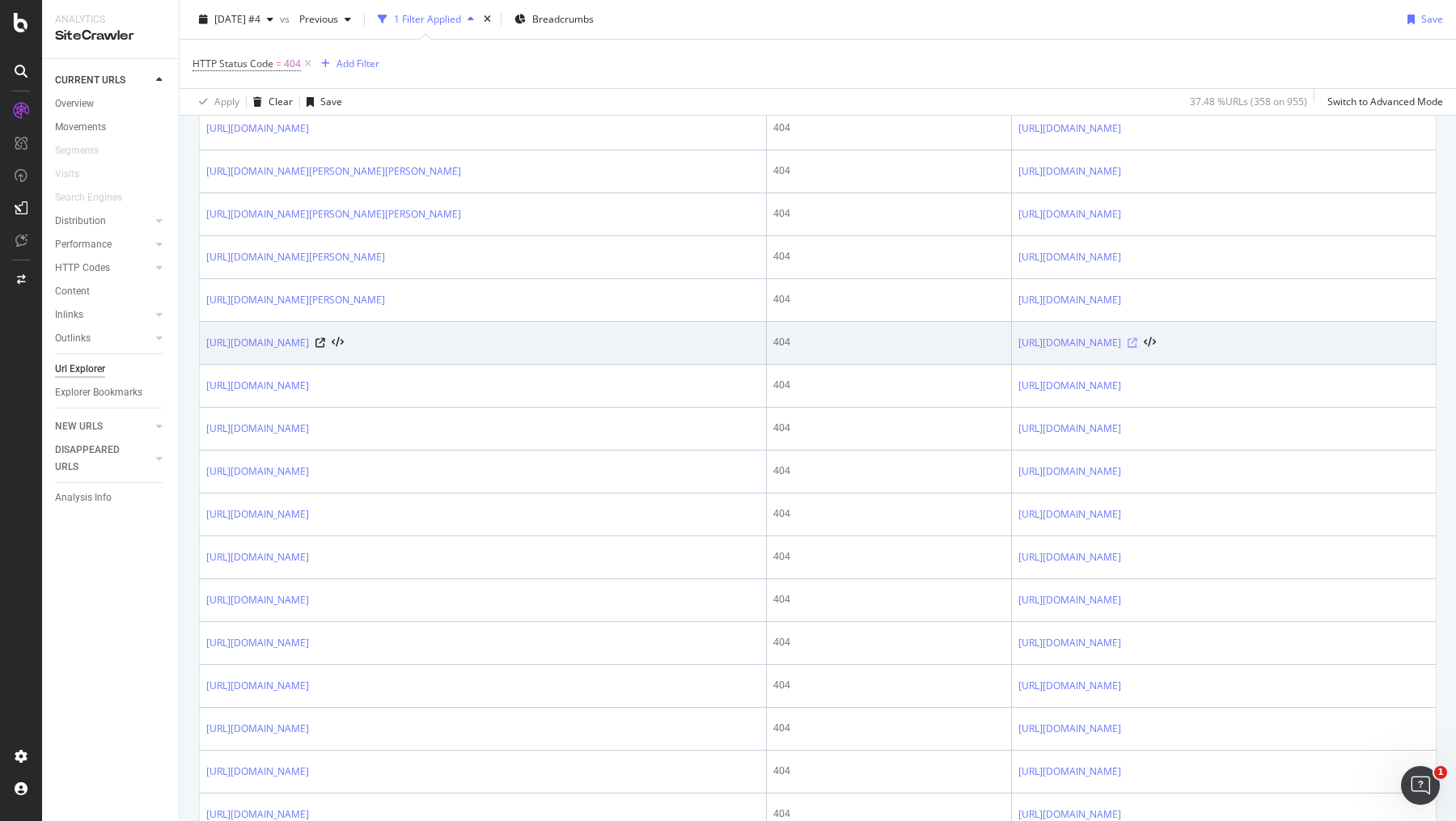
click at [1127, 348] on icon at bounding box center [1132, 343] width 10 height 10
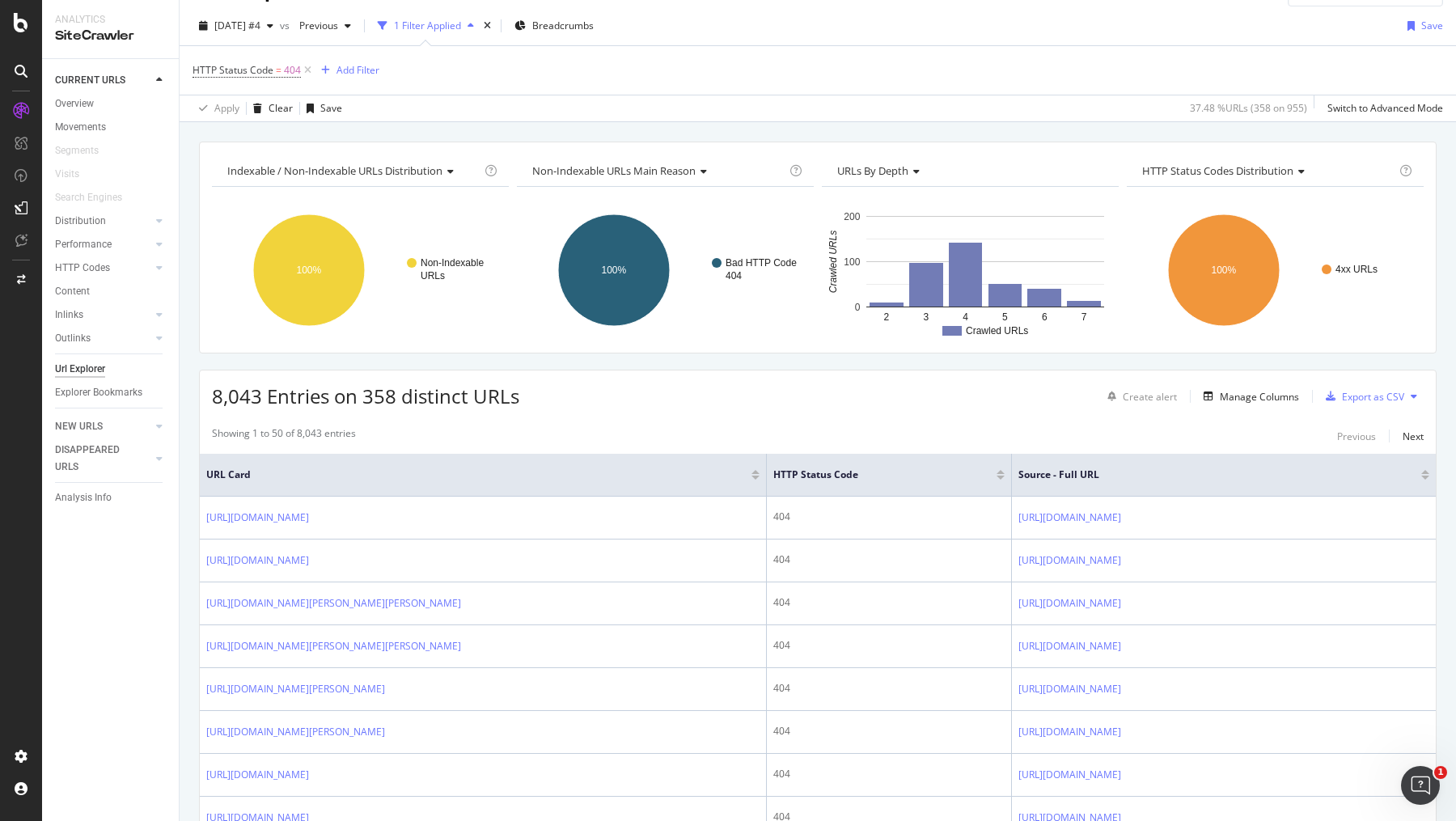
scroll to position [0, 0]
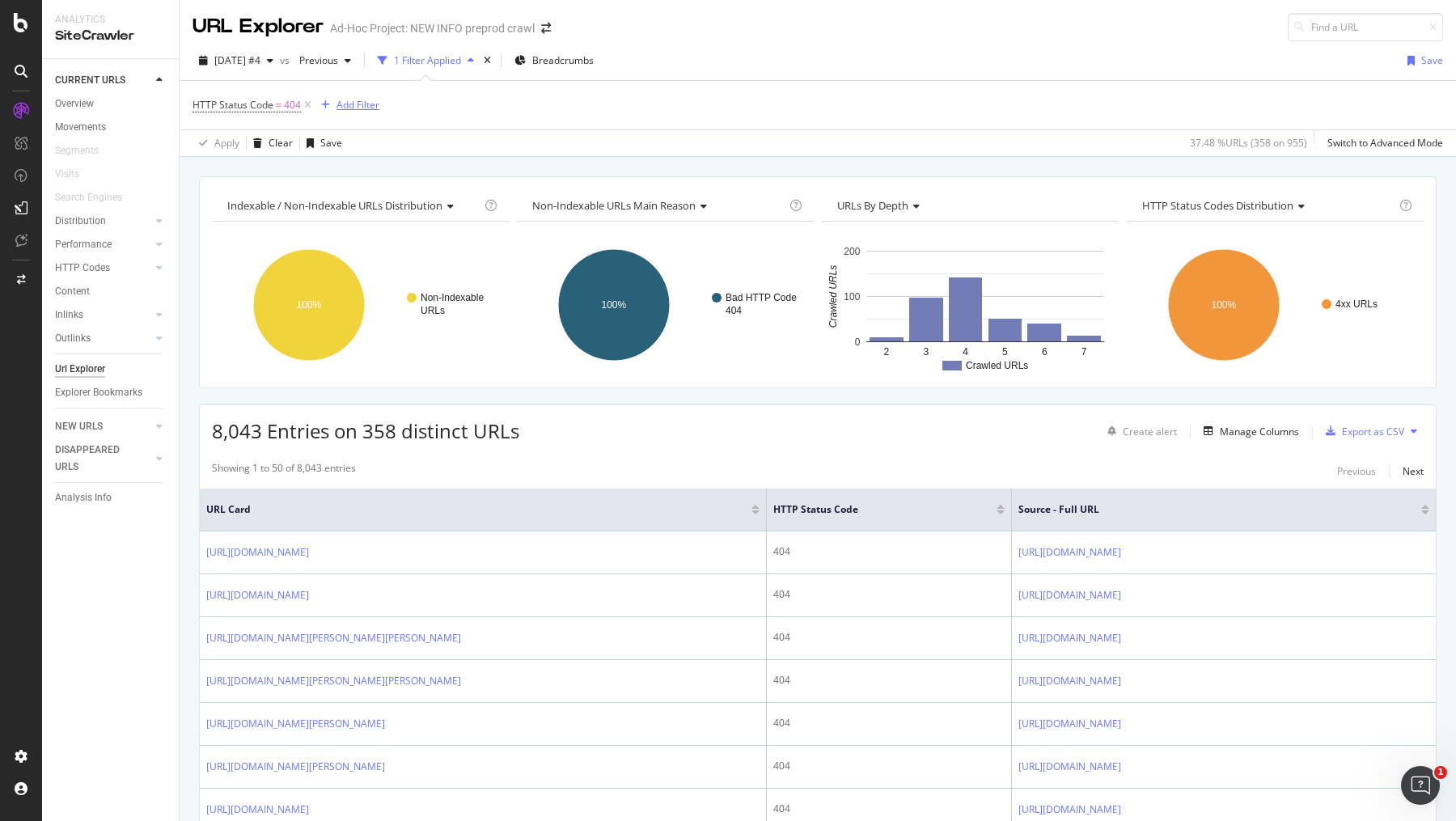
click at [343, 103] on div "Add Filter" at bounding box center [357, 104] width 43 height 13
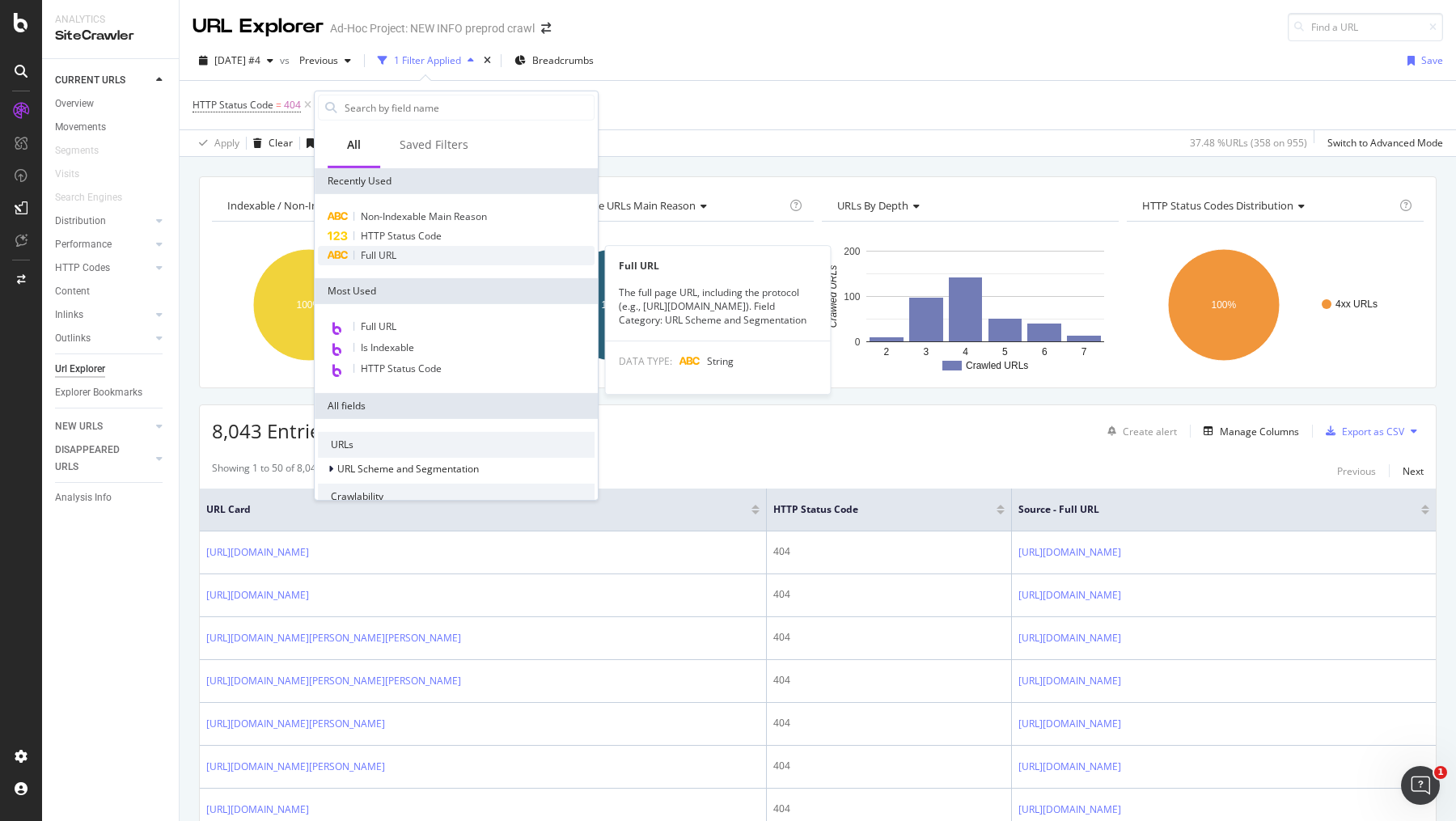
click at [404, 252] on div "Full URL" at bounding box center [456, 256] width 277 height 19
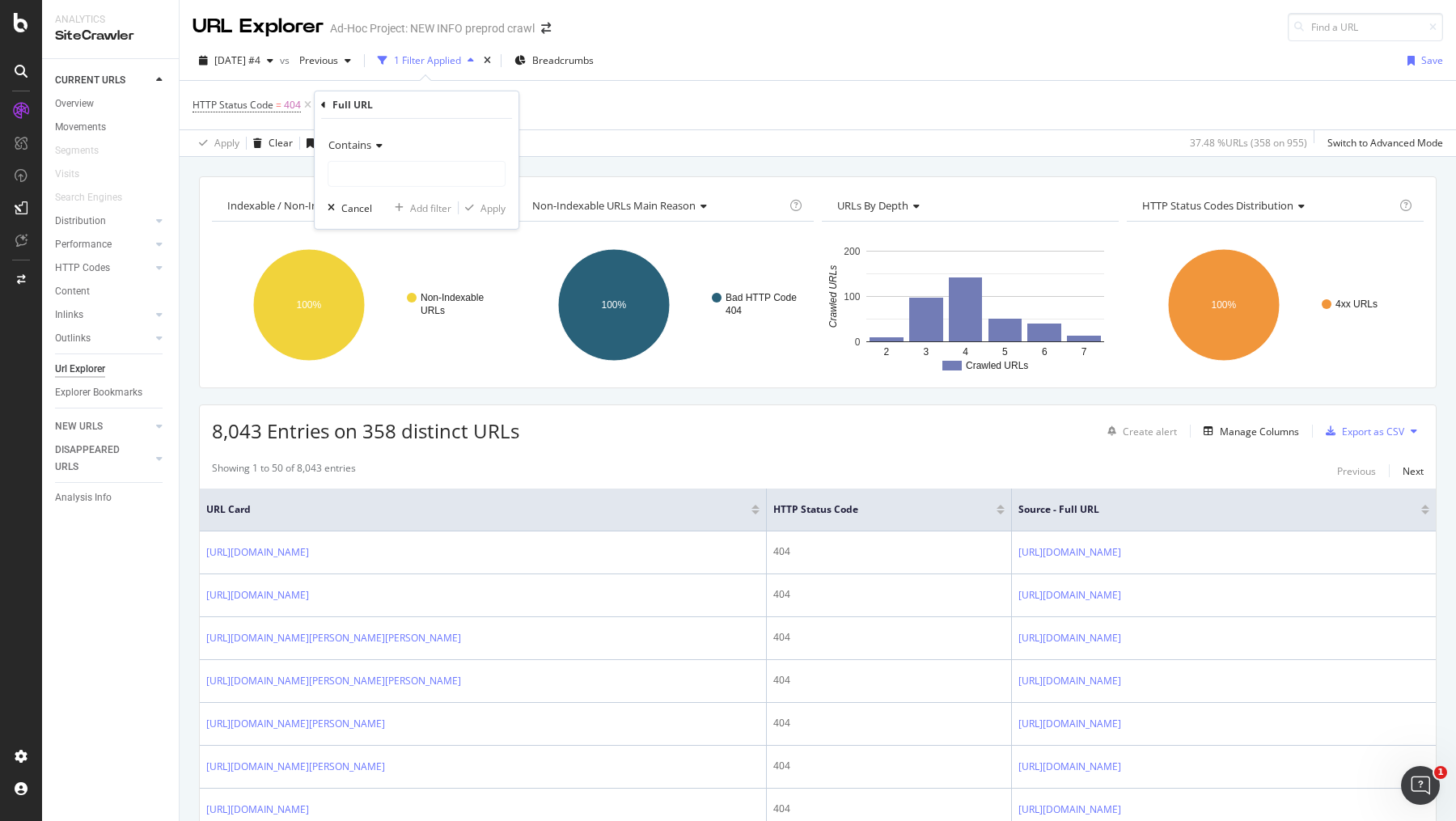
click at [377, 143] on icon at bounding box center [377, 146] width 11 height 10
click at [423, 112] on div "Full URL" at bounding box center [416, 104] width 191 height 28
click at [588, 104] on div "HTTP Status Code = 404 and Full URL = missing value Add Filter" at bounding box center [817, 104] width 1250 height 49
click at [459, 103] on div "missing value" at bounding box center [431, 104] width 61 height 13
click at [349, 102] on icon at bounding box center [350, 102] width 5 height 10
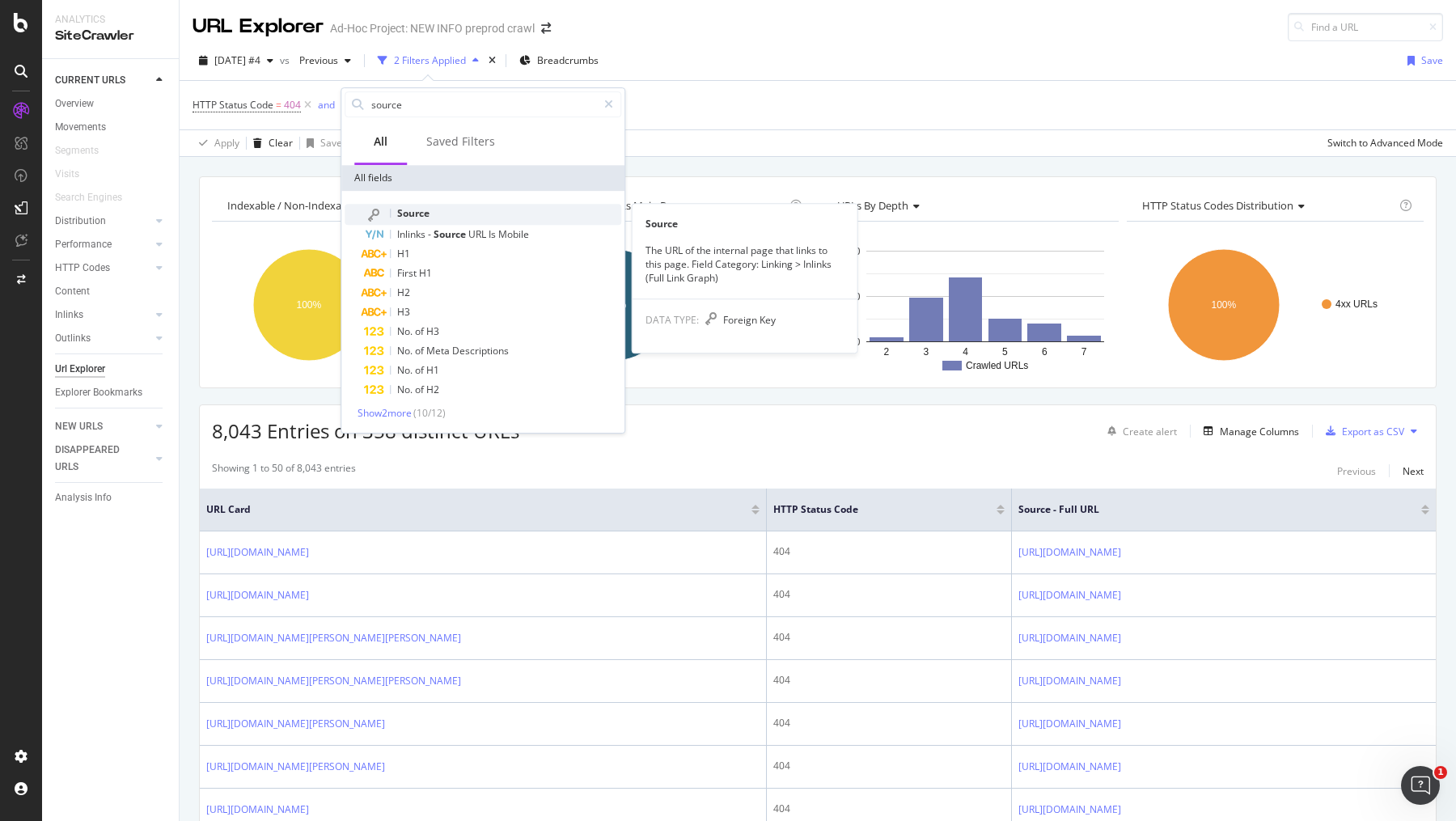
type input "source"
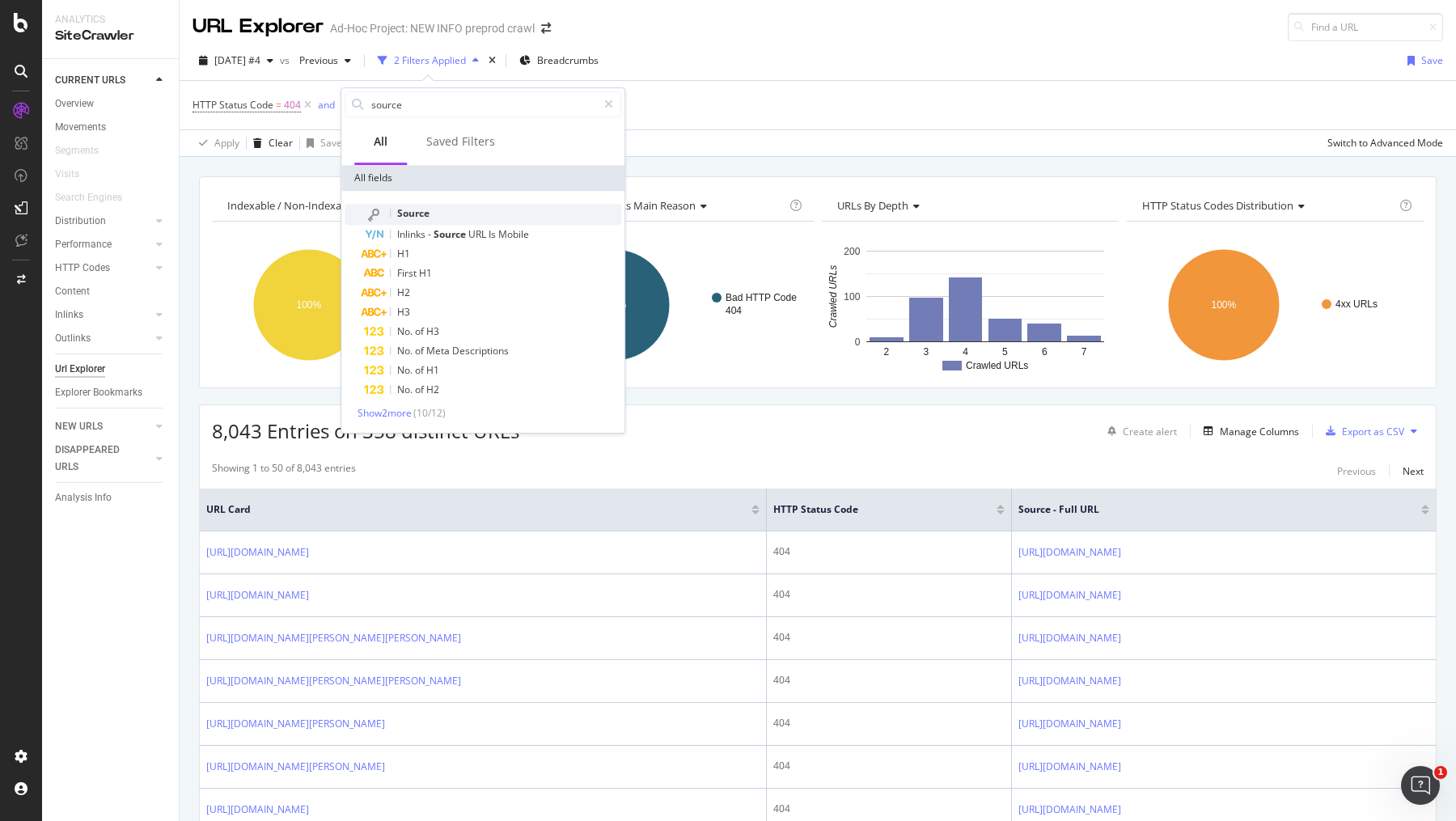
click at [461, 210] on div "Source" at bounding box center [492, 215] width 258 height 21
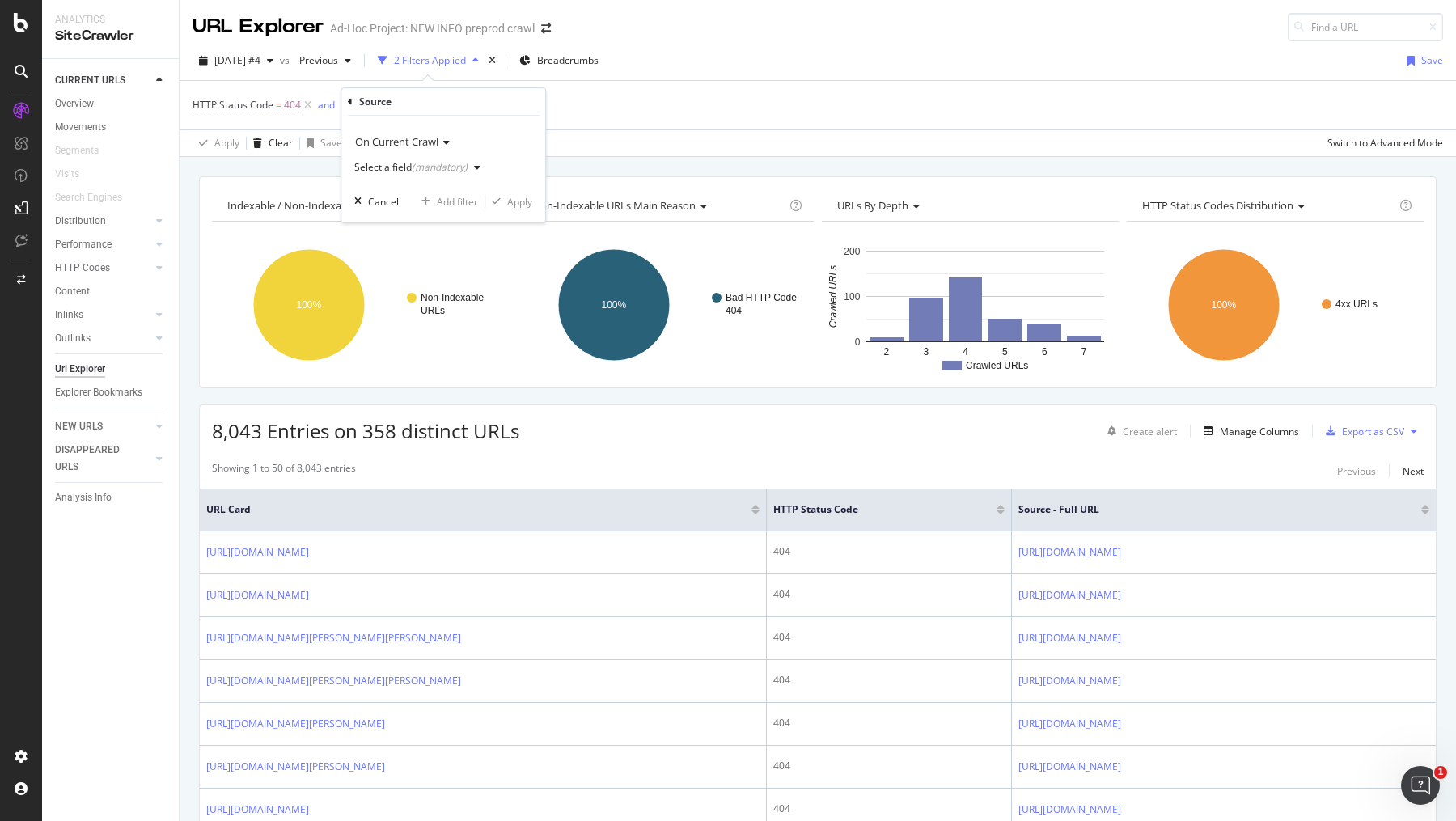
click at [460, 169] on div "(mandatory)" at bounding box center [440, 167] width 56 height 13
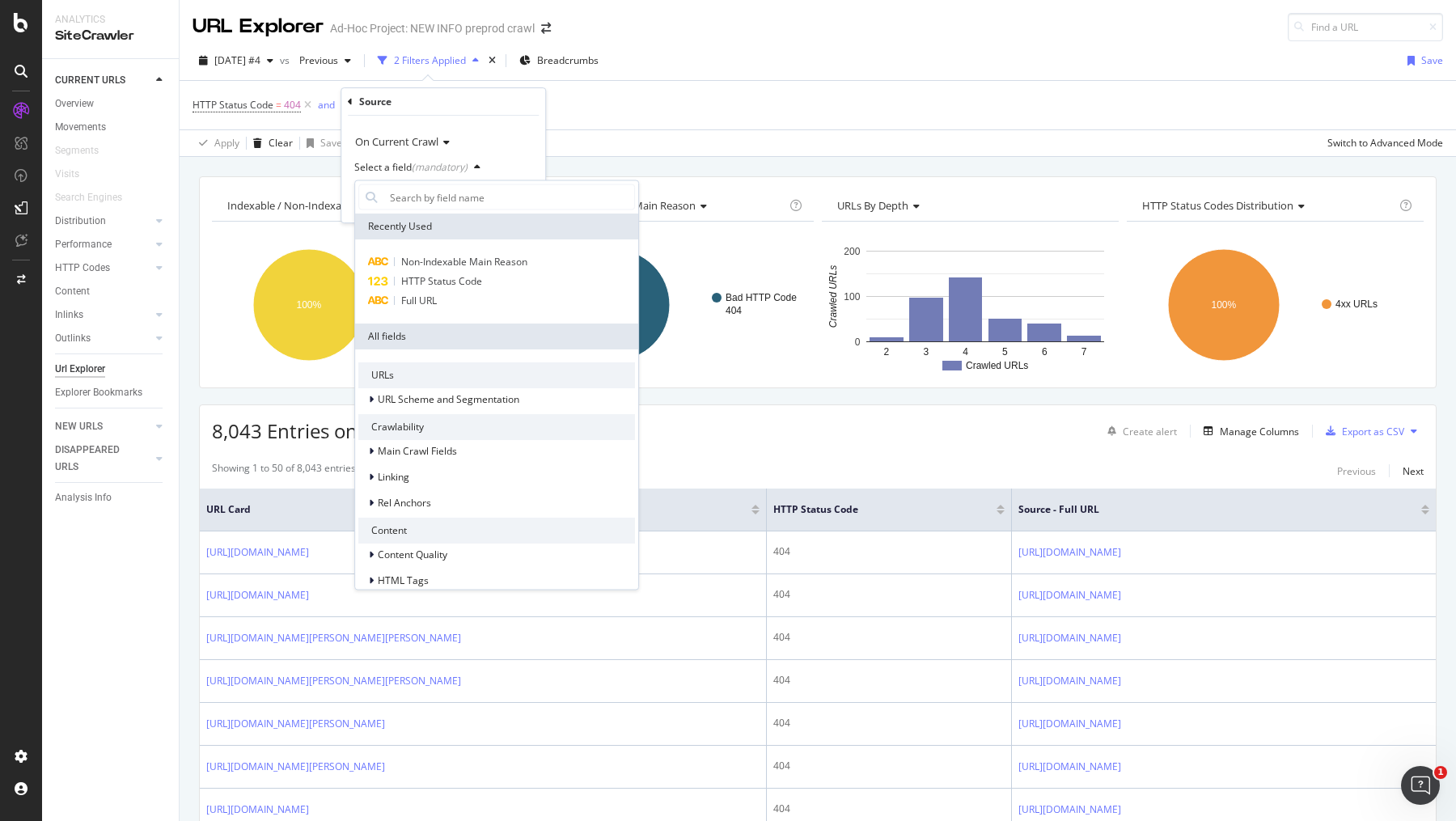
click at [446, 139] on icon at bounding box center [444, 143] width 11 height 10
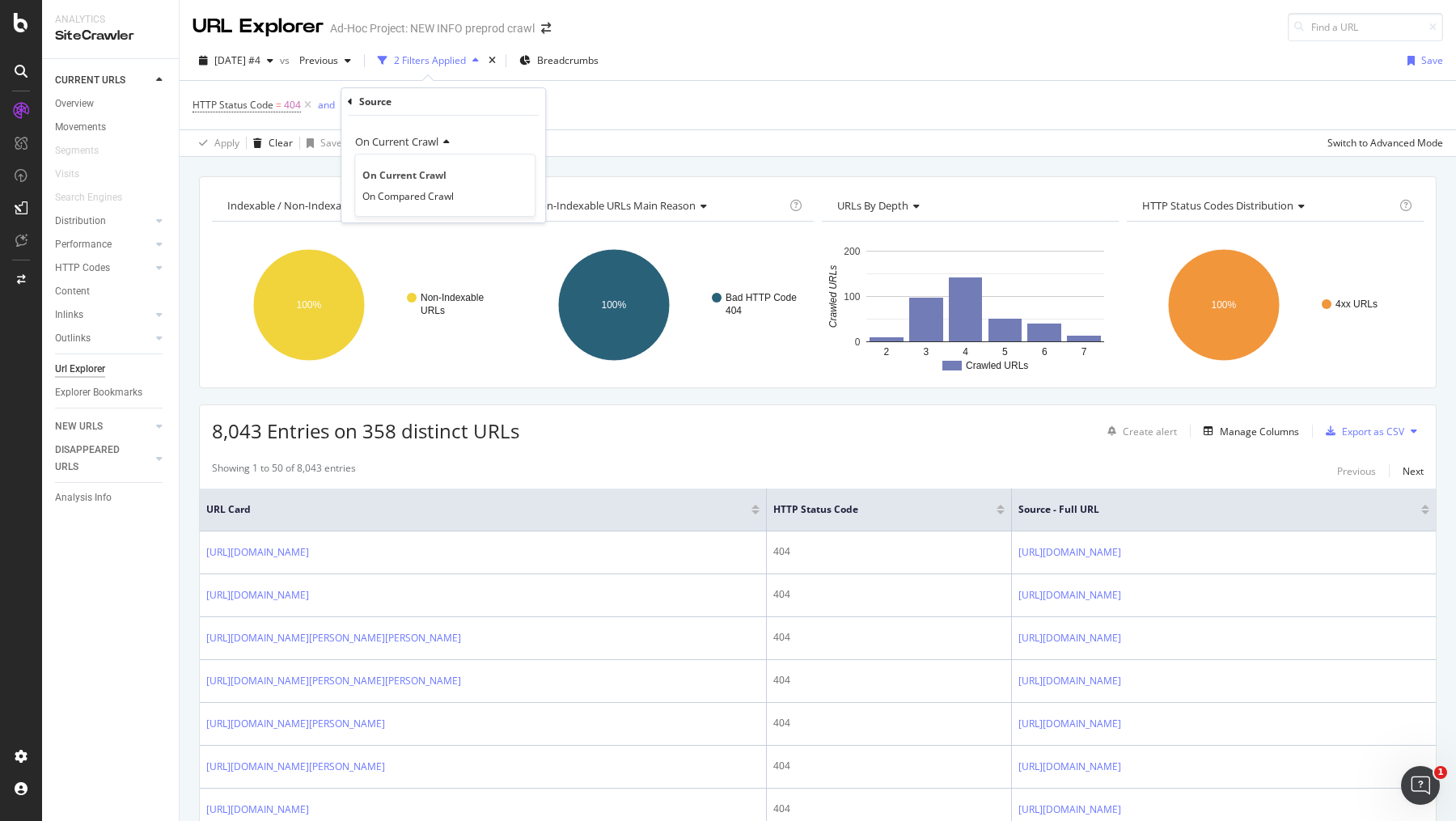
click at [446, 139] on icon at bounding box center [444, 143] width 11 height 10
click at [449, 171] on div "(mandatory)" at bounding box center [440, 167] width 56 height 13
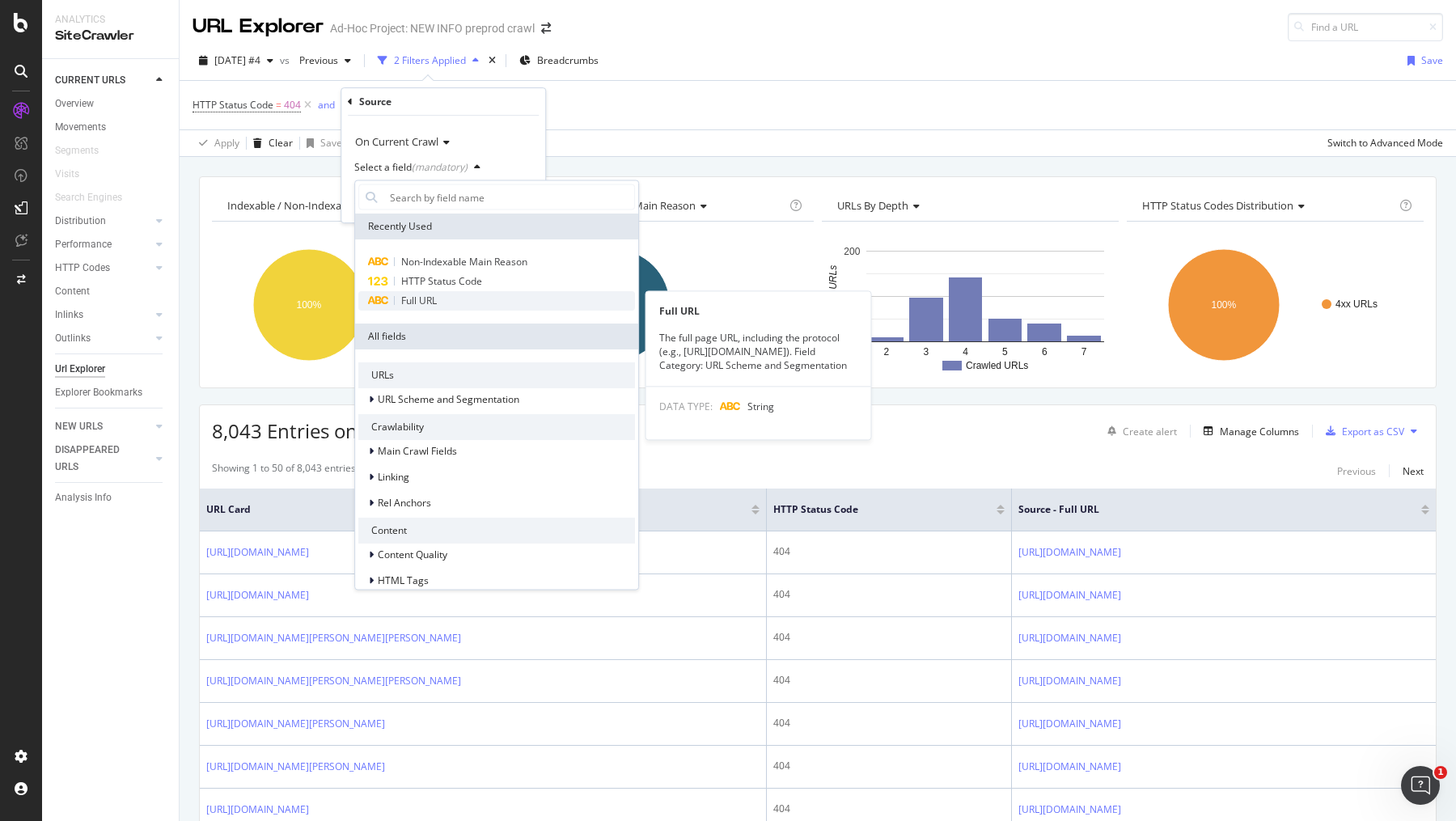
click at [418, 294] on span "Full URL" at bounding box center [419, 301] width 35 height 13
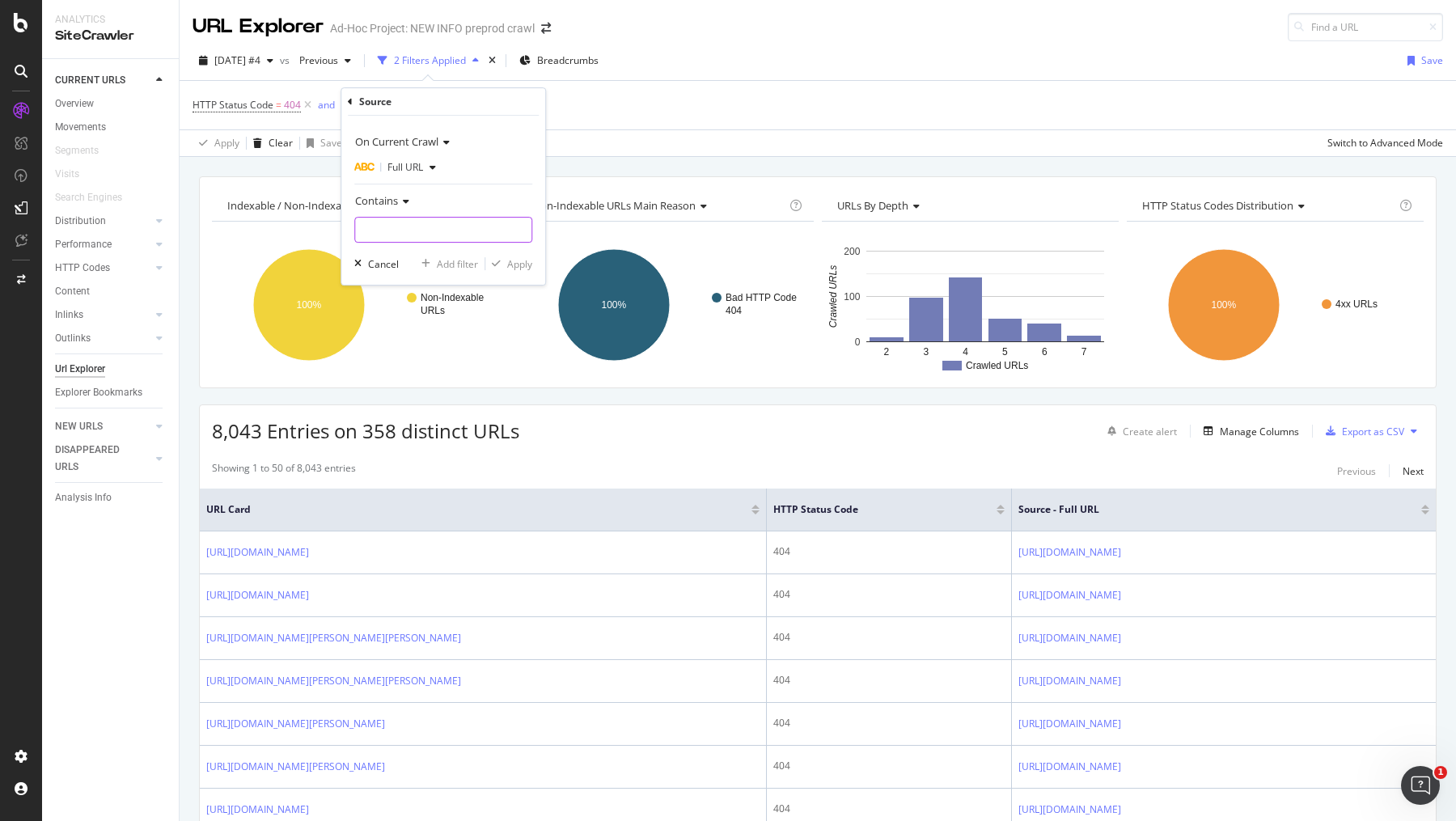
click at [404, 232] on input "text" at bounding box center [444, 229] width 176 height 26
type input "/blog/"
click at [517, 263] on div "Apply" at bounding box center [519, 264] width 25 height 13
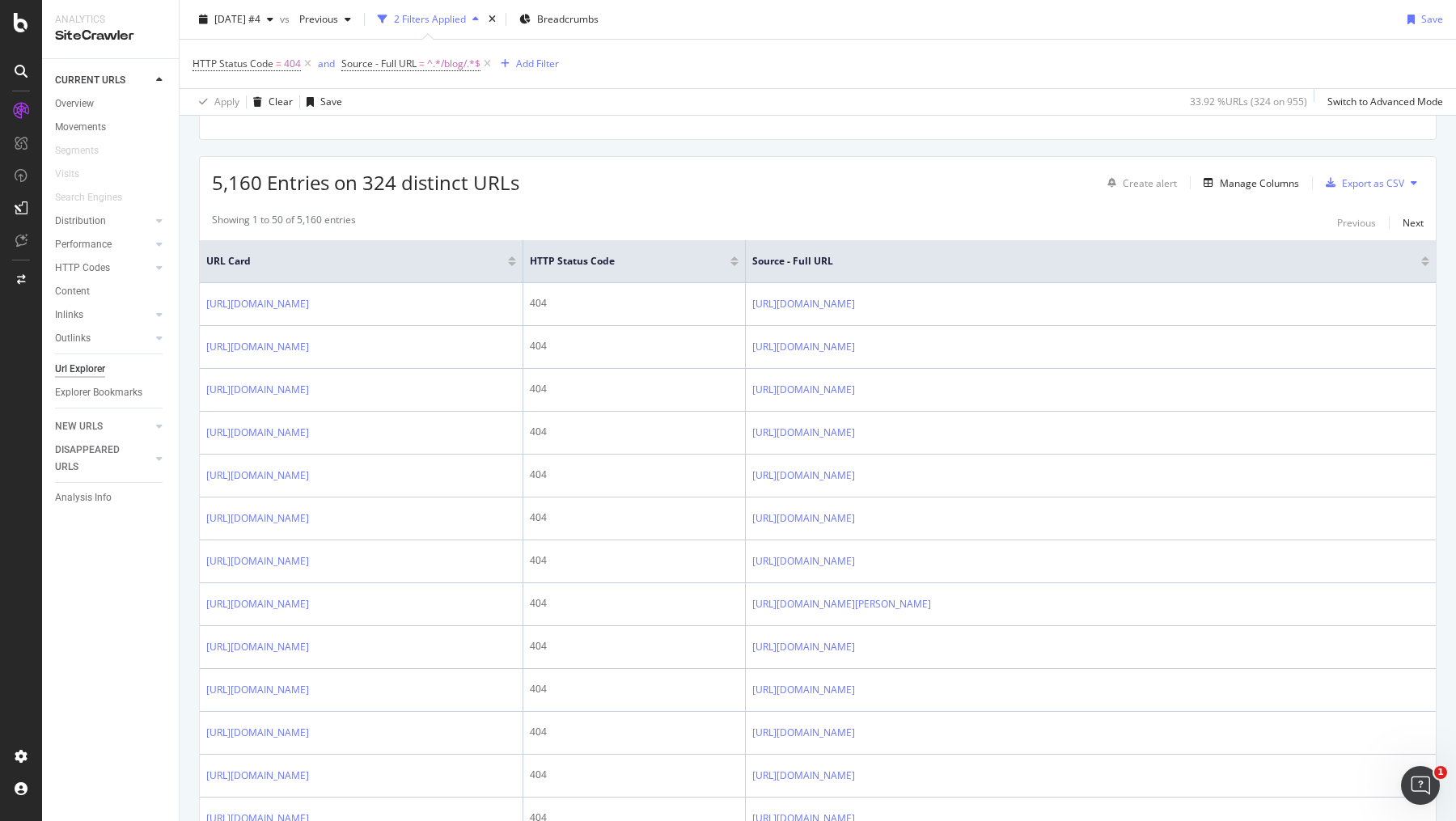
scroll to position [253, 0]
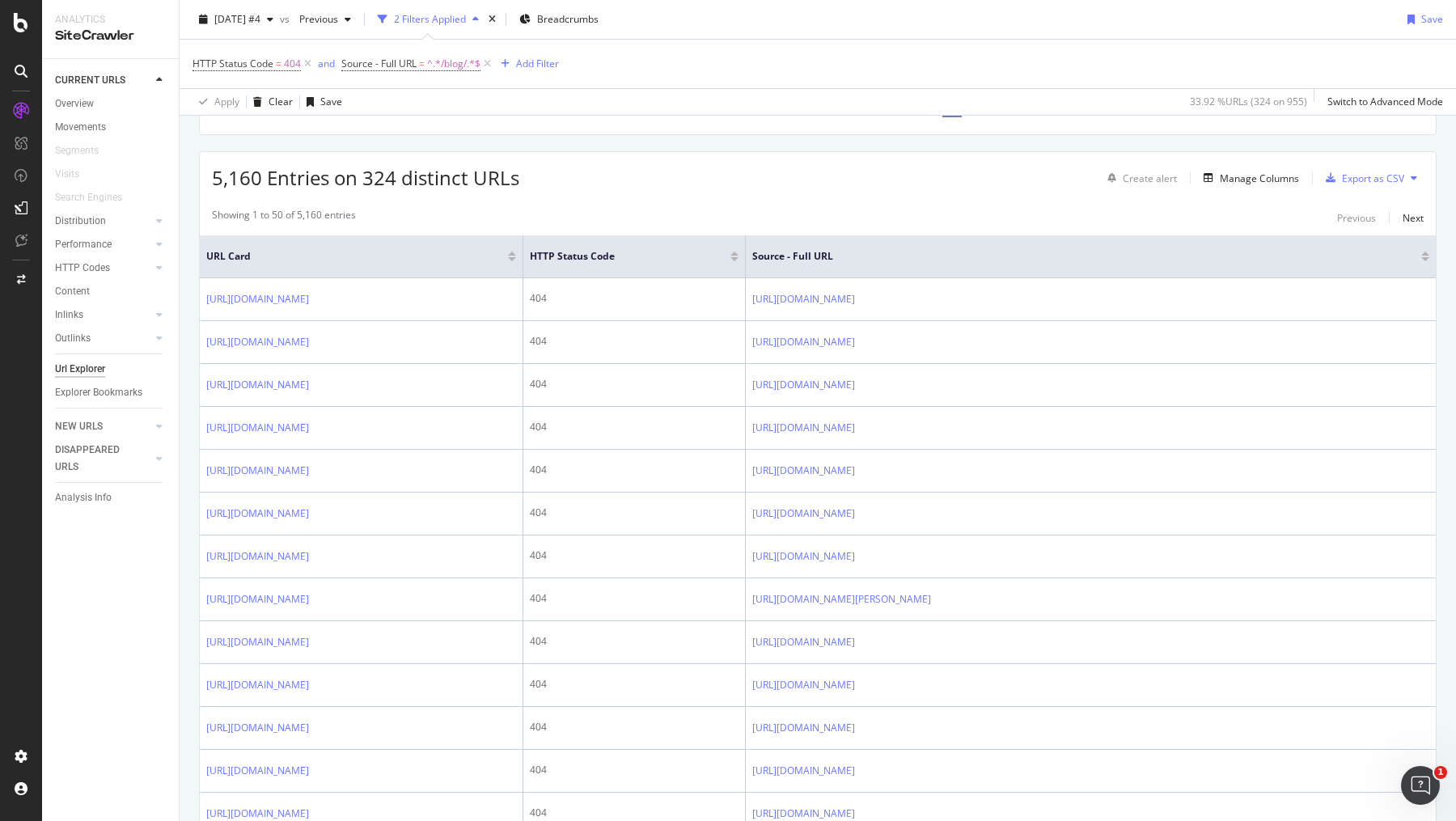
click at [523, 262] on th "HTTP Status Code" at bounding box center [634, 257] width 222 height 43
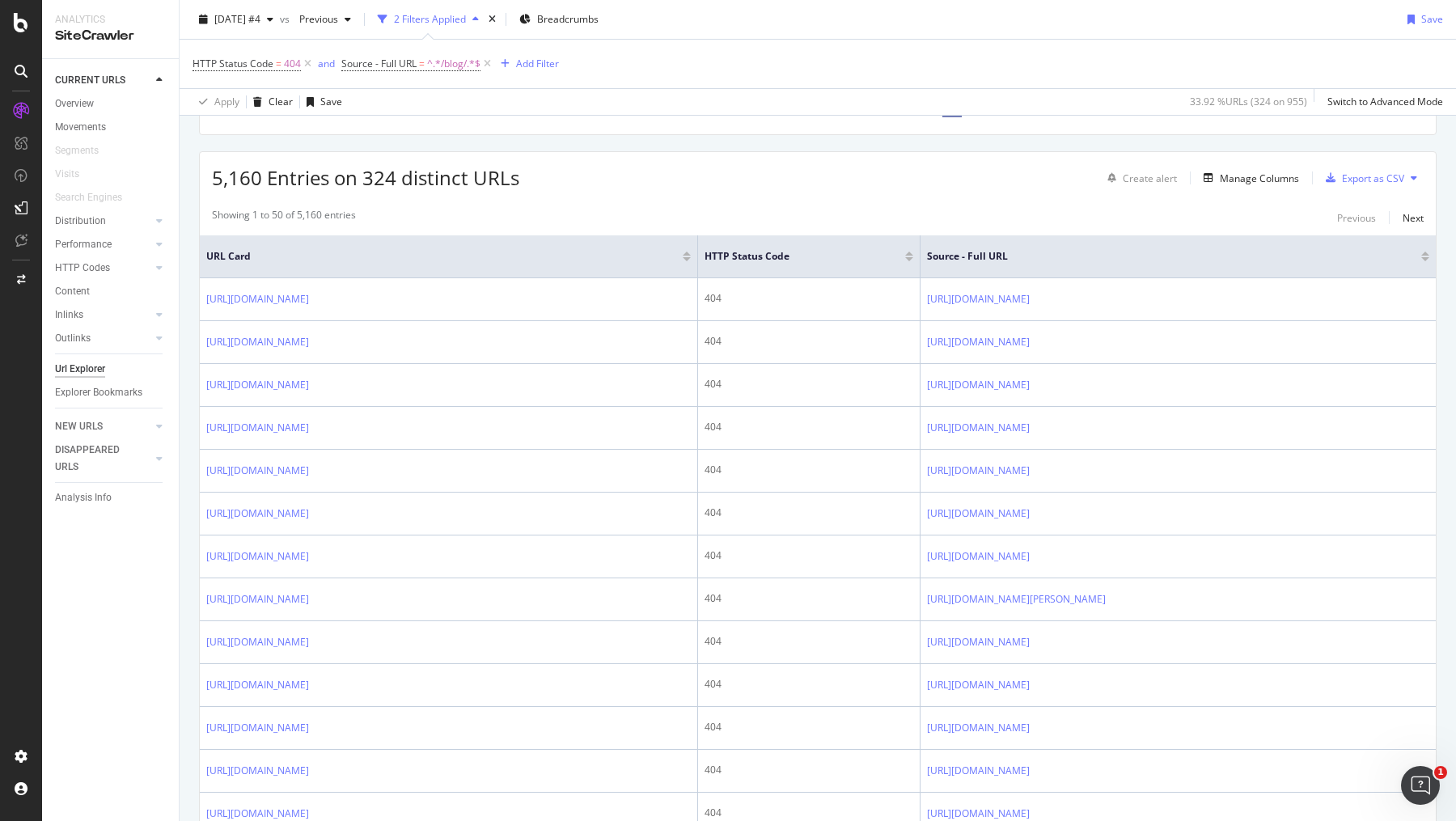
drag, startPoint x: 522, startPoint y: 262, endPoint x: 696, endPoint y: 262, distance: 174.0
click at [696, 262] on span at bounding box center [696, 257] width 10 height 42
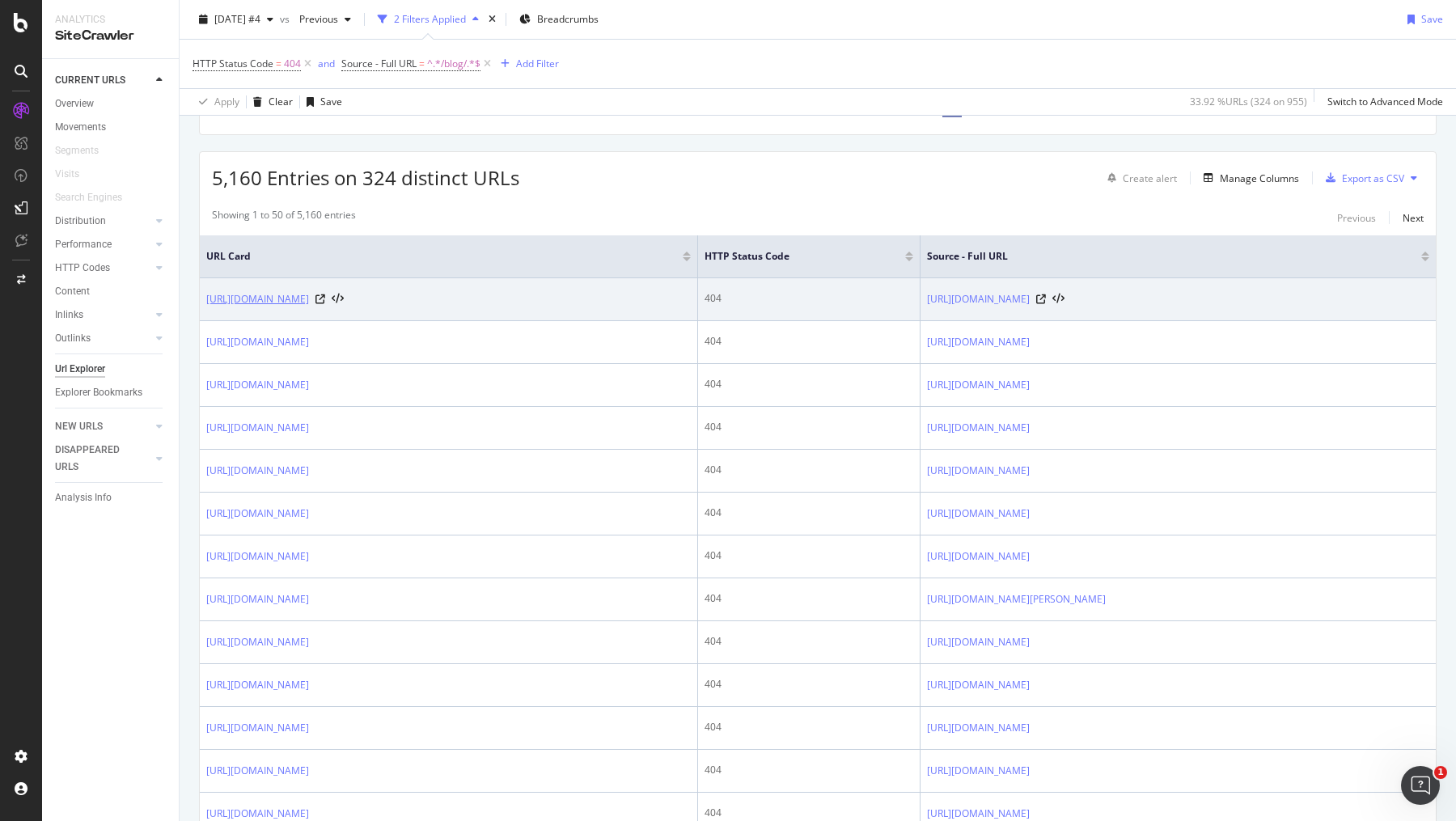
click at [309, 294] on link "https://info.1doc.ch/fr/blog/toutes-les-specialites/comment-fonctionne-le-refer…" at bounding box center [257, 299] width 102 height 16
click at [325, 303] on icon at bounding box center [320, 299] width 10 height 10
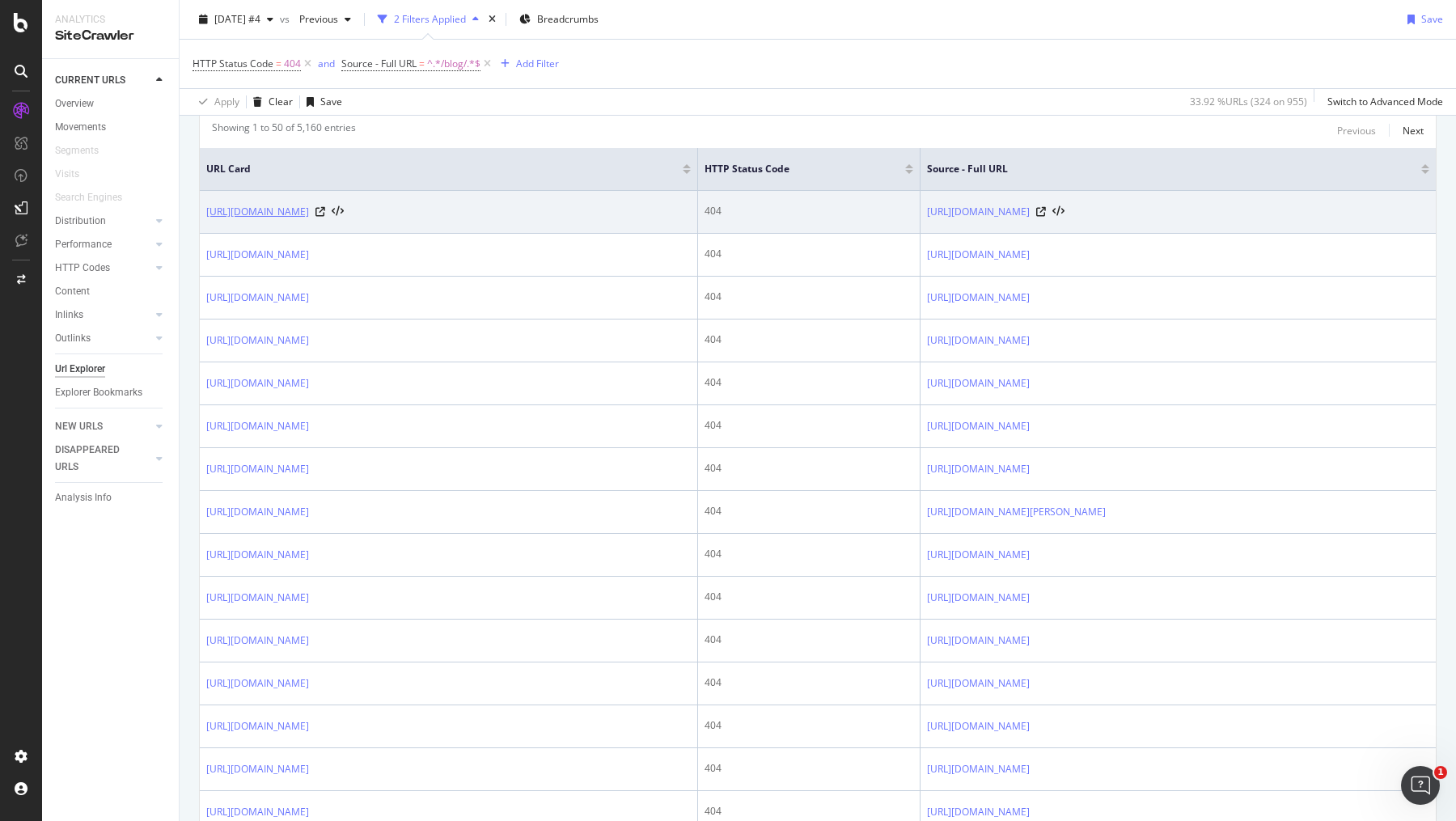
scroll to position [350, 0]
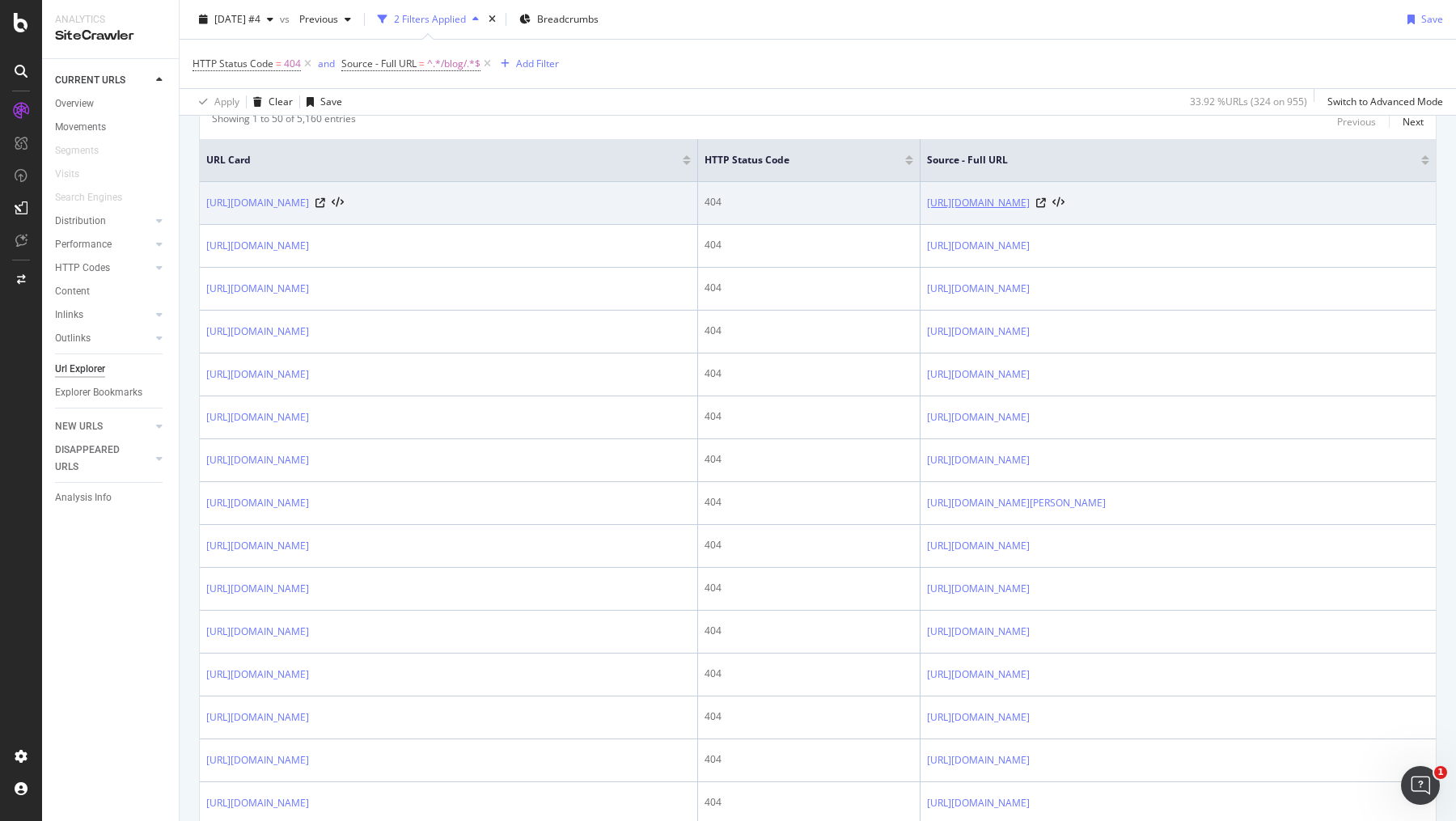
click at [1030, 203] on link "https://info.1doc.ch/fr/blog/therapeutes/choisir-logiciel-medical-therapeutes/" at bounding box center [978, 203] width 102 height 16
click at [1046, 198] on icon at bounding box center [1041, 203] width 10 height 10
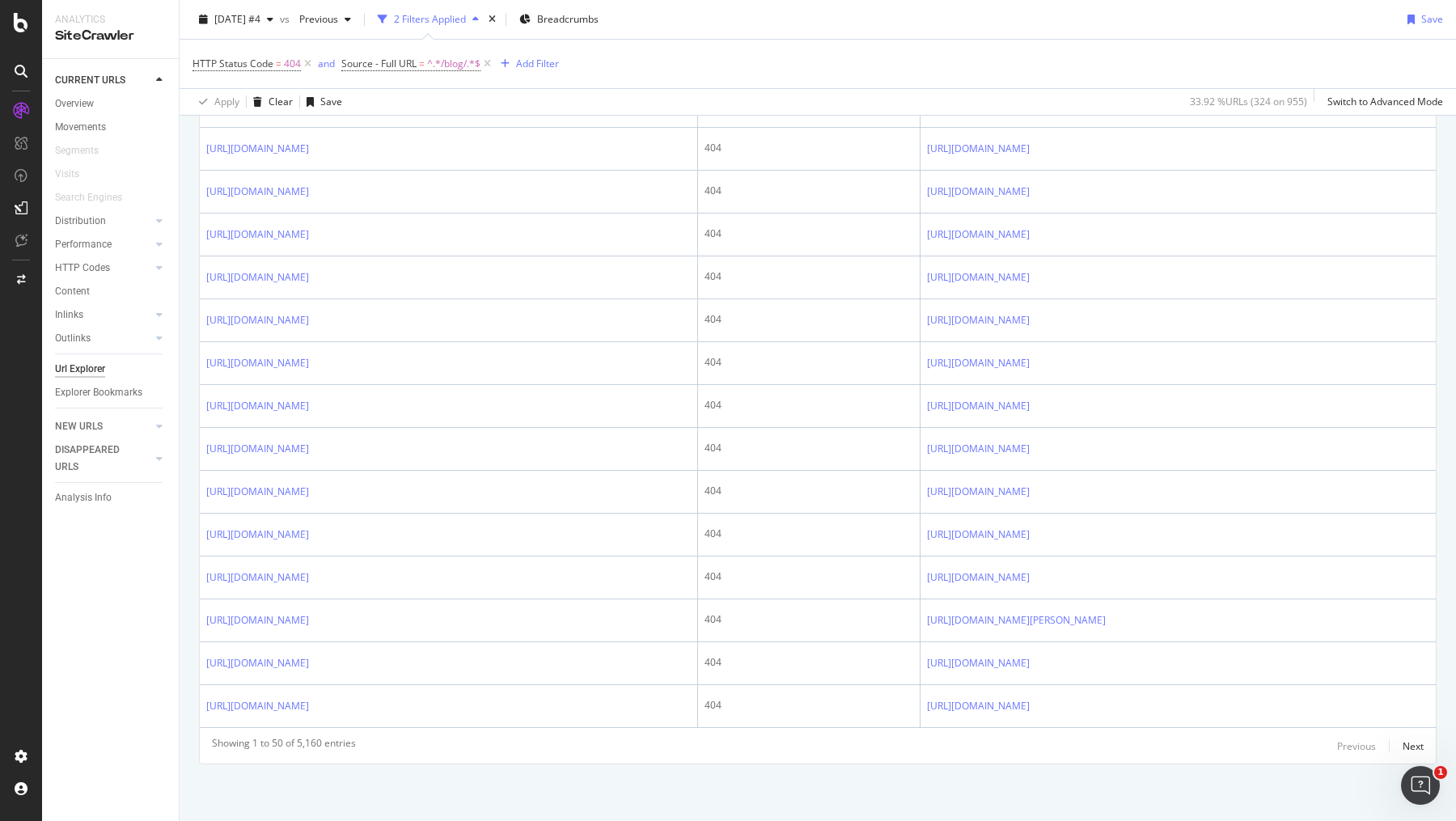
scroll to position [2737, 0]
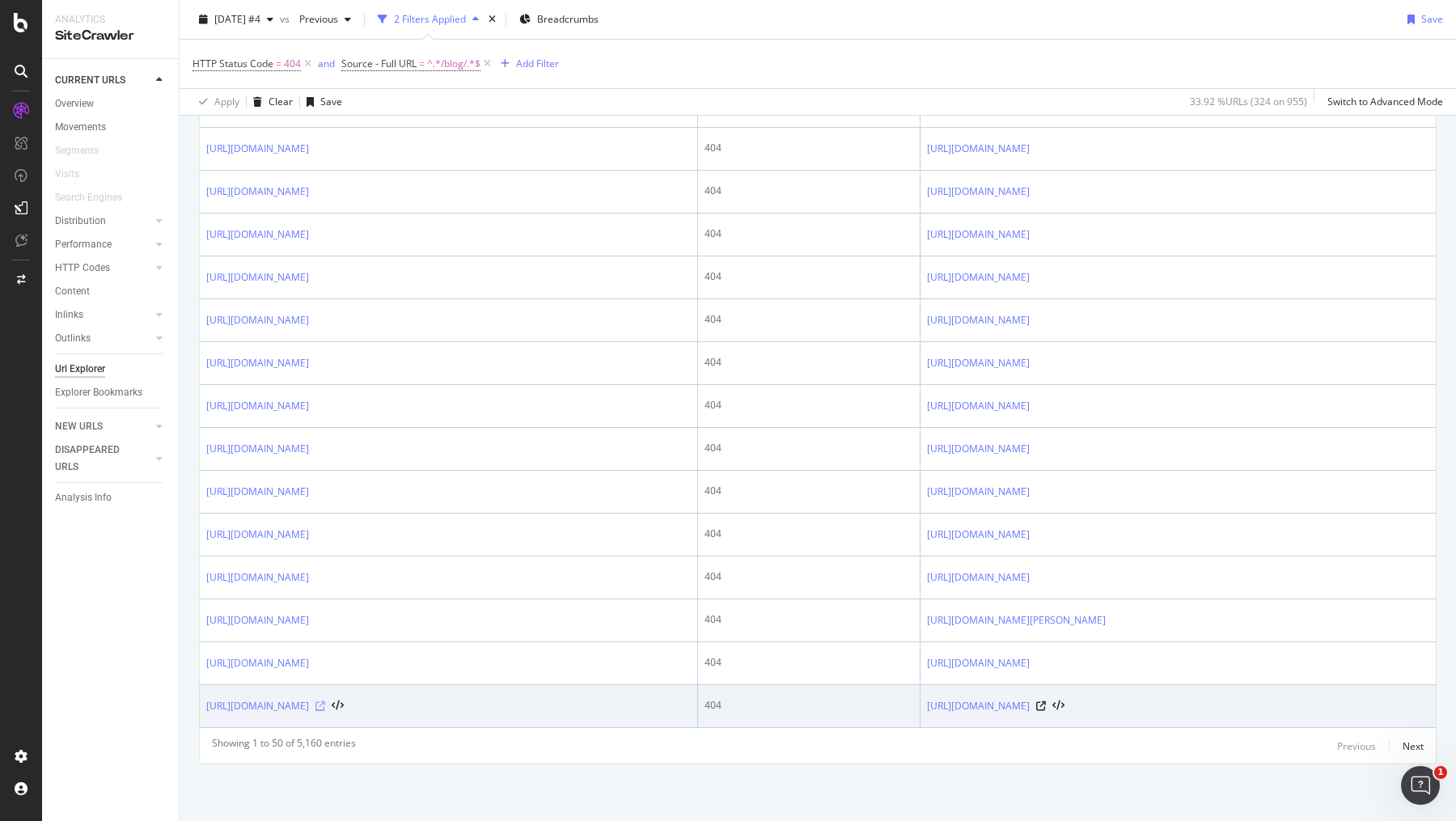
click at [325, 701] on icon at bounding box center [320, 706] width 10 height 10
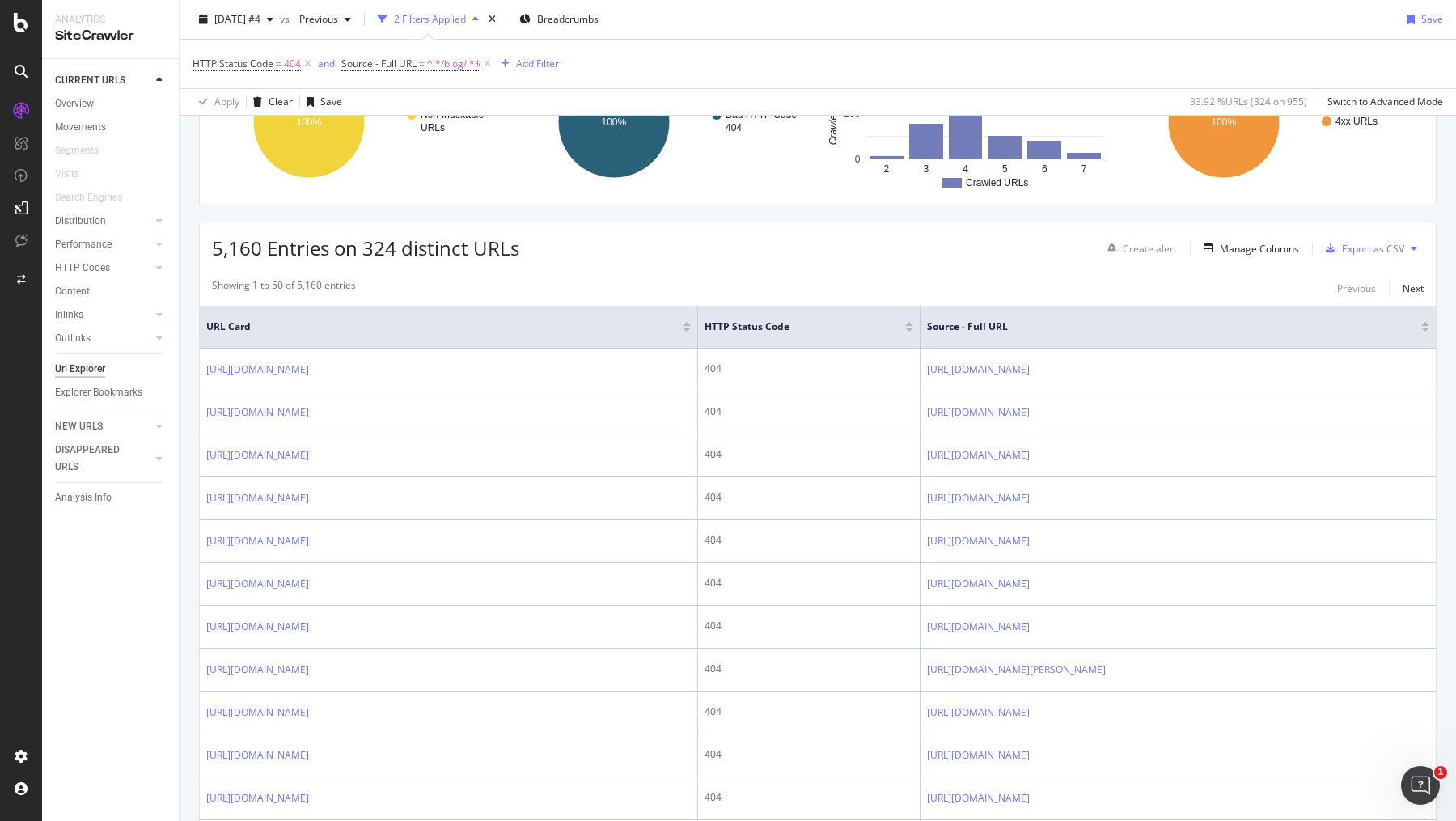
scroll to position [0, 0]
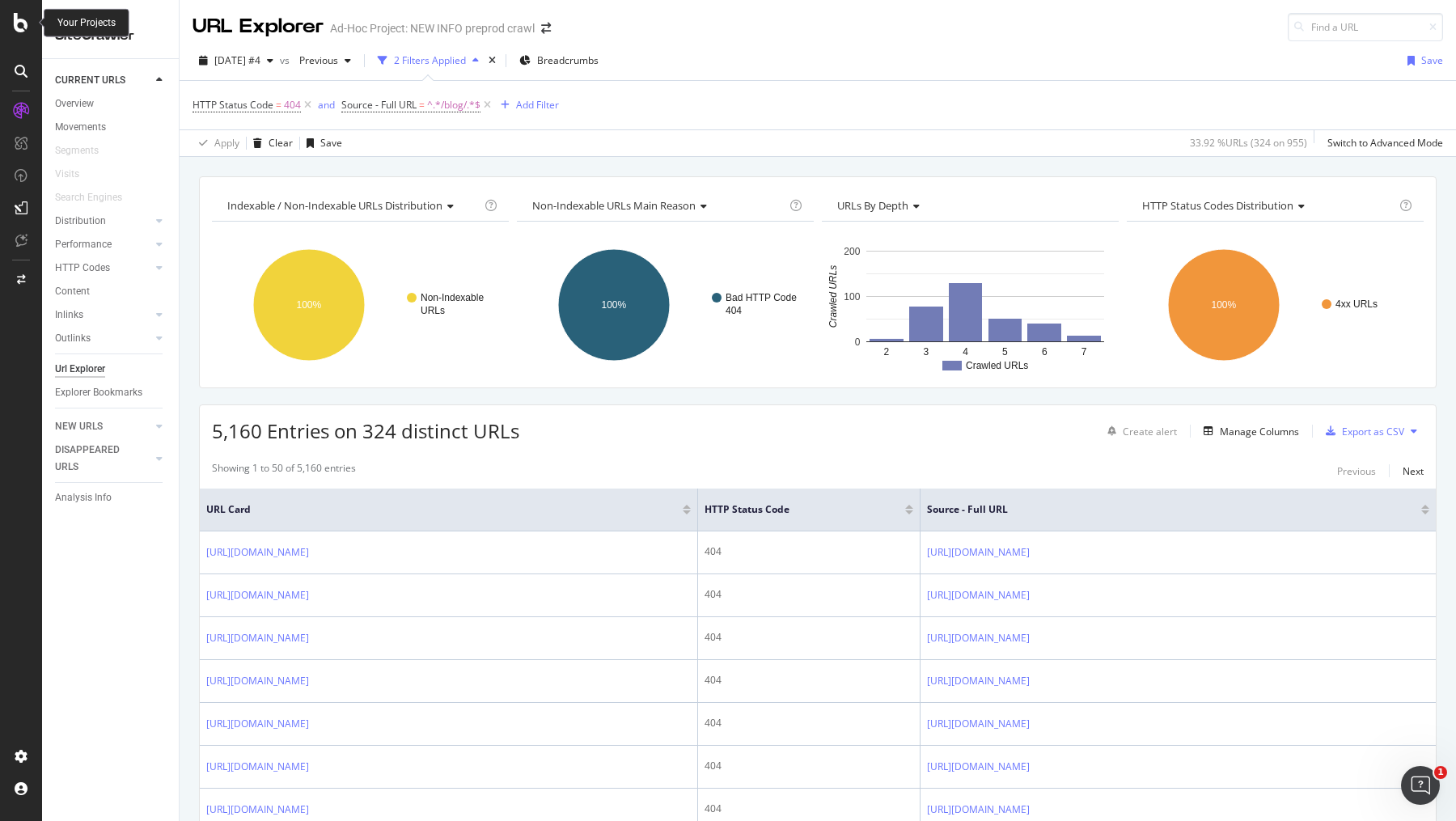
click at [22, 20] on icon at bounding box center [20, 23] width 14 height 19
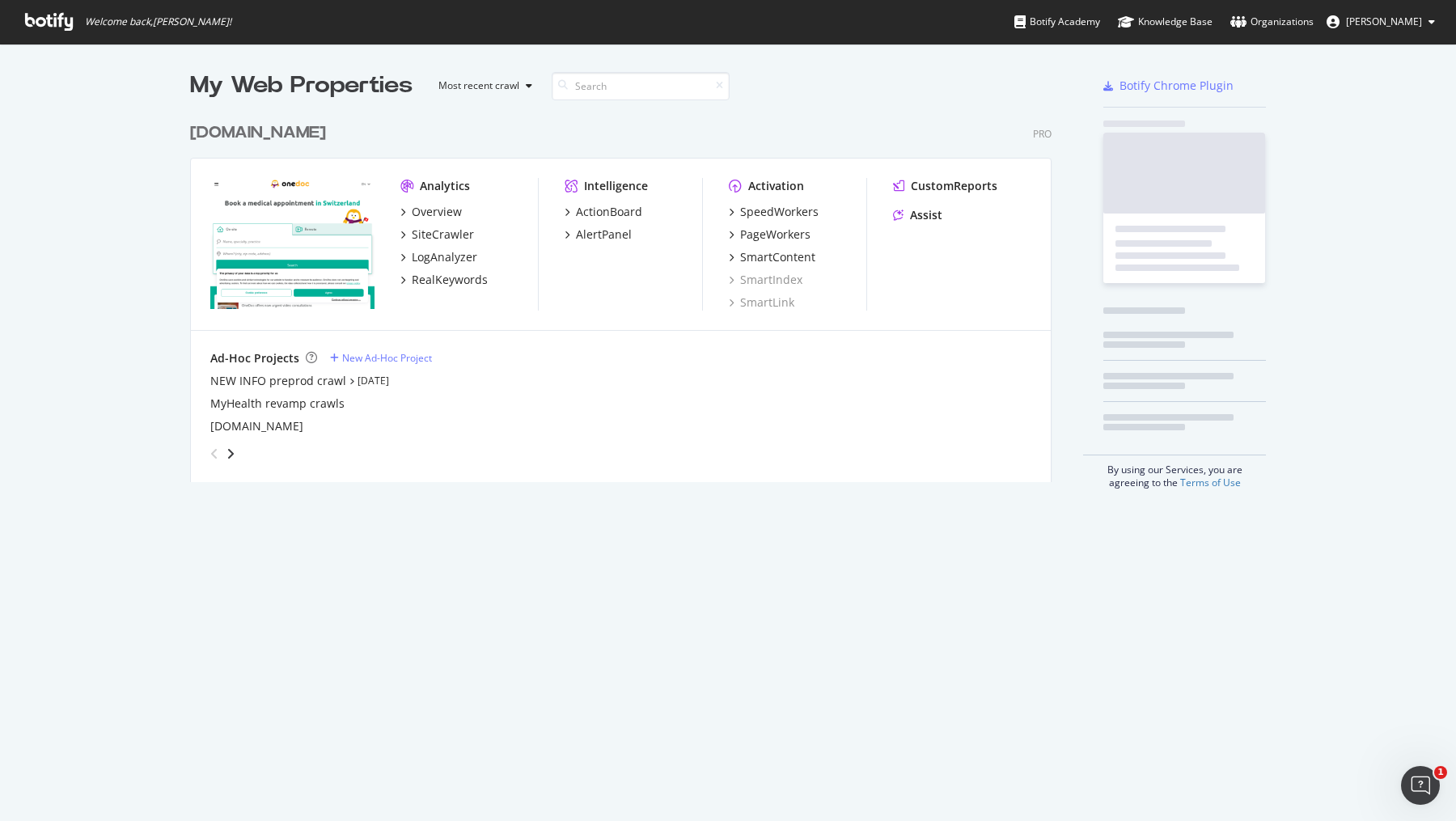
scroll to position [380, 874]
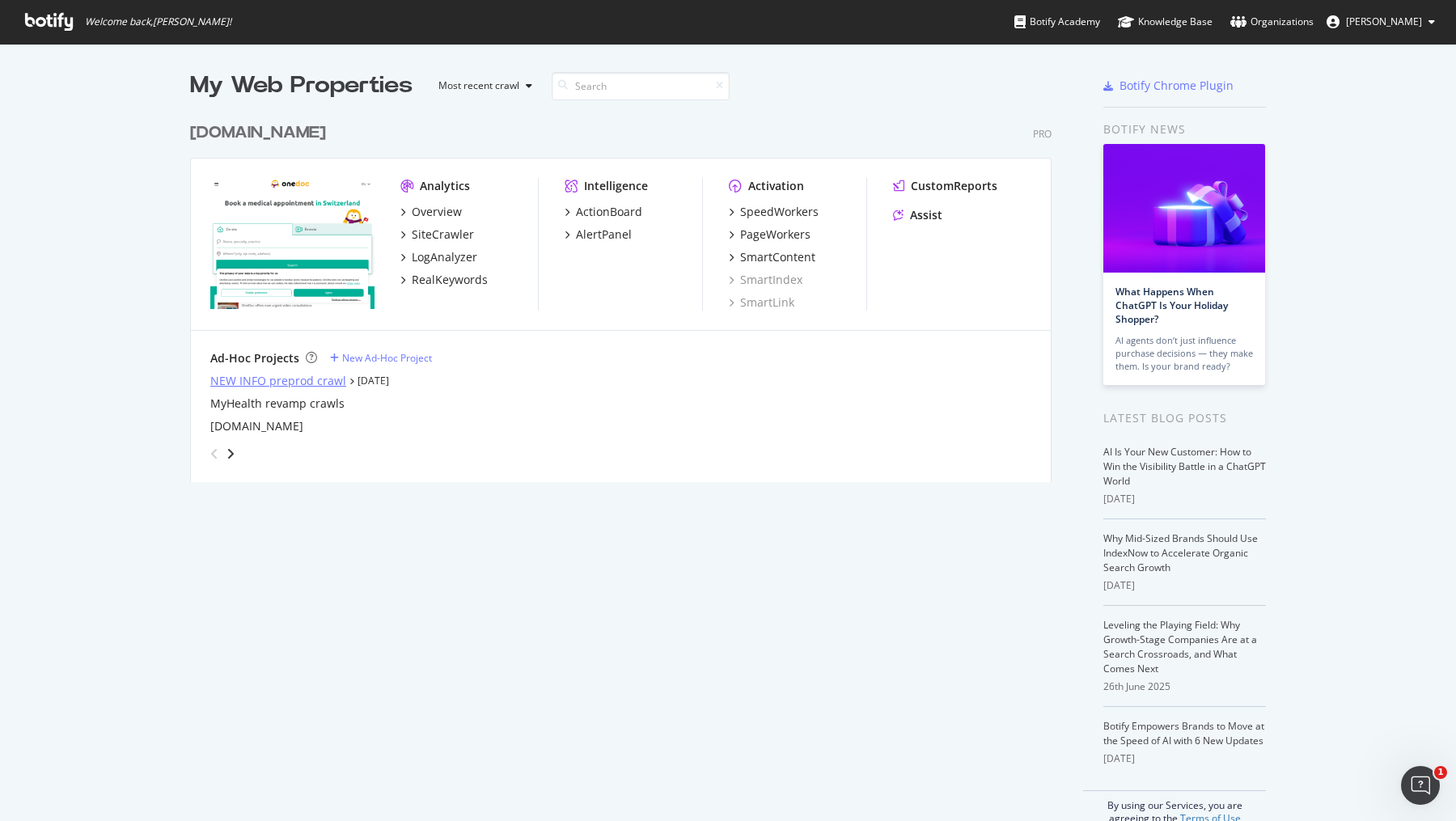
click at [299, 377] on div "NEW INFO preprod crawl" at bounding box center [279, 380] width 136 height 16
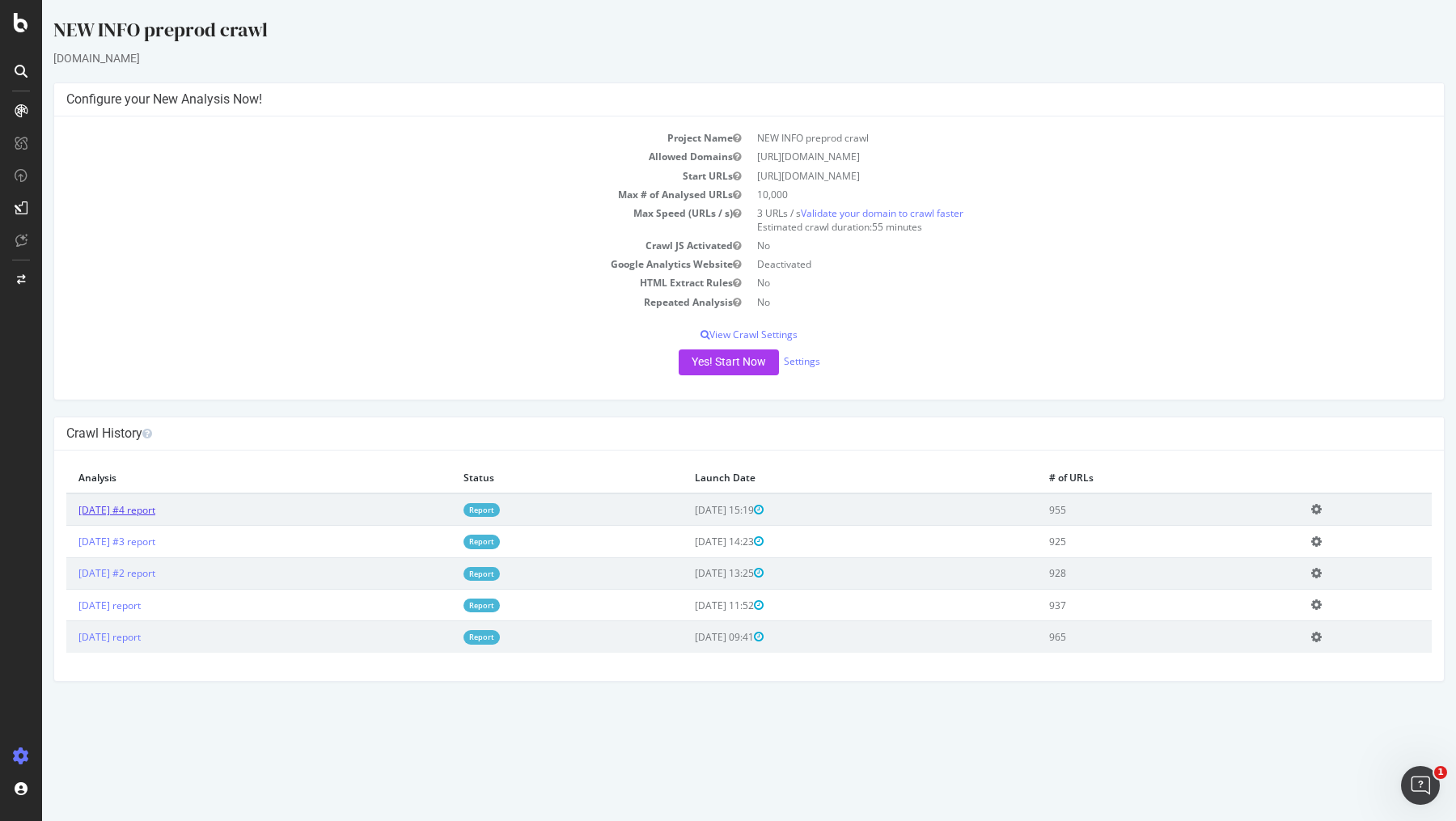
click at [153, 513] on link "2025 Aug. 25th #4 report" at bounding box center [117, 510] width 77 height 13
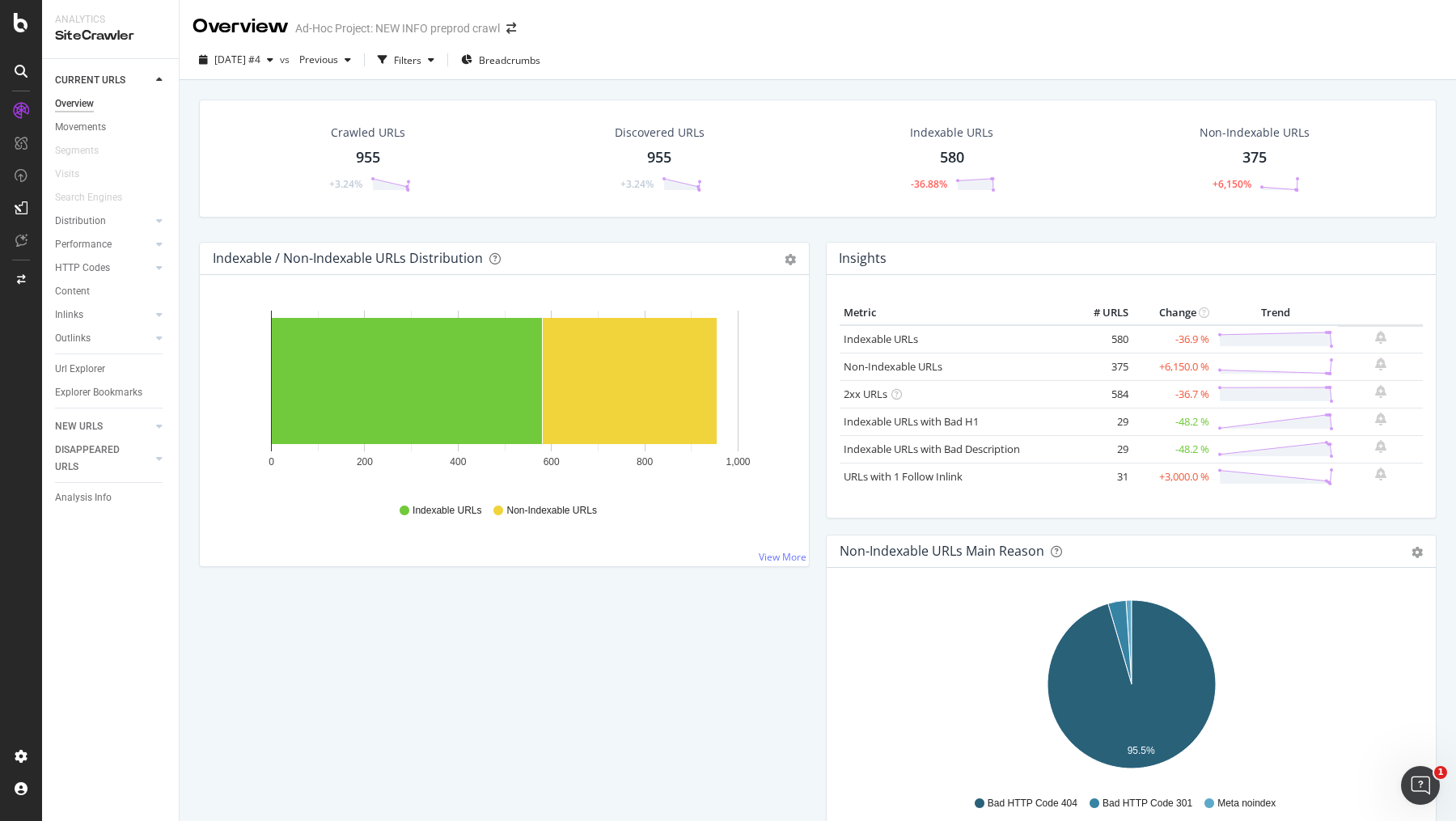
click at [735, 61] on div "2025 Aug. 25th #4 vs Previous Filters Breadcrumbs" at bounding box center [817, 63] width 1276 height 33
click at [724, 79] on div "2025 Aug. 25th #4 vs Previous Filters Breadcrumbs" at bounding box center [817, 63] width 1276 height 33
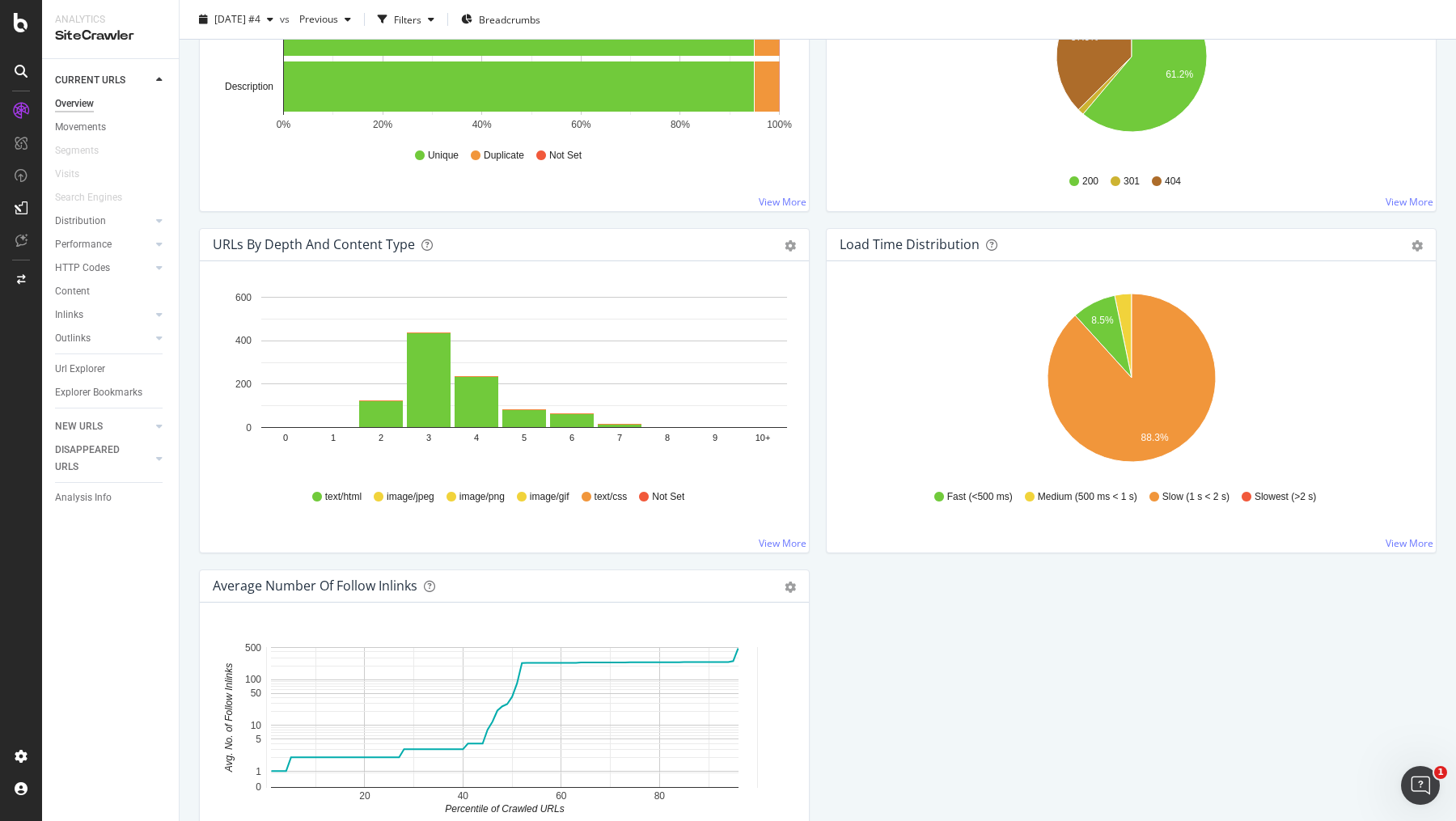
scroll to position [987, 0]
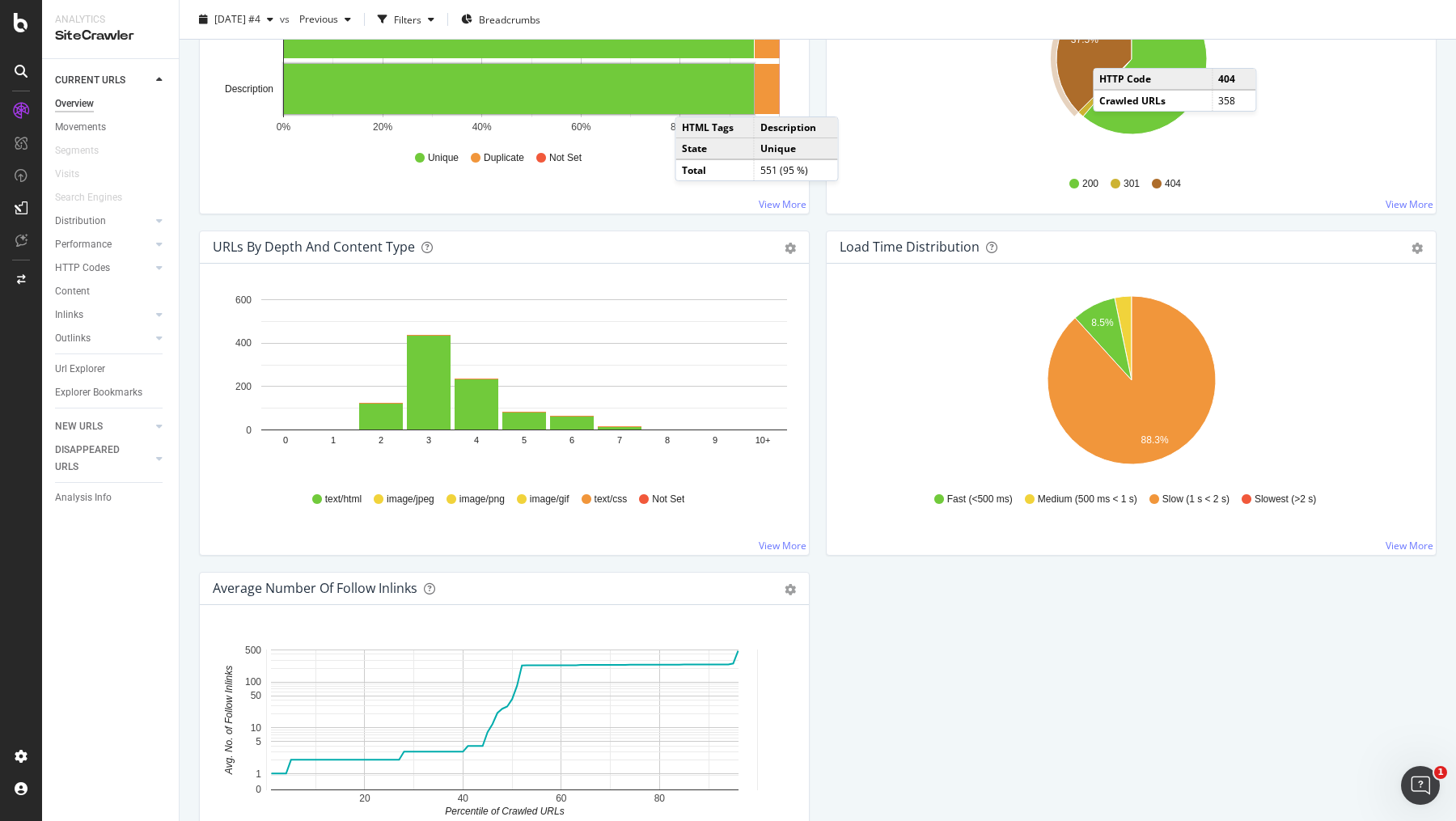
click at [1109, 50] on icon "A chart." at bounding box center [1094, 48] width 76 height 128
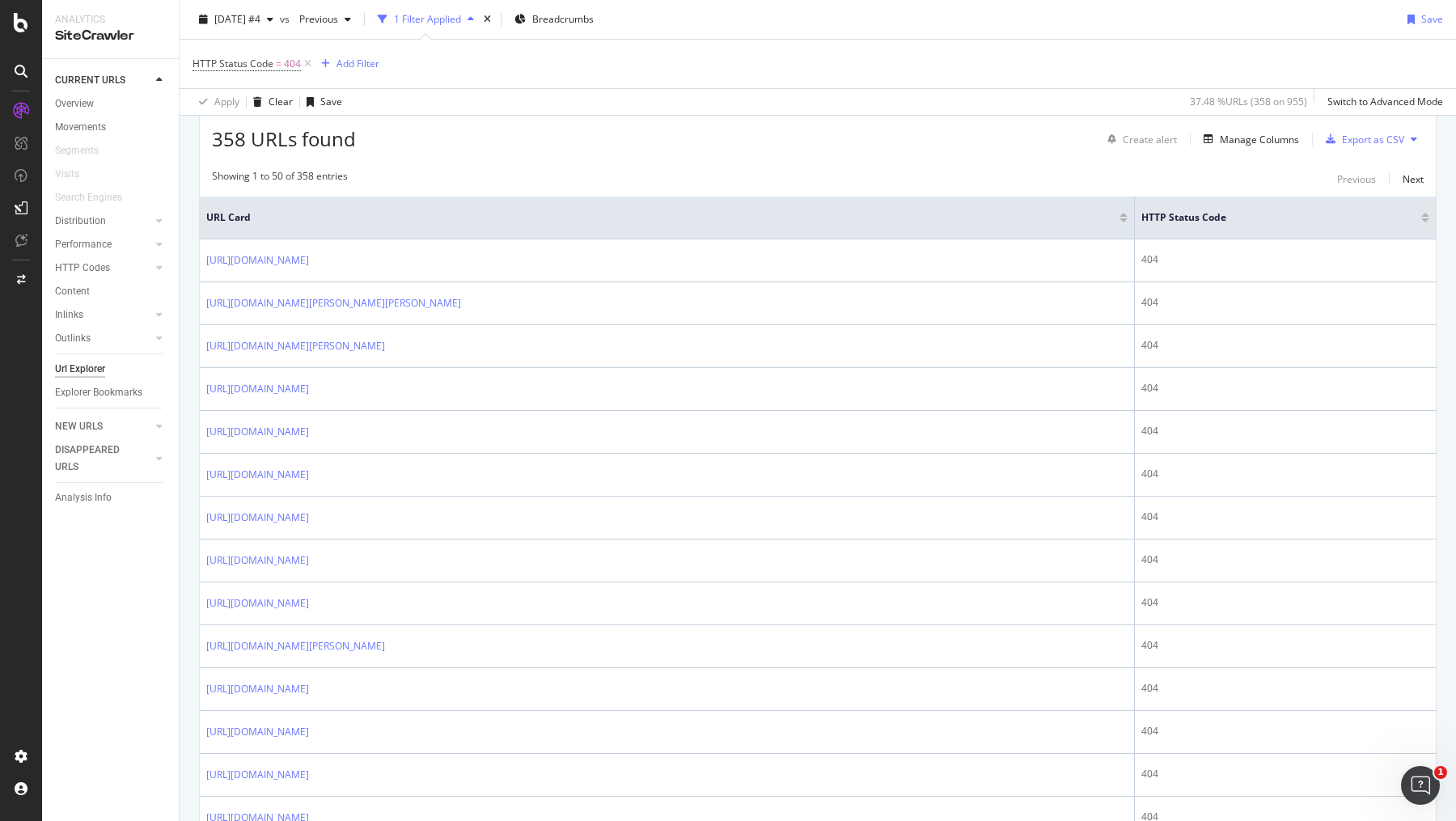
scroll to position [295, 0]
click at [11, 19] on div at bounding box center [21, 23] width 39 height 19
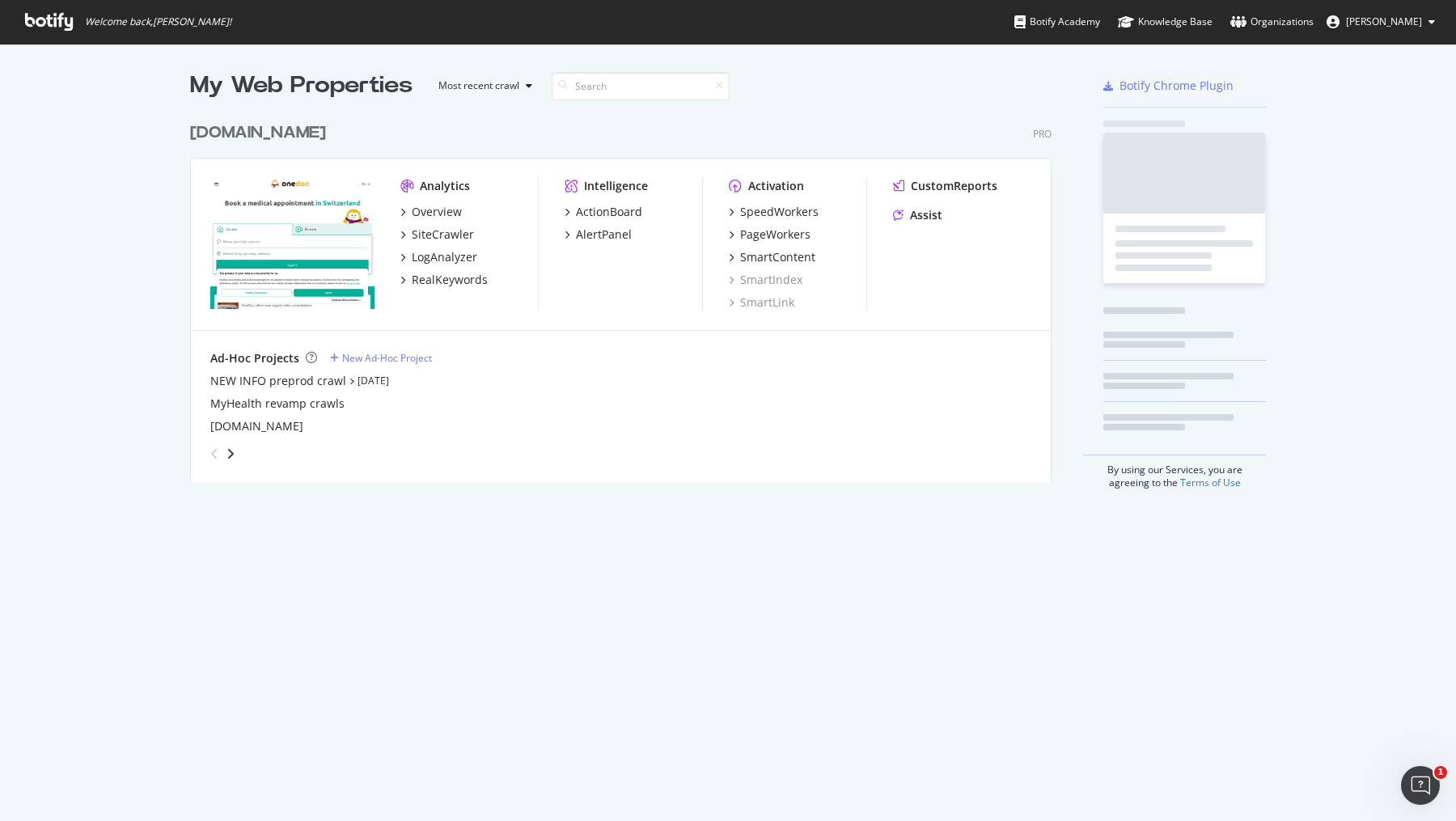
scroll to position [821, 1456]
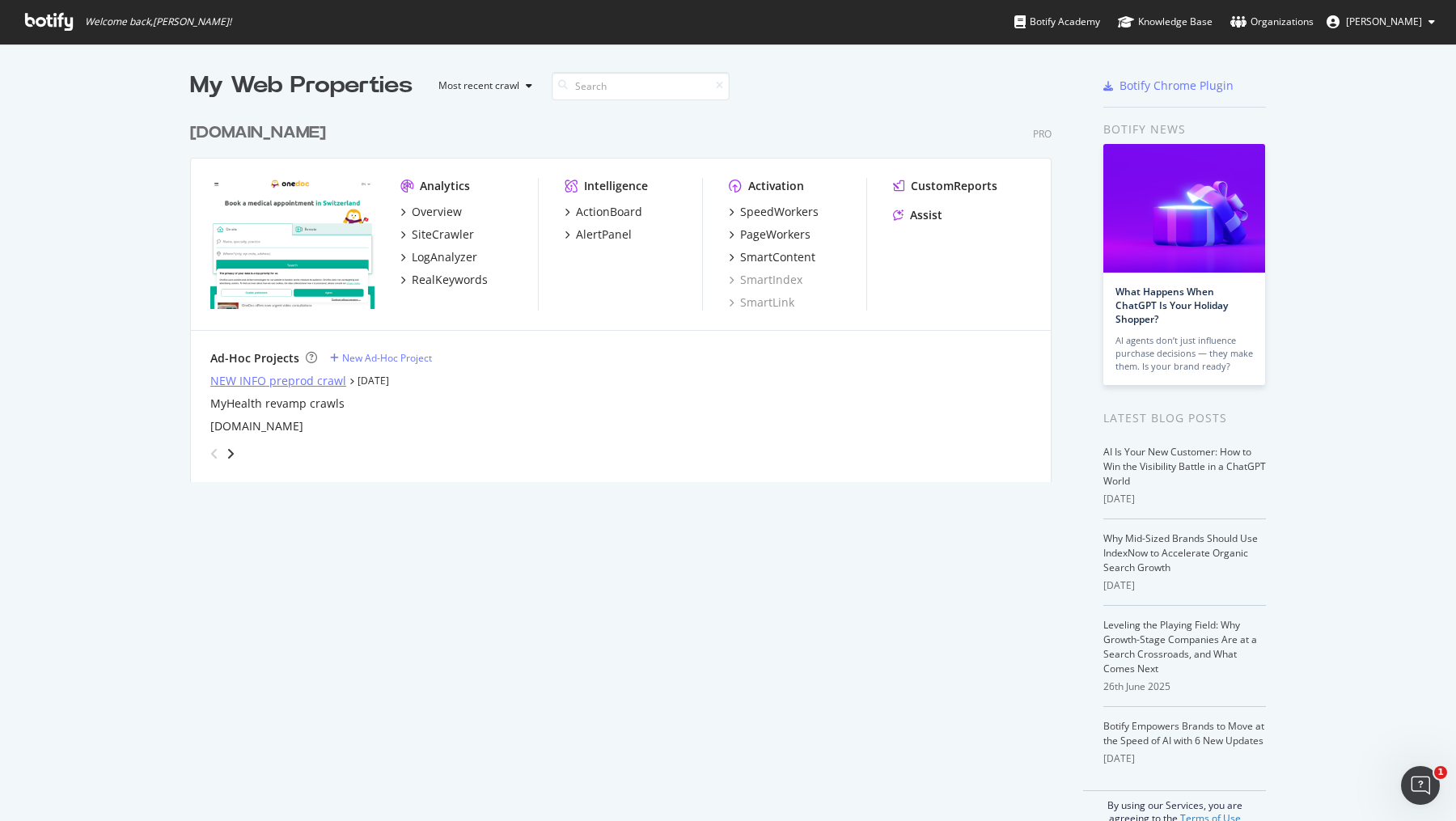
click at [301, 382] on div "NEW INFO preprod crawl" at bounding box center [279, 380] width 136 height 16
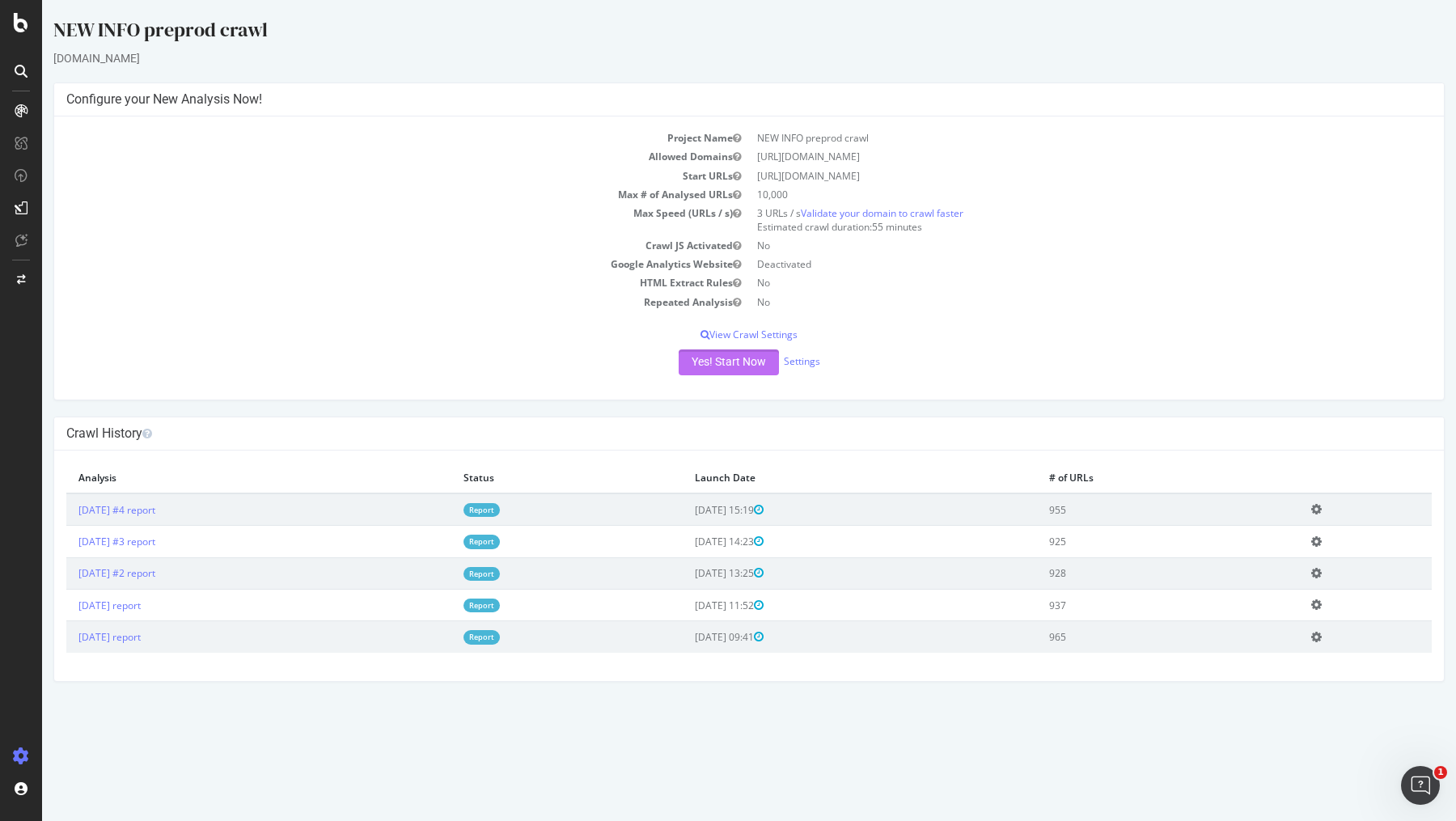
click at [730, 356] on button "Yes! Start Now" at bounding box center [728, 362] width 101 height 26
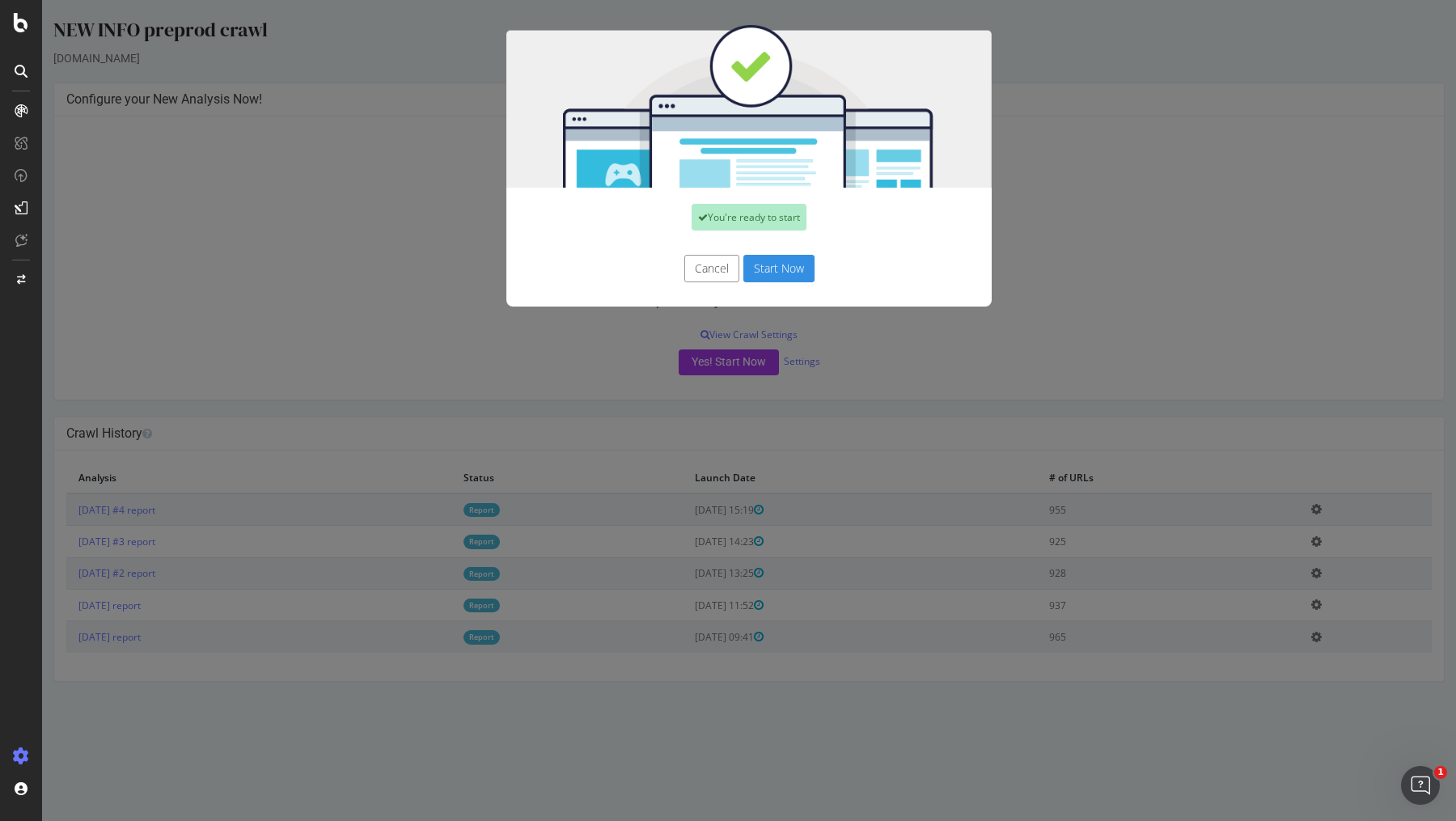
click at [772, 269] on button "Start Now" at bounding box center [779, 268] width 71 height 28
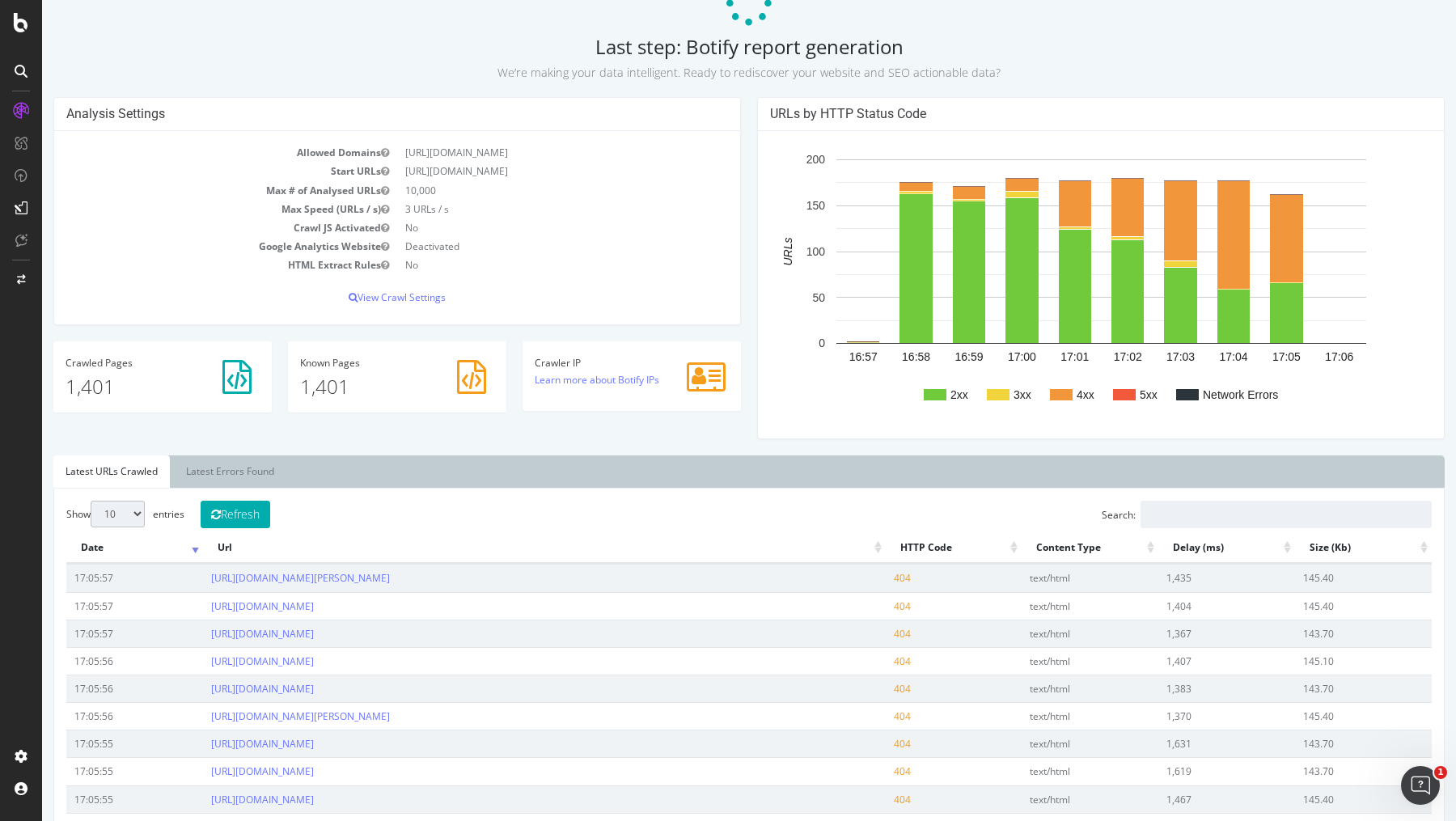
scroll to position [70, 0]
